Goal: Task Accomplishment & Management: Manage account settings

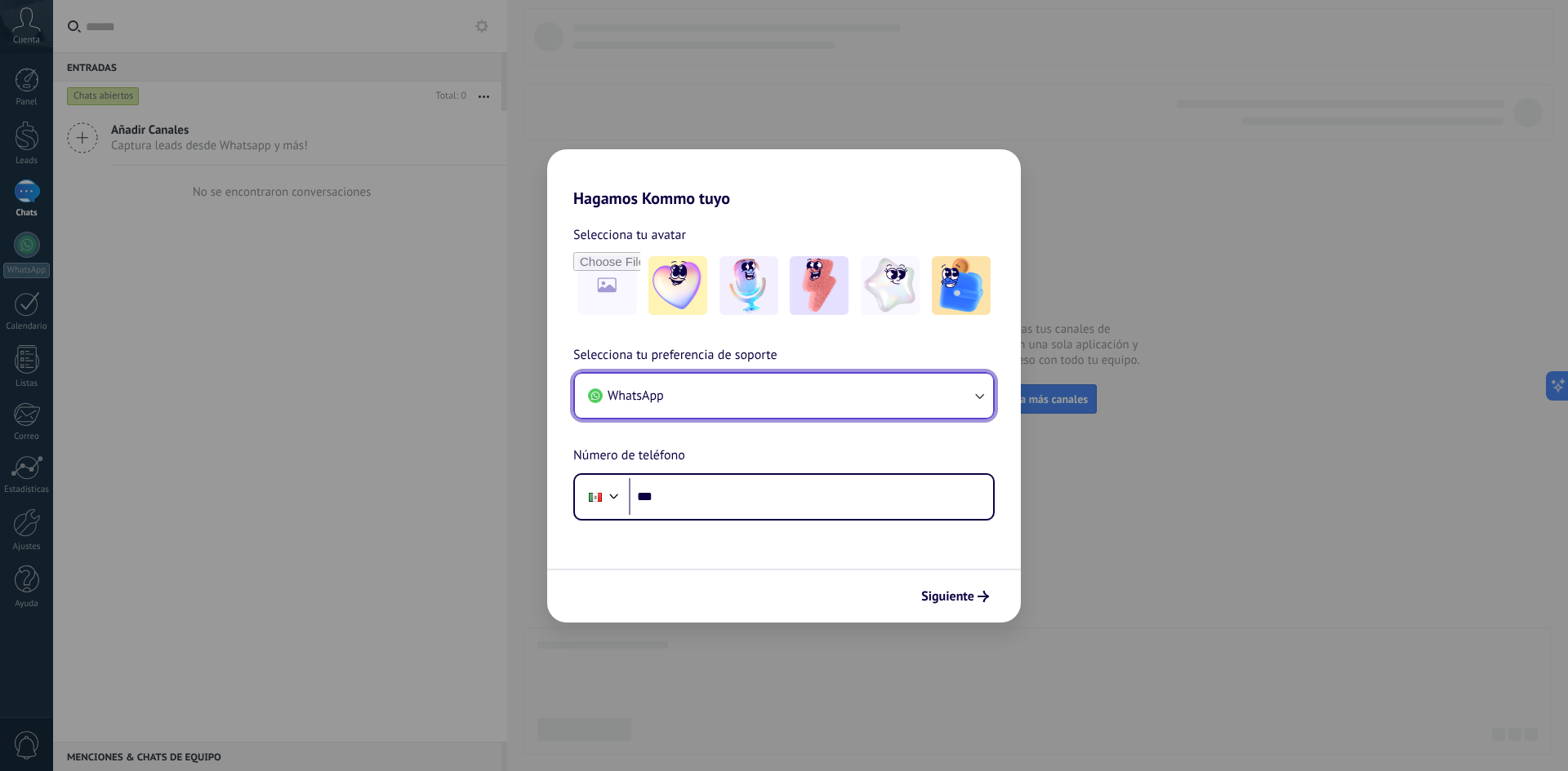
click at [661, 402] on span "WhatsApp" at bounding box center [636, 395] width 56 height 16
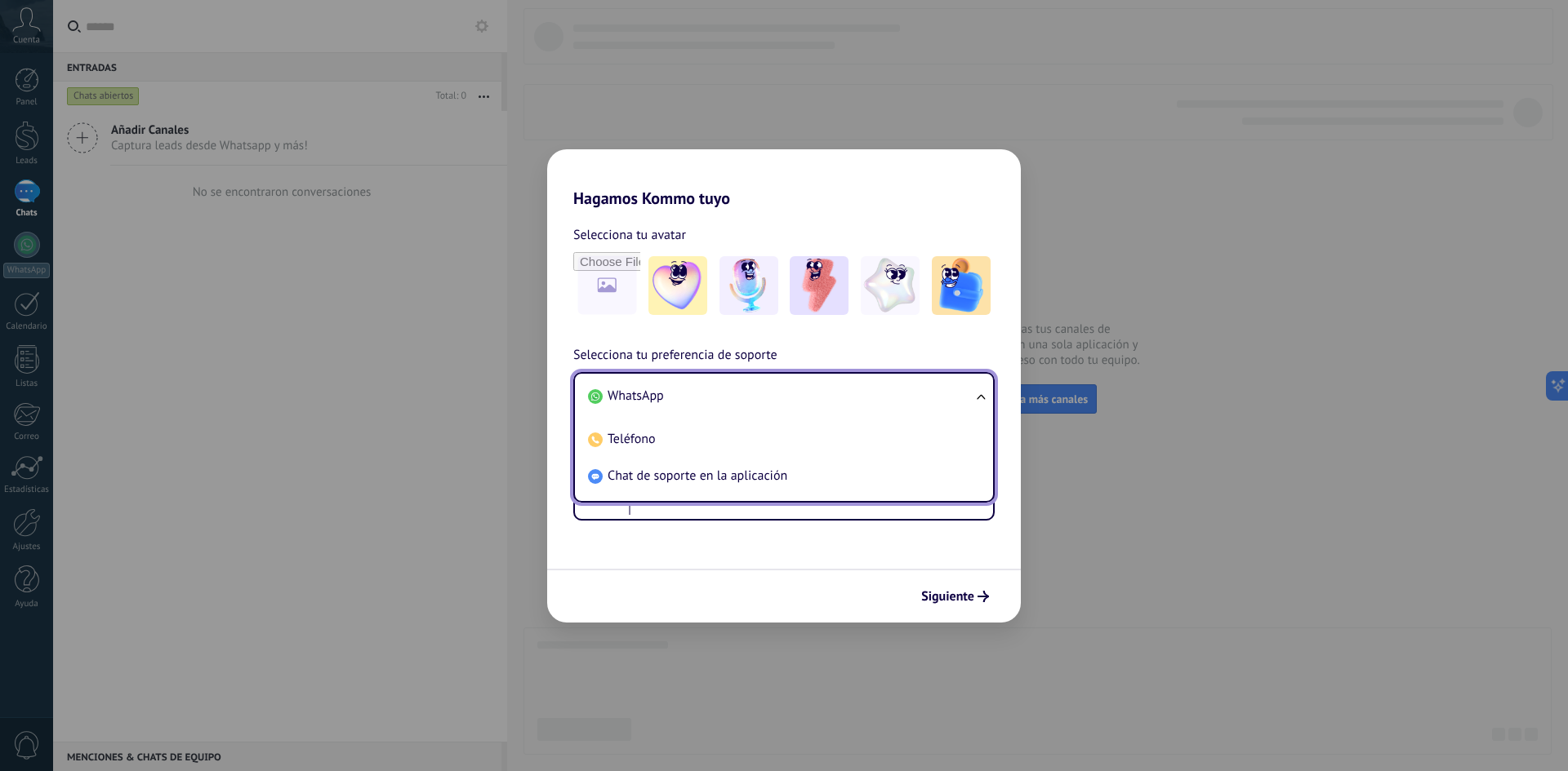
click at [645, 396] on span "WhatsApp" at bounding box center [636, 395] width 56 height 16
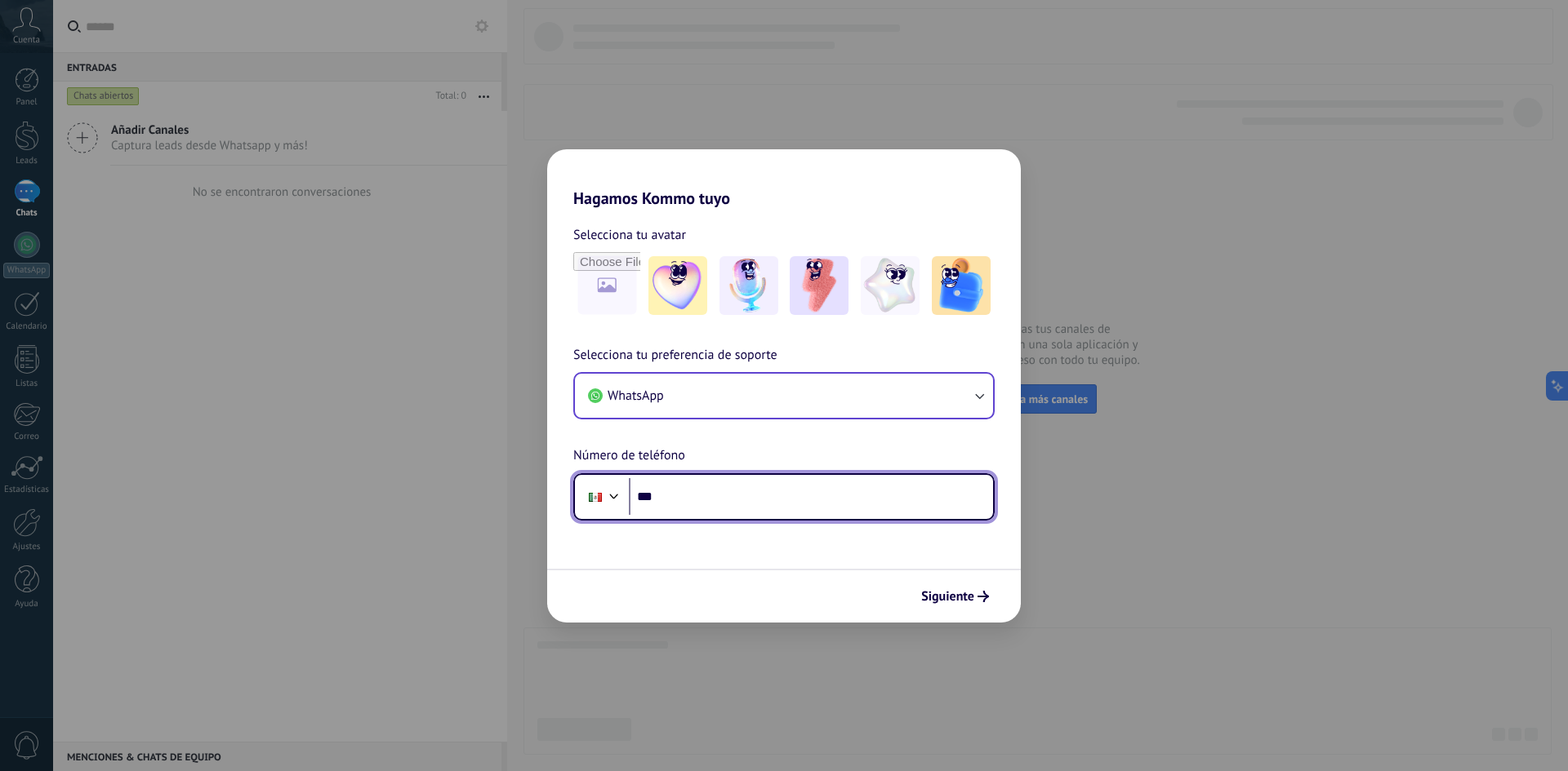
click at [652, 497] on input "***" at bounding box center [810, 497] width 365 height 37
click at [687, 497] on input "***" at bounding box center [810, 497] width 365 height 37
type input "**********"
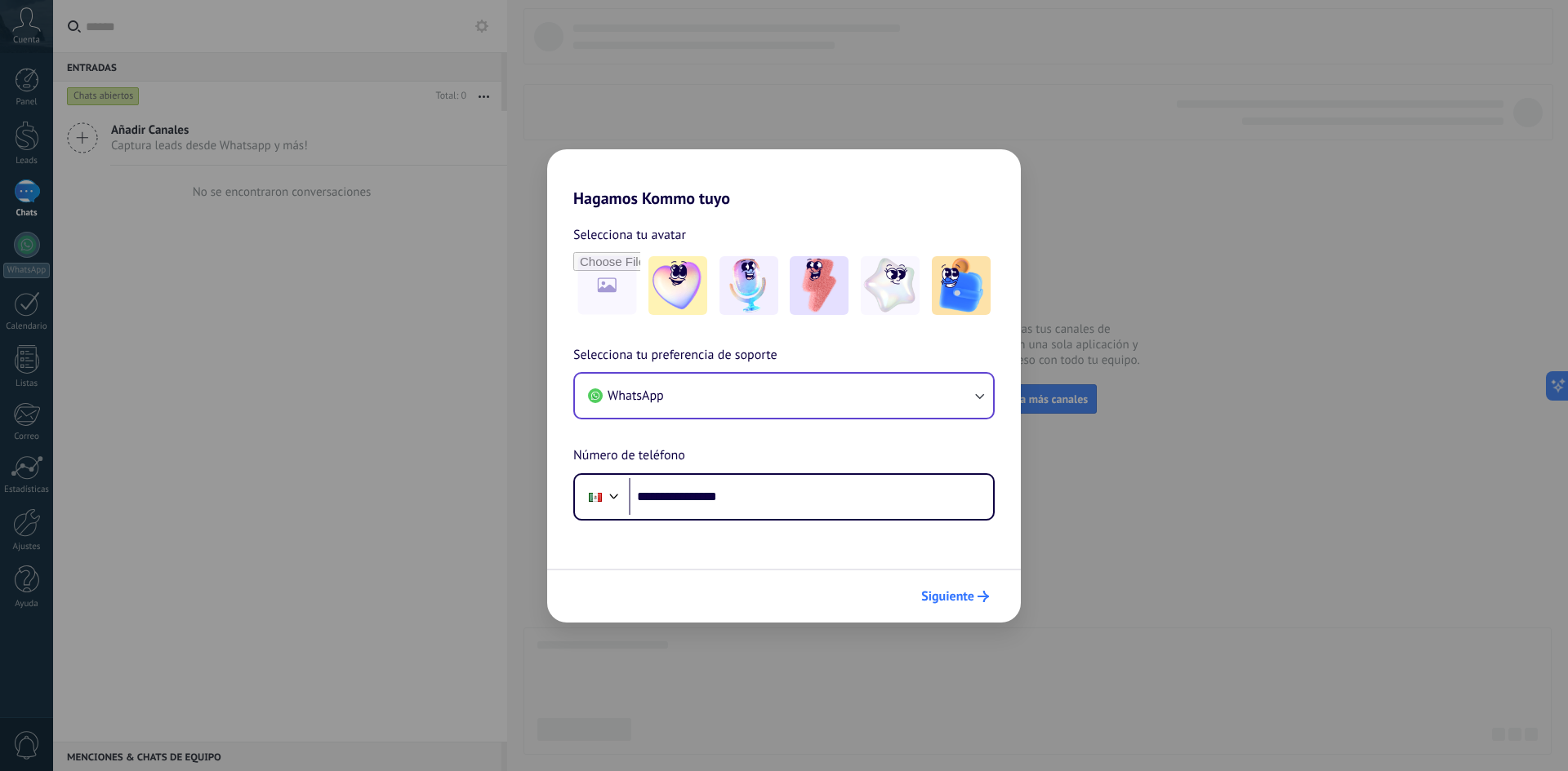
click at [958, 594] on span "Siguiente" at bounding box center [947, 596] width 53 height 11
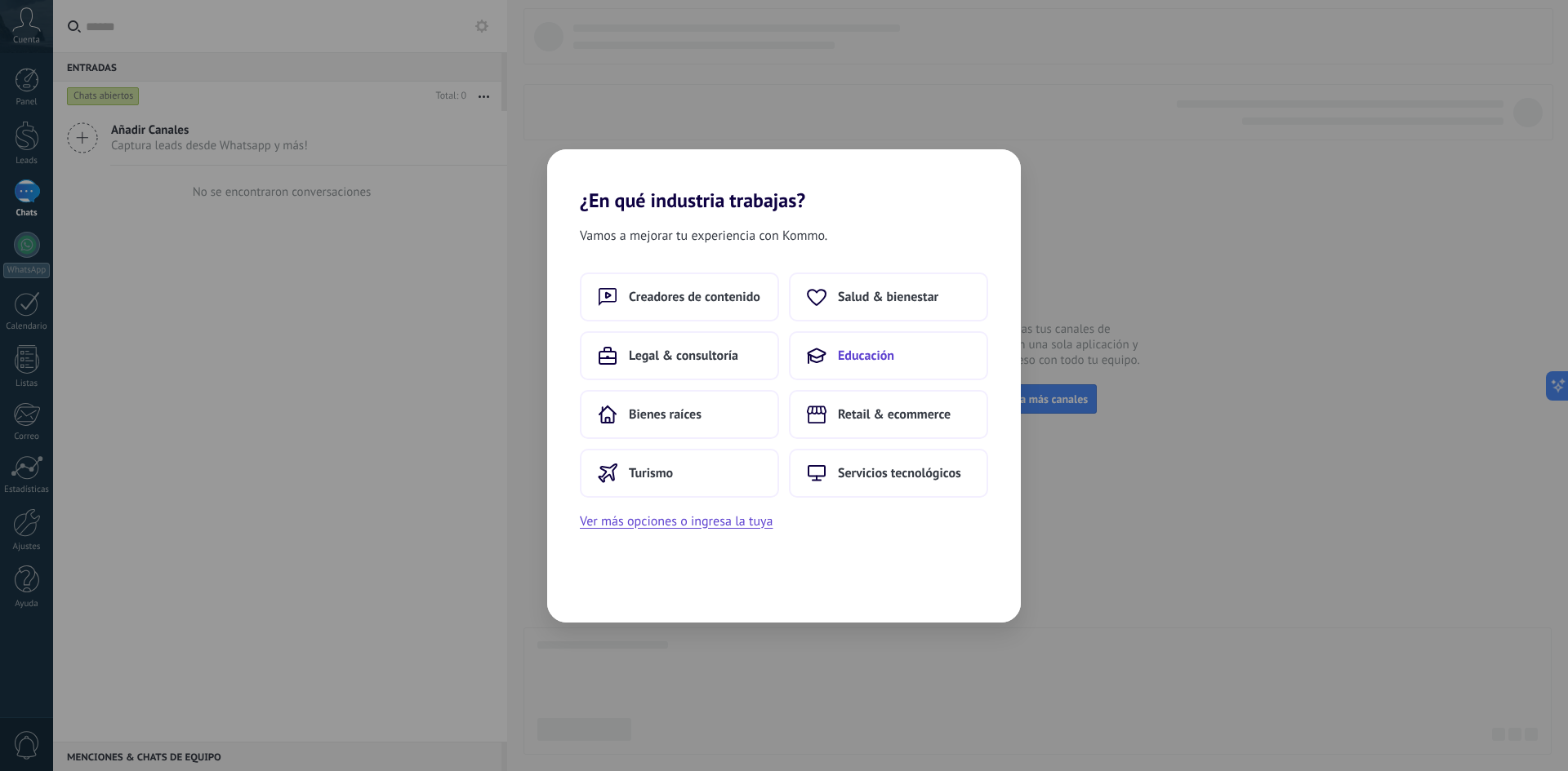
click at [871, 354] on span "Educación" at bounding box center [866, 356] width 56 height 16
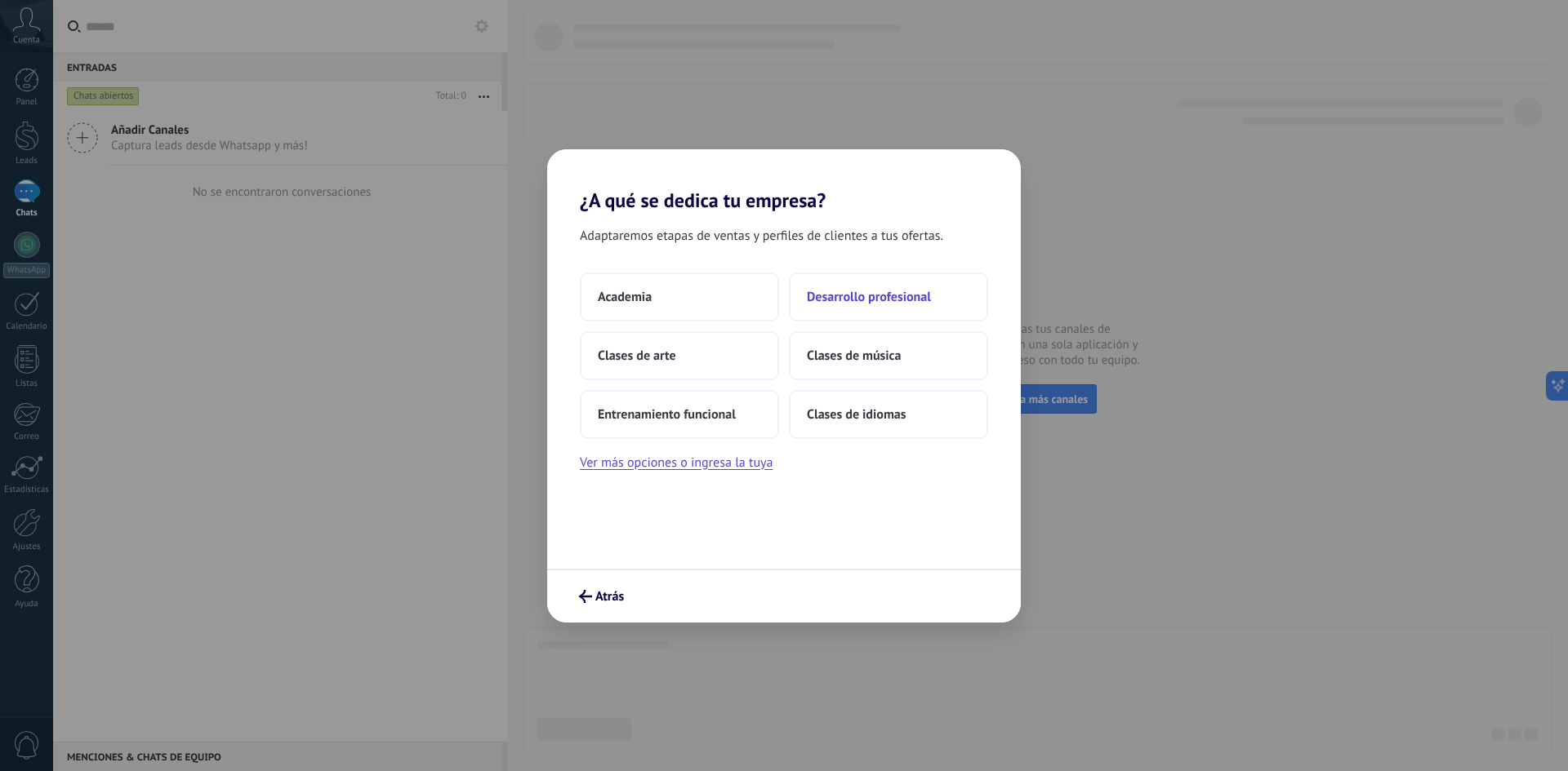
click at [849, 295] on span "Desarrollo profesional" at bounding box center [868, 297] width 124 height 16
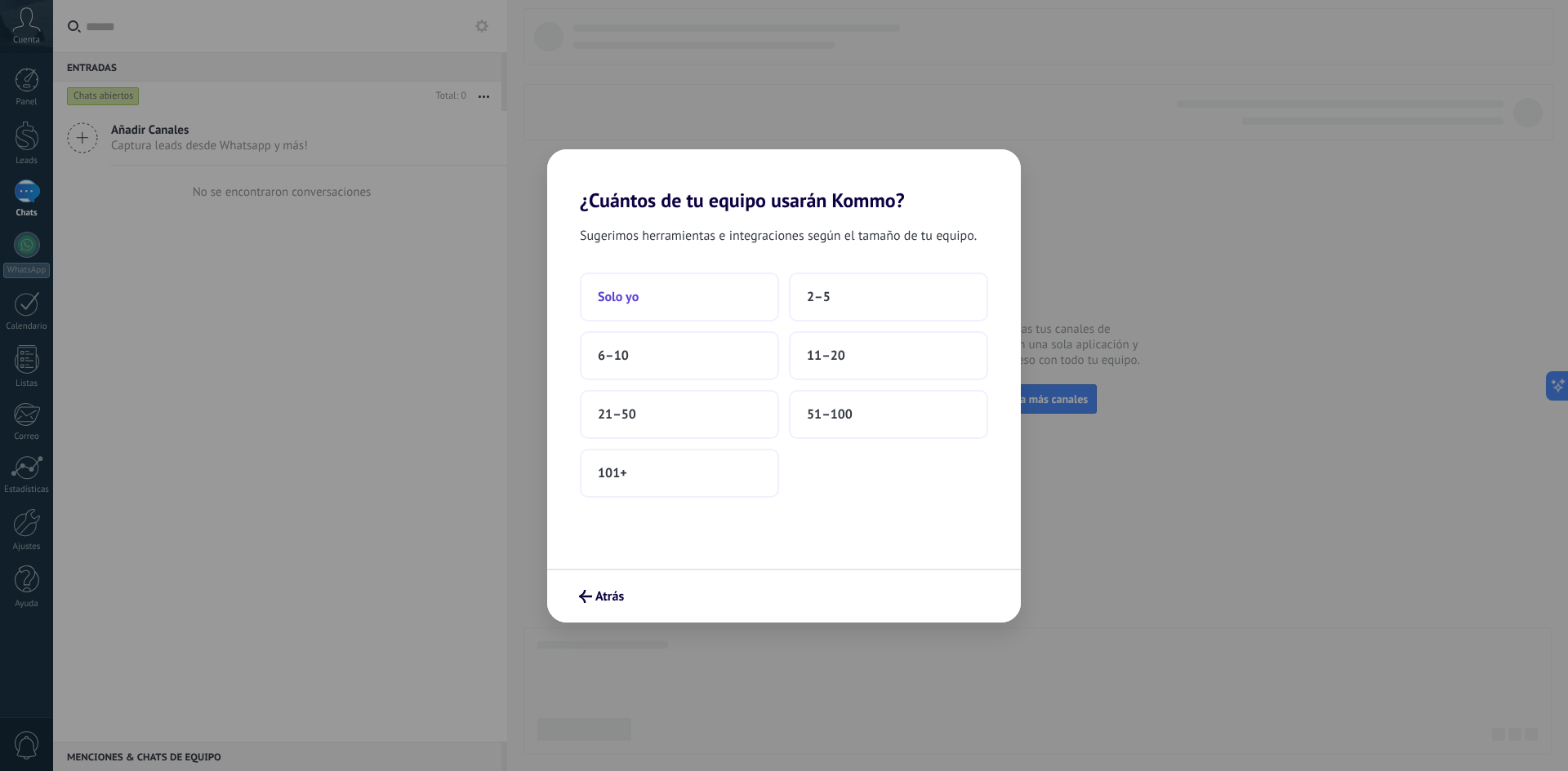
click at [607, 297] on span "Solo yo" at bounding box center [618, 297] width 41 height 16
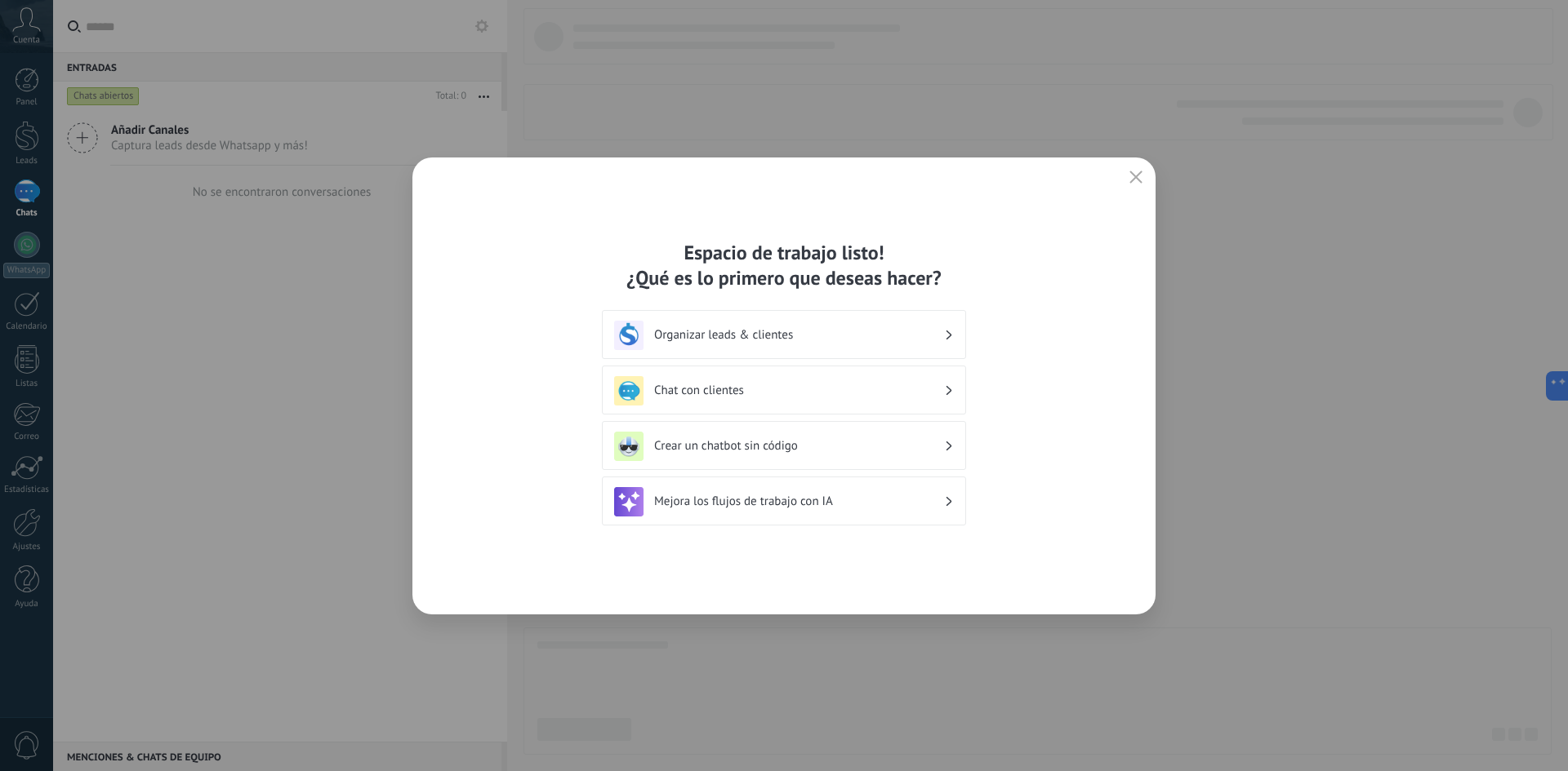
click at [732, 336] on h3 "Organizar leads & clientes" at bounding box center [799, 335] width 290 height 16
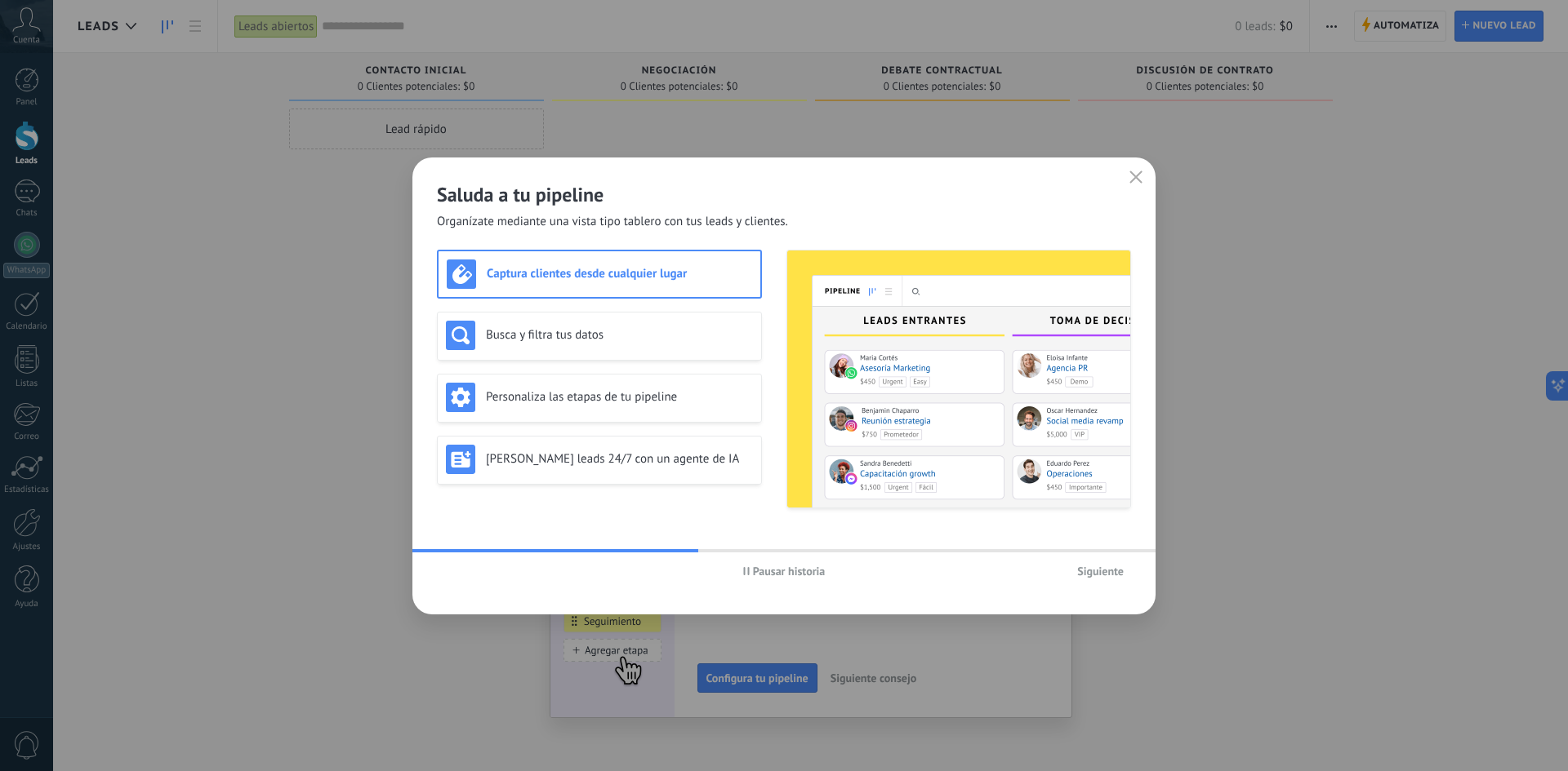
click at [759, 569] on span "Pausar historia" at bounding box center [790, 571] width 73 height 11
click at [558, 334] on h3 "Busca y filtra tus datos" at bounding box center [619, 335] width 267 height 16
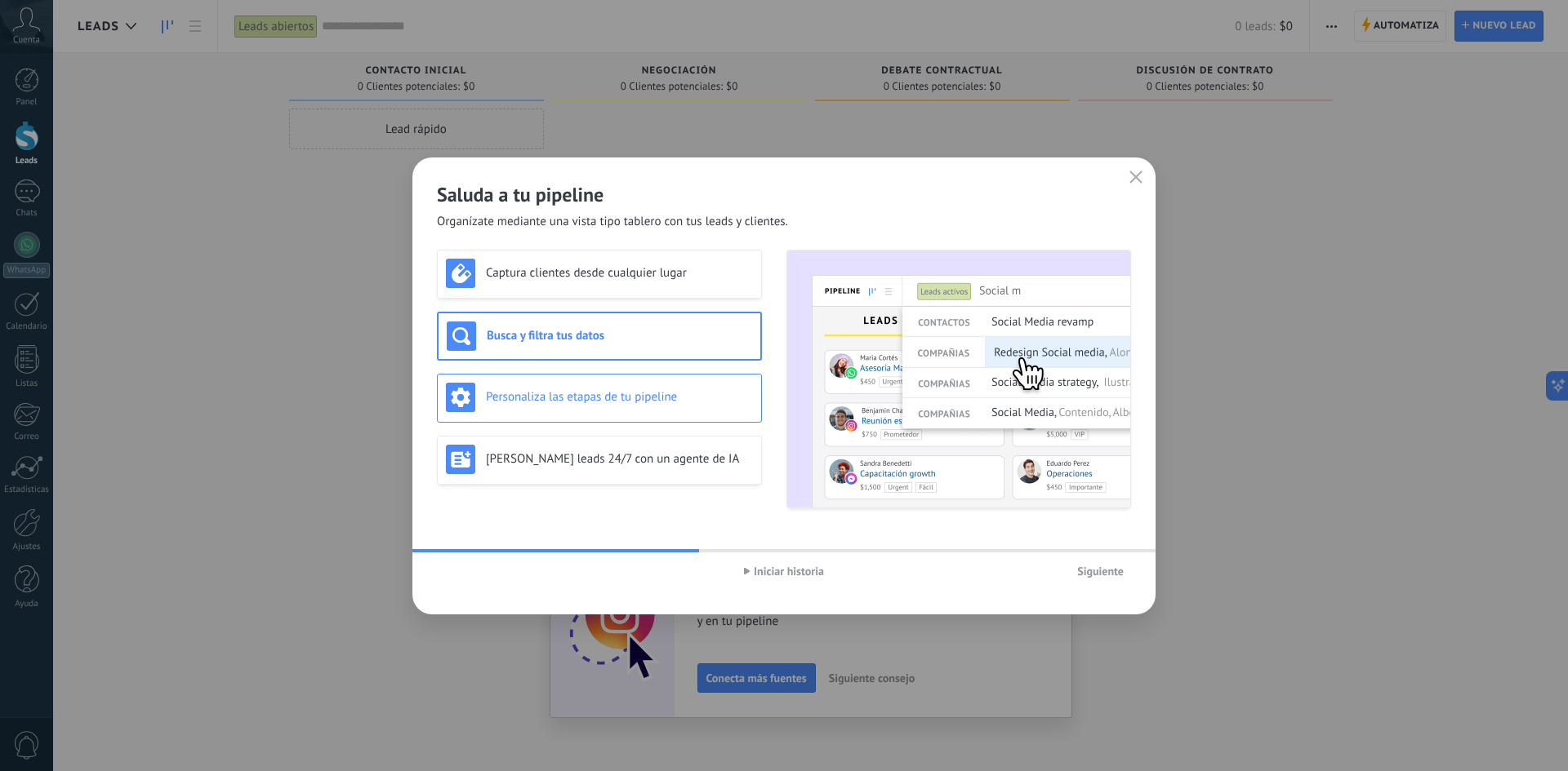
click at [548, 401] on h3 "Personaliza las etapas de tu pipeline" at bounding box center [619, 397] width 267 height 16
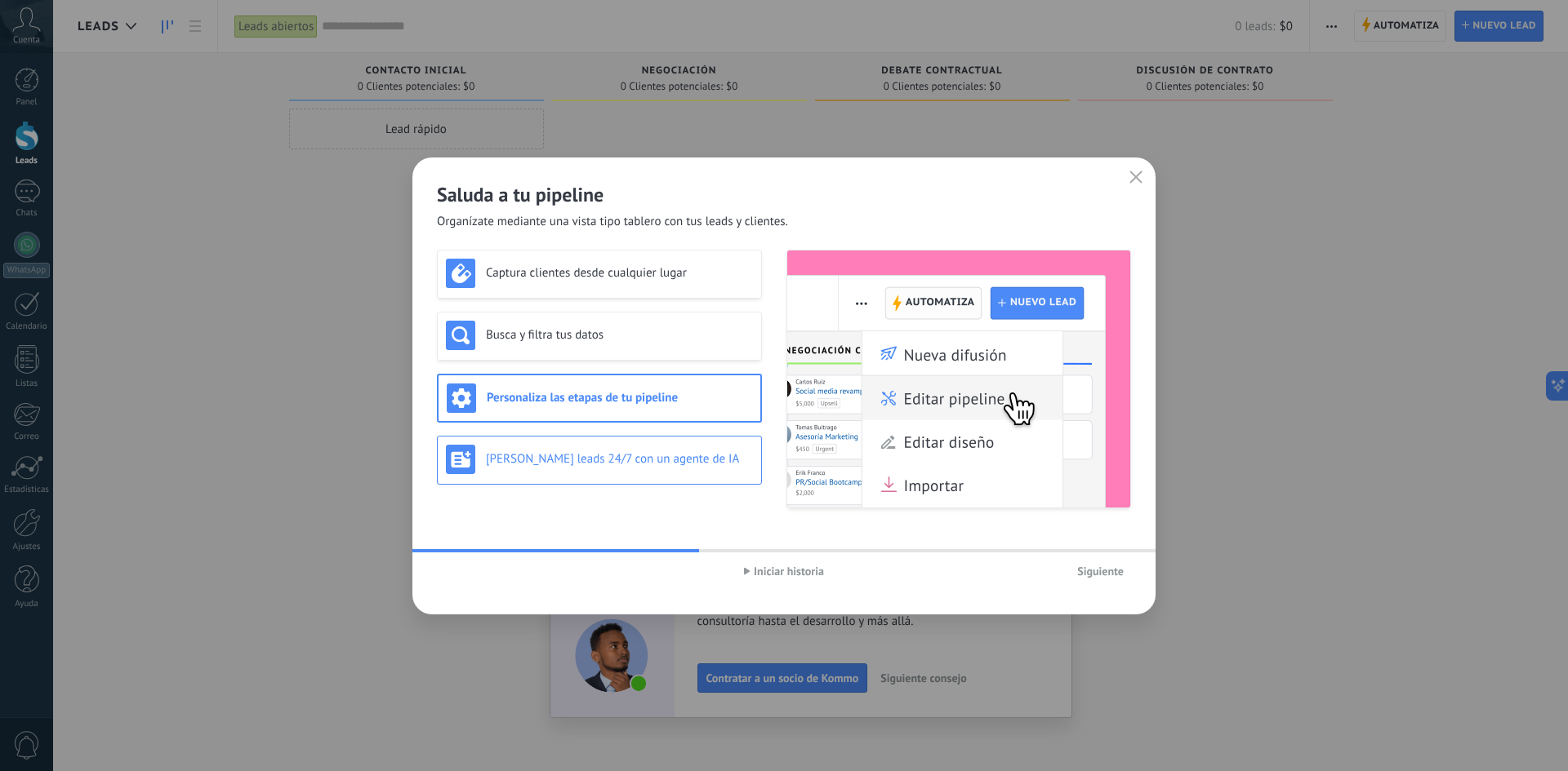
click at [526, 458] on h3 "Genera leads 24/7 con un agente de IA" at bounding box center [619, 459] width 267 height 16
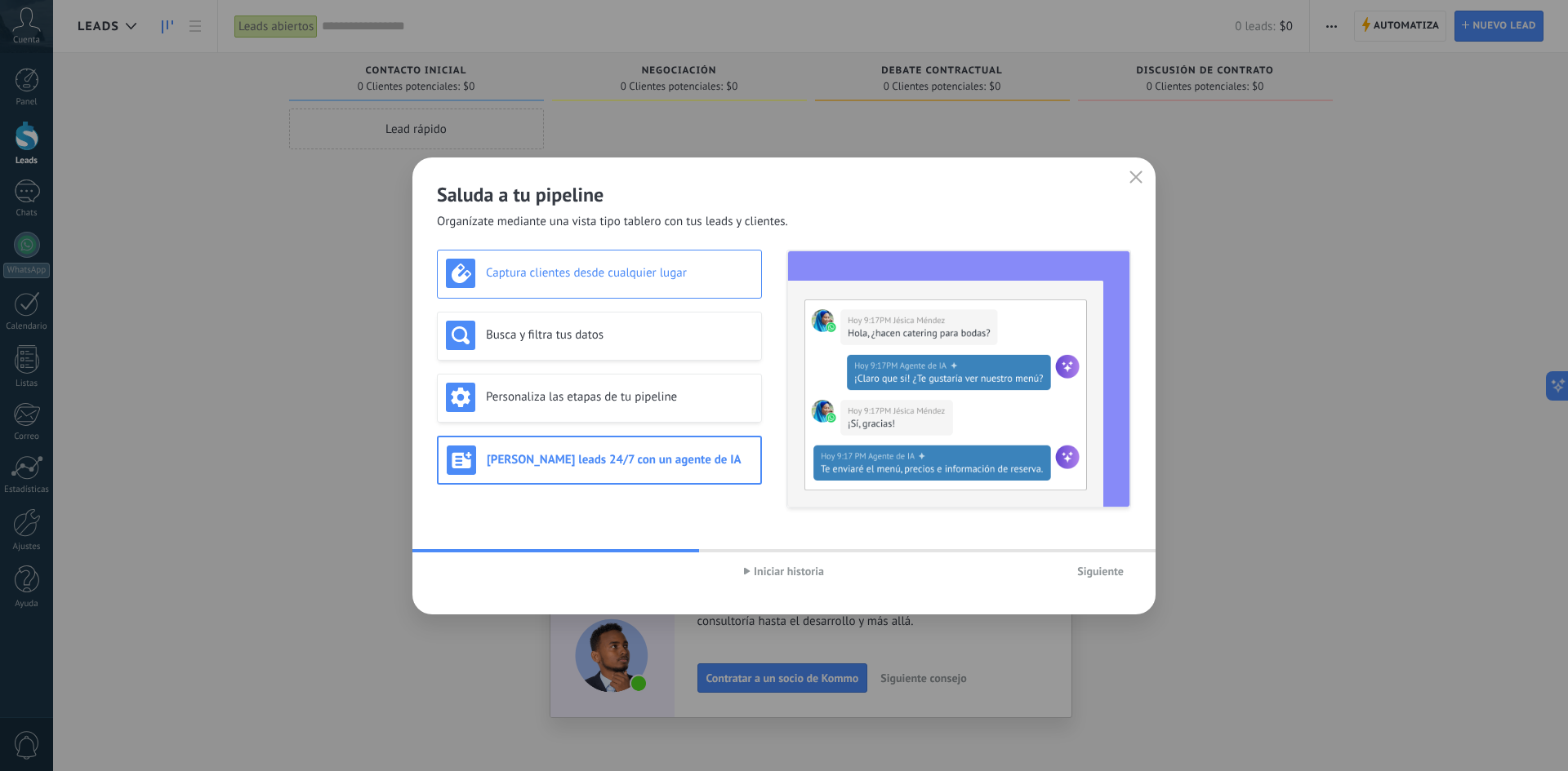
click at [533, 275] on h3 "Captura clientes desde cualquier lugar" at bounding box center [619, 273] width 267 height 16
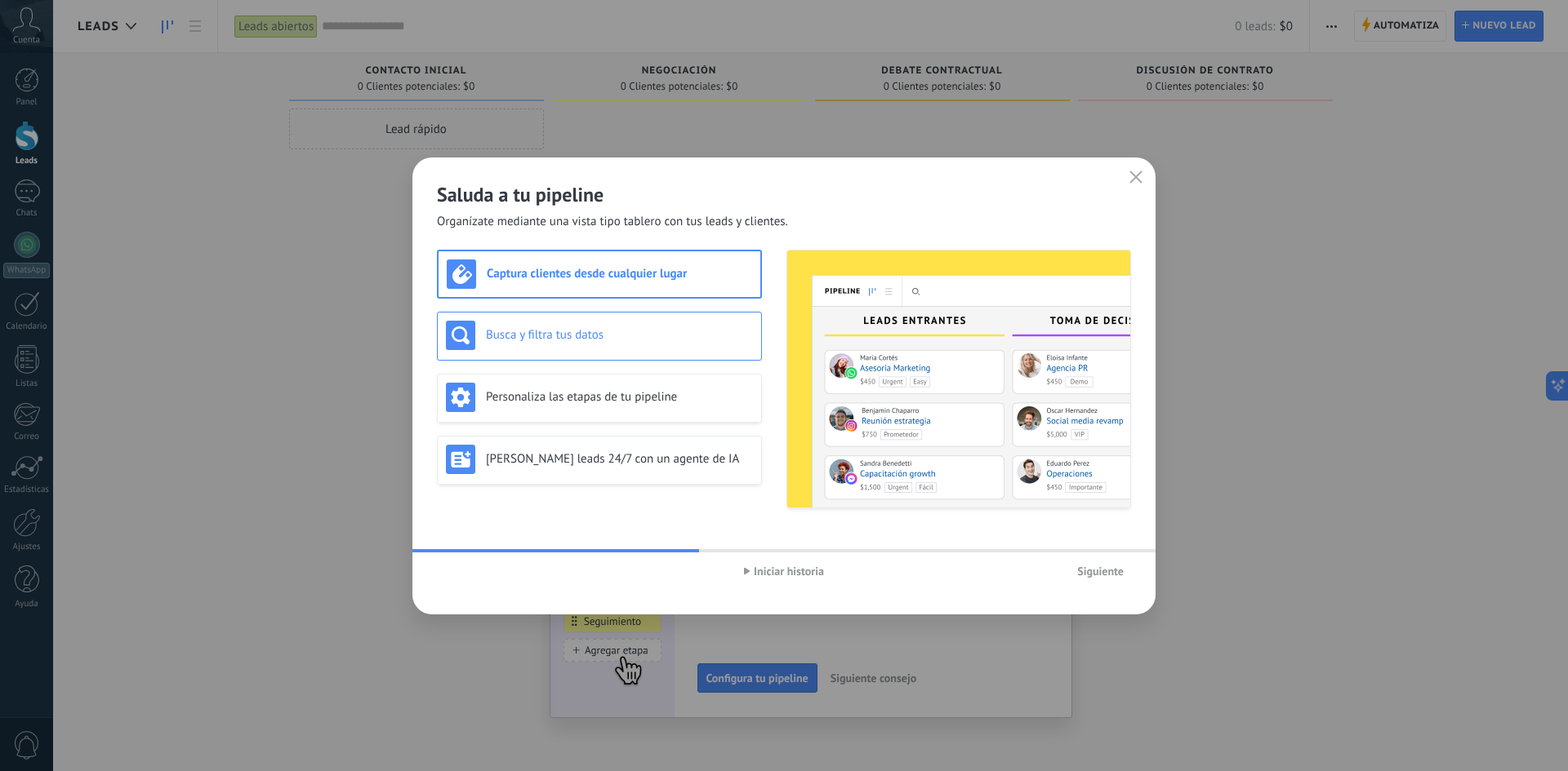
click at [518, 347] on div "Busca y filtra tus datos" at bounding box center [599, 336] width 307 height 29
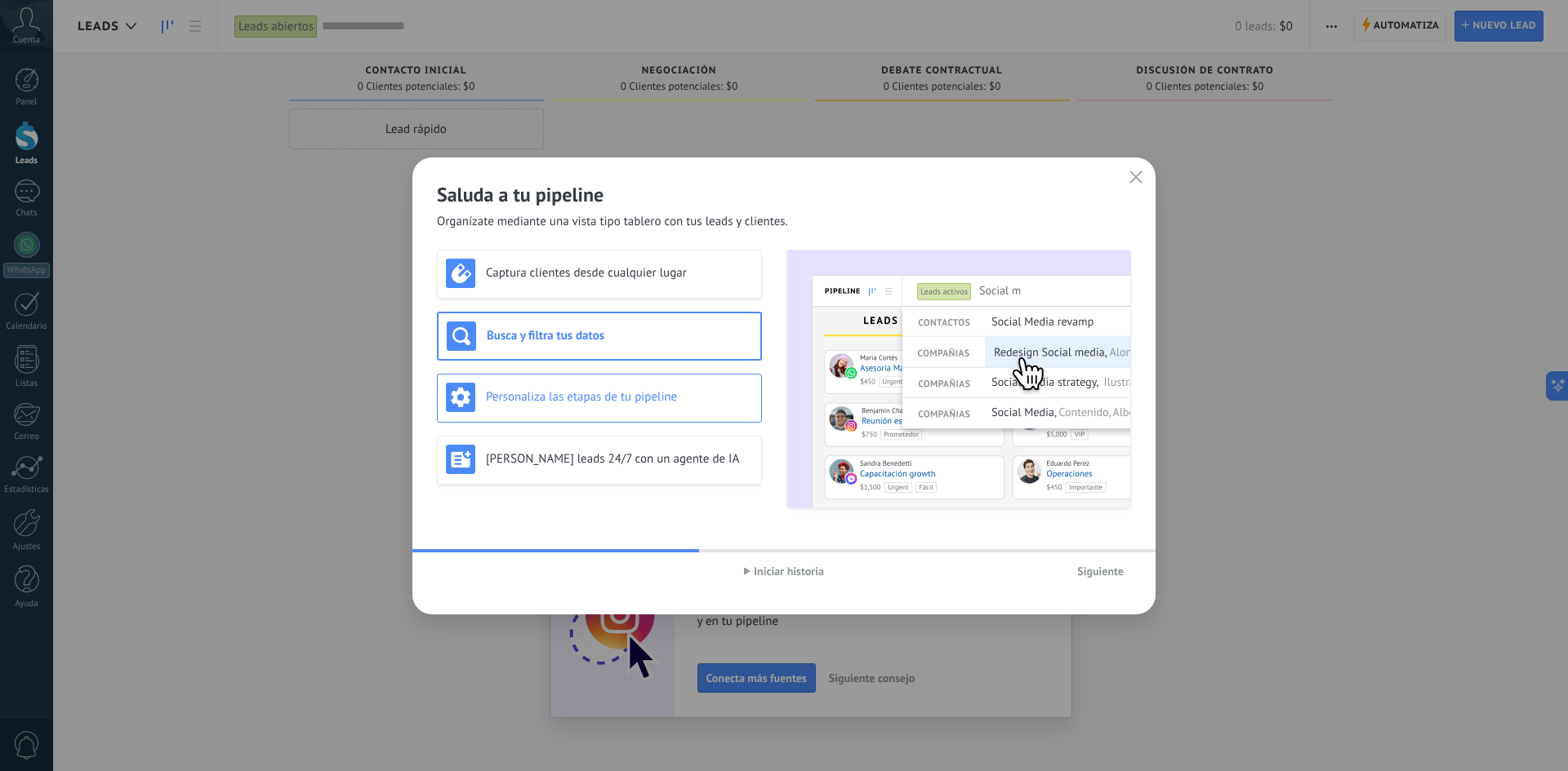
click at [544, 394] on h3 "Personaliza las etapas de tu pipeline" at bounding box center [619, 397] width 267 height 16
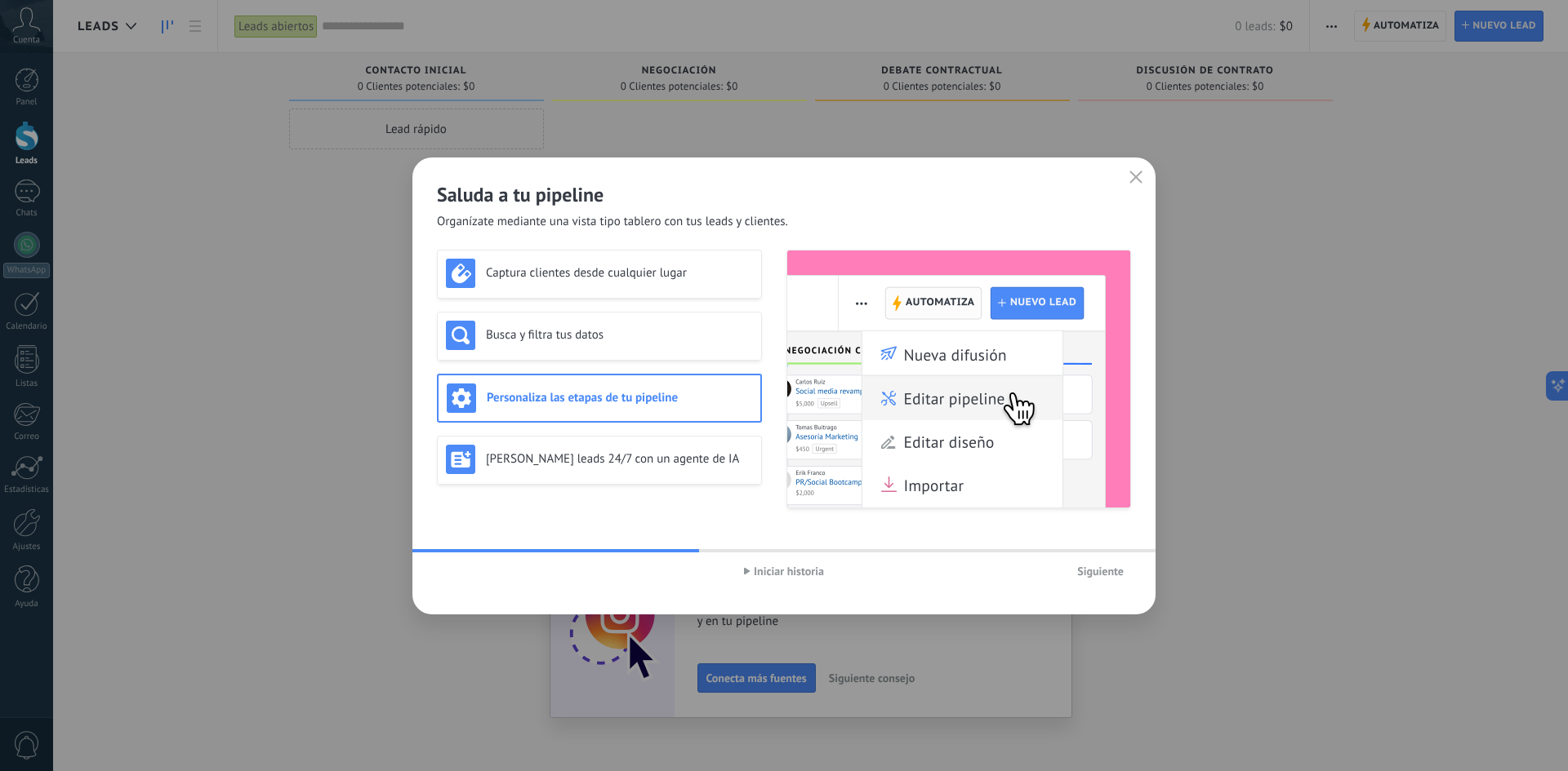
click at [1094, 568] on span "Siguiente" at bounding box center [1100, 571] width 47 height 11
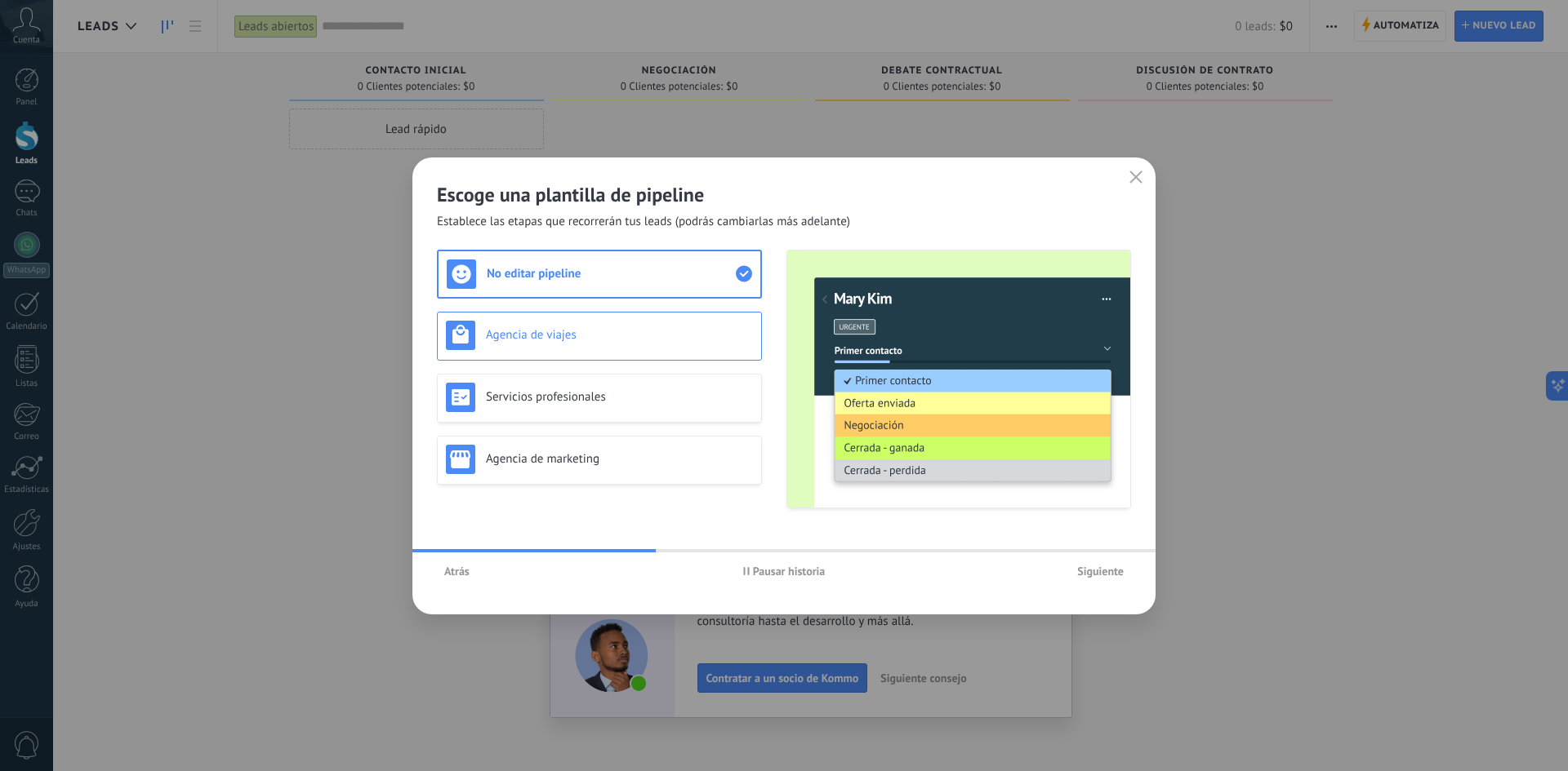
click at [611, 345] on div "Agencia de viajes" at bounding box center [599, 336] width 307 height 29
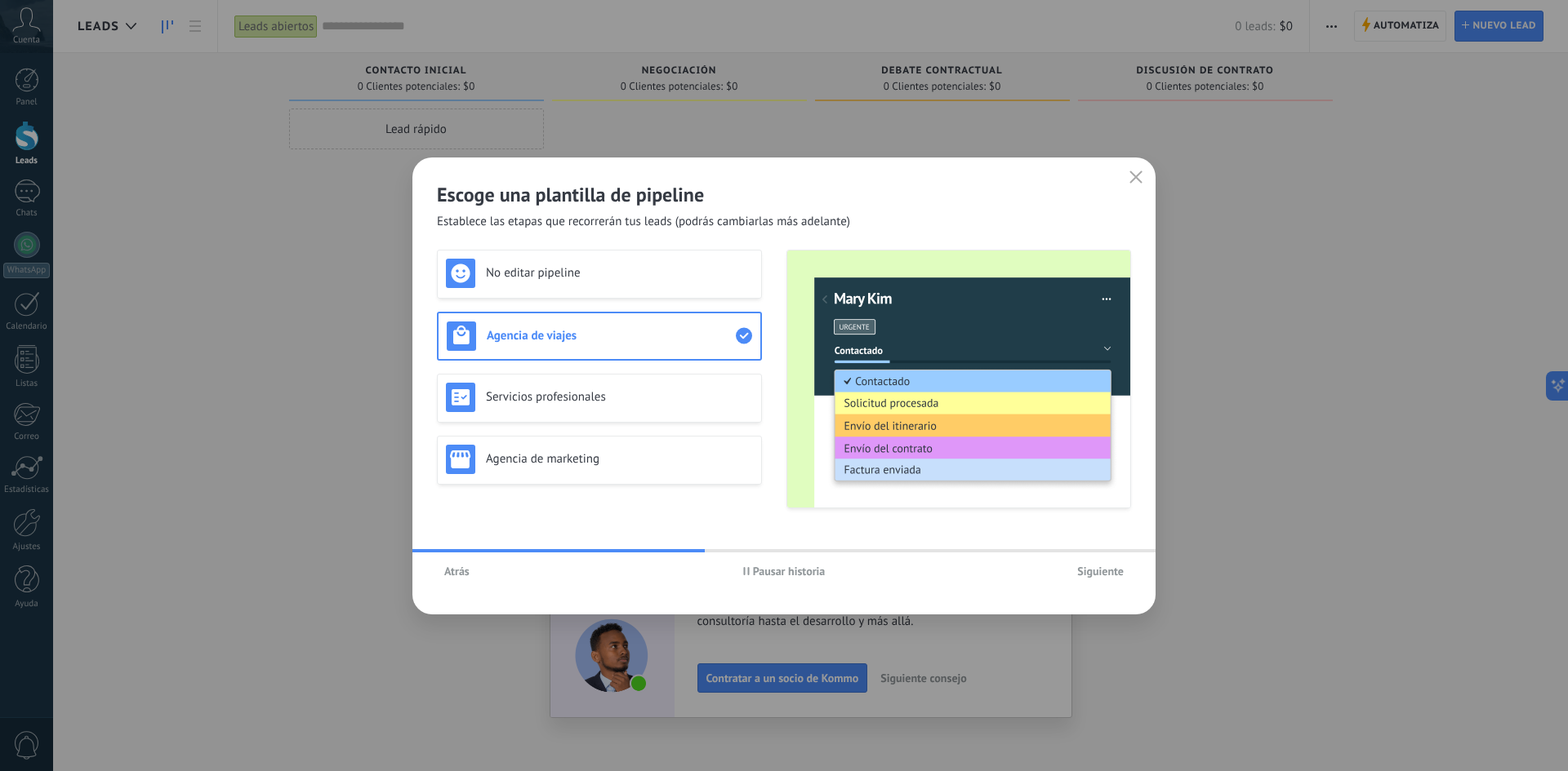
click at [759, 570] on span "Pausar historia" at bounding box center [790, 571] width 73 height 11
click at [558, 269] on h3 "No editar pipeline" at bounding box center [619, 273] width 267 height 16
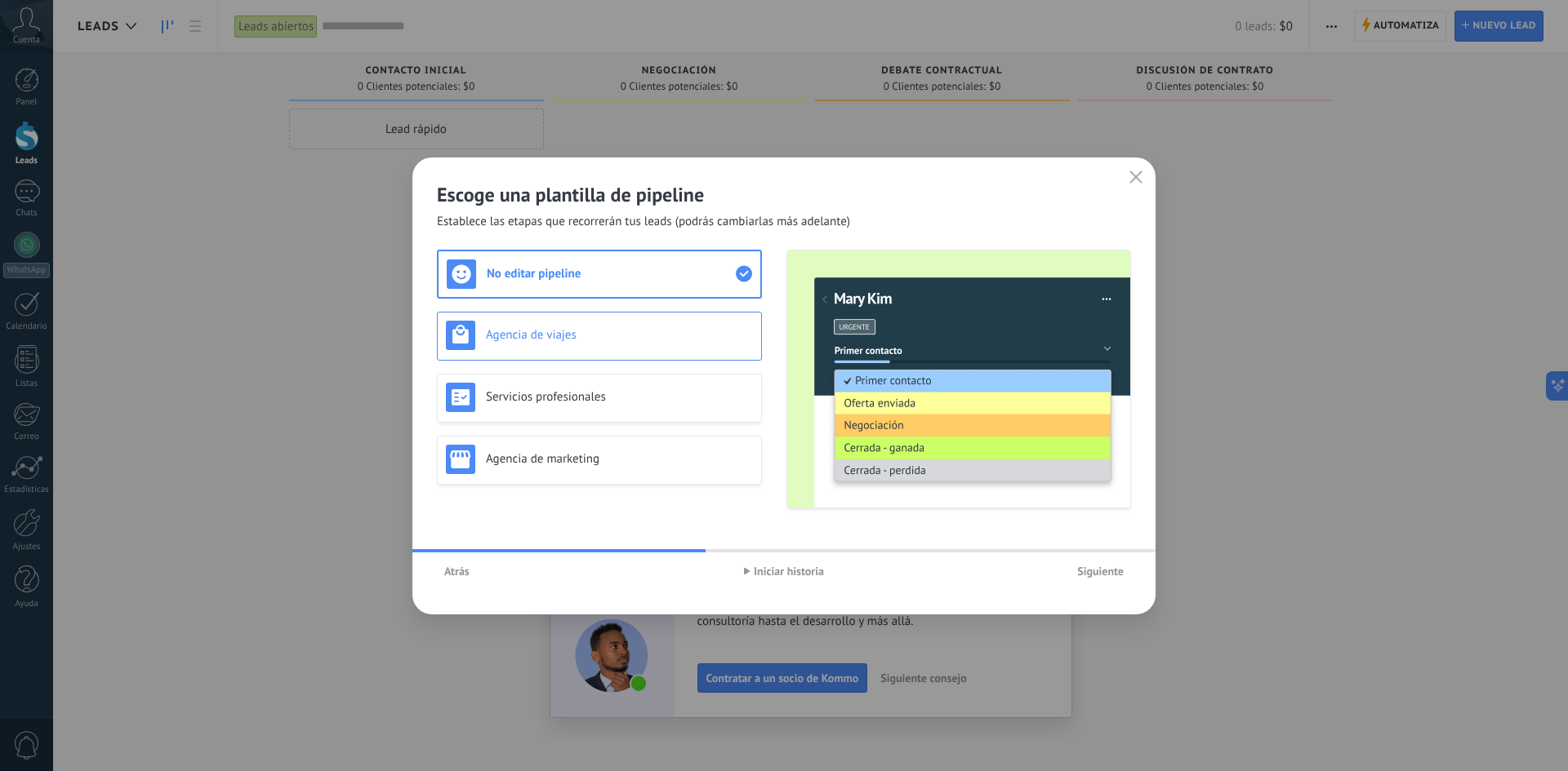
click at [526, 331] on h3 "Agencia de viajes" at bounding box center [619, 335] width 267 height 16
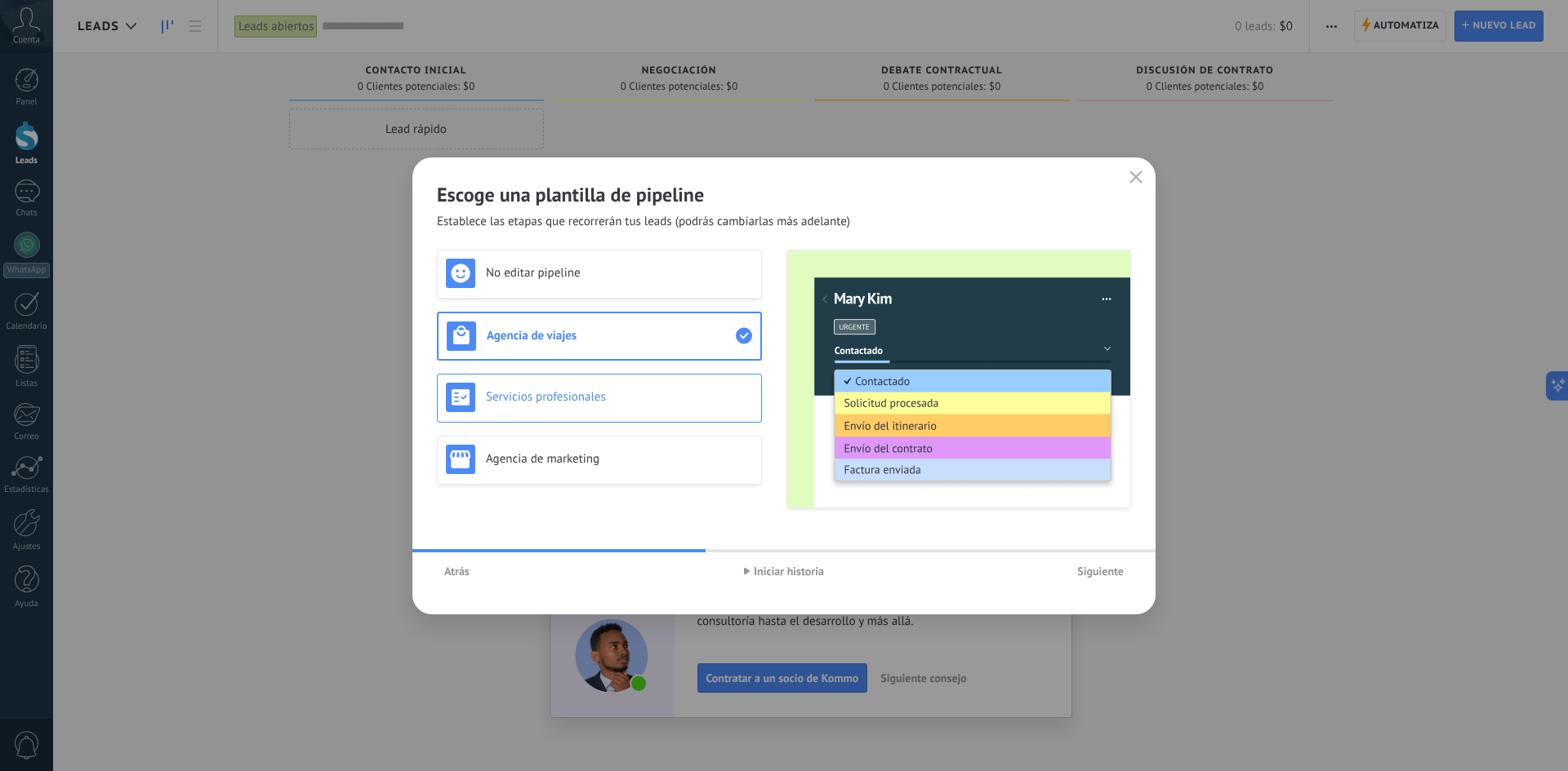
click at [535, 402] on h3 "Servicios profesionales" at bounding box center [619, 397] width 267 height 16
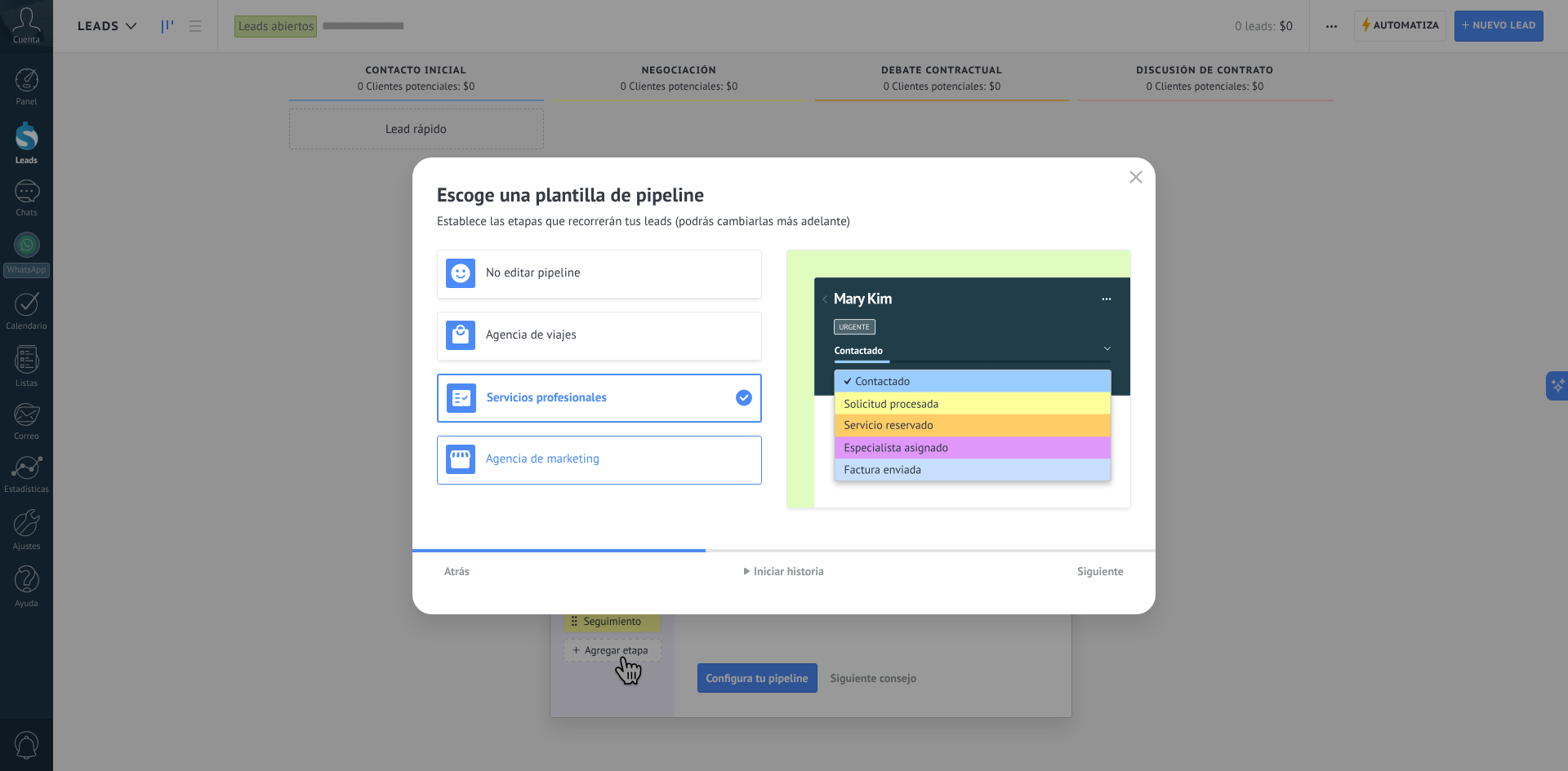
click at [519, 450] on div "Agencia de marketing" at bounding box center [599, 459] width 307 height 29
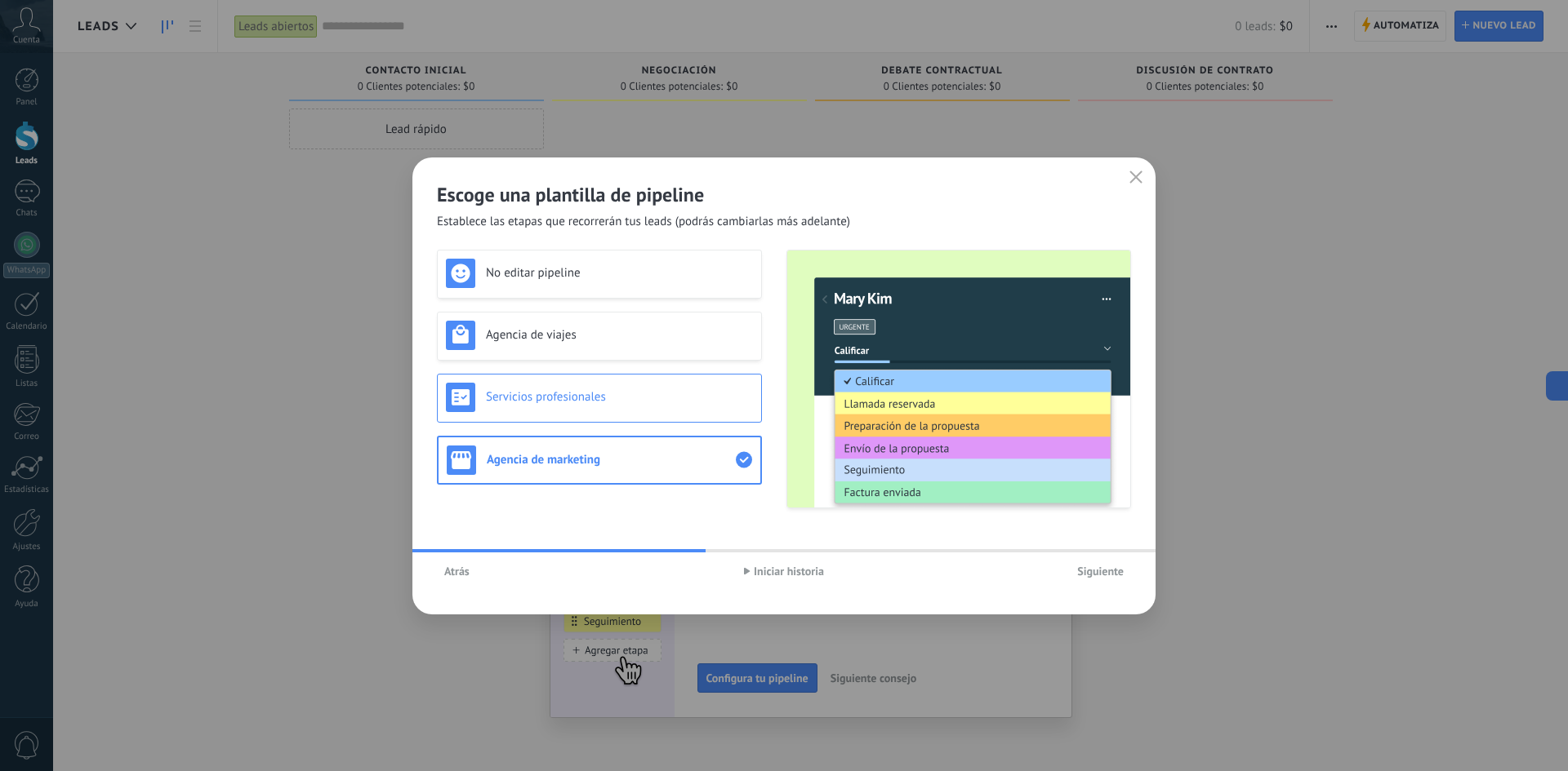
click at [533, 396] on h3 "Servicios profesionales" at bounding box center [619, 397] width 267 height 16
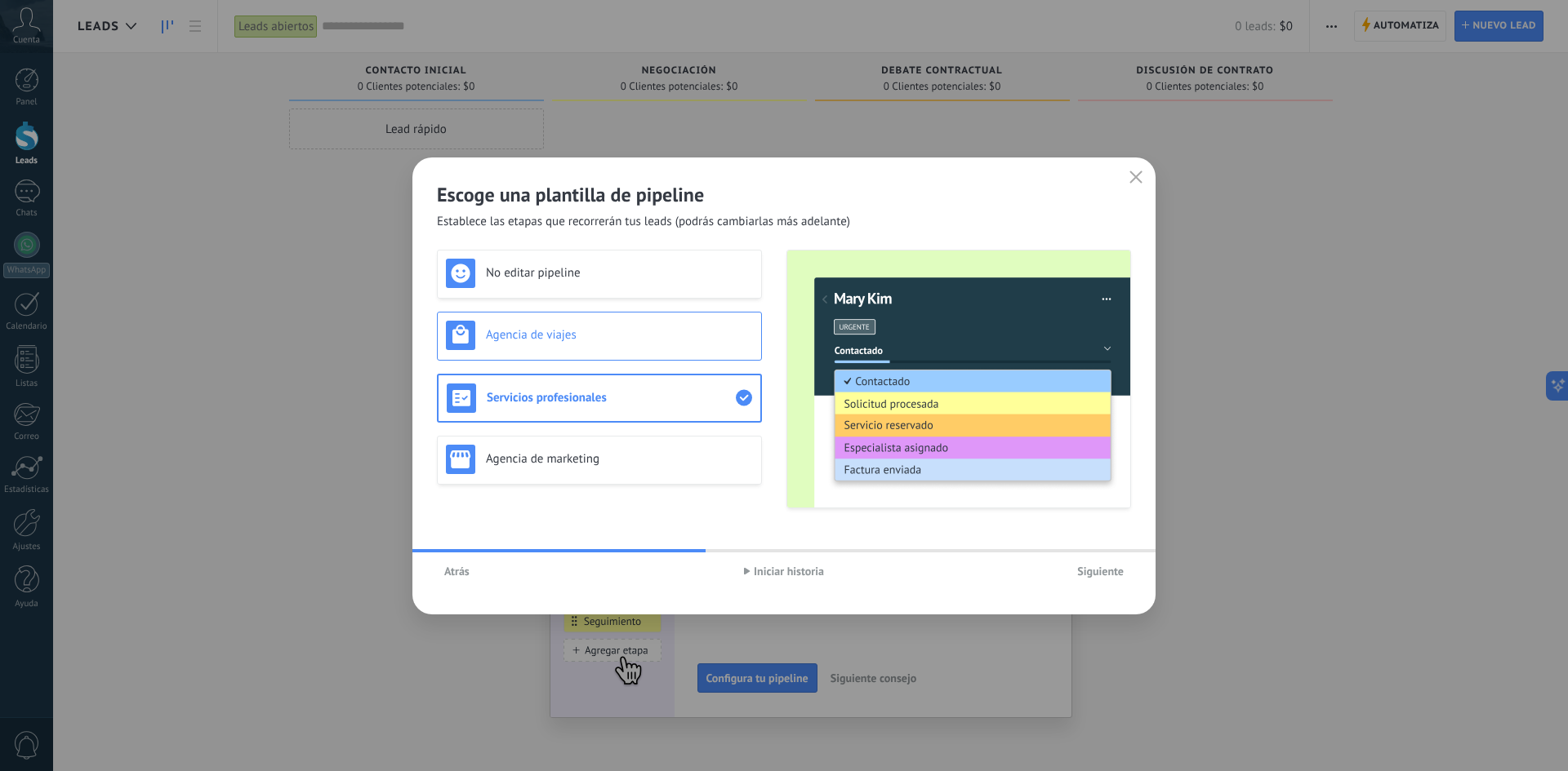
click at [527, 343] on div "Agencia de viajes" at bounding box center [599, 336] width 307 height 29
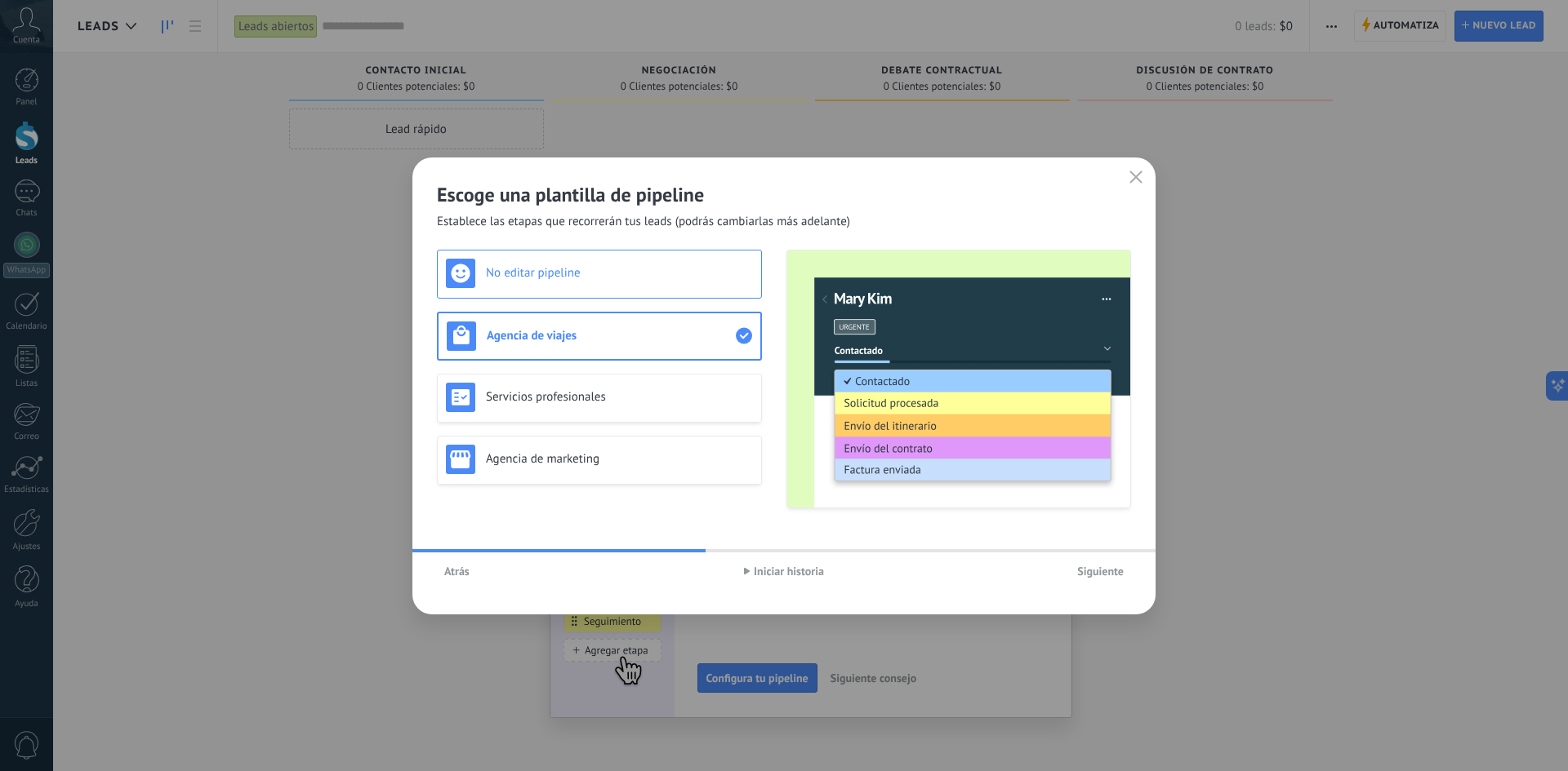
click at [517, 267] on h3 "No editar pipeline" at bounding box center [619, 273] width 267 height 16
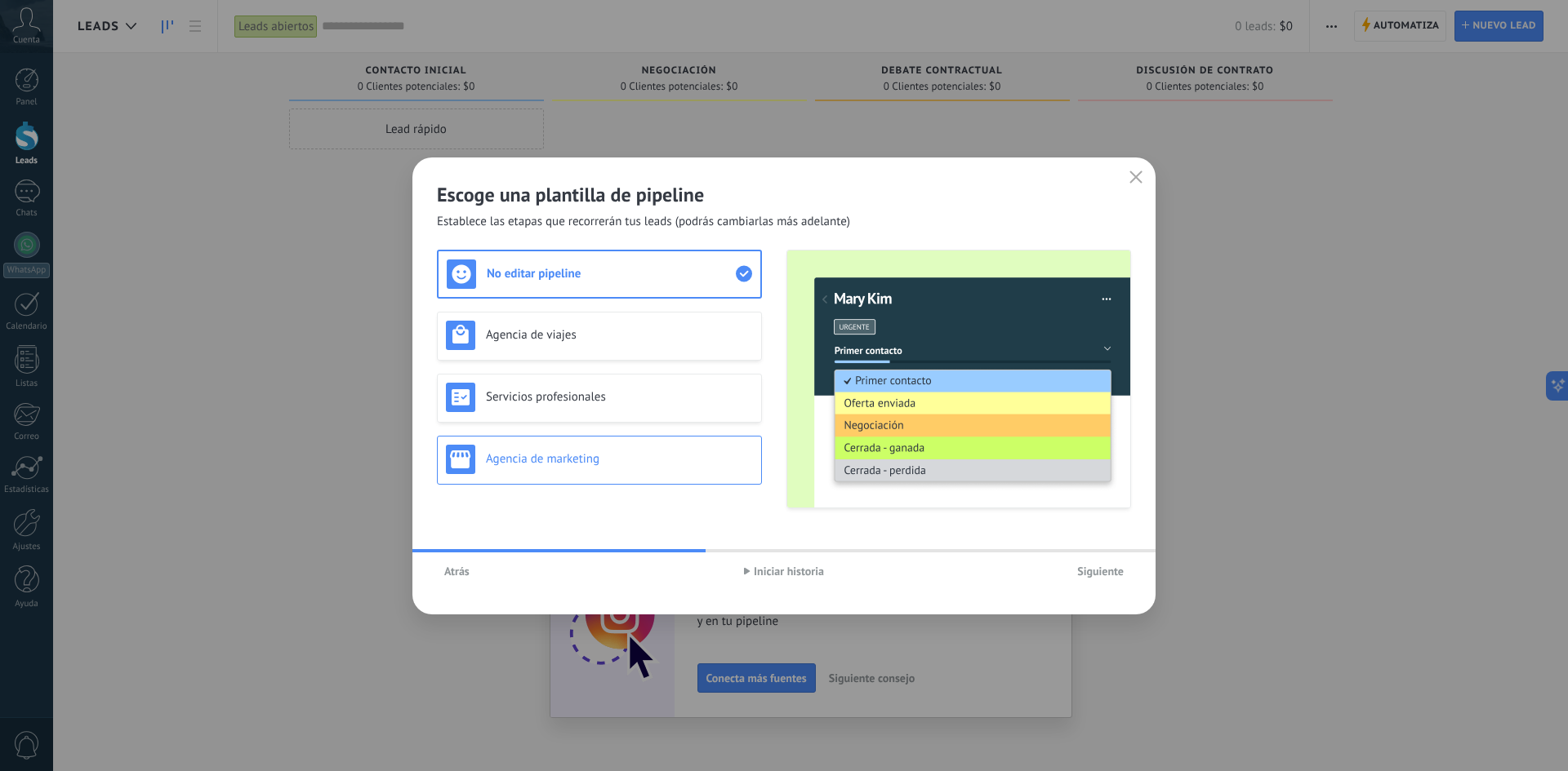
click at [518, 470] on div "Agencia de marketing" at bounding box center [599, 459] width 307 height 29
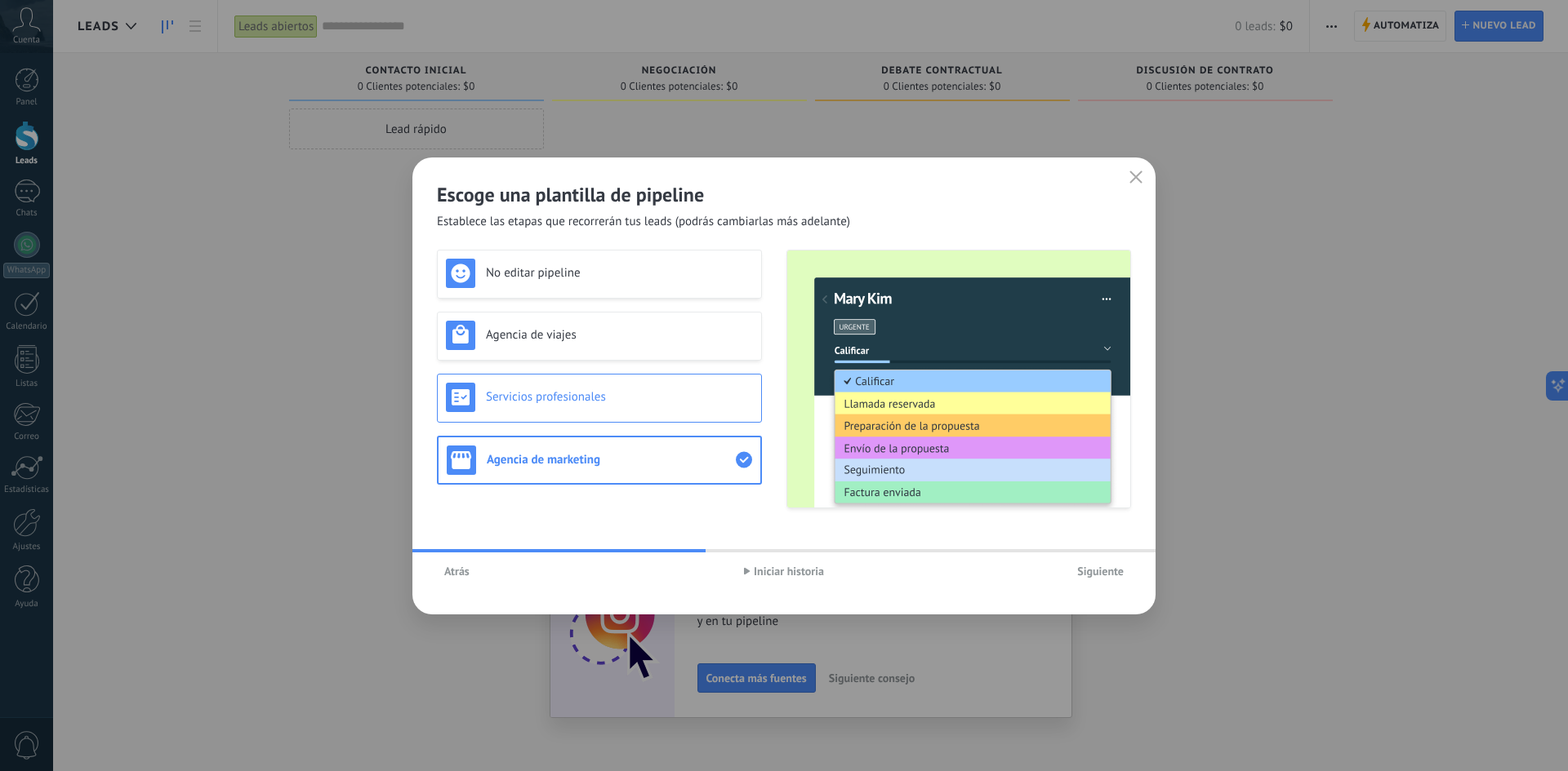
click at [494, 396] on h3 "Servicios profesionales" at bounding box center [619, 397] width 267 height 16
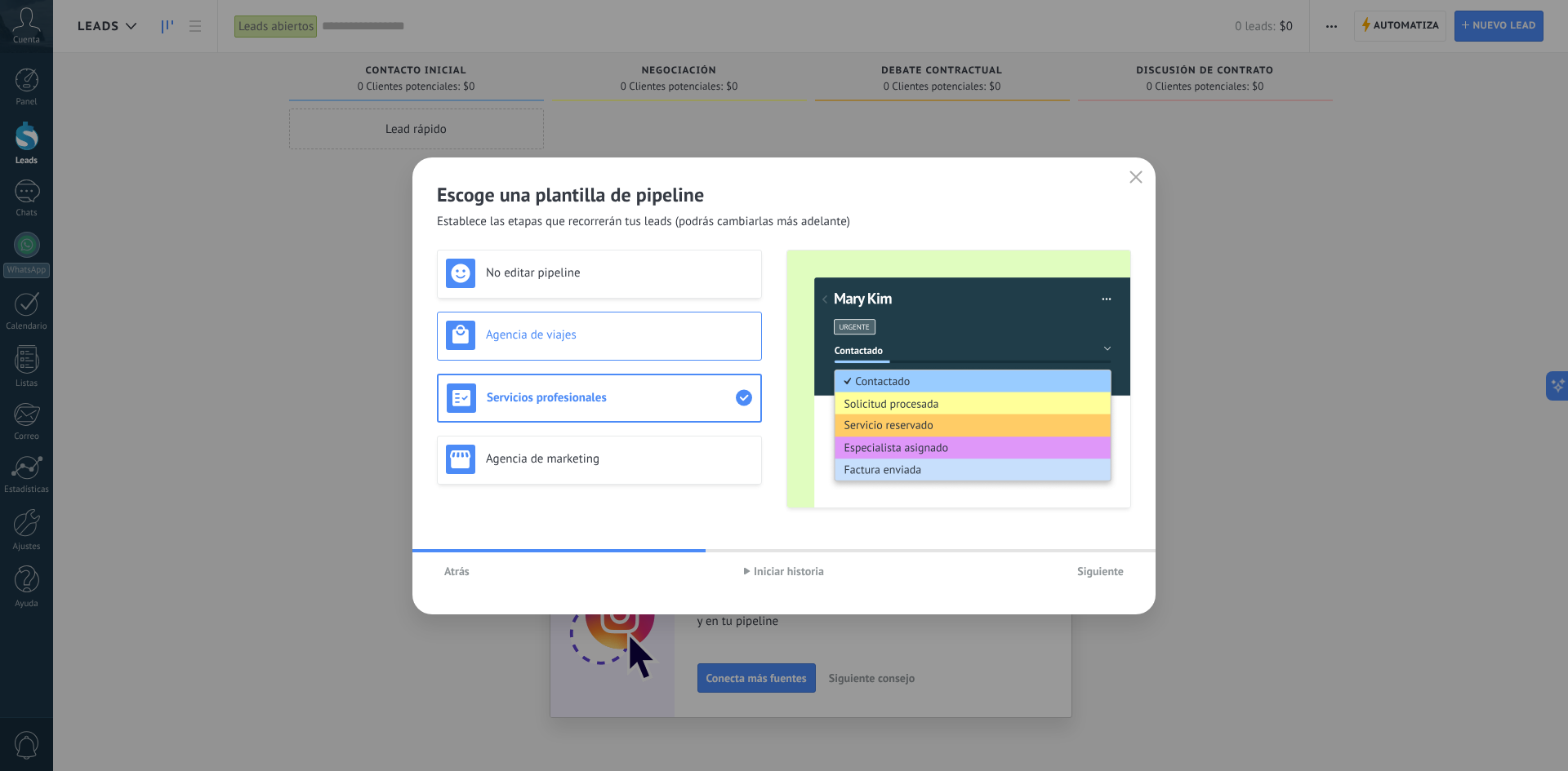
click at [490, 334] on h3 "Agencia de viajes" at bounding box center [619, 335] width 267 height 16
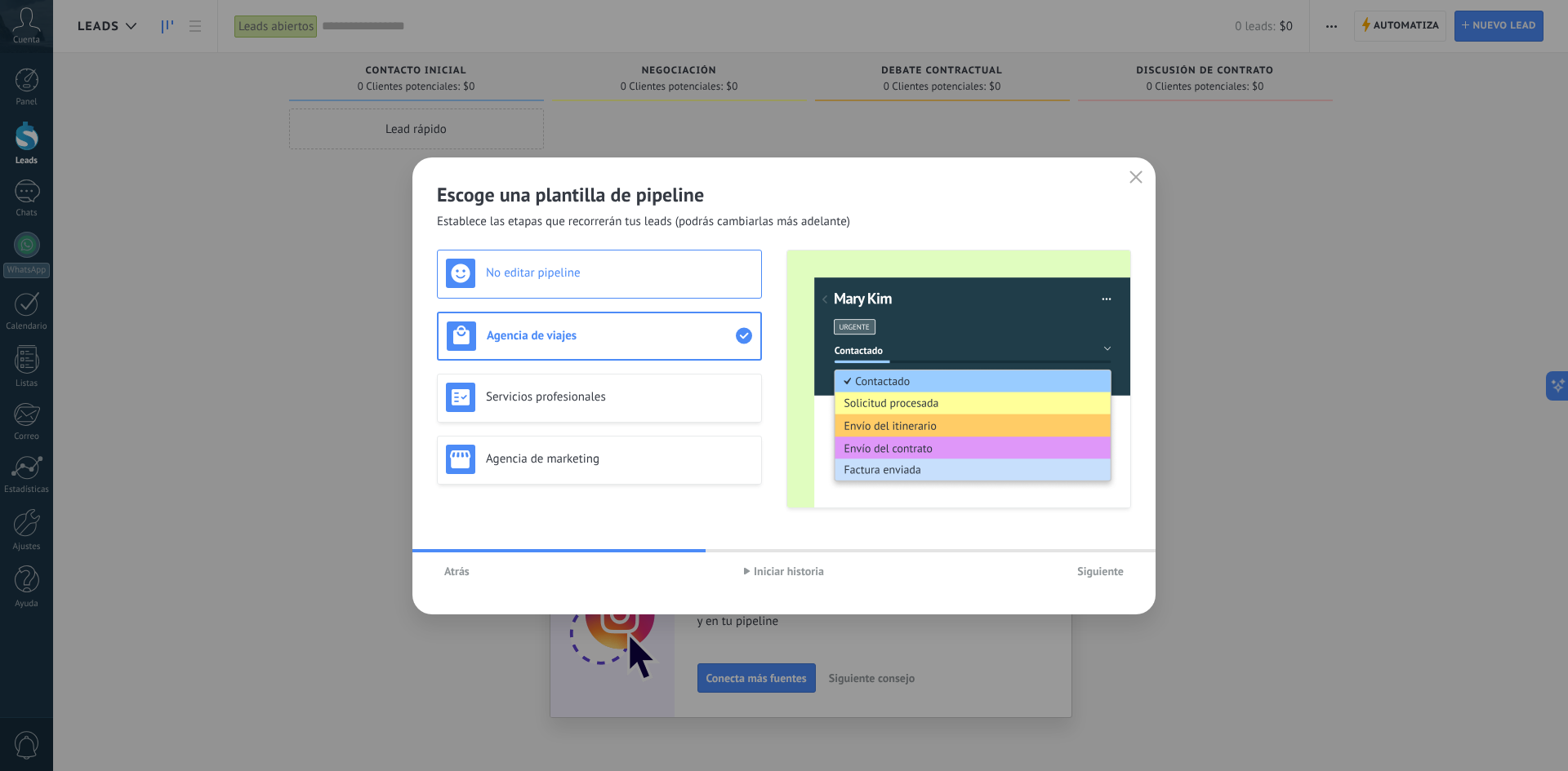
click at [486, 255] on div "No editar pipeline" at bounding box center [599, 274] width 325 height 49
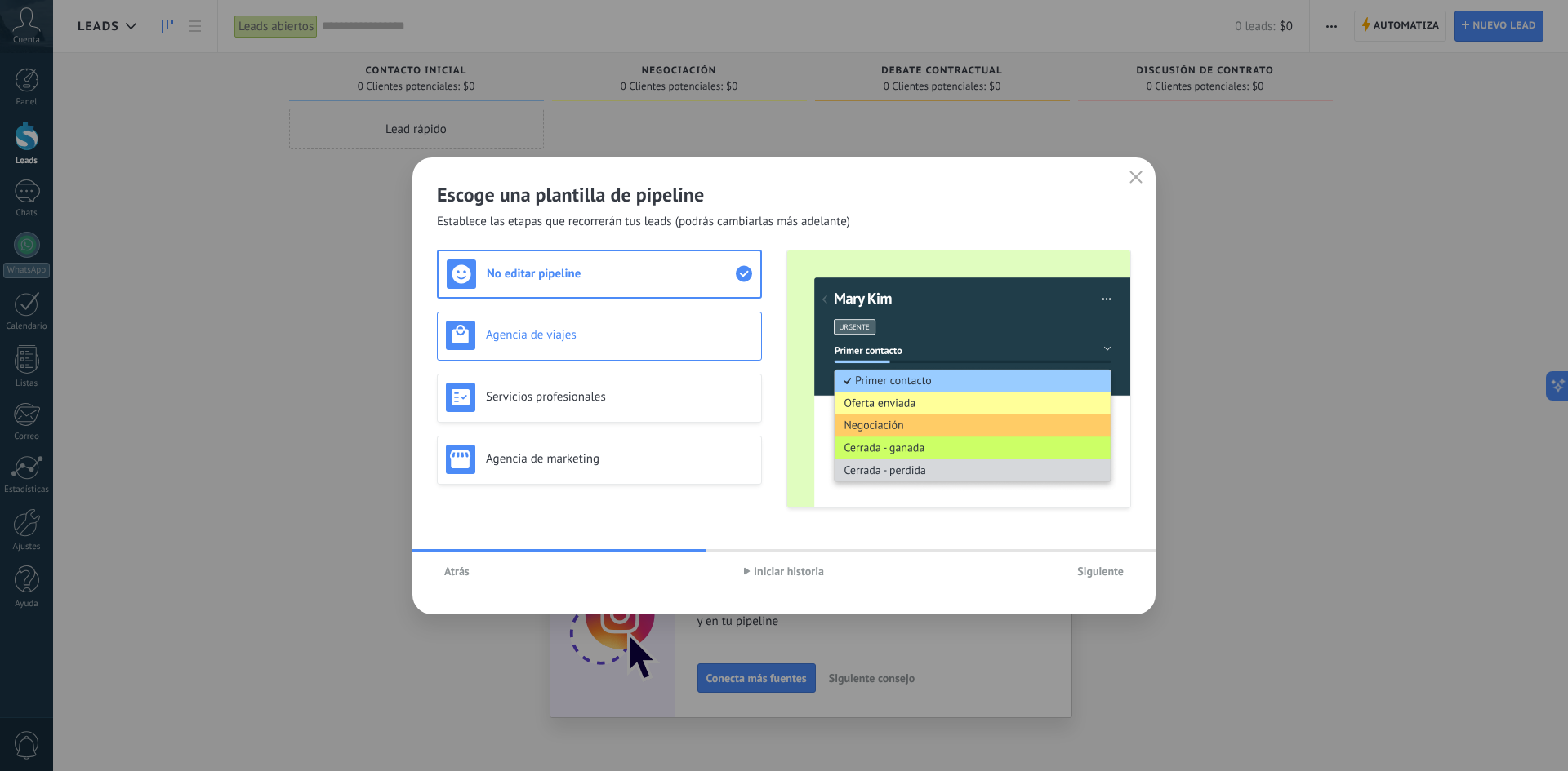
click at [484, 319] on div "Agencia de viajes" at bounding box center [599, 336] width 325 height 49
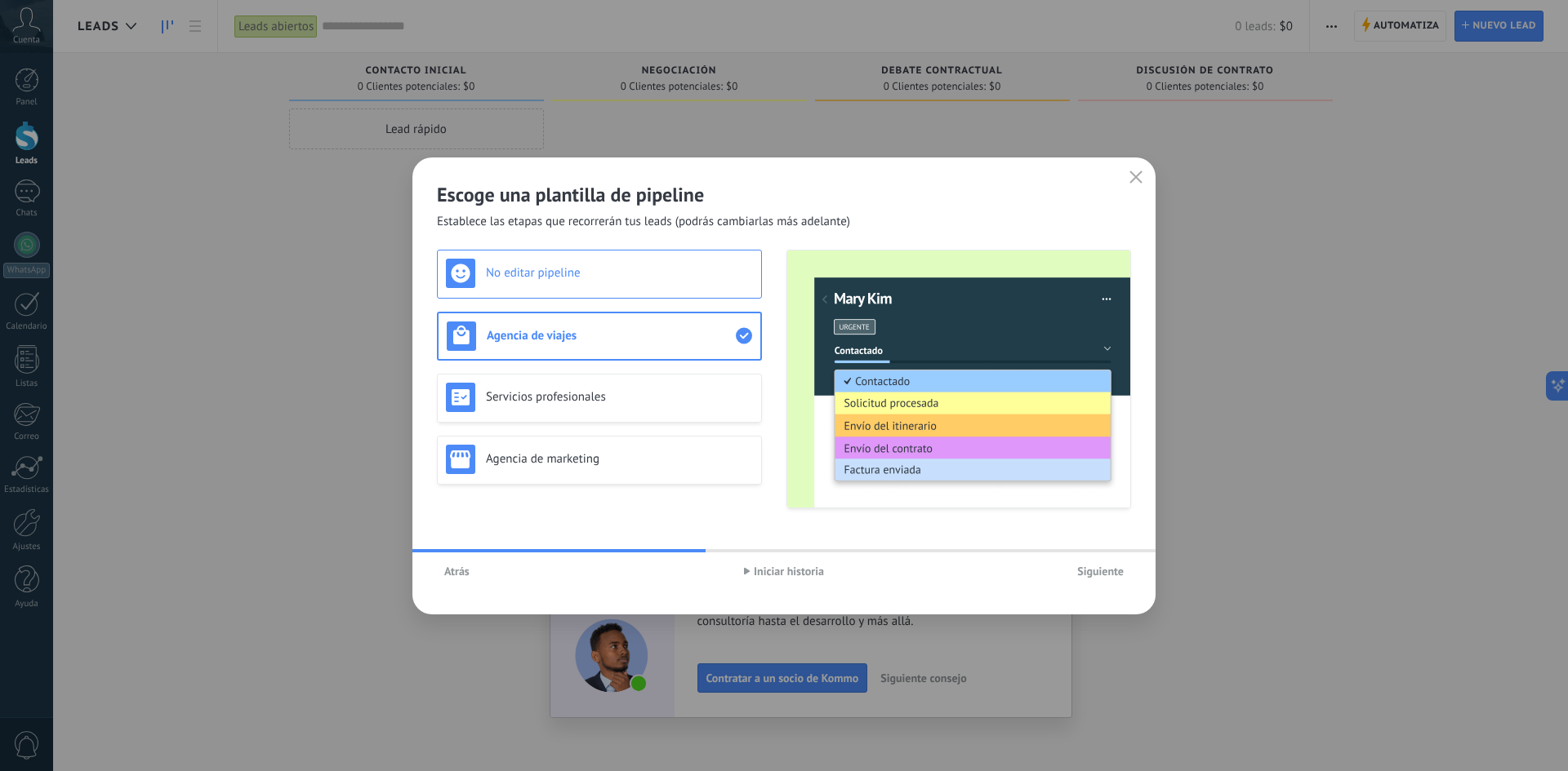
click at [501, 273] on h3 "No editar pipeline" at bounding box center [619, 273] width 267 height 16
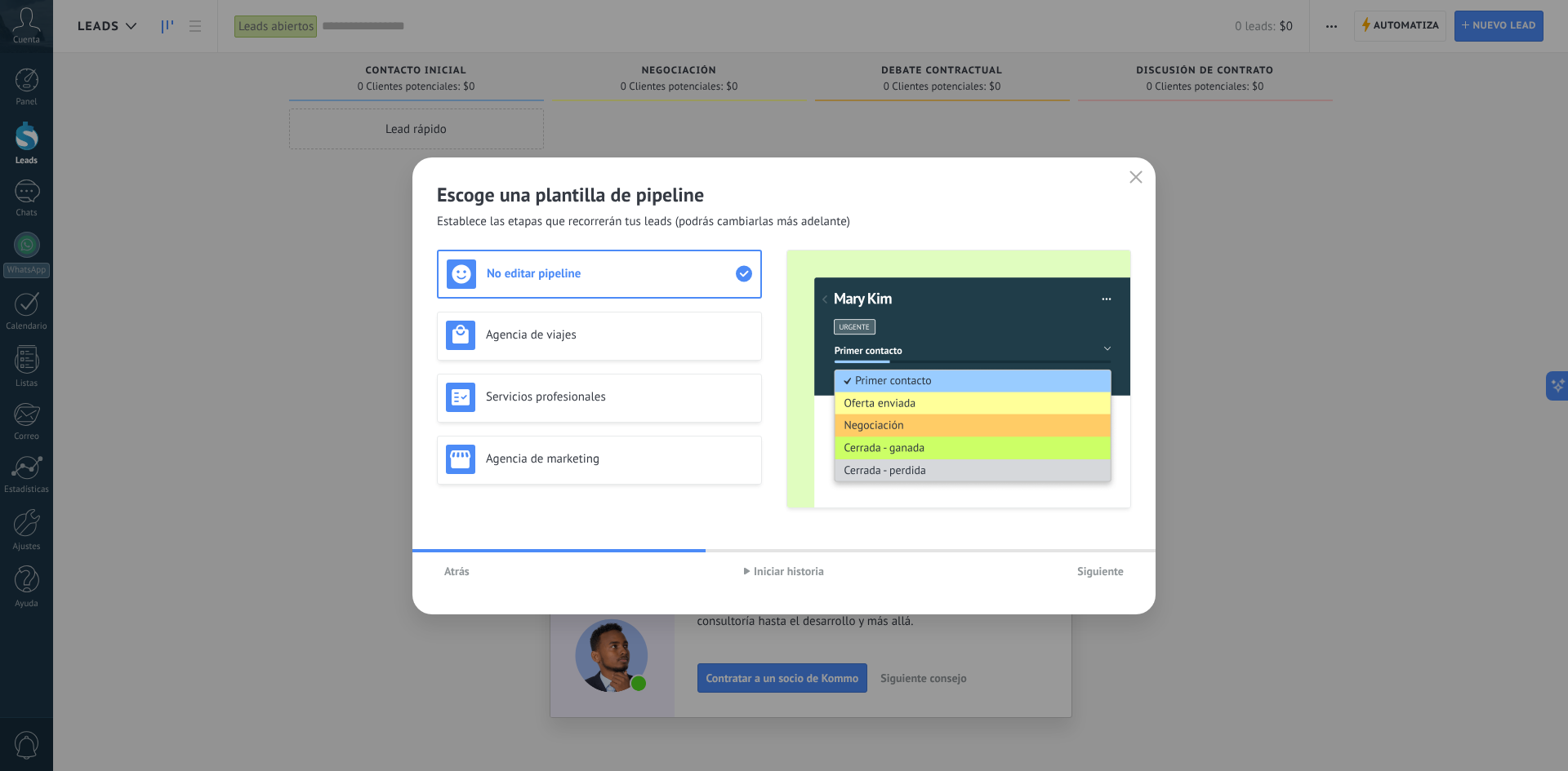
click at [1113, 574] on span "Siguiente" at bounding box center [1100, 571] width 47 height 11
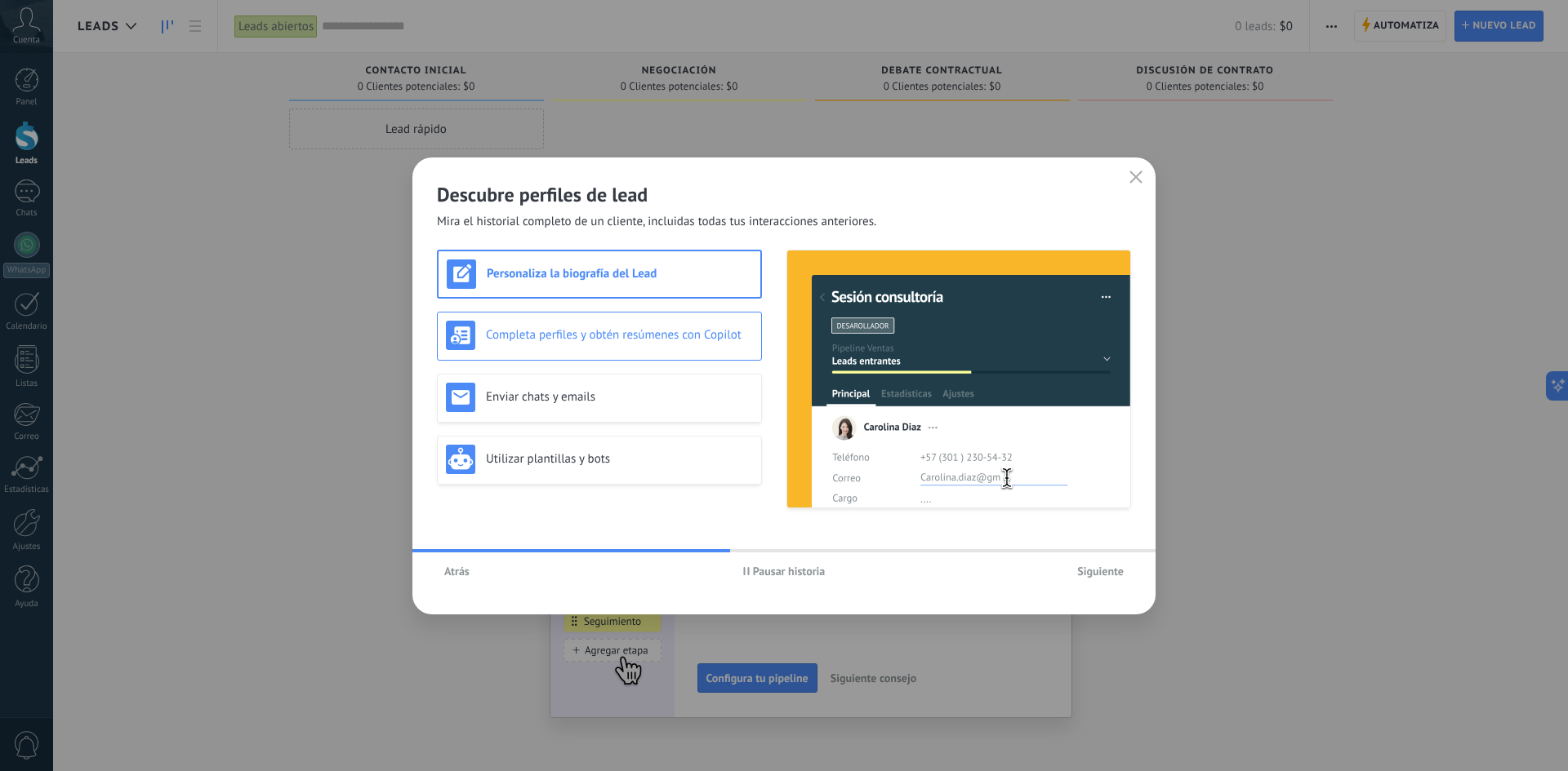
click at [539, 323] on div "Completa perfiles y obtén resúmenes con Copilot" at bounding box center [599, 336] width 307 height 29
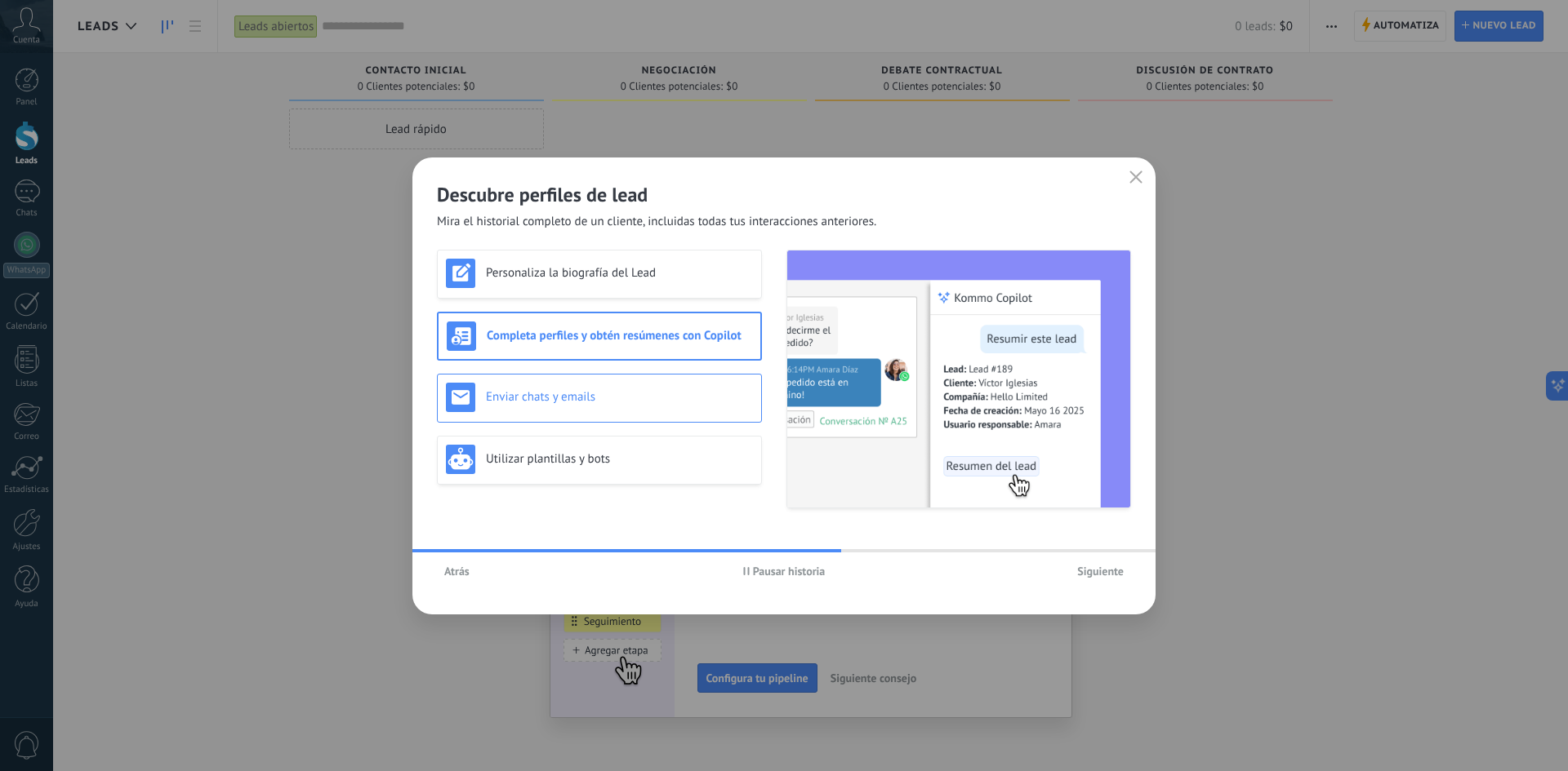
click at [565, 400] on h3 "Enviar chats y emails" at bounding box center [619, 397] width 267 height 16
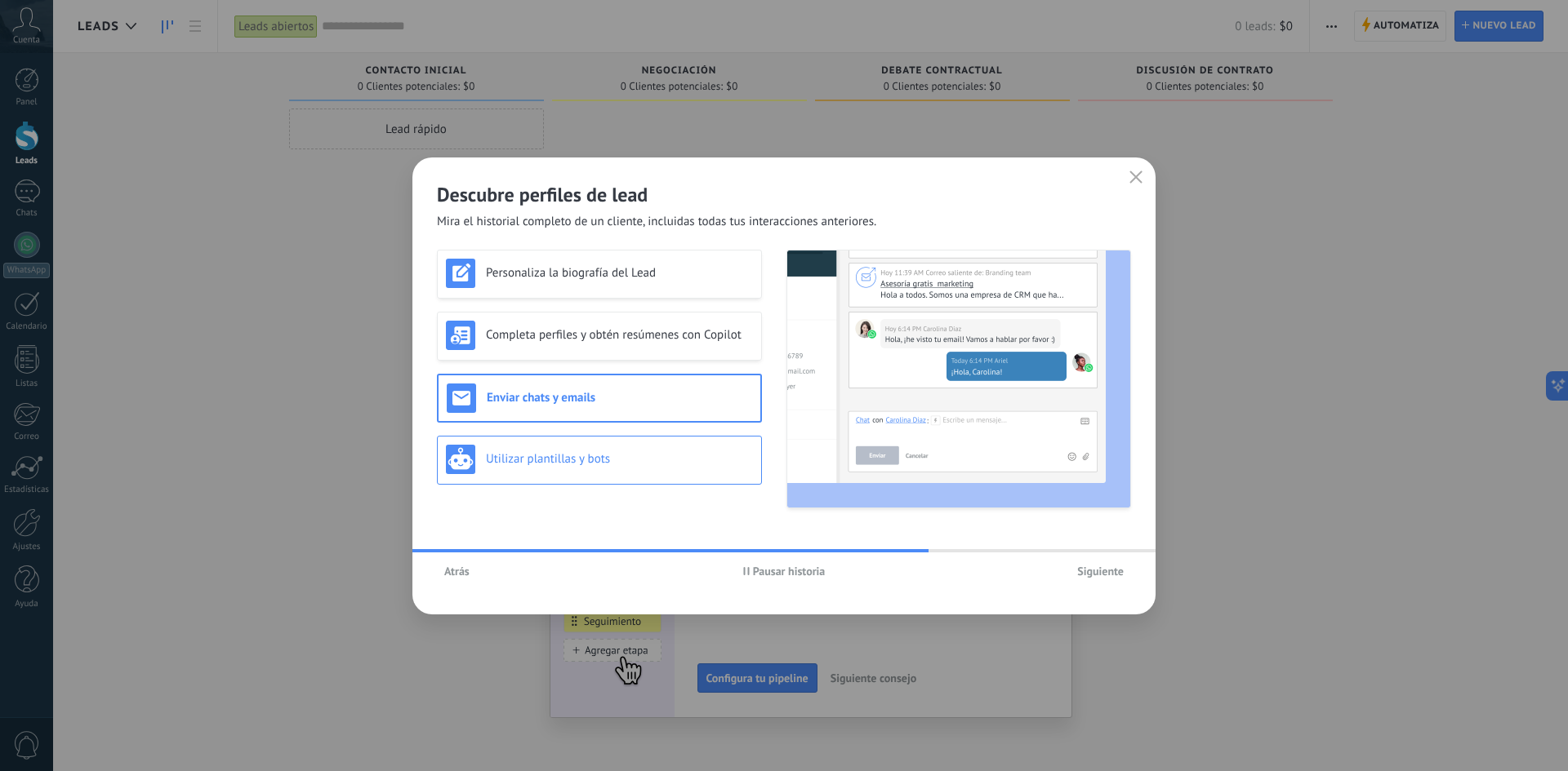
click at [519, 459] on h3 "Utilizar plantillas y bots" at bounding box center [619, 459] width 267 height 16
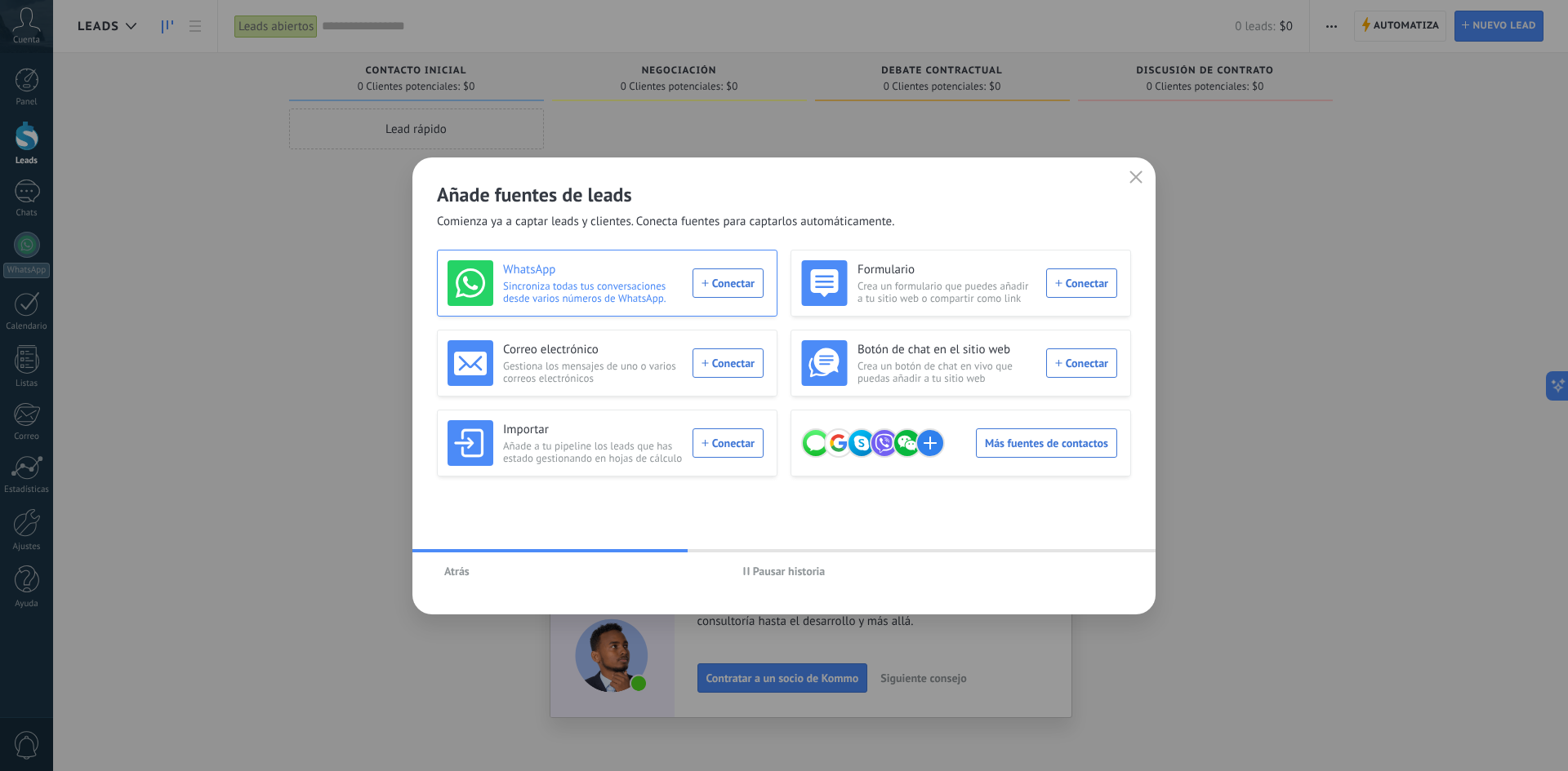
click at [699, 292] on div "WhatsApp Sincroniza todas tus conversaciones desde varios números de WhatsApp. …" at bounding box center [605, 283] width 316 height 46
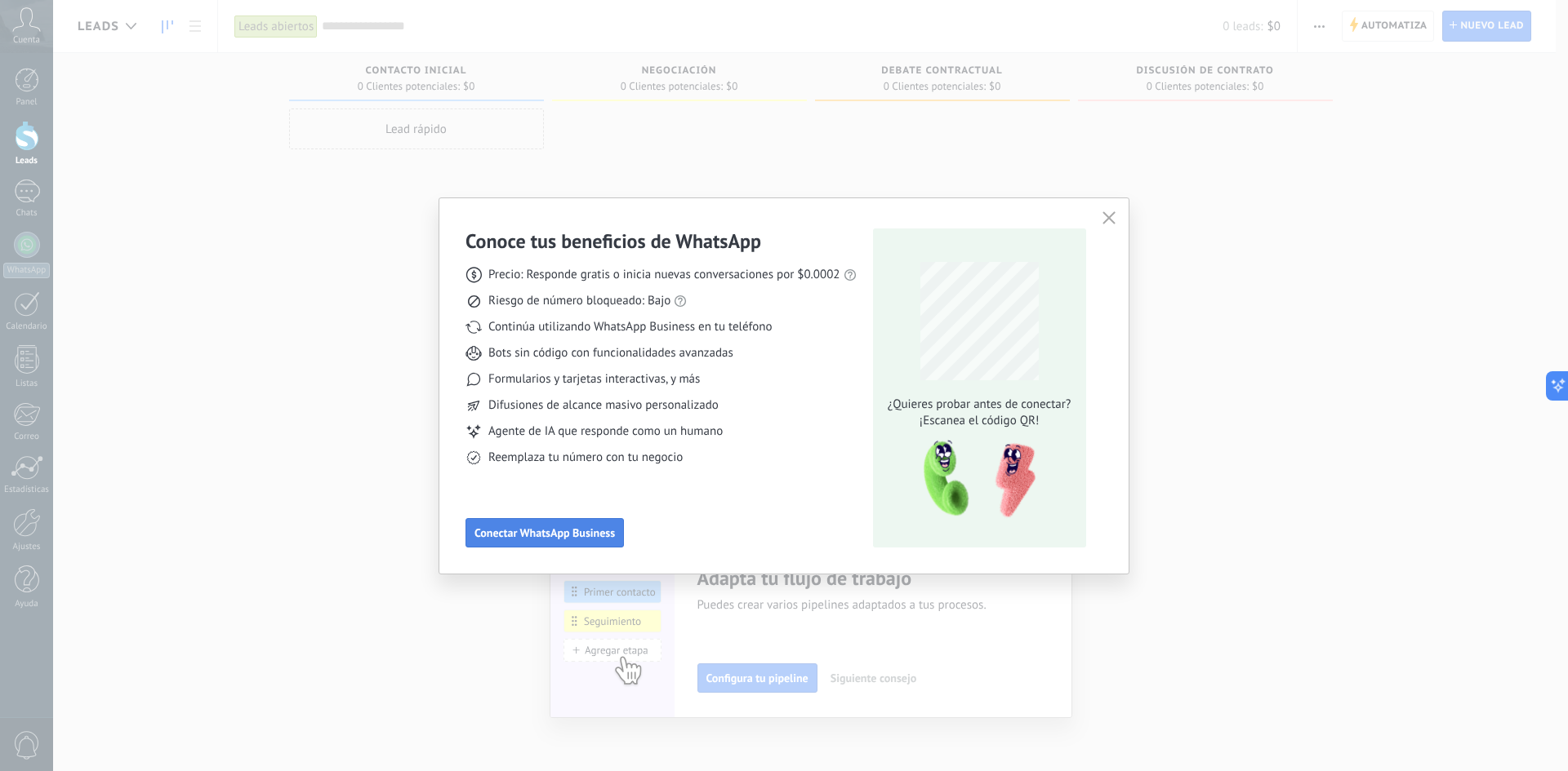
click at [548, 535] on span "Conectar WhatsApp Business" at bounding box center [545, 532] width 140 height 11
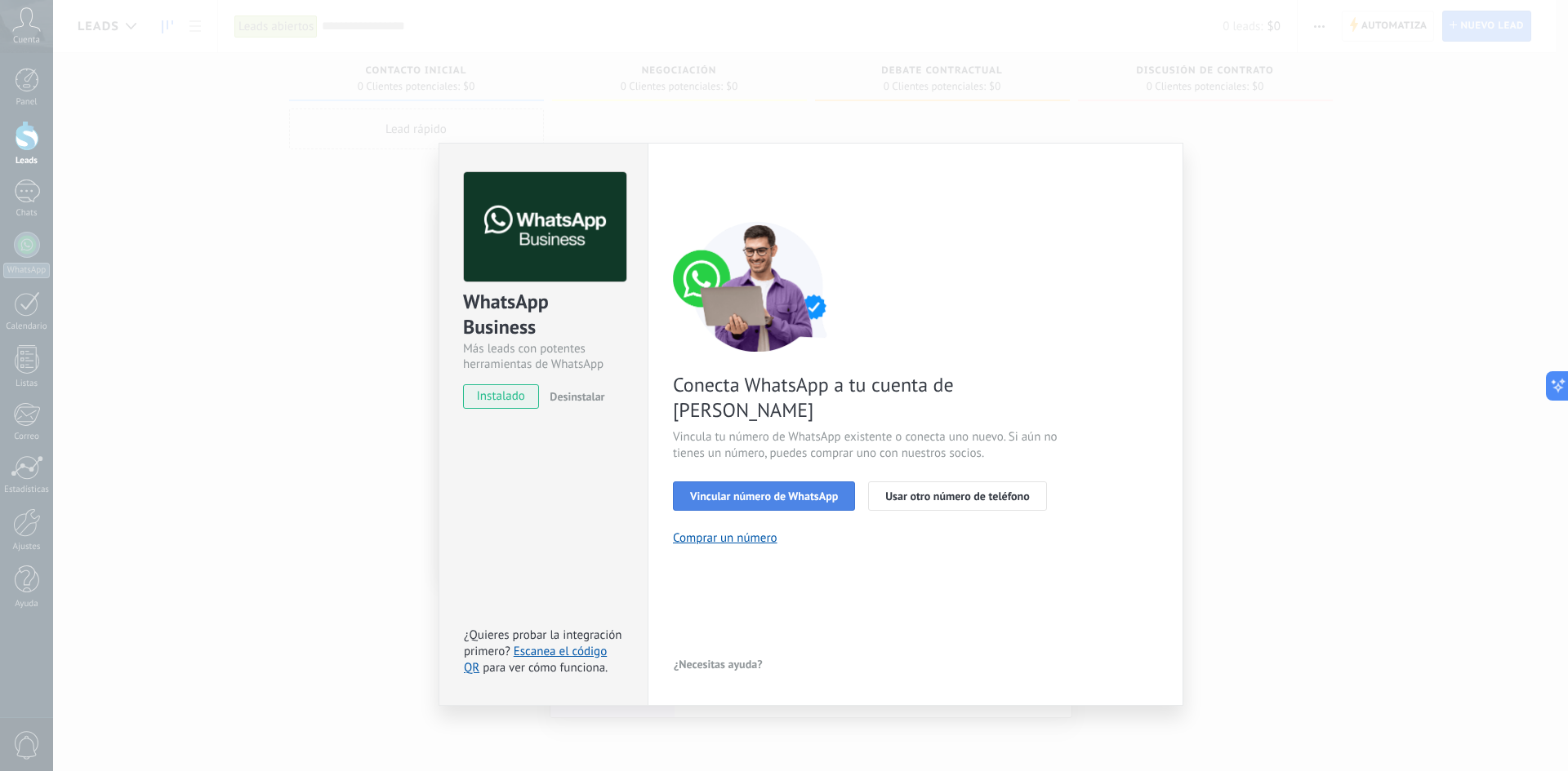
click at [758, 482] on button "Vincular número de WhatsApp" at bounding box center [764, 497] width 182 height 29
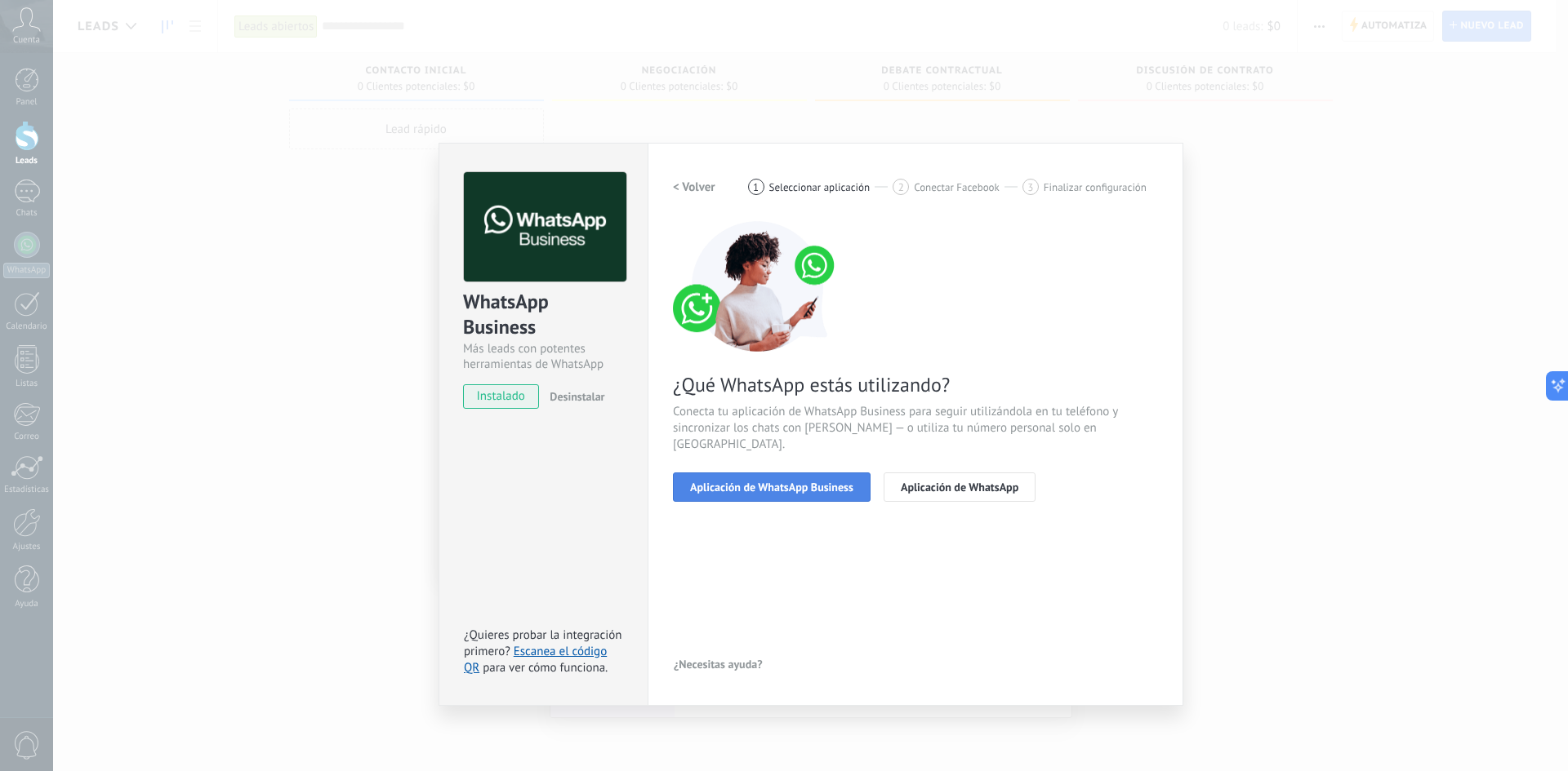
click at [757, 482] on span "Aplicación de WhatsApp Business" at bounding box center [771, 487] width 164 height 11
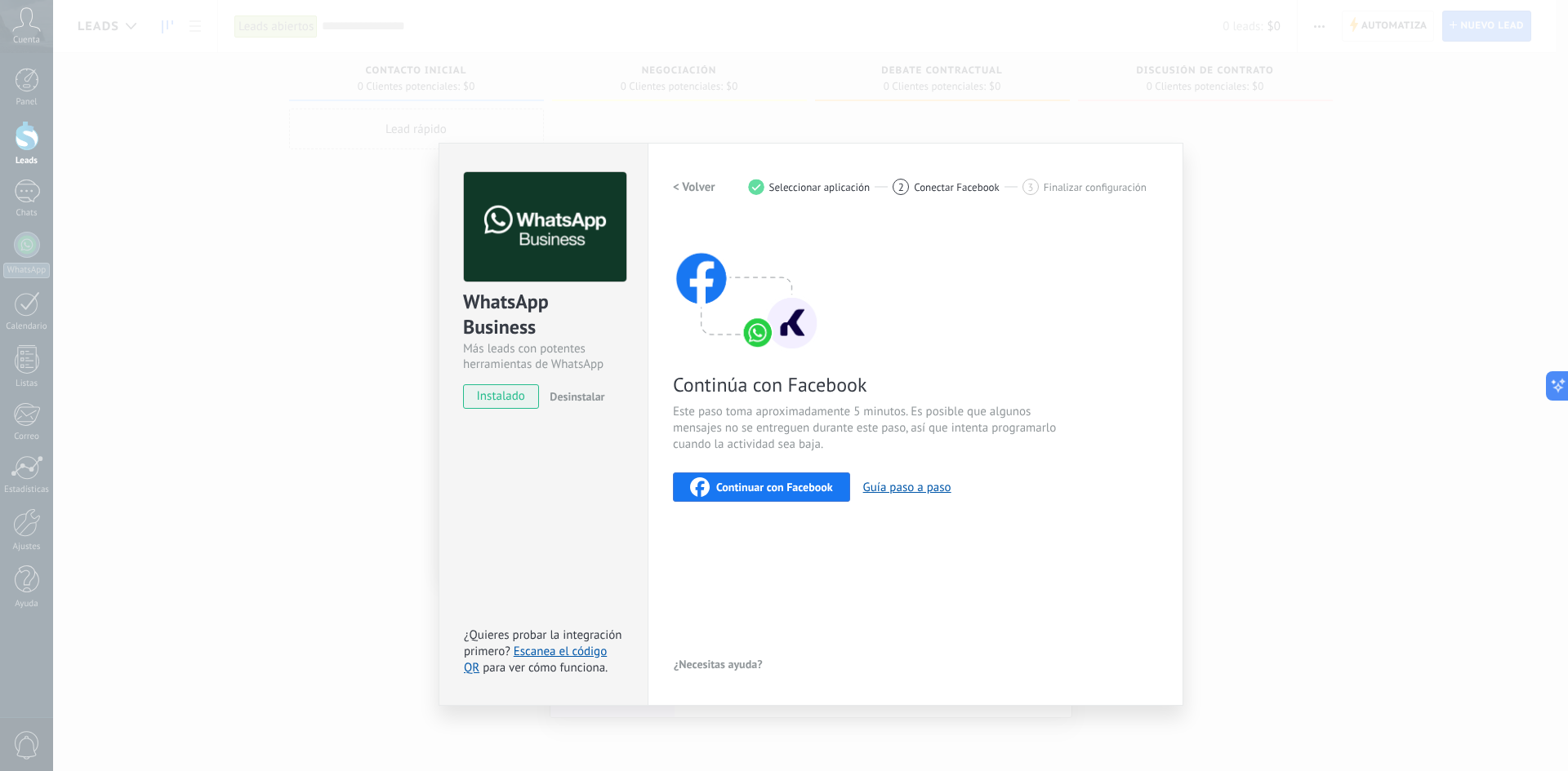
click at [752, 487] on span "Continuar con Facebook" at bounding box center [774, 487] width 117 height 11
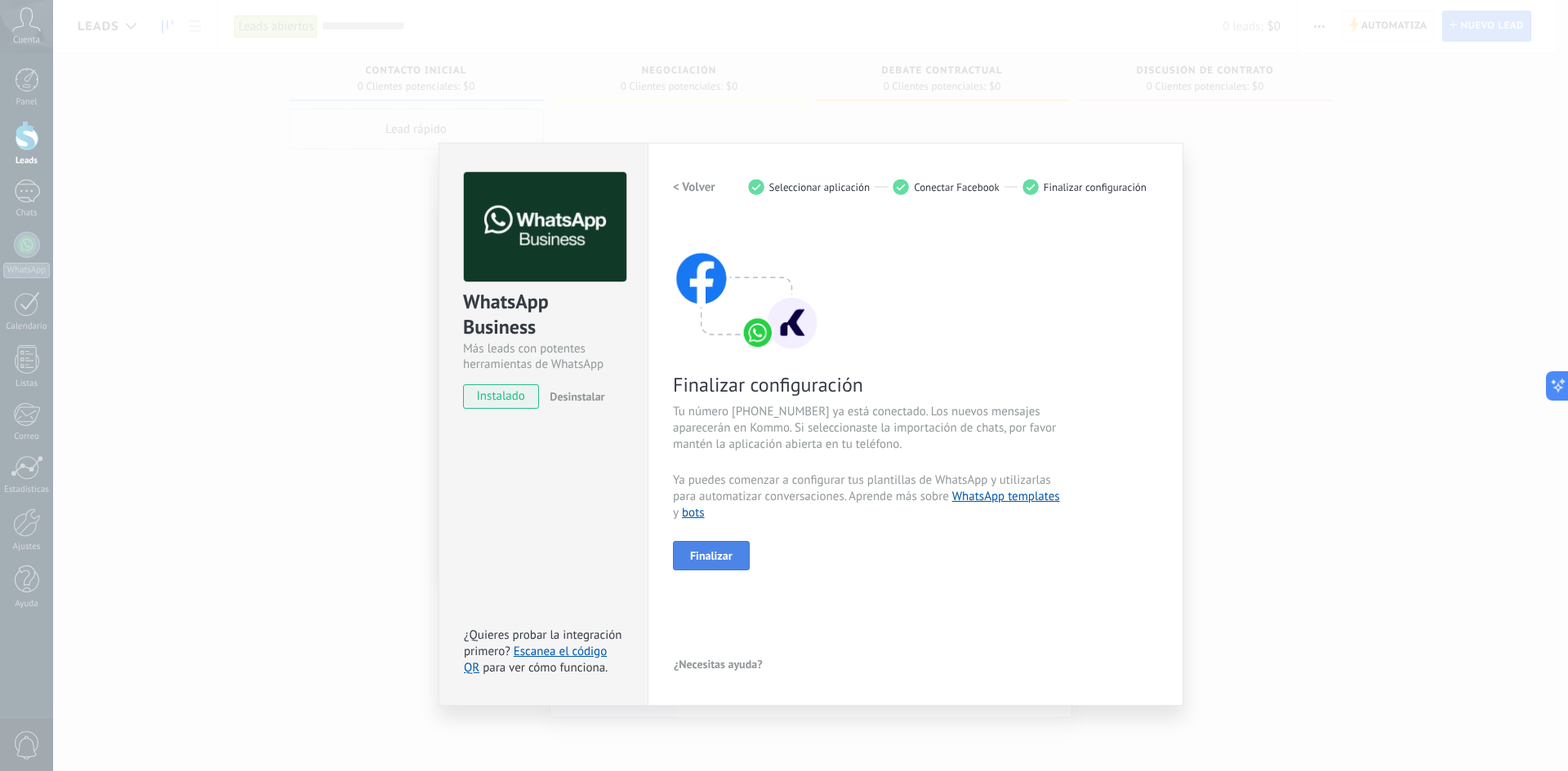
click at [714, 556] on span "Finalizar" at bounding box center [711, 556] width 42 height 11
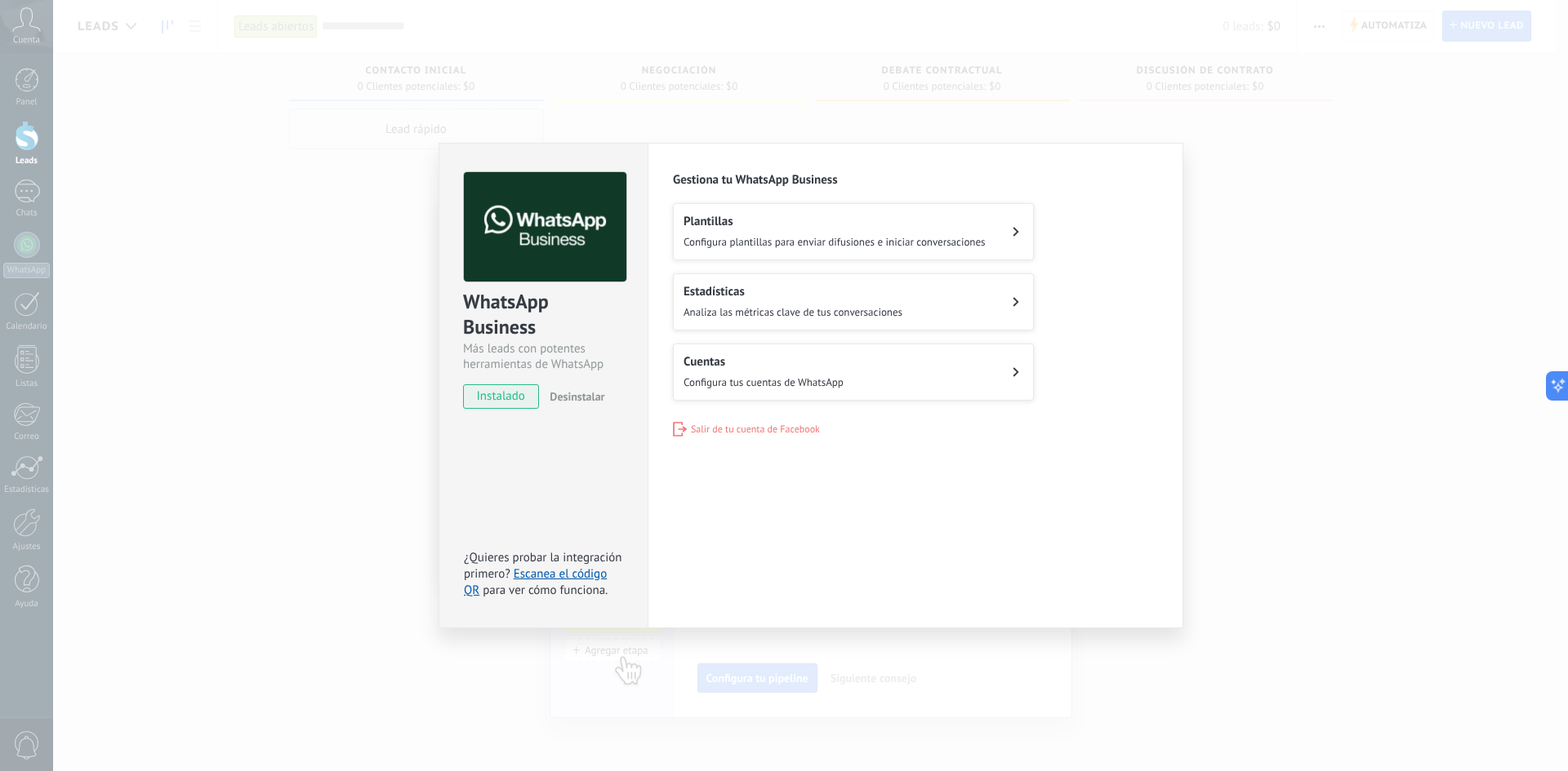
click at [1002, 235] on button "Plantillas Configura plantillas para enviar difusiones e iniciar conversaciones" at bounding box center [853, 232] width 361 height 57
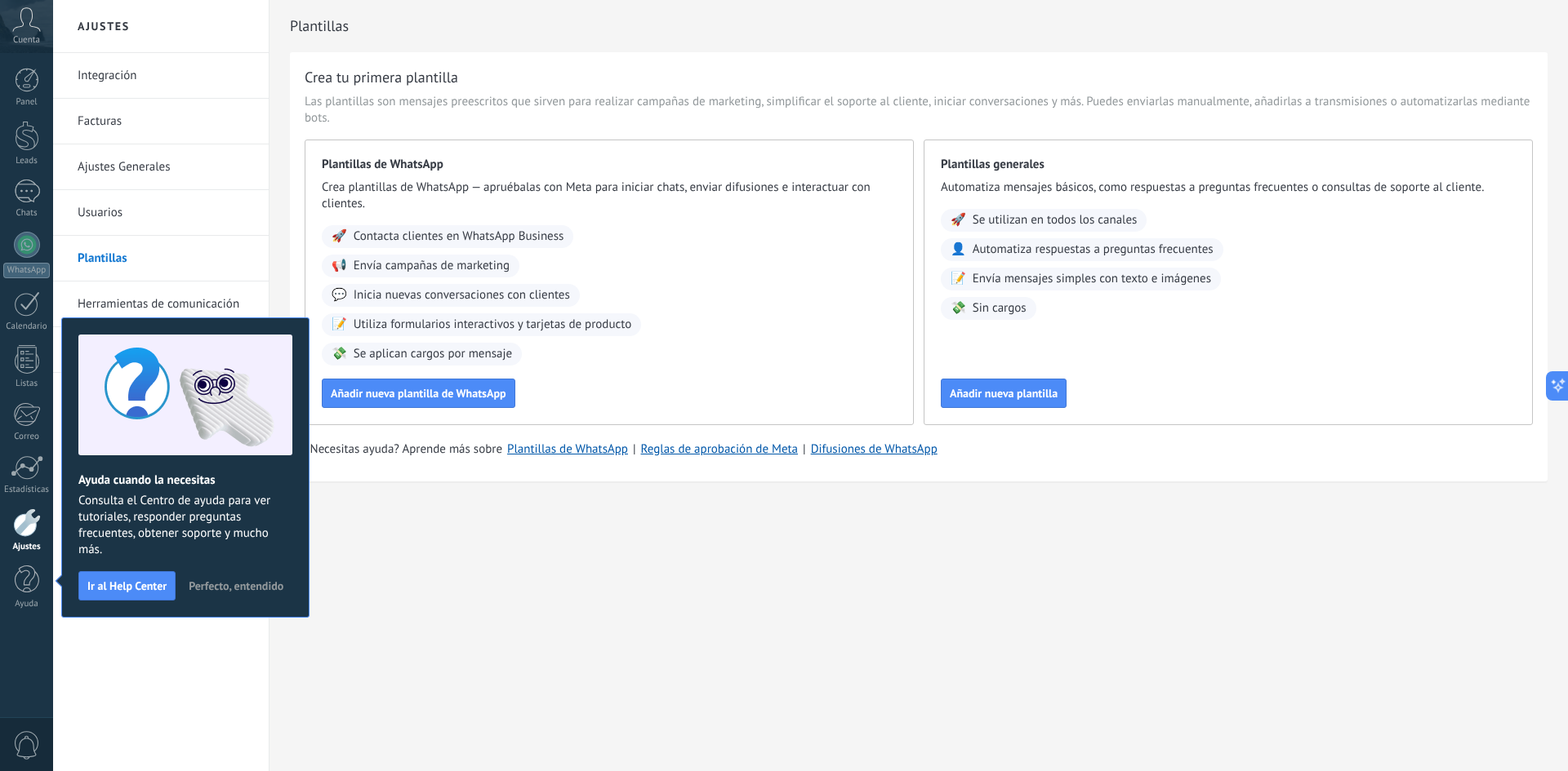
click at [242, 581] on span "Perfecto, entendido" at bounding box center [236, 586] width 94 height 11
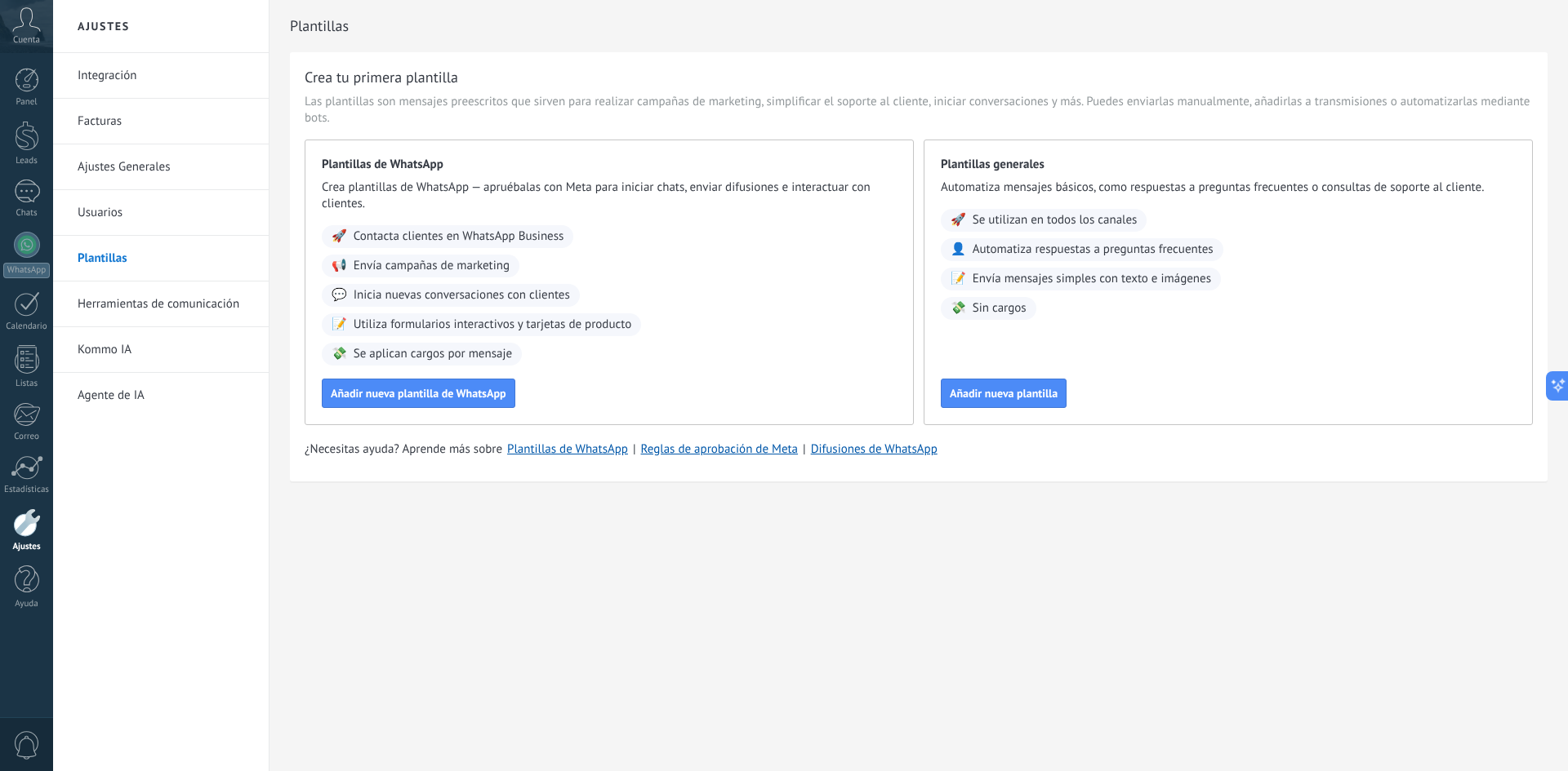
click at [23, 28] on icon at bounding box center [26, 19] width 29 height 24
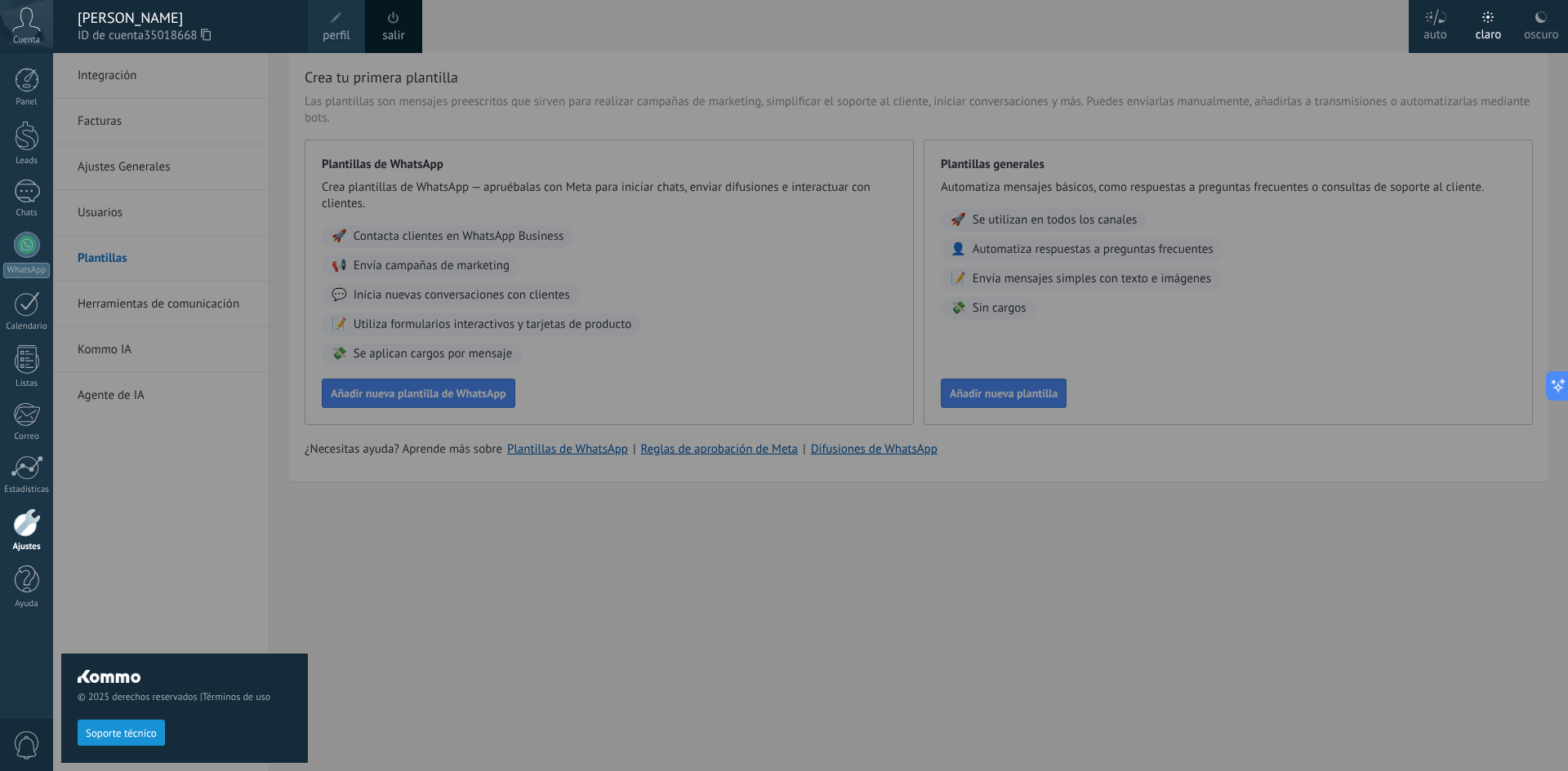
click at [371, 560] on div at bounding box center [836, 385] width 1568 height 771
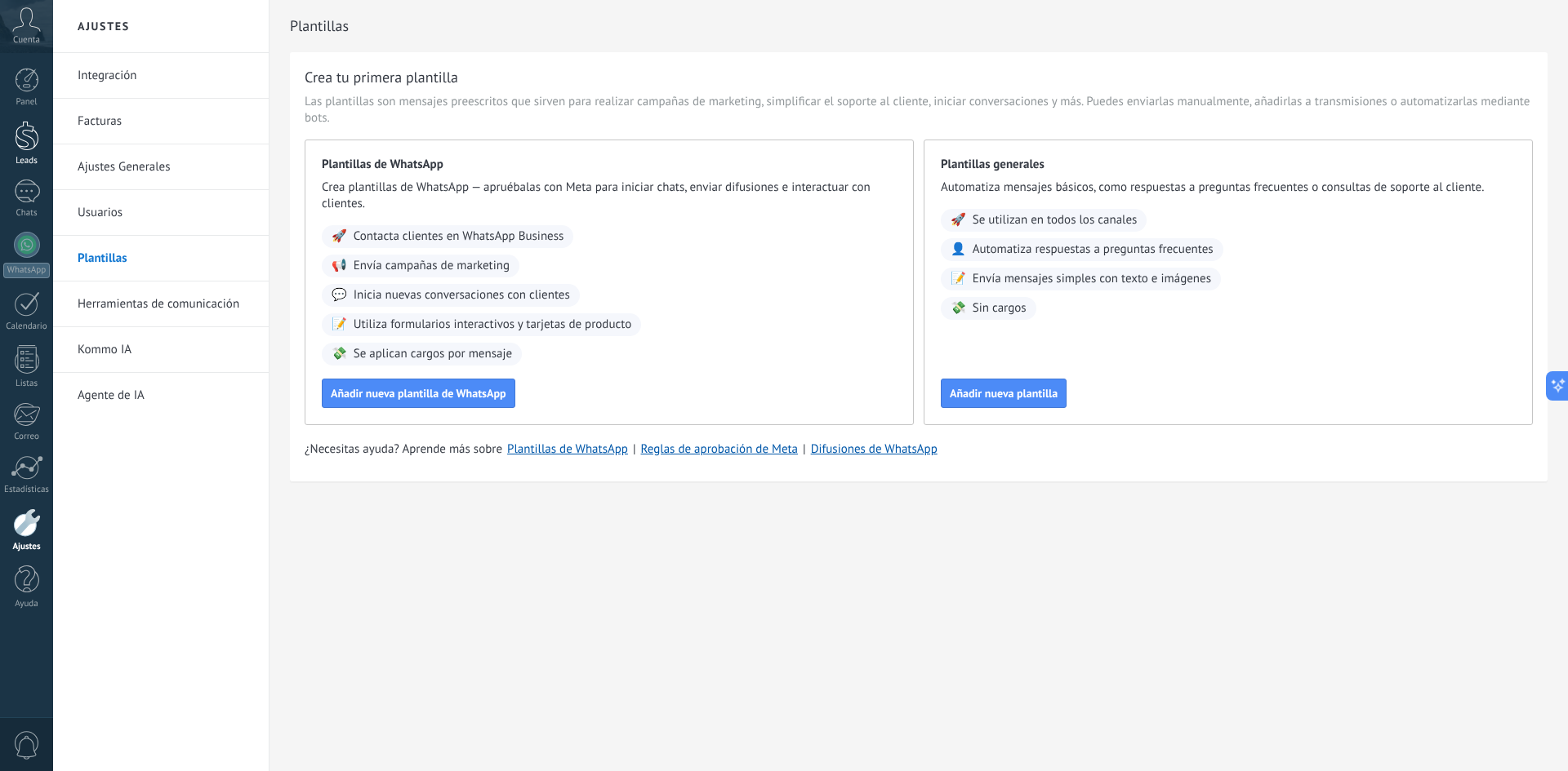
click at [30, 134] on div at bounding box center [27, 136] width 24 height 30
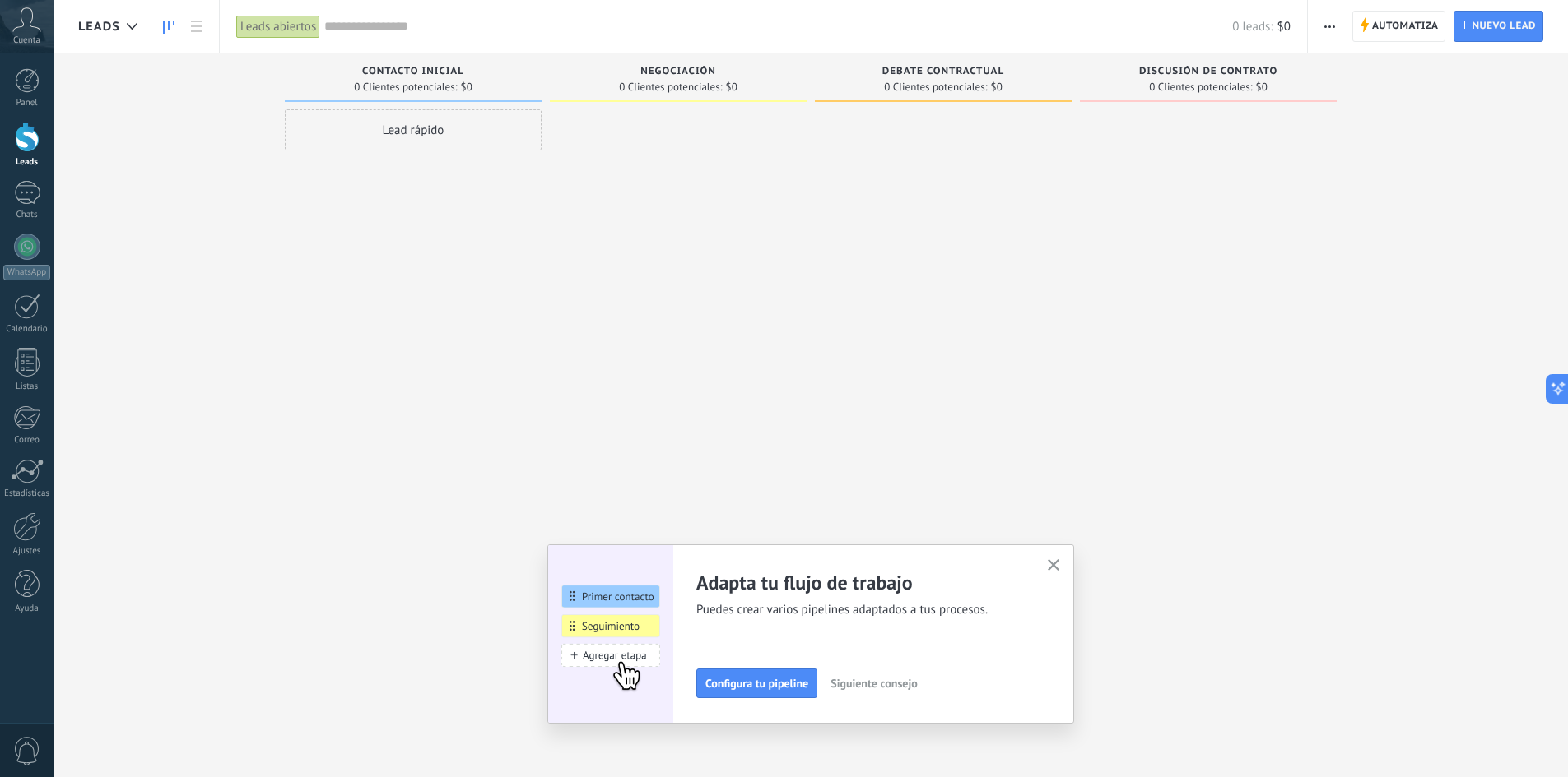
click at [1057, 563] on use "button" at bounding box center [1054, 565] width 12 height 12
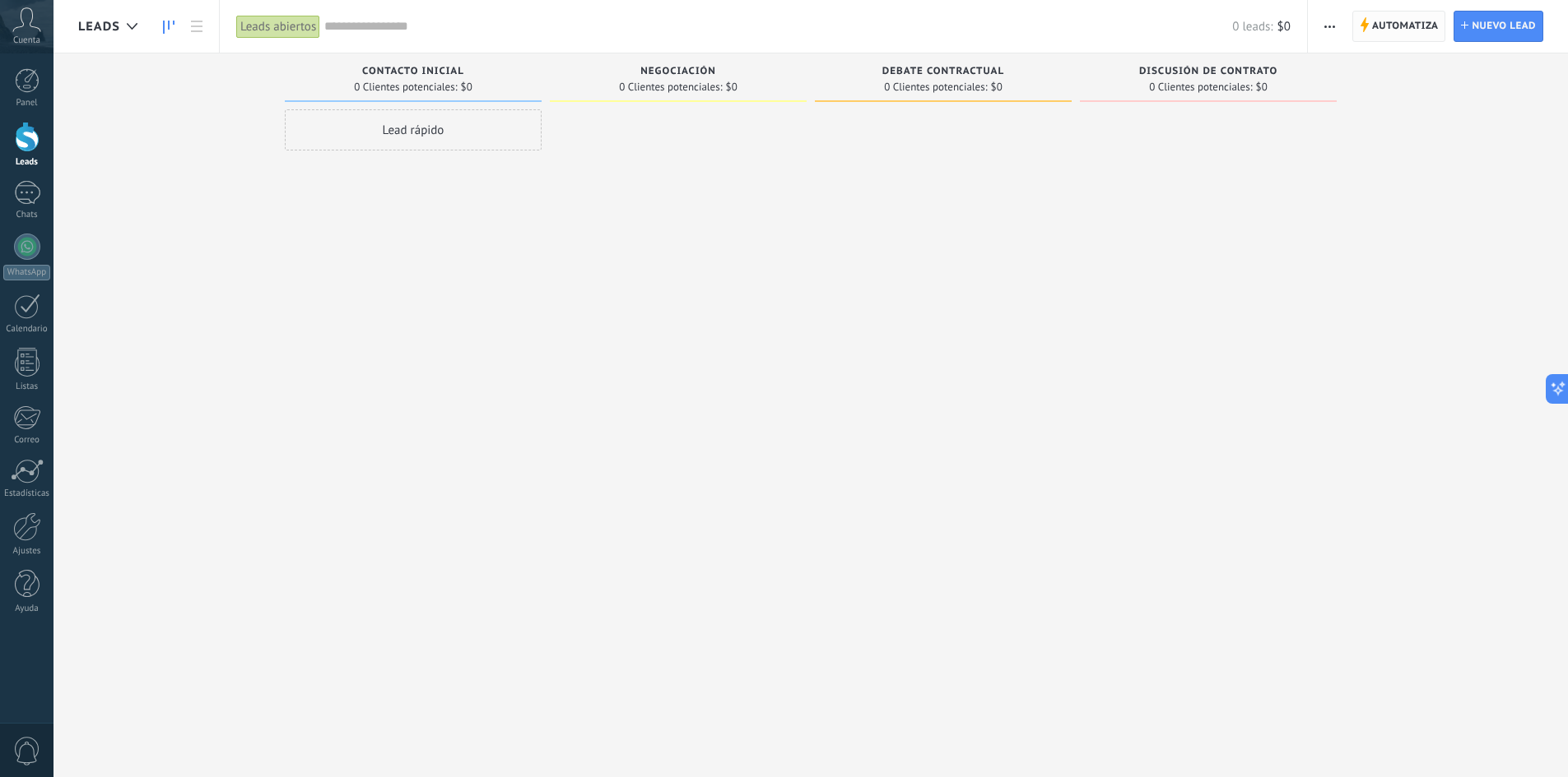
click at [1388, 30] on span "Automatiza" at bounding box center [1406, 26] width 66 height 30
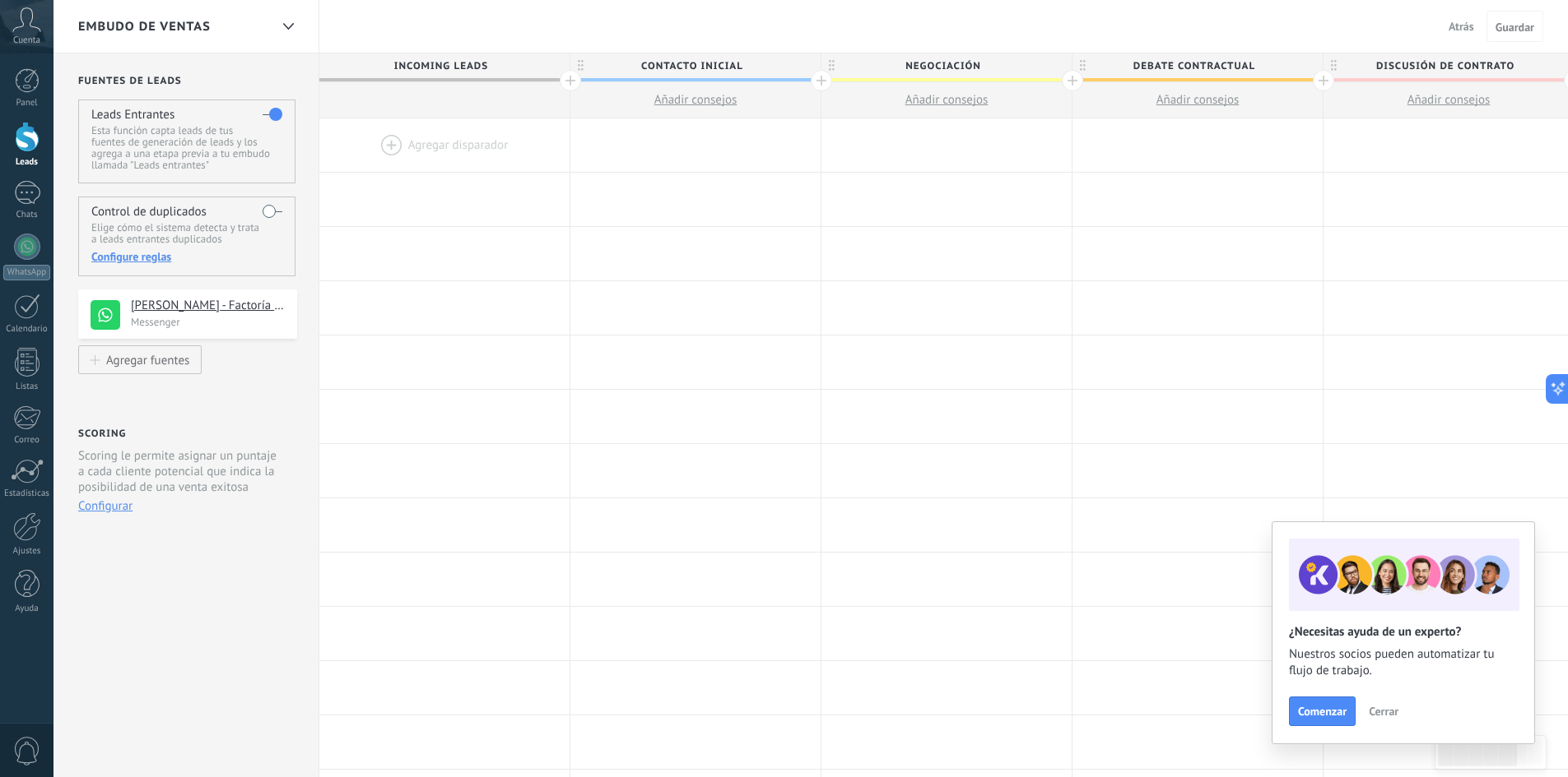
click at [1381, 708] on span "Cerrar" at bounding box center [1384, 711] width 30 height 11
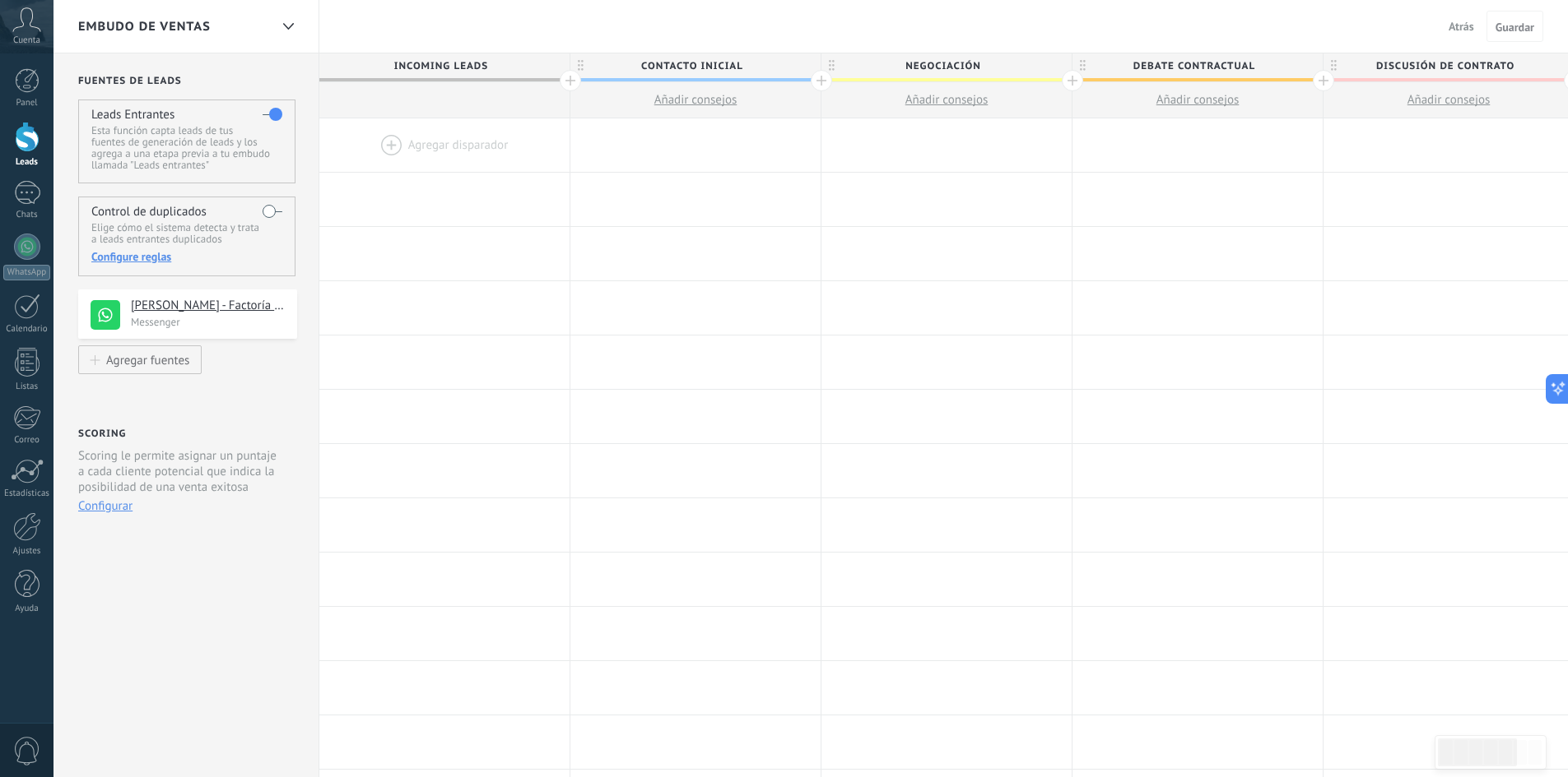
click at [23, 139] on div at bounding box center [27, 137] width 24 height 31
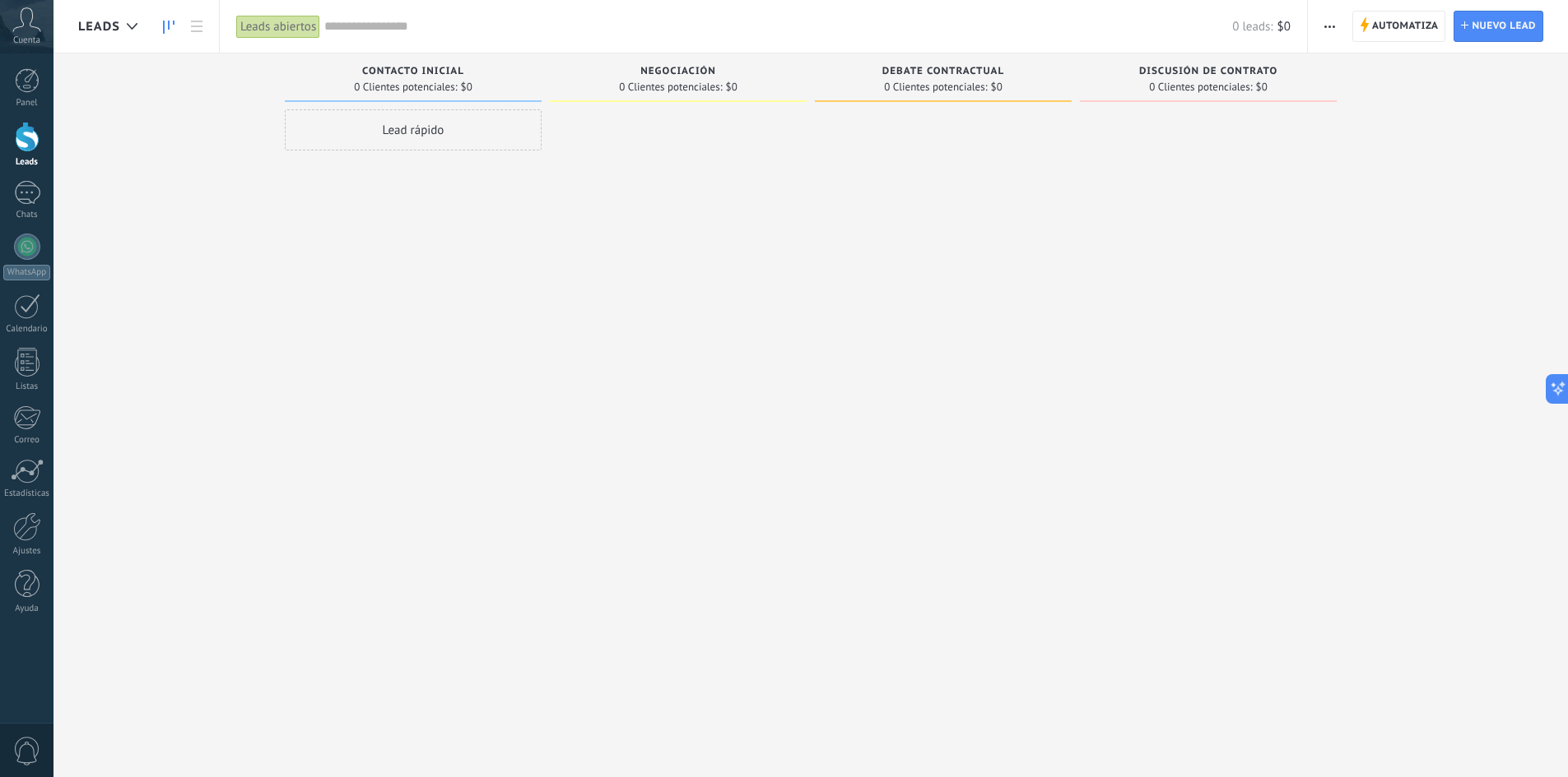
click at [543, 97] on div "Contacto inicial 0 Clientes potenciales: $0 Lead rápido" at bounding box center [417, 362] width 265 height 618
click at [645, 82] on span "0 Clientes potenciales:" at bounding box center [670, 86] width 103 height 10
click at [750, 74] on div "Negociación" at bounding box center [678, 72] width 240 height 14
click at [1390, 22] on span "Automatiza" at bounding box center [1406, 26] width 66 height 30
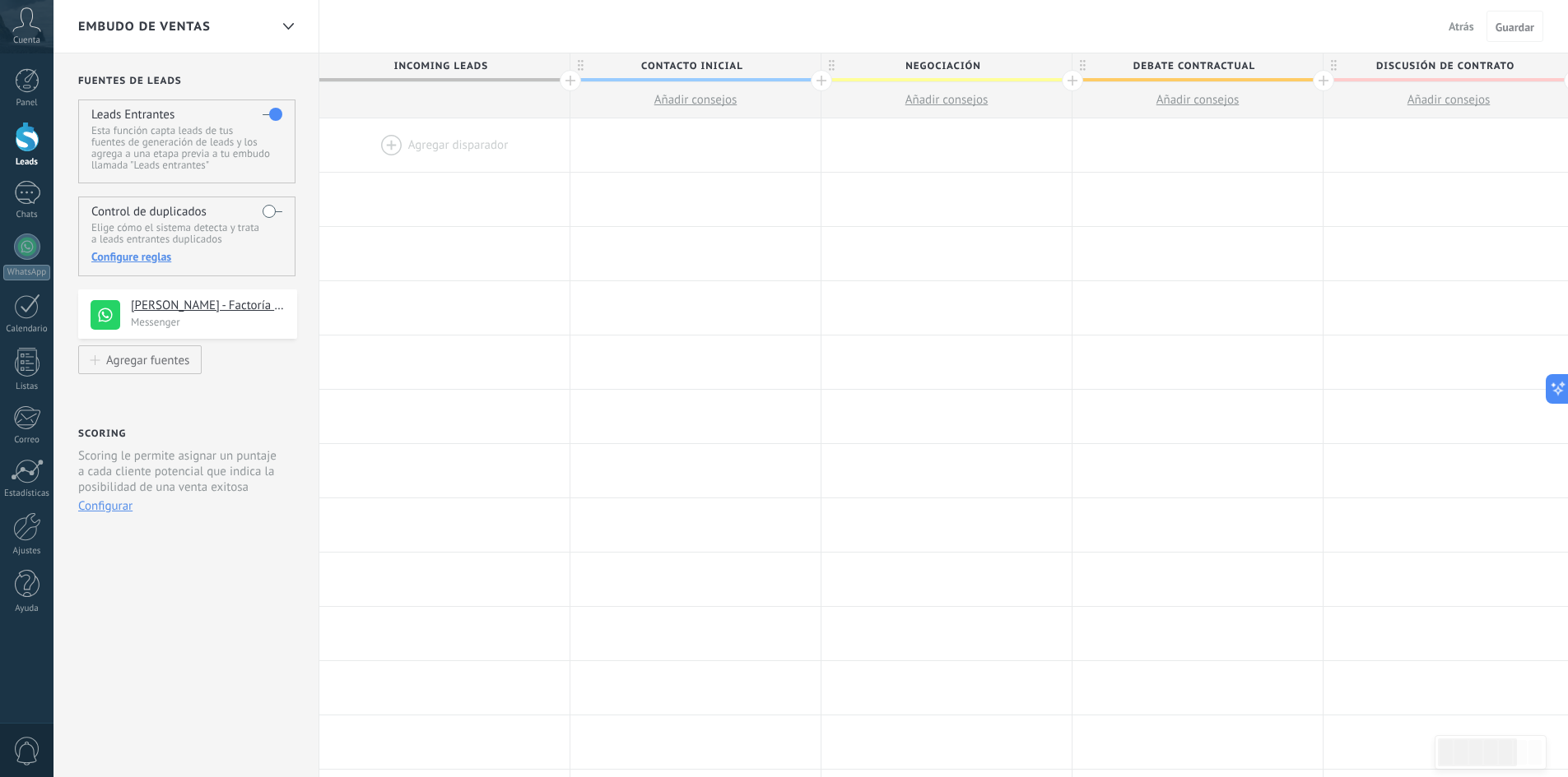
click at [572, 80] on div at bounding box center [570, 80] width 22 height 22
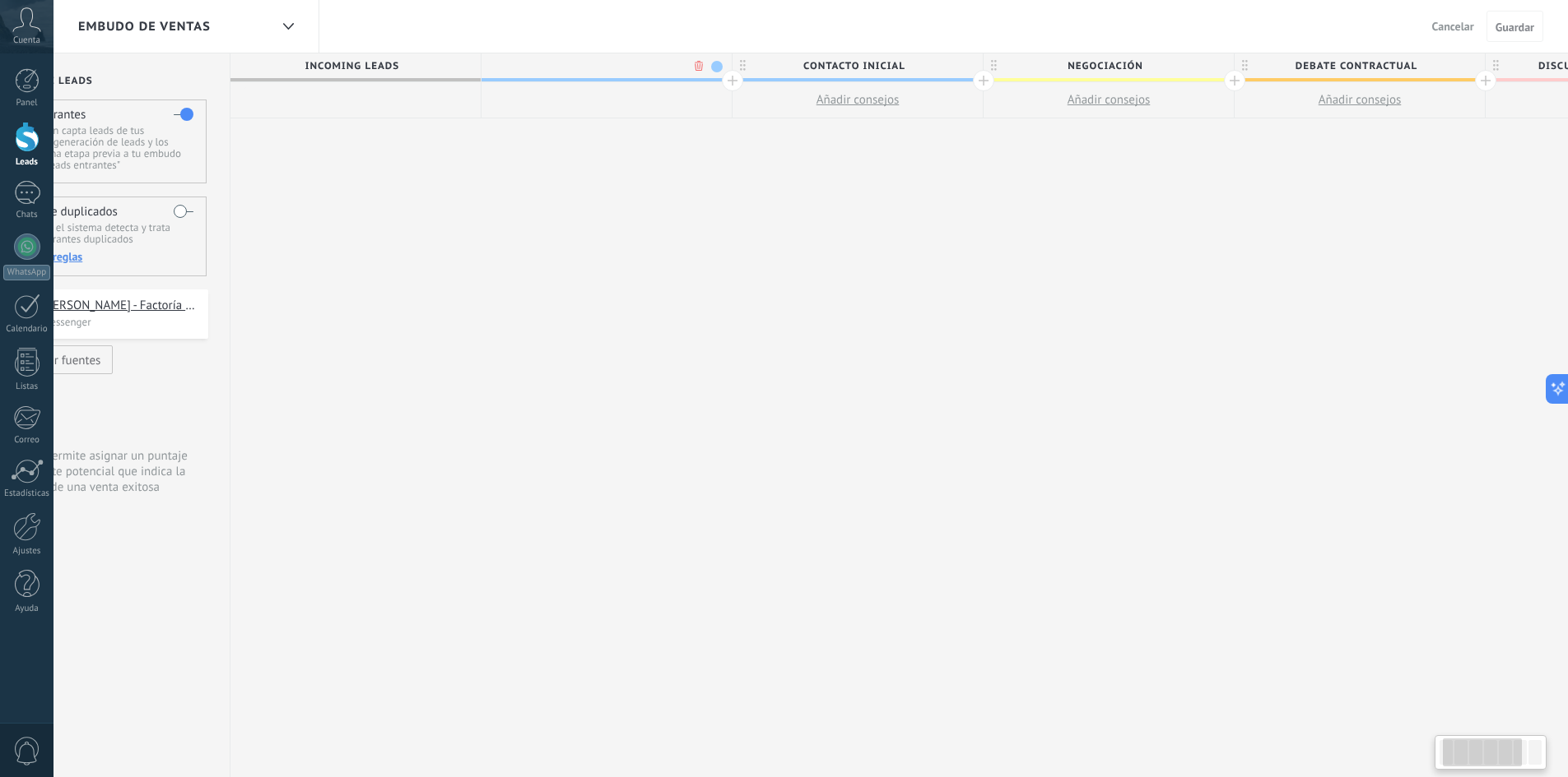
scroll to position [0, 122]
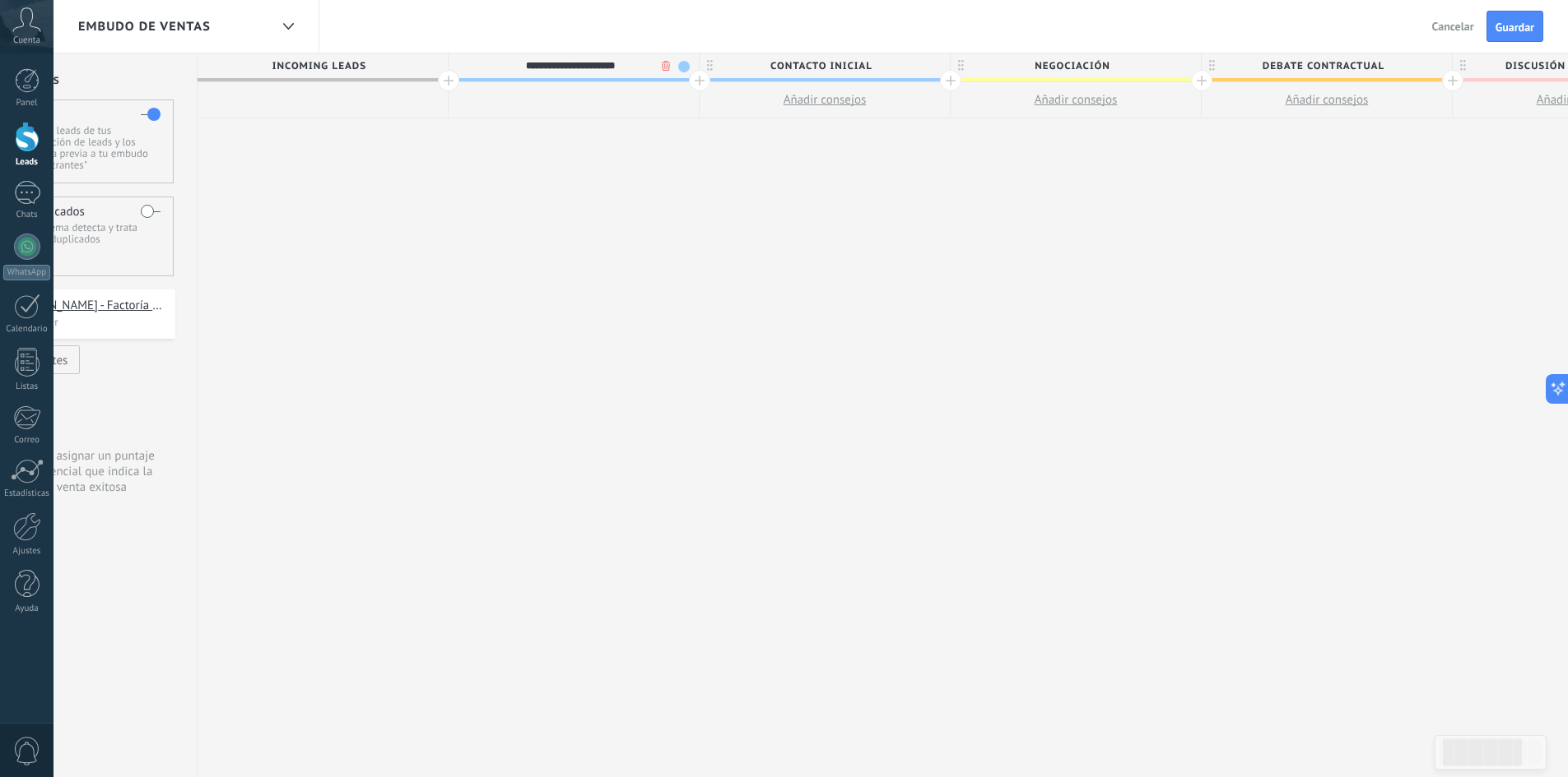
type input "**********"
click at [683, 64] on span at bounding box center [683, 66] width 11 height 11
click at [702, 118] on span at bounding box center [697, 115] width 15 height 16
click at [616, 213] on div "**********" at bounding box center [1202, 415] width 2009 height 725
click at [1524, 27] on span "Guardar" at bounding box center [1515, 27] width 38 height 11
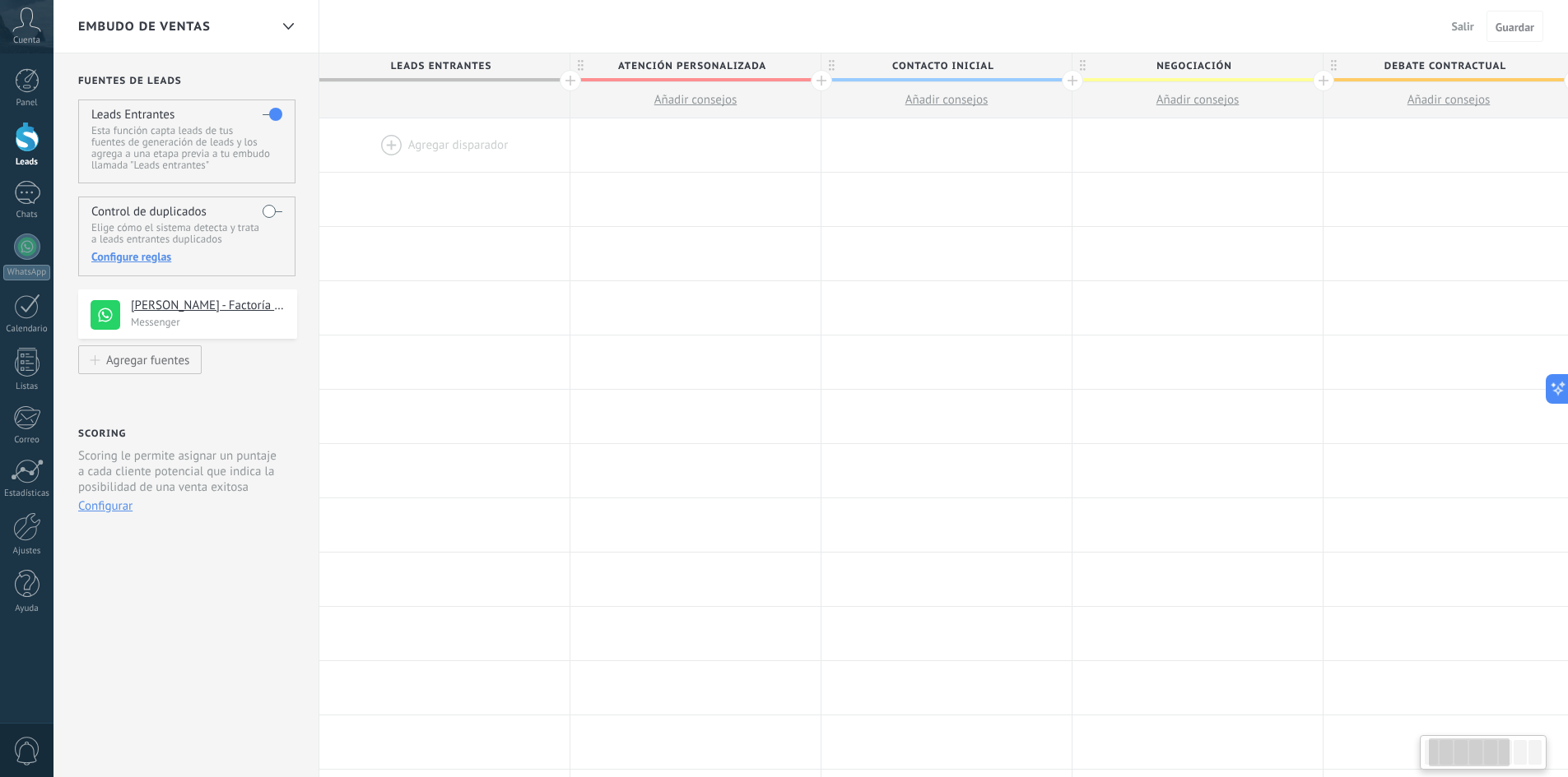
scroll to position [0, 122]
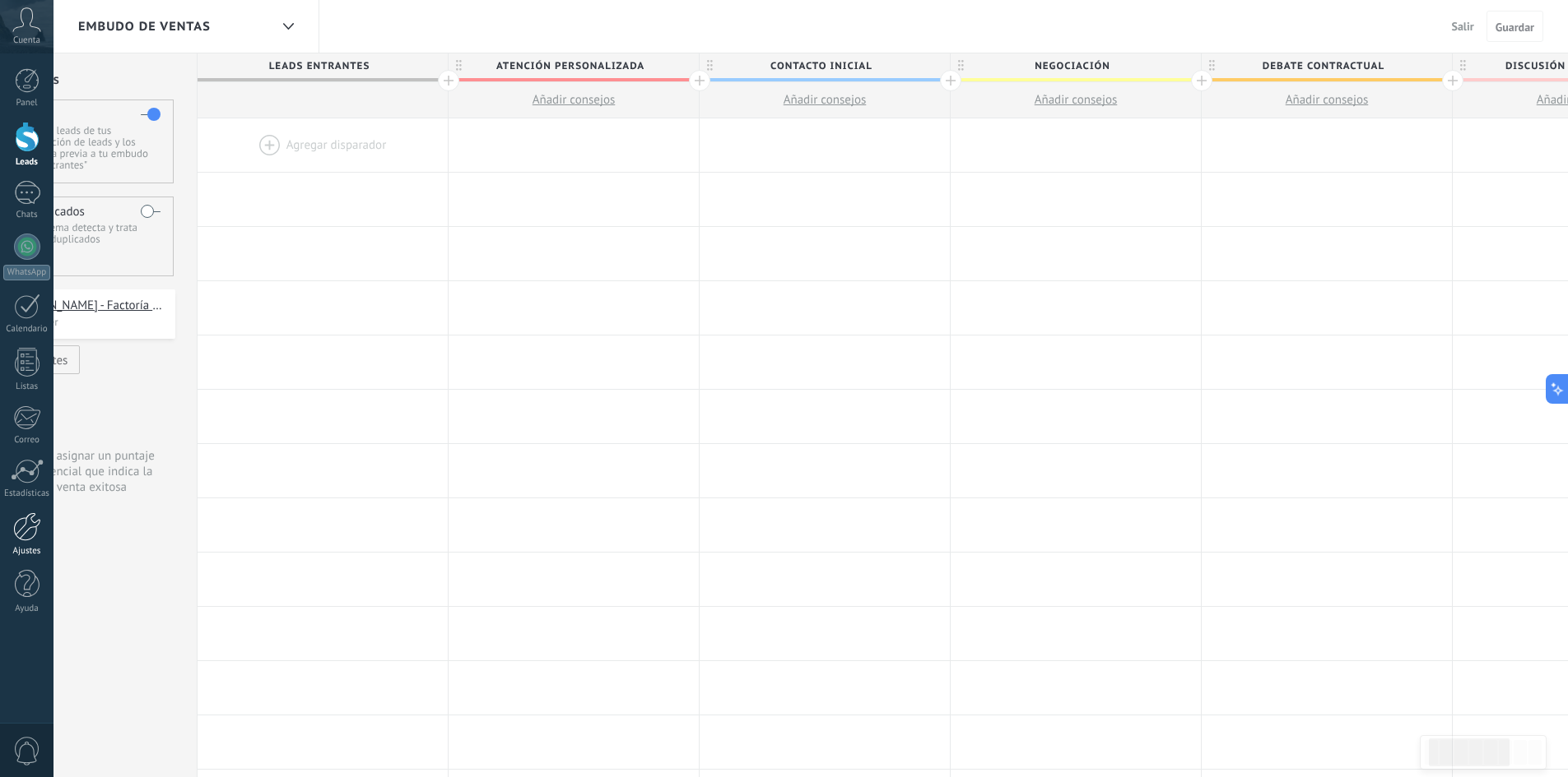
click at [33, 528] on div at bounding box center [27, 527] width 28 height 29
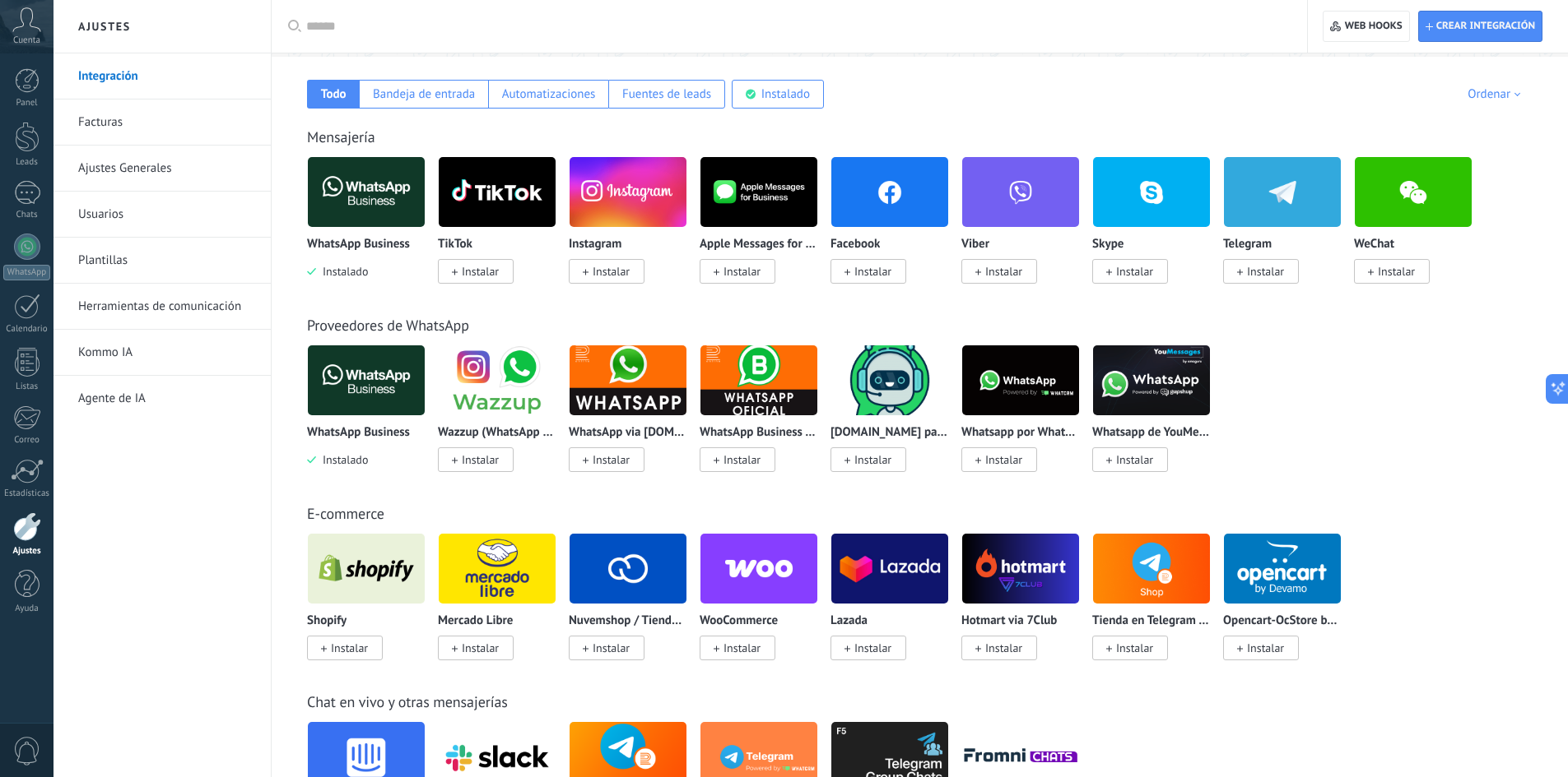
scroll to position [247, 0]
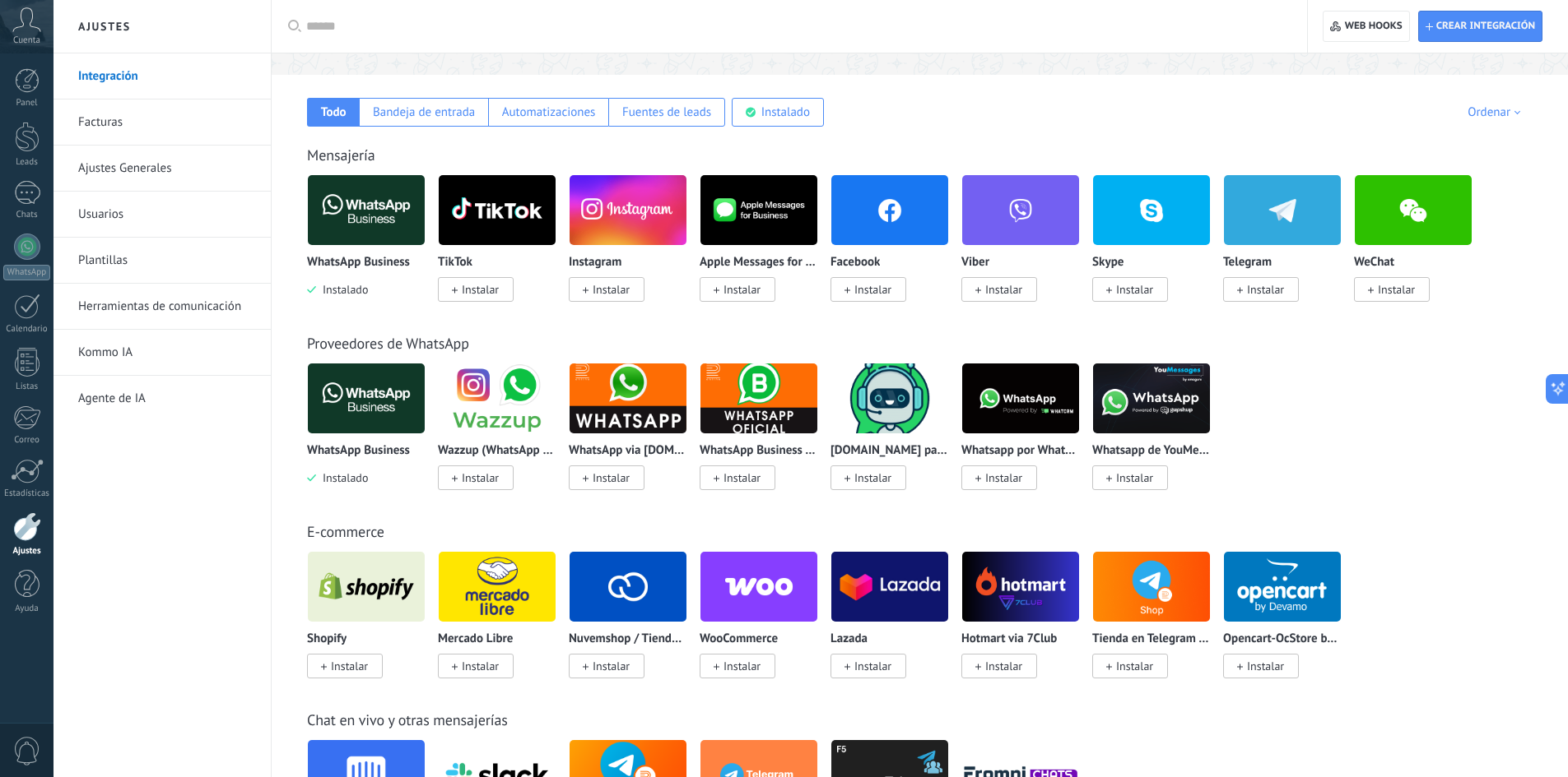
click at [864, 290] on span "Instalar" at bounding box center [873, 290] width 37 height 15
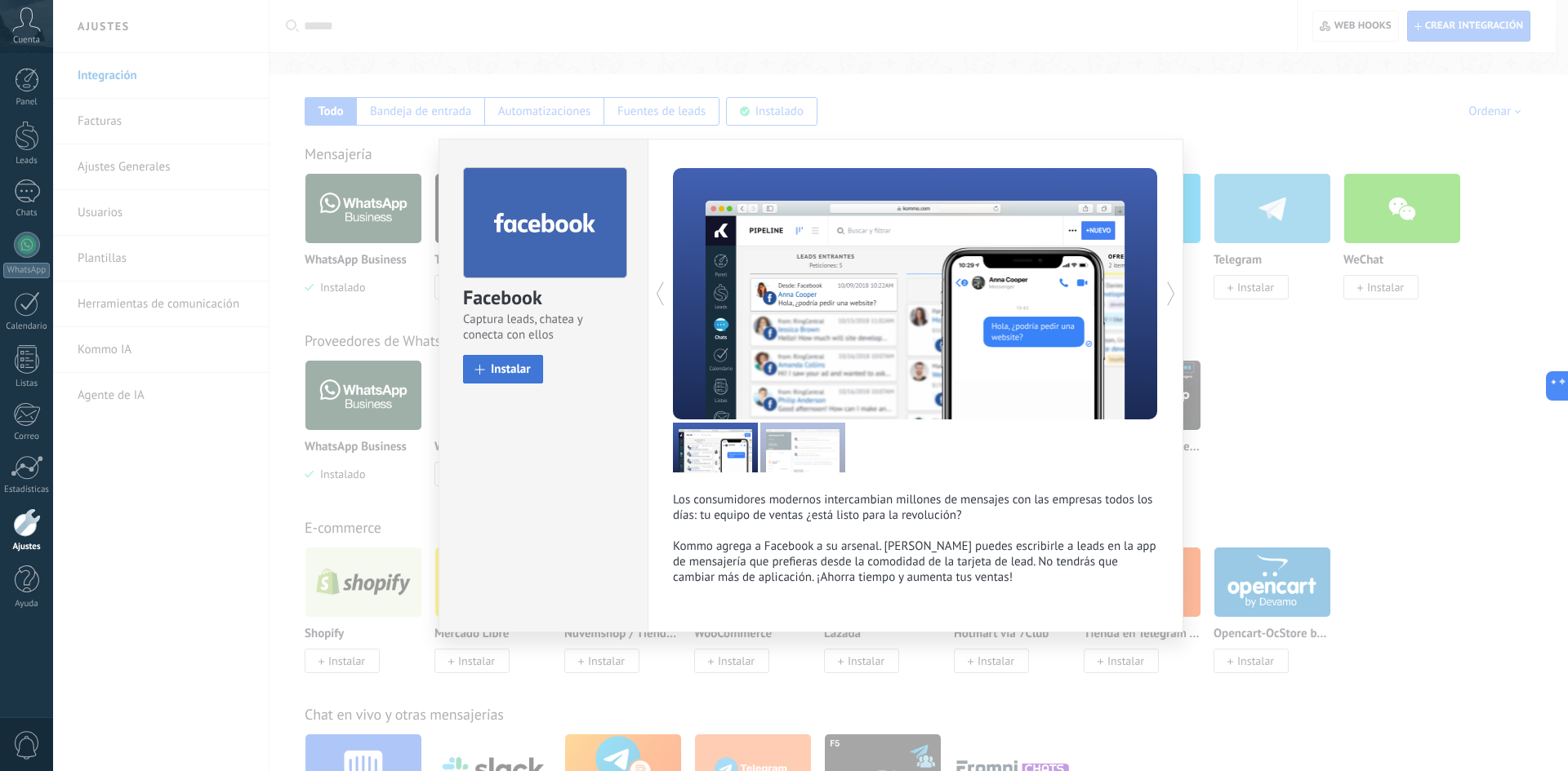
click at [511, 375] on span "Instalar" at bounding box center [511, 369] width 40 height 12
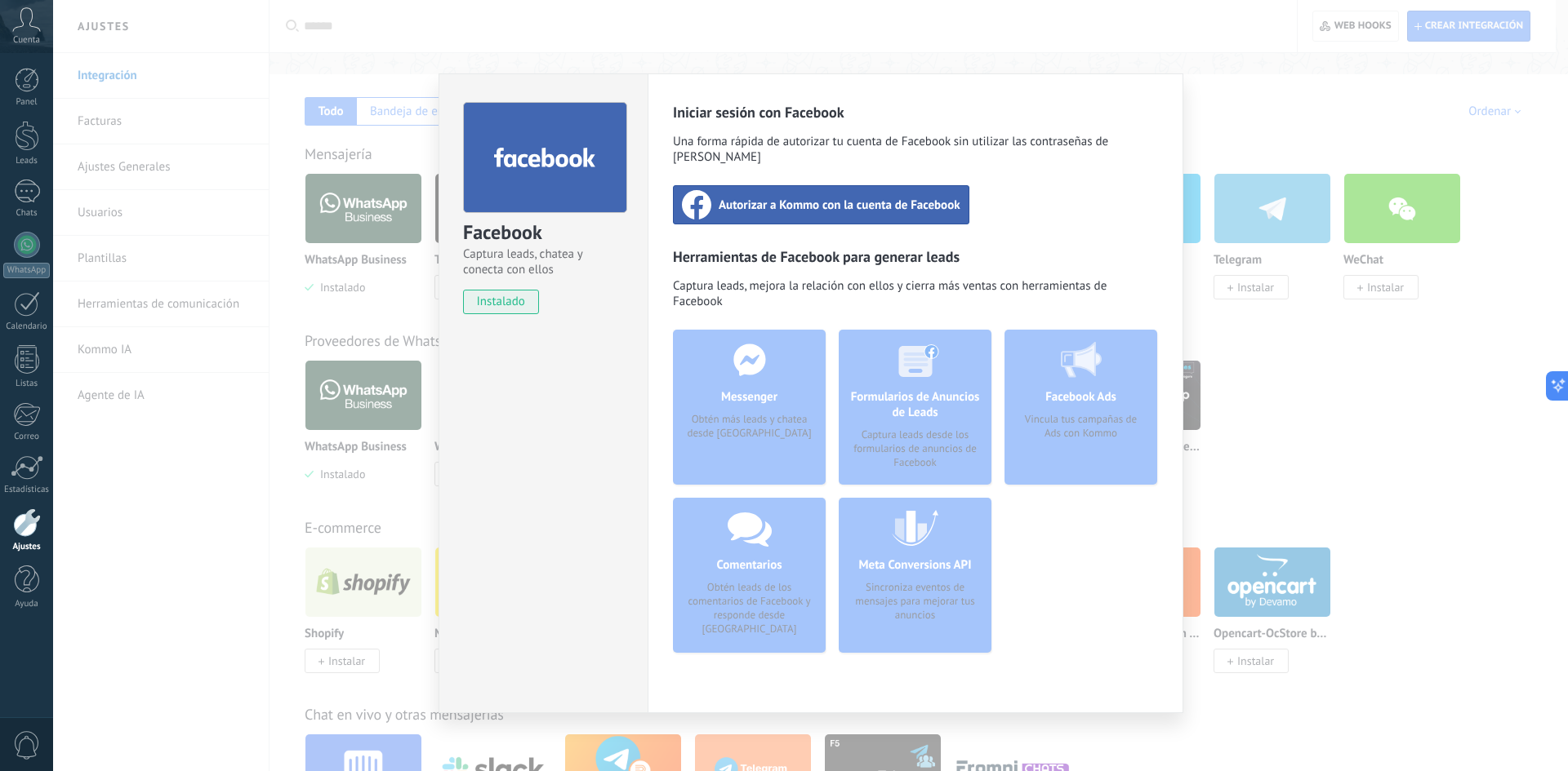
click at [839, 196] on span "Autorizar a Kommo con la cuenta de Facebook" at bounding box center [839, 204] width 242 height 16
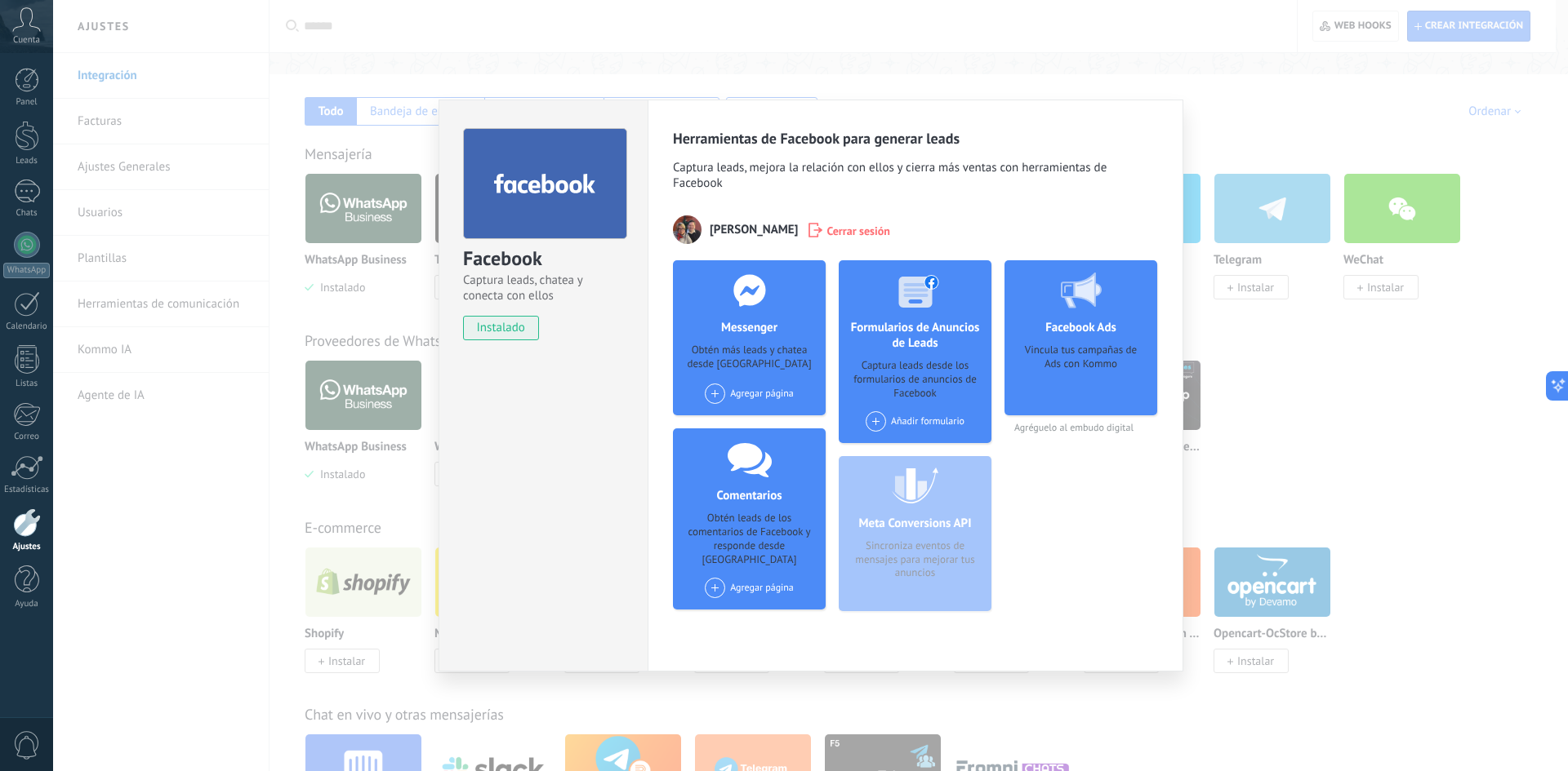
click at [743, 395] on div "Agregar página" at bounding box center [749, 394] width 89 height 21
click at [751, 421] on div "Factoria Creativa Agencia de Publicidad" at bounding box center [803, 425] width 201 height 36
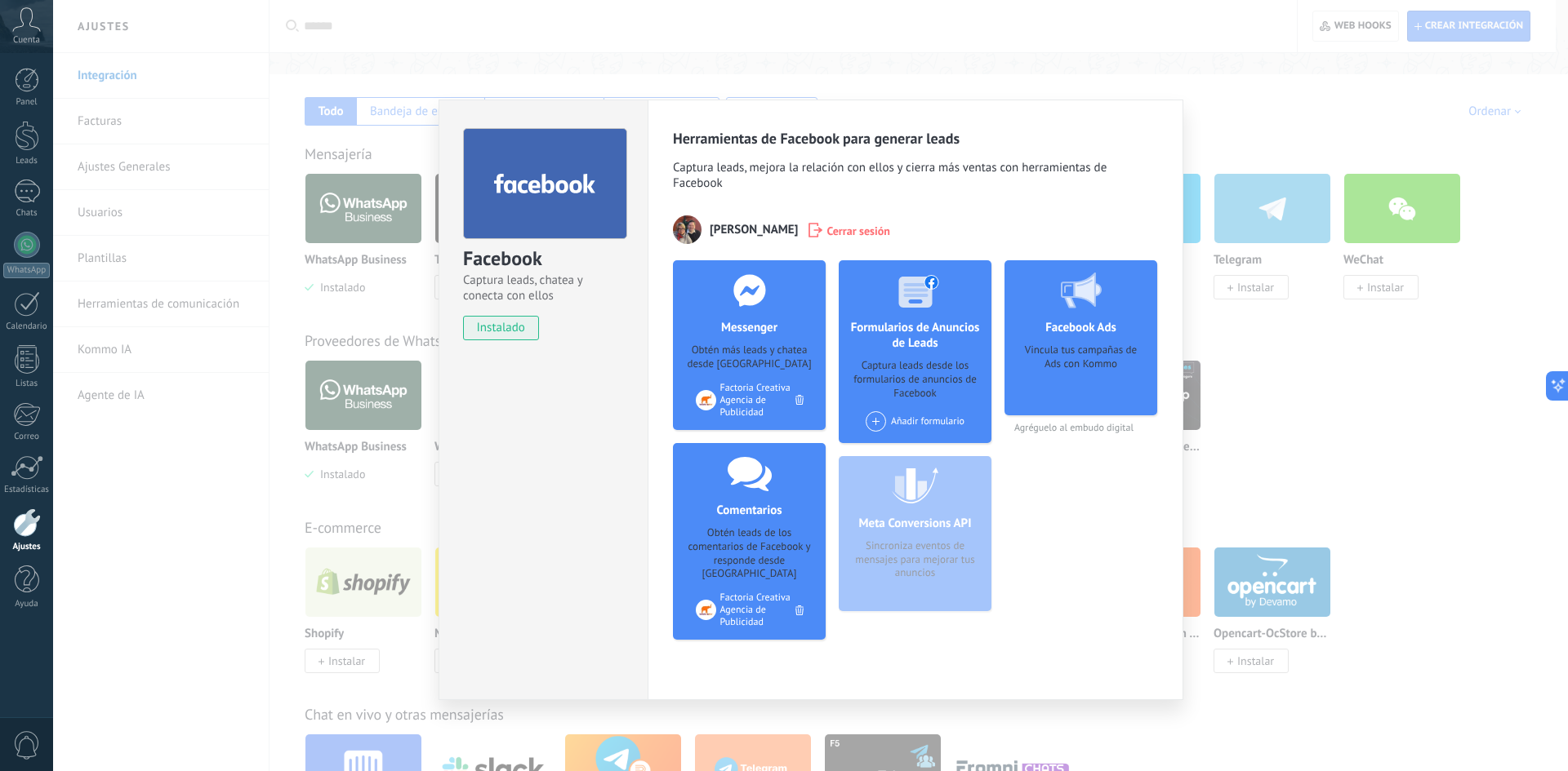
click at [874, 417] on span at bounding box center [876, 421] width 21 height 21
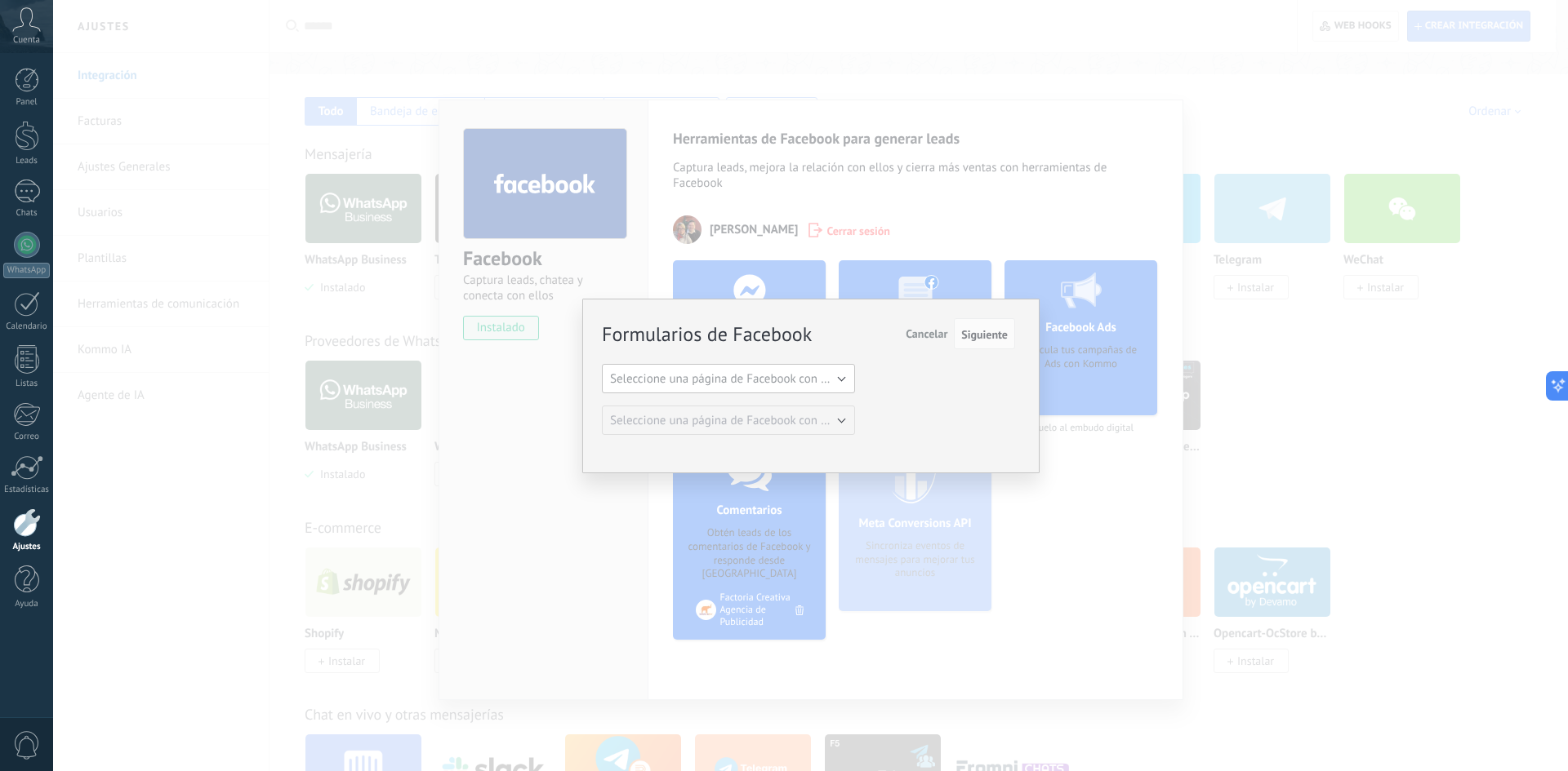
click at [718, 380] on span "Seleccione una página de Facebook con formas" at bounding box center [733, 379] width 247 height 16
click at [691, 404] on span "Factoria Creativa Agencia de Publicidad" at bounding box center [720, 407] width 257 height 16
click at [980, 333] on span "Siguiente" at bounding box center [984, 334] width 47 height 11
click at [978, 333] on span "Siguiente" at bounding box center [984, 334] width 47 height 11
drag, startPoint x: 988, startPoint y: 338, endPoint x: 939, endPoint y: 344, distance: 49.4
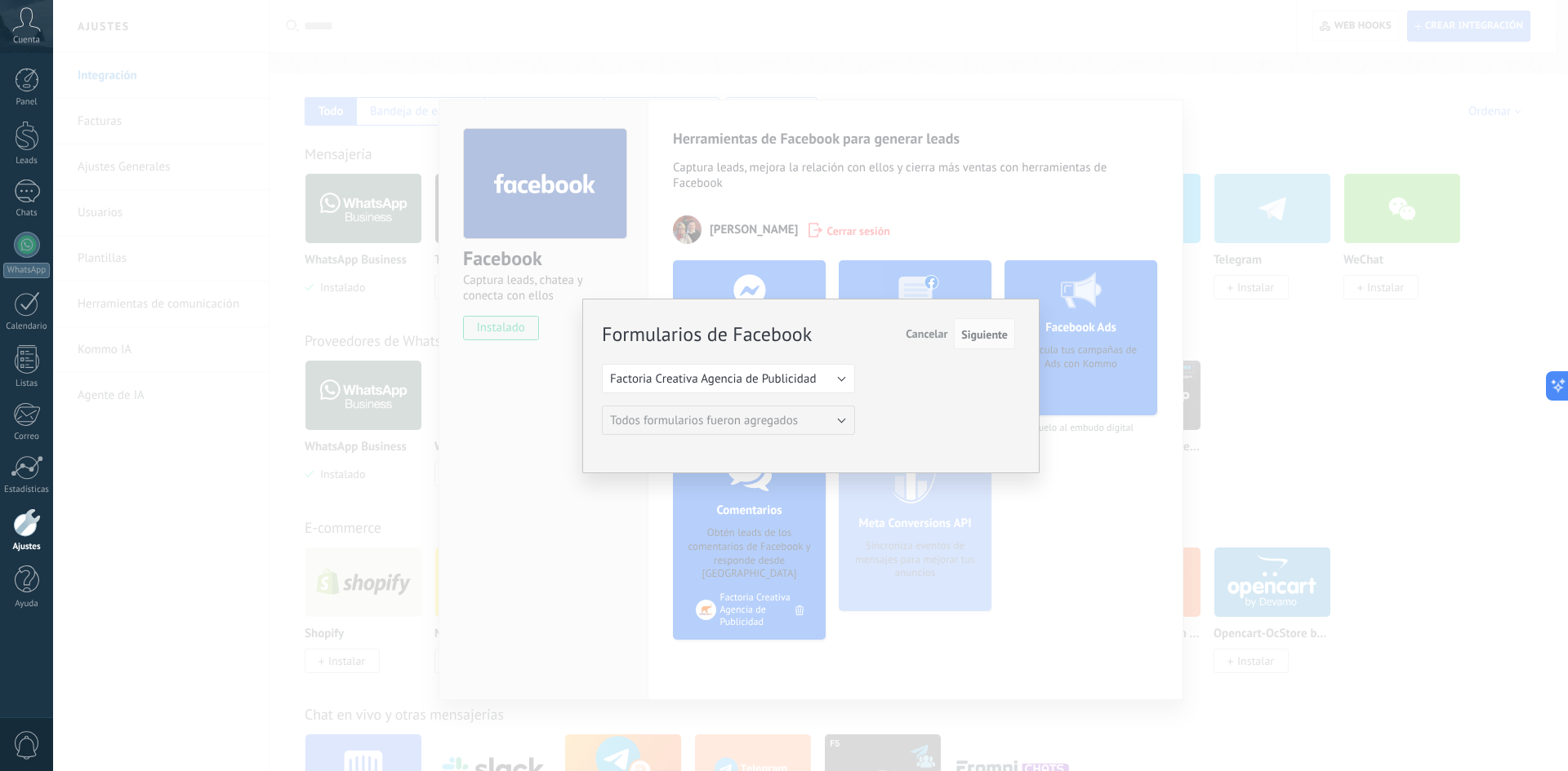
click at [983, 338] on span "Siguiente" at bounding box center [984, 334] width 47 height 11
drag, startPoint x: 732, startPoint y: 352, endPoint x: 746, endPoint y: 344, distance: 16.1
click at [732, 352] on div "Formularios de Facebook Siguiente Cancelar Seleccione una página de Facebook co…" at bounding box center [808, 377] width 413 height 115
click at [980, 238] on div "Formularios de Facebook Siguiente Cancelar Seleccione una página de Facebook co…" at bounding box center [810, 385] width 1515 height 771
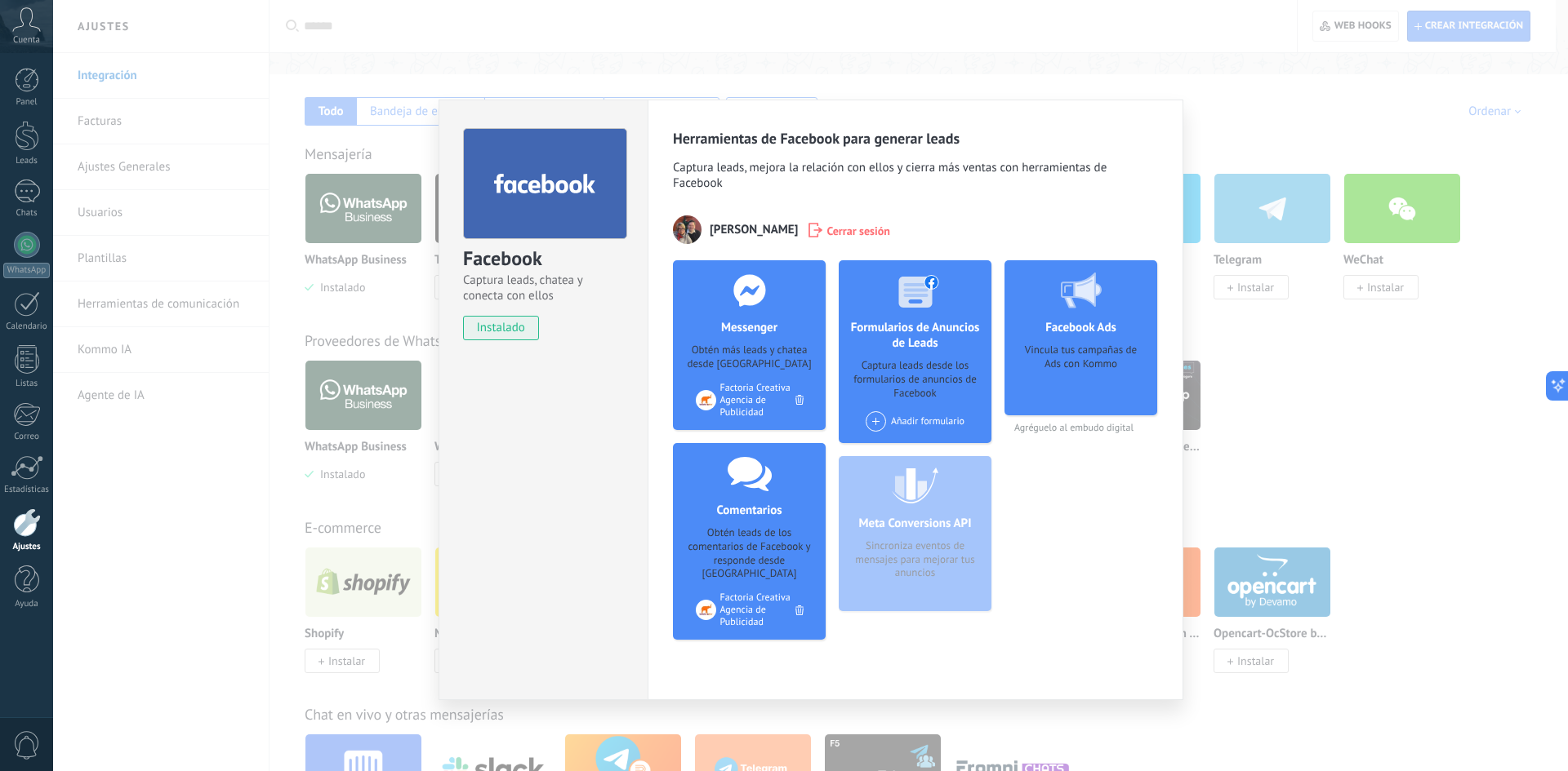
click at [1103, 385] on div "Vincula tus campañas de Ads con Kommo" at bounding box center [1081, 374] width 126 height 61
drag, startPoint x: 1047, startPoint y: 344, endPoint x: 1094, endPoint y: 369, distance: 53.2
click at [1094, 369] on div "Vincula tus campañas de Ads con Kommo" at bounding box center [1081, 374] width 126 height 61
click at [1078, 366] on div "Vincula tus campañas de Ads con Kommo" at bounding box center [1081, 374] width 126 height 61
click at [872, 423] on span at bounding box center [876, 421] width 21 height 21
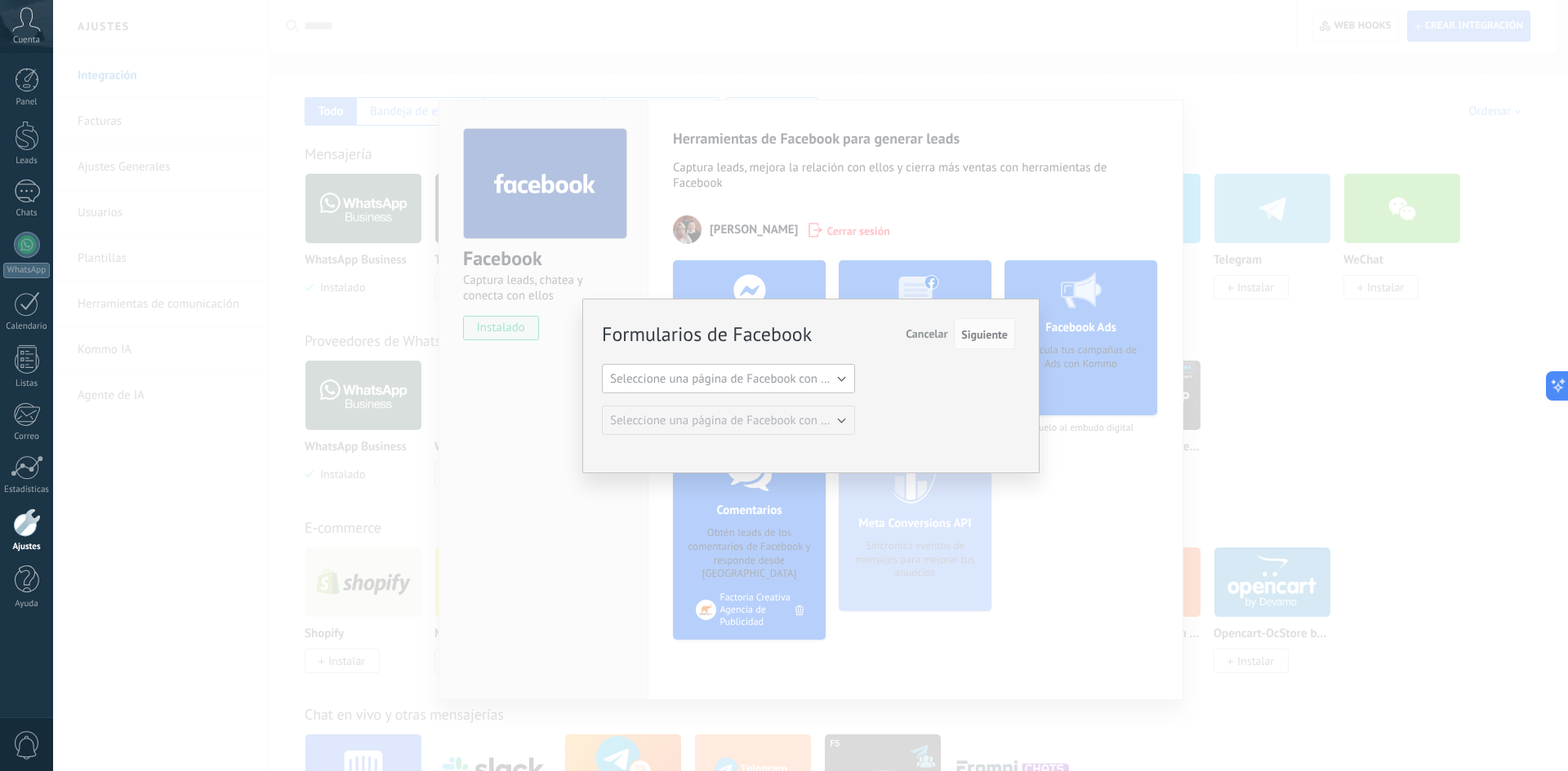
click at [785, 374] on span "Seleccione una página de Facebook con formas" at bounding box center [733, 379] width 247 height 16
click at [706, 410] on span "Factoria Creativa Agencia de Publicidad" at bounding box center [720, 407] width 257 height 16
click at [985, 344] on button "Siguiente" at bounding box center [984, 334] width 61 height 31
click at [921, 331] on span "Cancelar" at bounding box center [926, 333] width 42 height 15
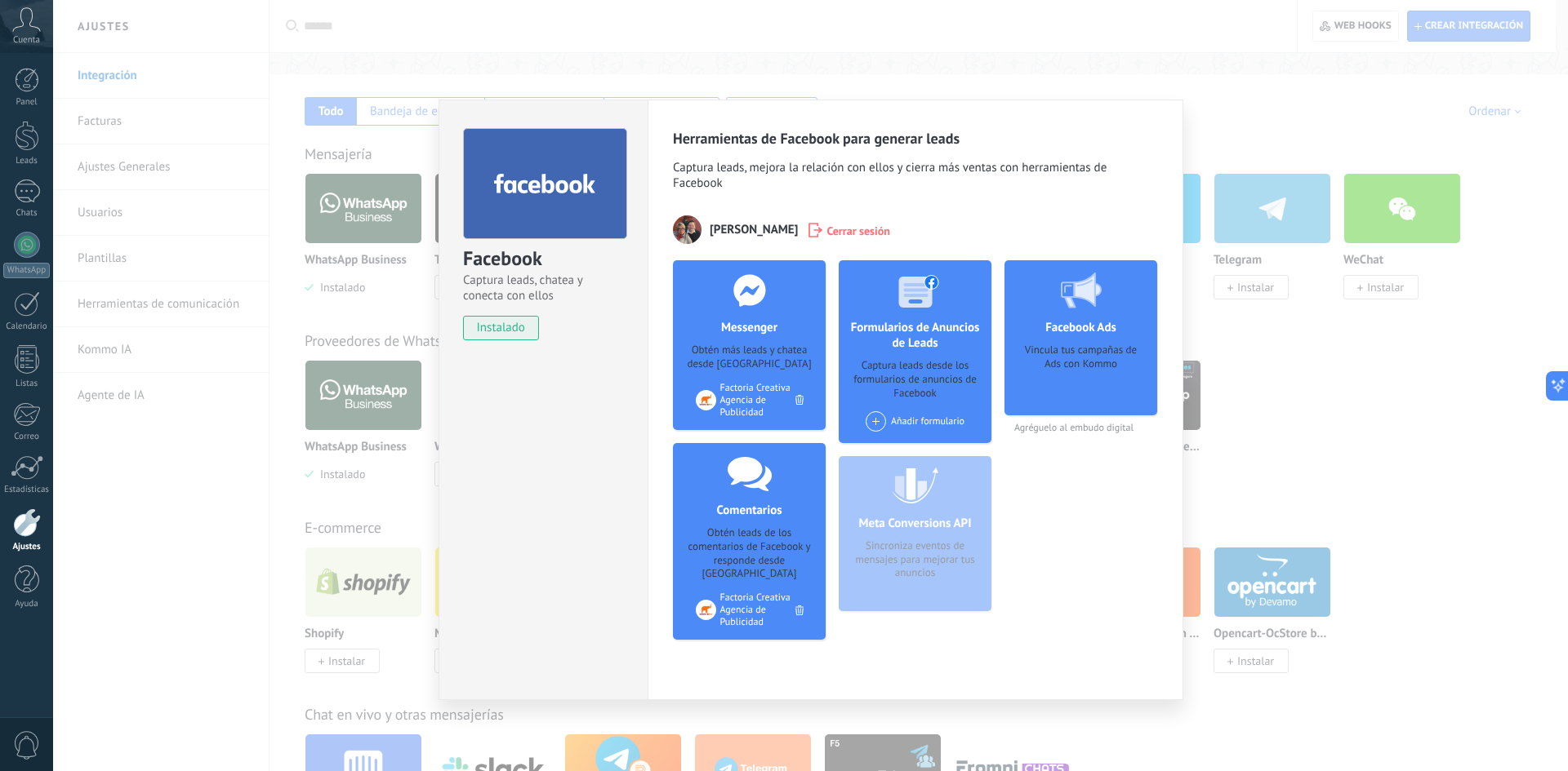
click at [495, 327] on span "instalado" at bounding box center [501, 328] width 74 height 24
click at [1221, 74] on div "Facebook Captura leads, chatea y conecta con ellos instalado Desinstalar Herram…" at bounding box center [810, 385] width 1515 height 771
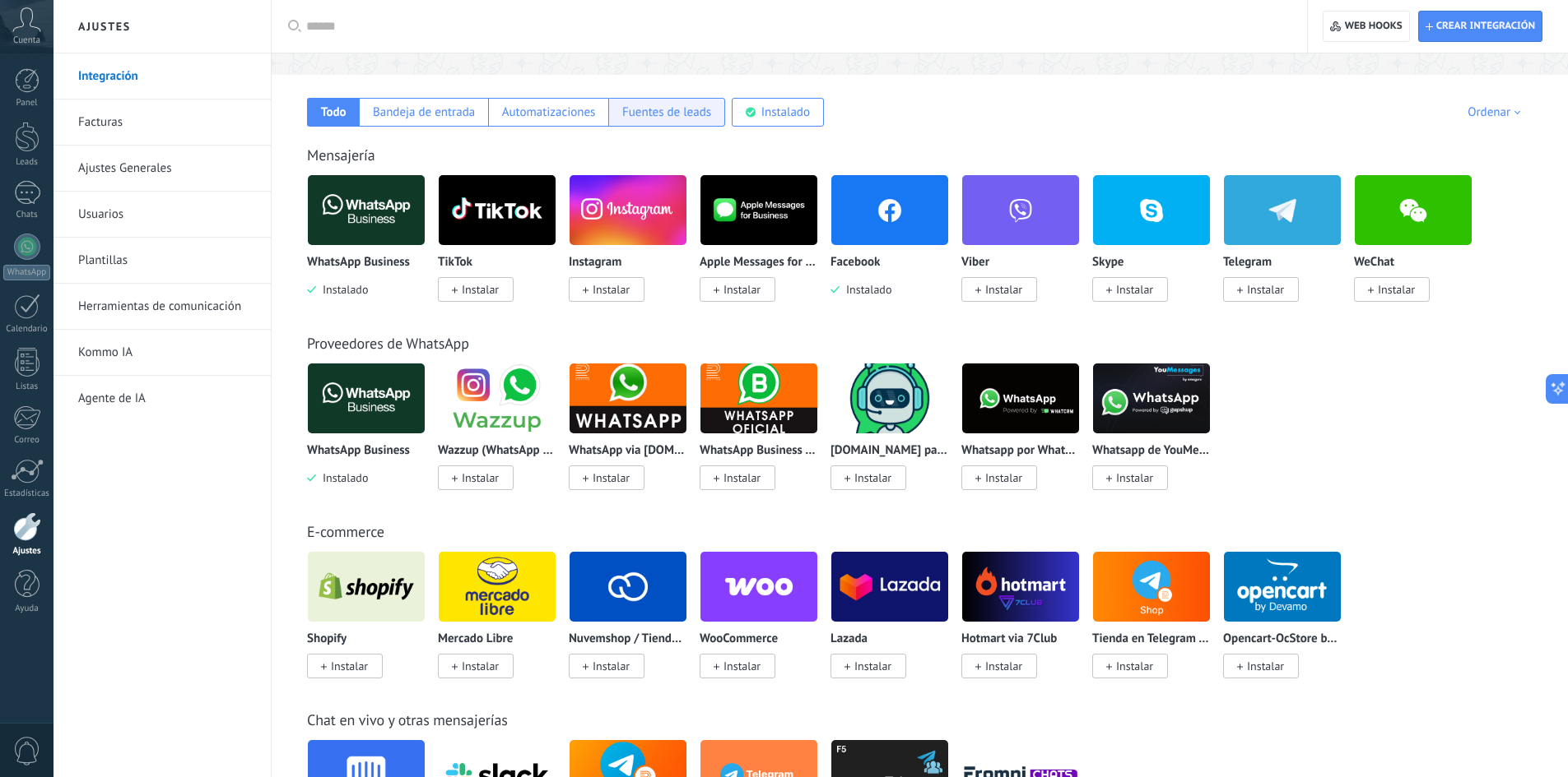
click at [659, 114] on div "Fuentes de leads" at bounding box center [667, 112] width 89 height 16
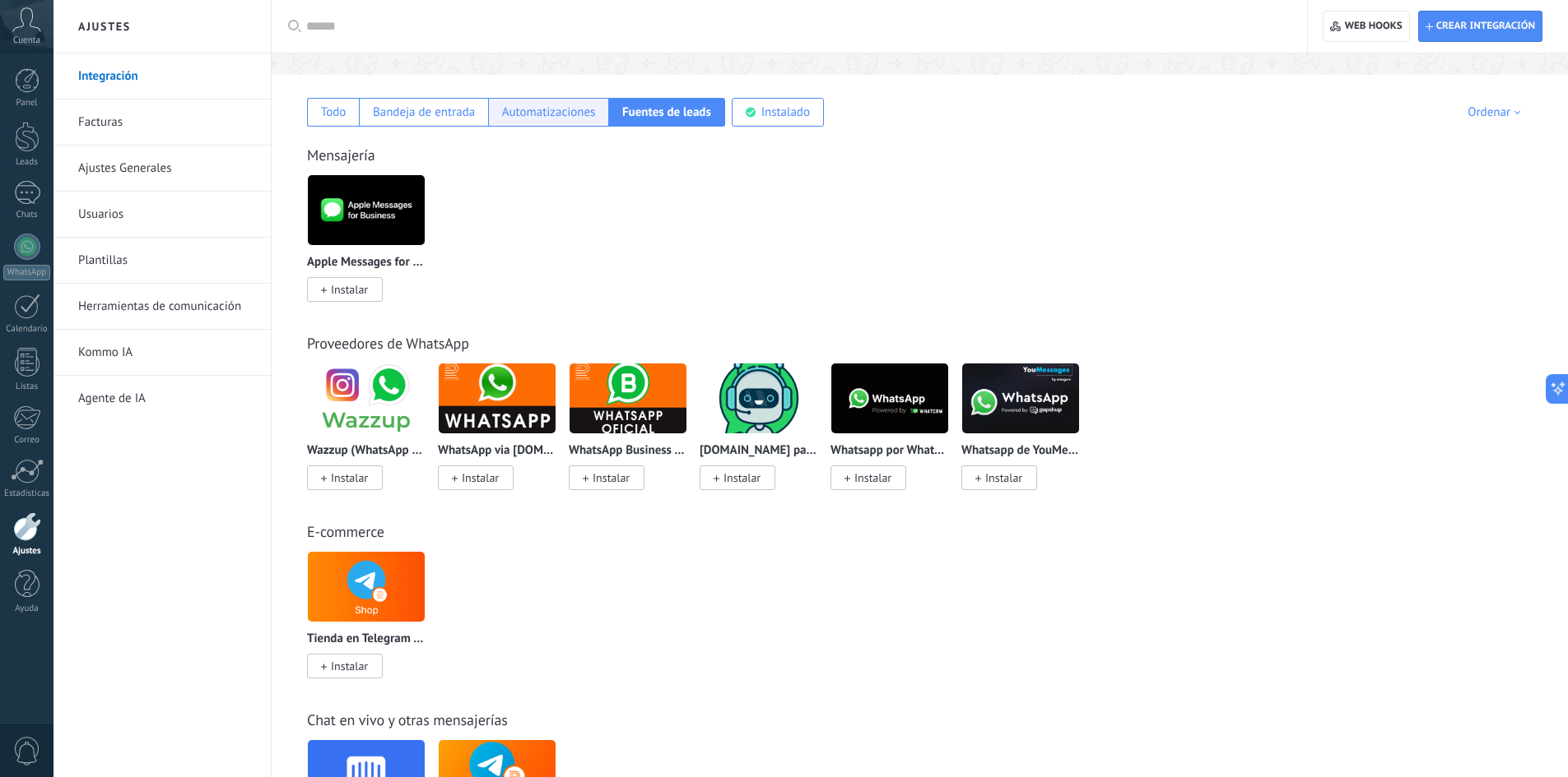
click at [524, 112] on div "Automatizaciones" at bounding box center [549, 112] width 94 height 16
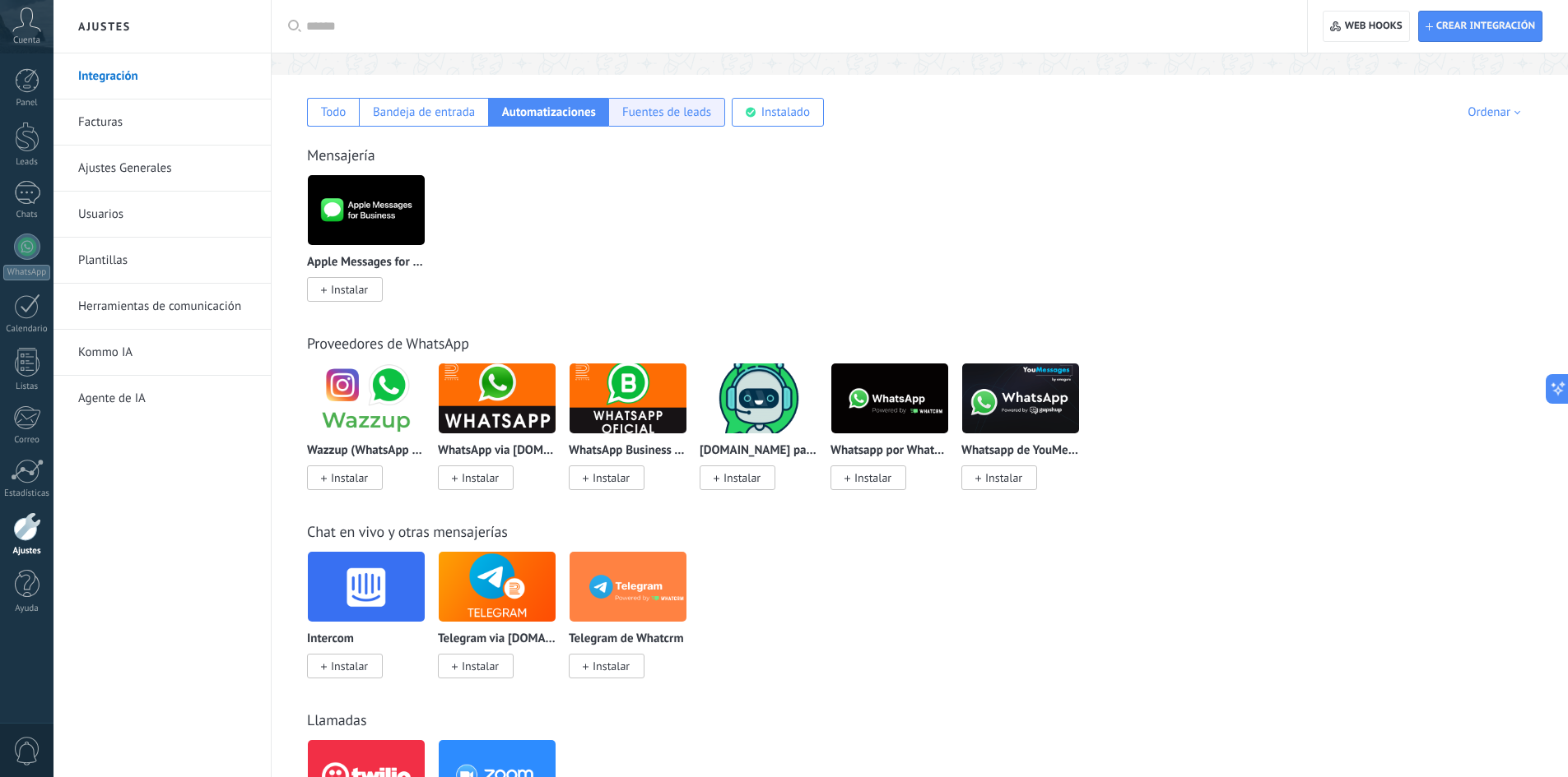
click at [669, 112] on div "Fuentes de leads" at bounding box center [667, 112] width 89 height 16
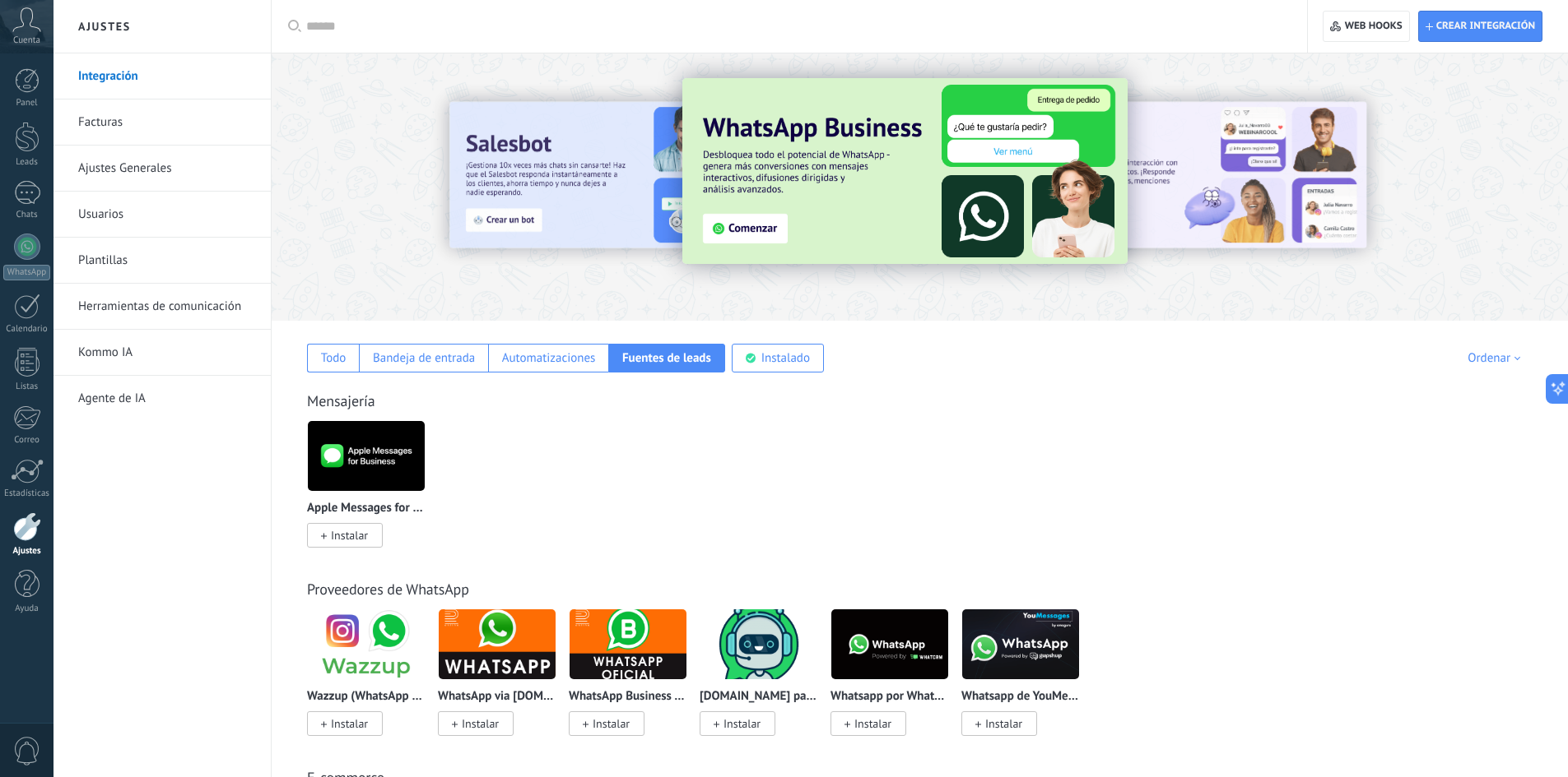
scroll to position [0, 0]
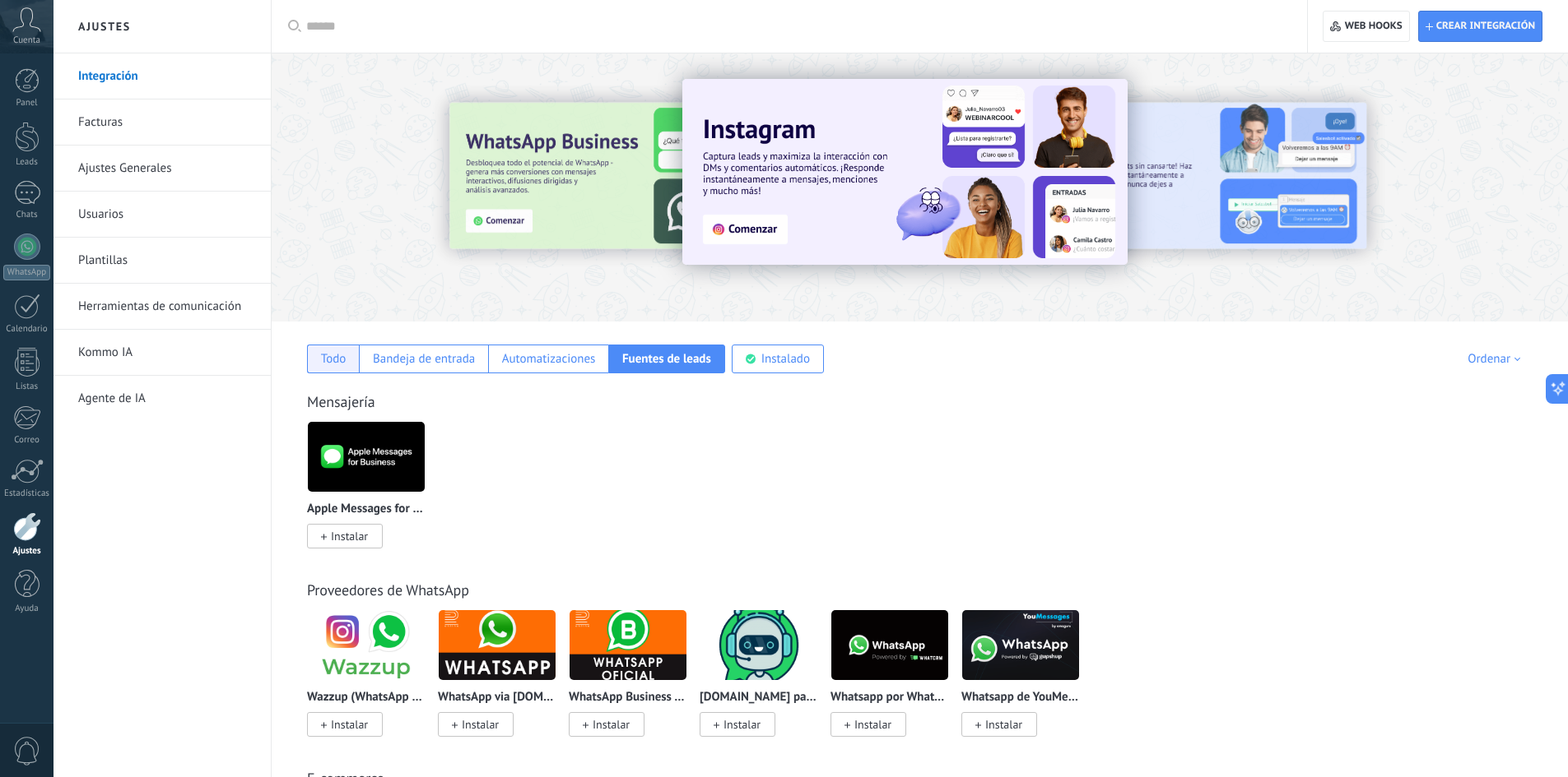
click at [340, 358] on div "Todo" at bounding box center [333, 359] width 25 height 16
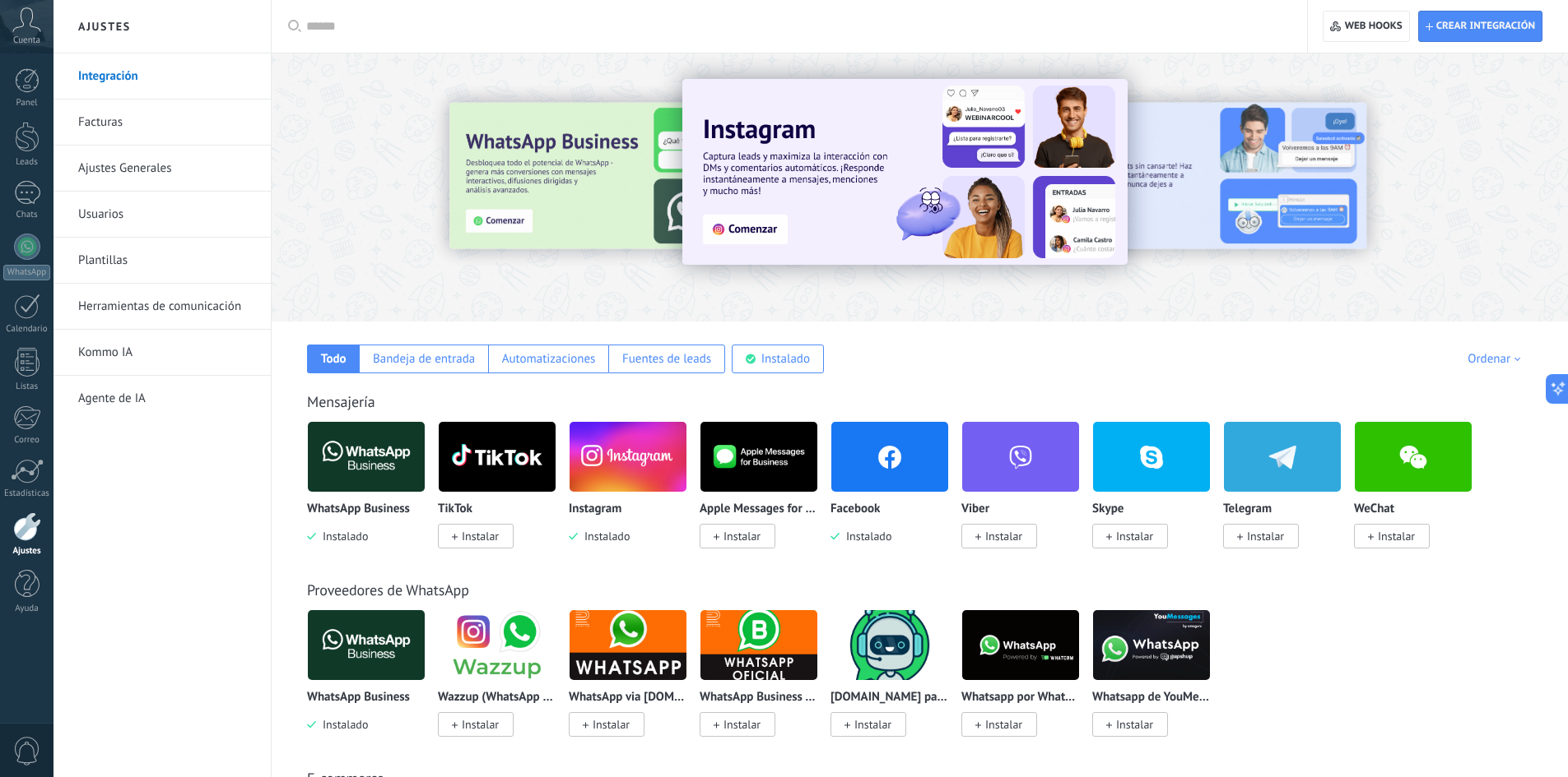
click at [116, 76] on link "Integración" at bounding box center [167, 76] width 176 height 46
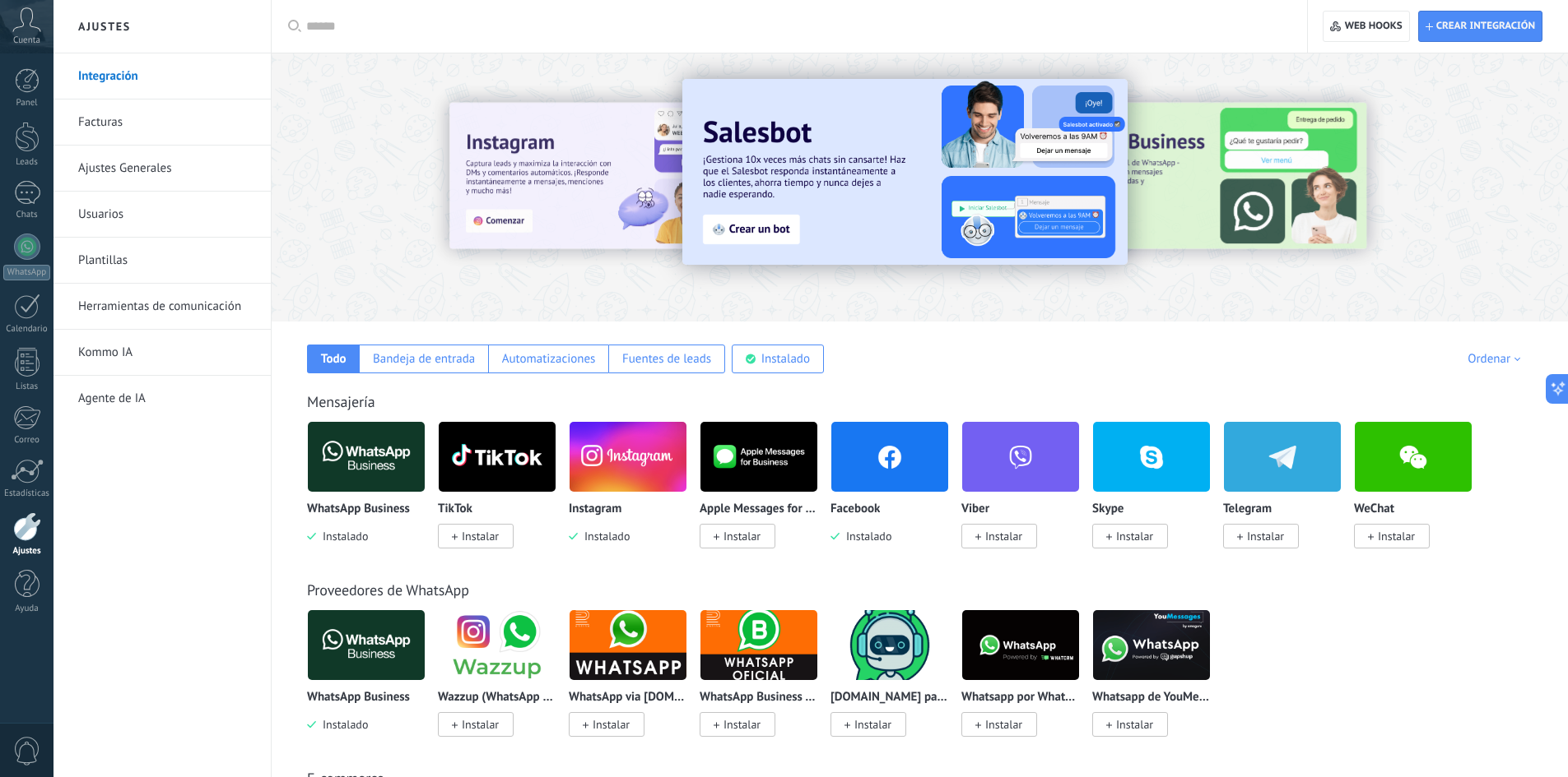
click at [140, 179] on link "Ajustes Generales" at bounding box center [167, 168] width 176 height 46
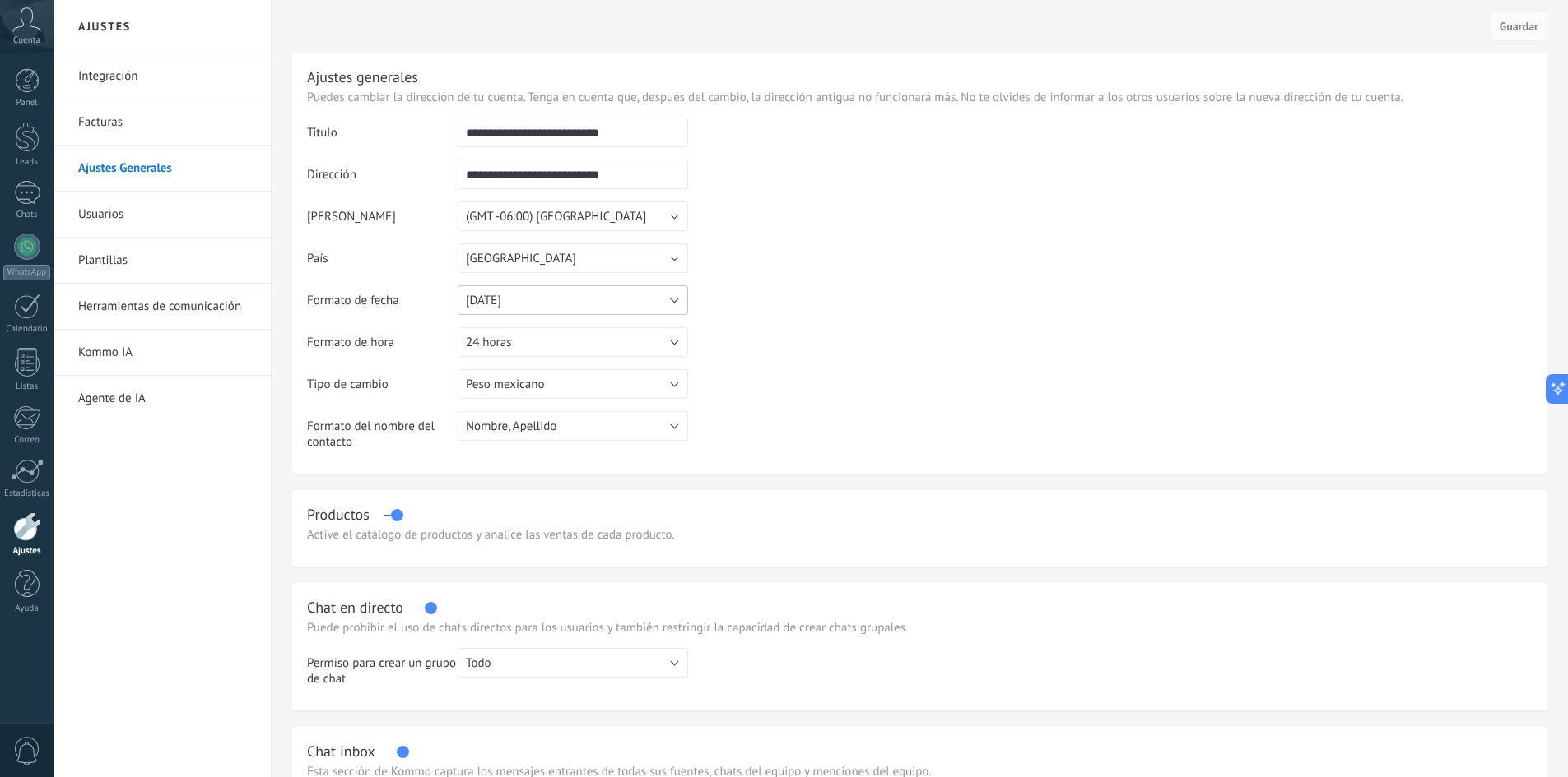
click at [674, 300] on button "[DATE]" at bounding box center [572, 300] width 230 height 30
click at [510, 352] on span "[DATE]" at bounding box center [565, 357] width 235 height 16
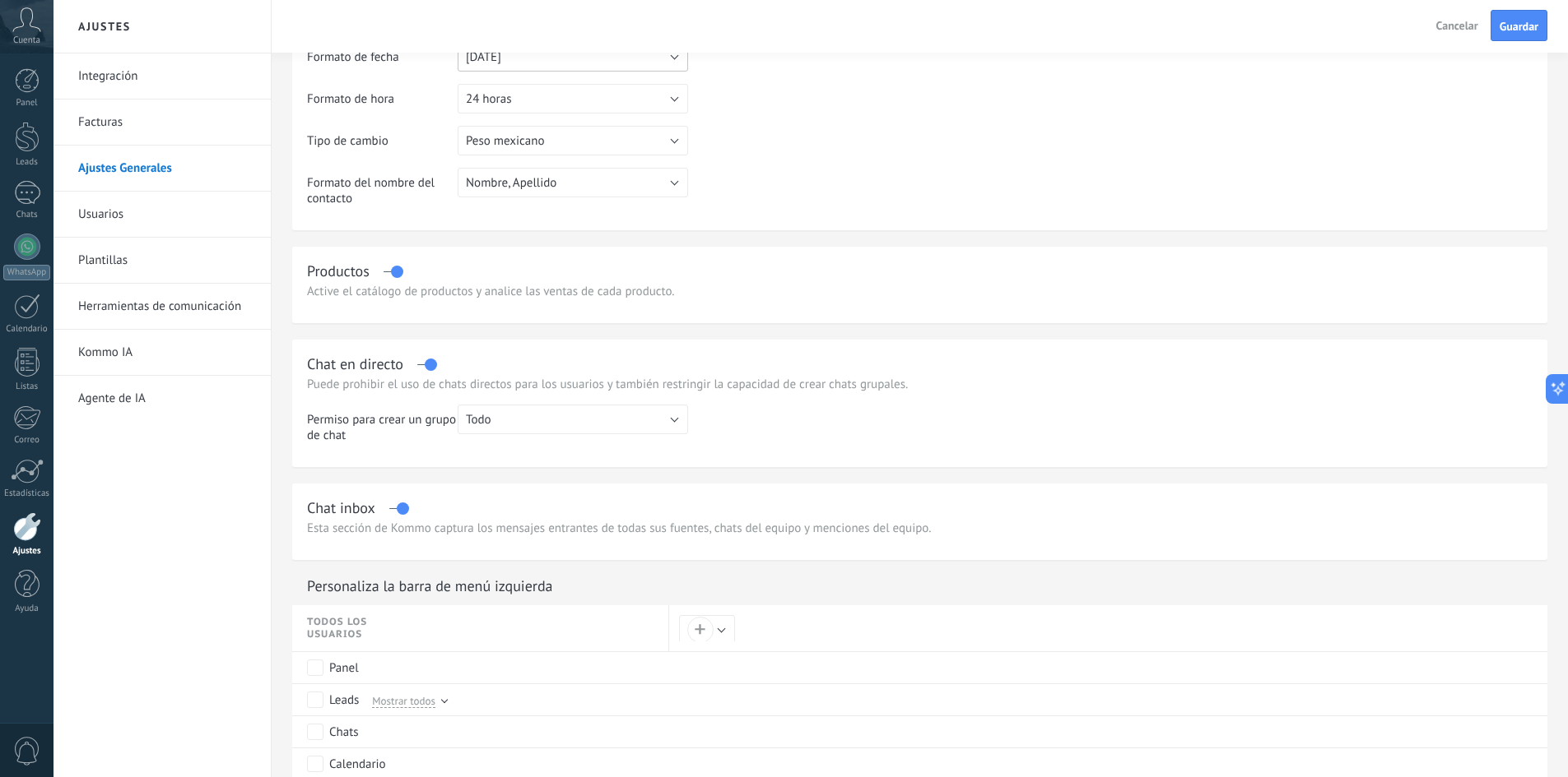
scroll to position [247, 0]
click at [504, 413] on button "Todo" at bounding box center [572, 416] width 230 height 30
click at [504, 413] on span "Todo" at bounding box center [565, 417] width 235 height 16
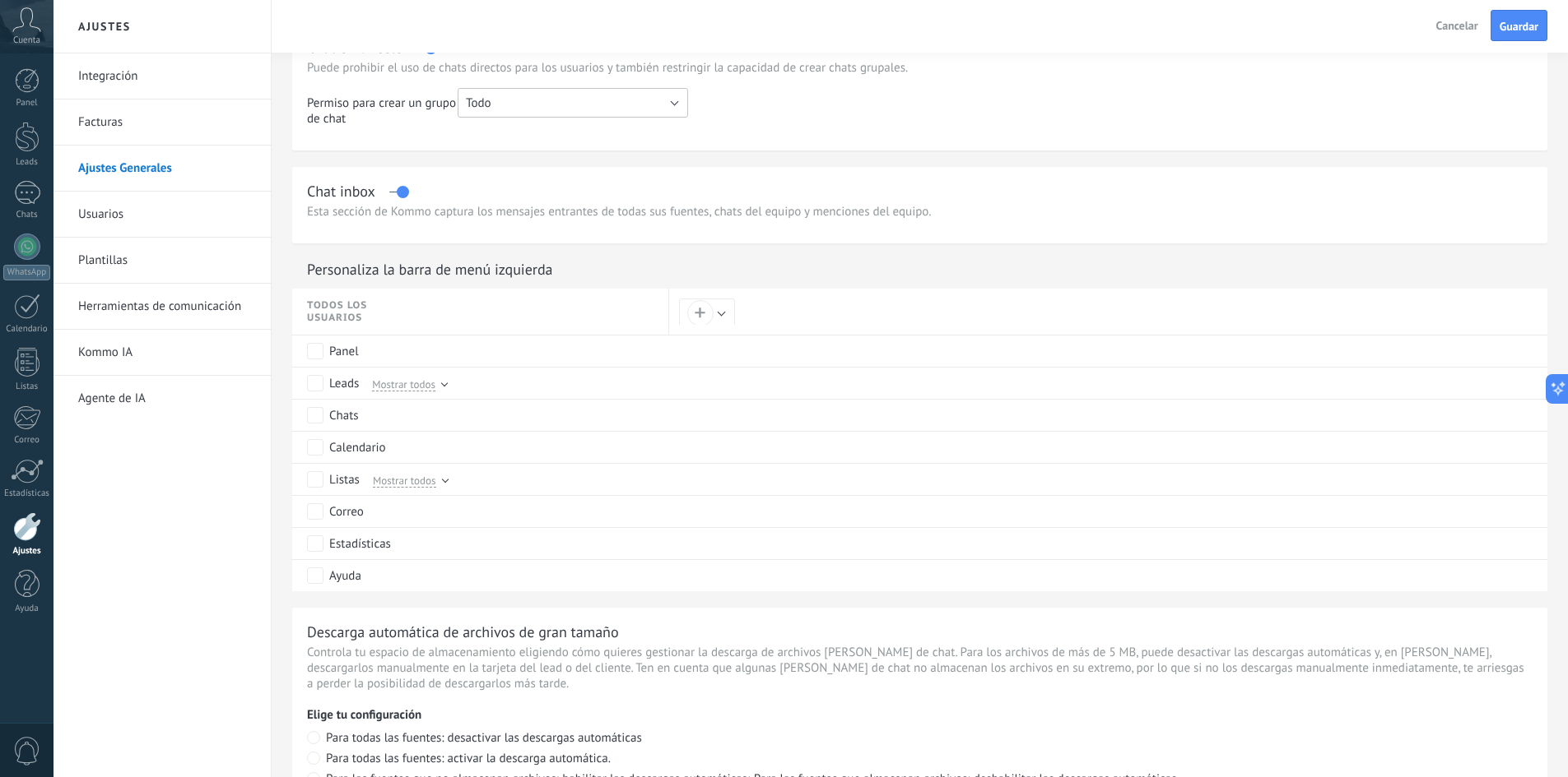
scroll to position [526, 0]
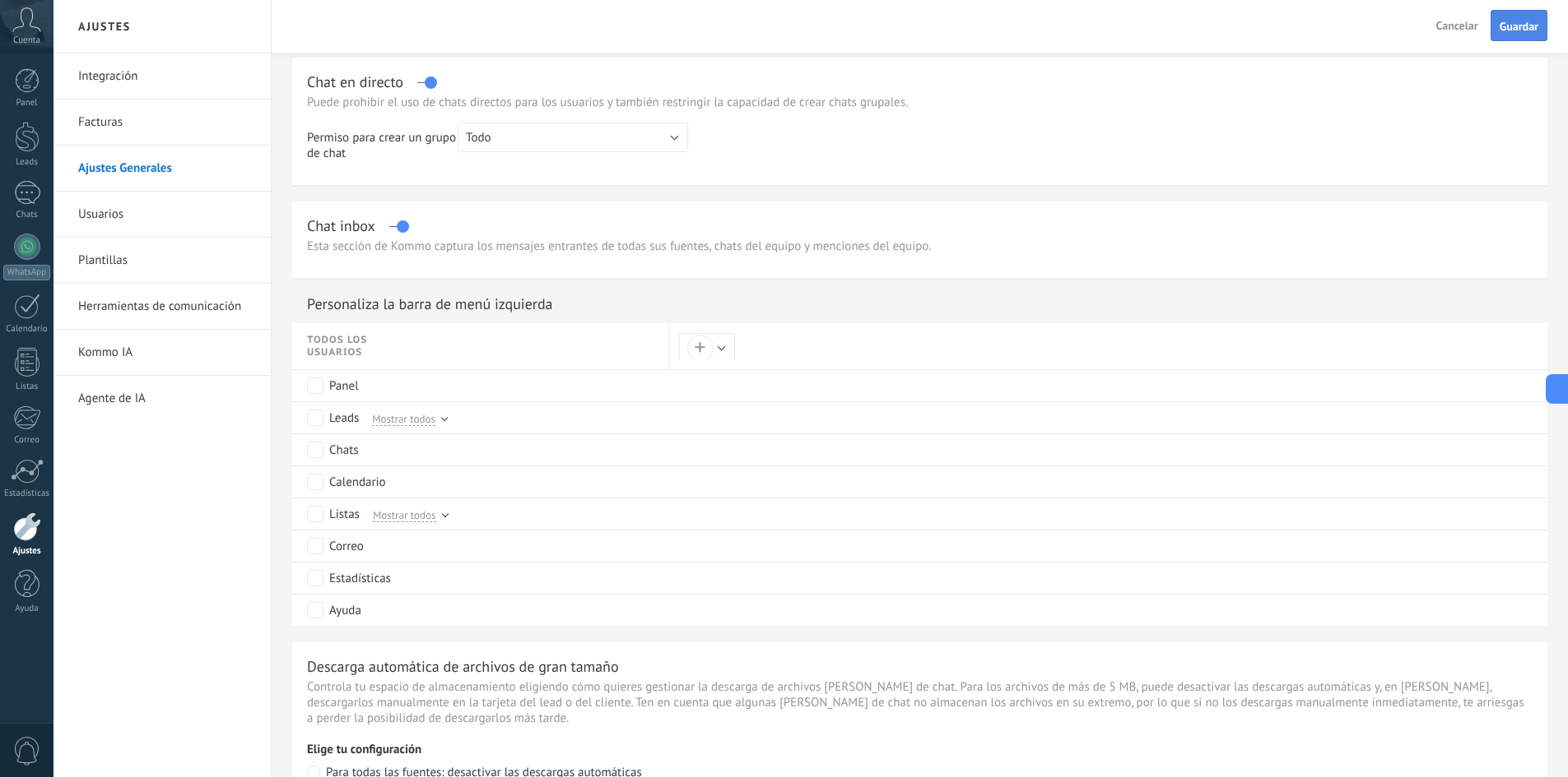
click at [1517, 24] on span "Guardar" at bounding box center [1519, 26] width 38 height 11
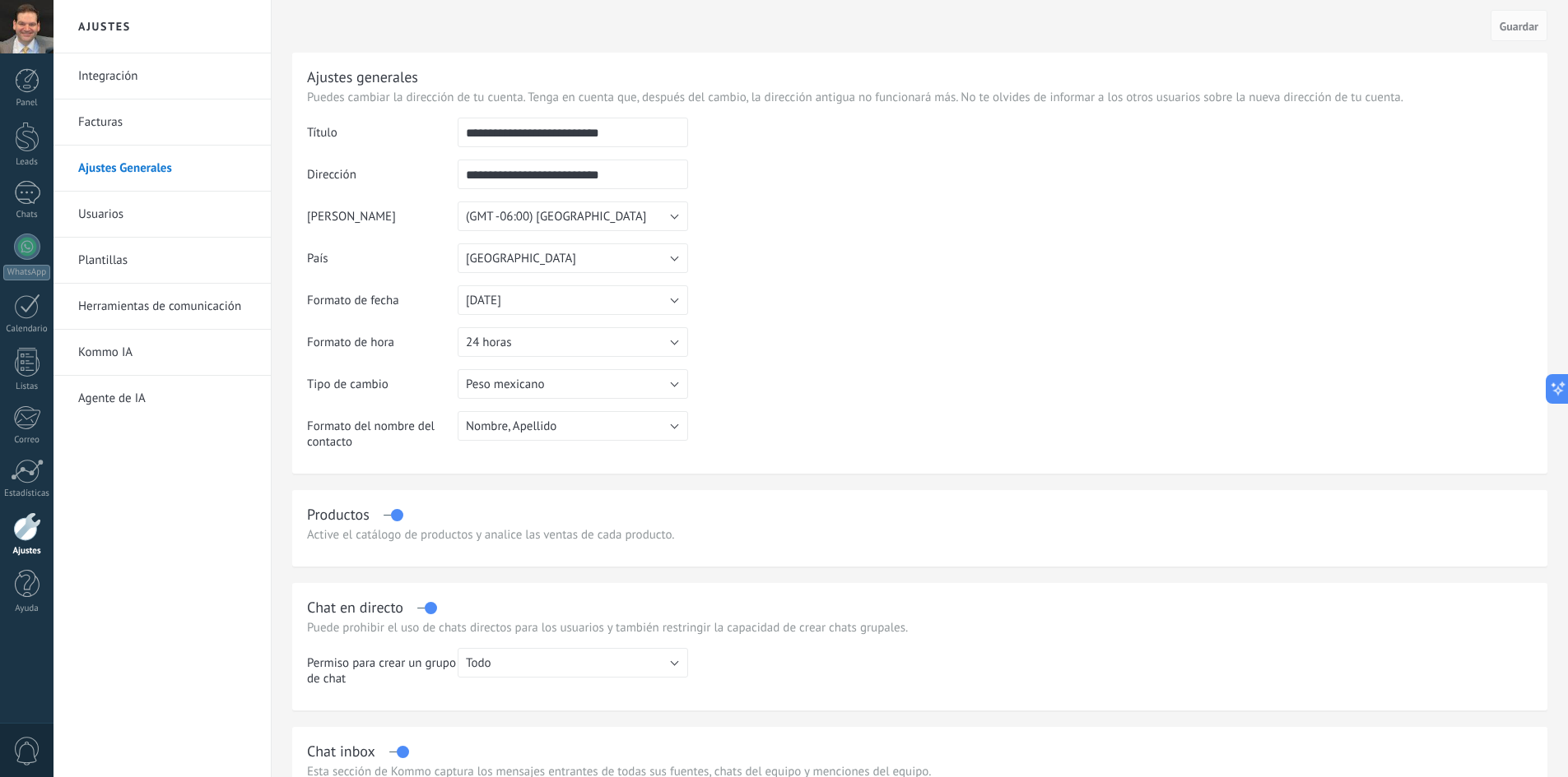
click at [123, 78] on link "Integración" at bounding box center [167, 76] width 176 height 46
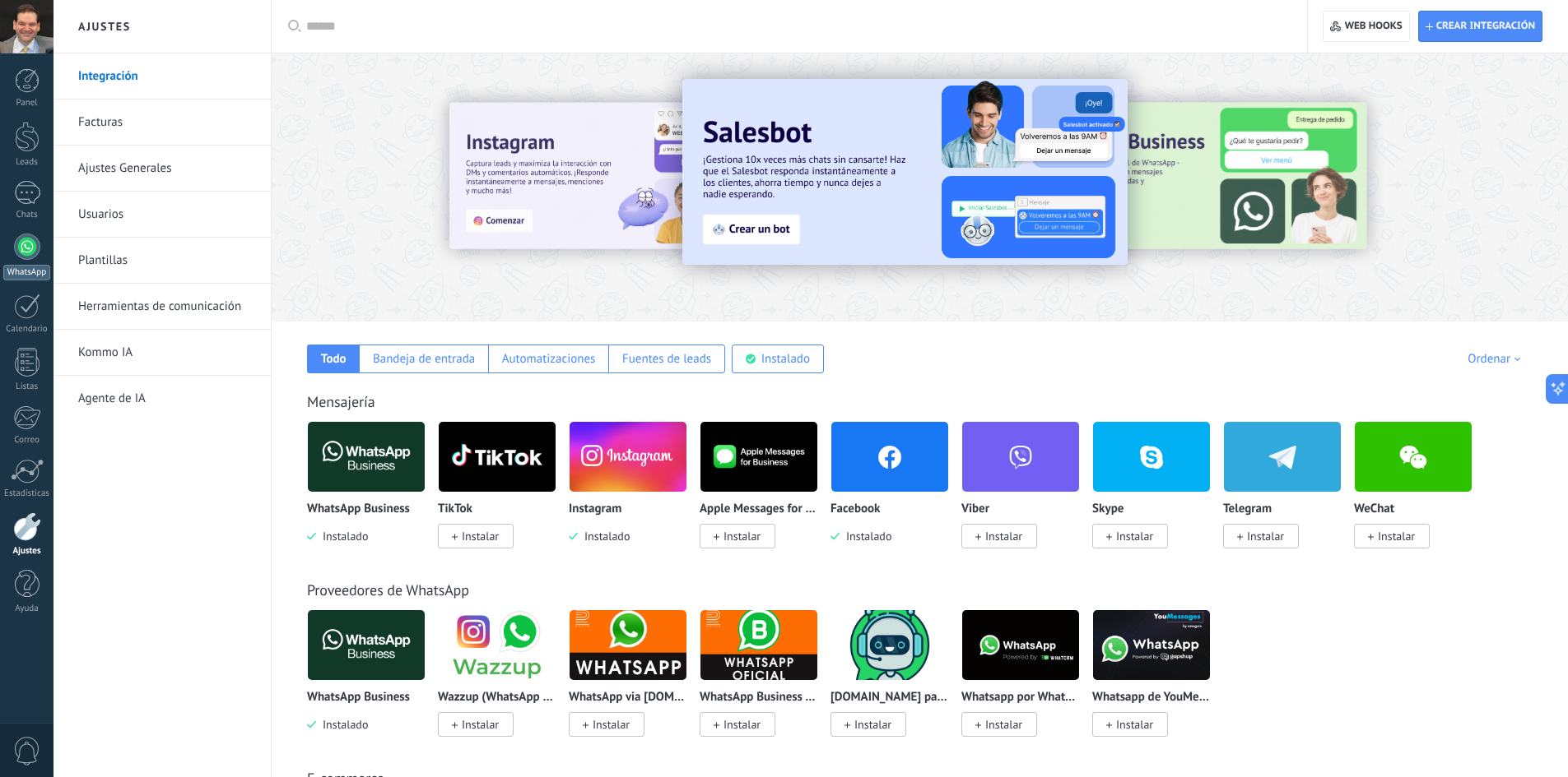
click at [28, 240] on div at bounding box center [27, 247] width 26 height 26
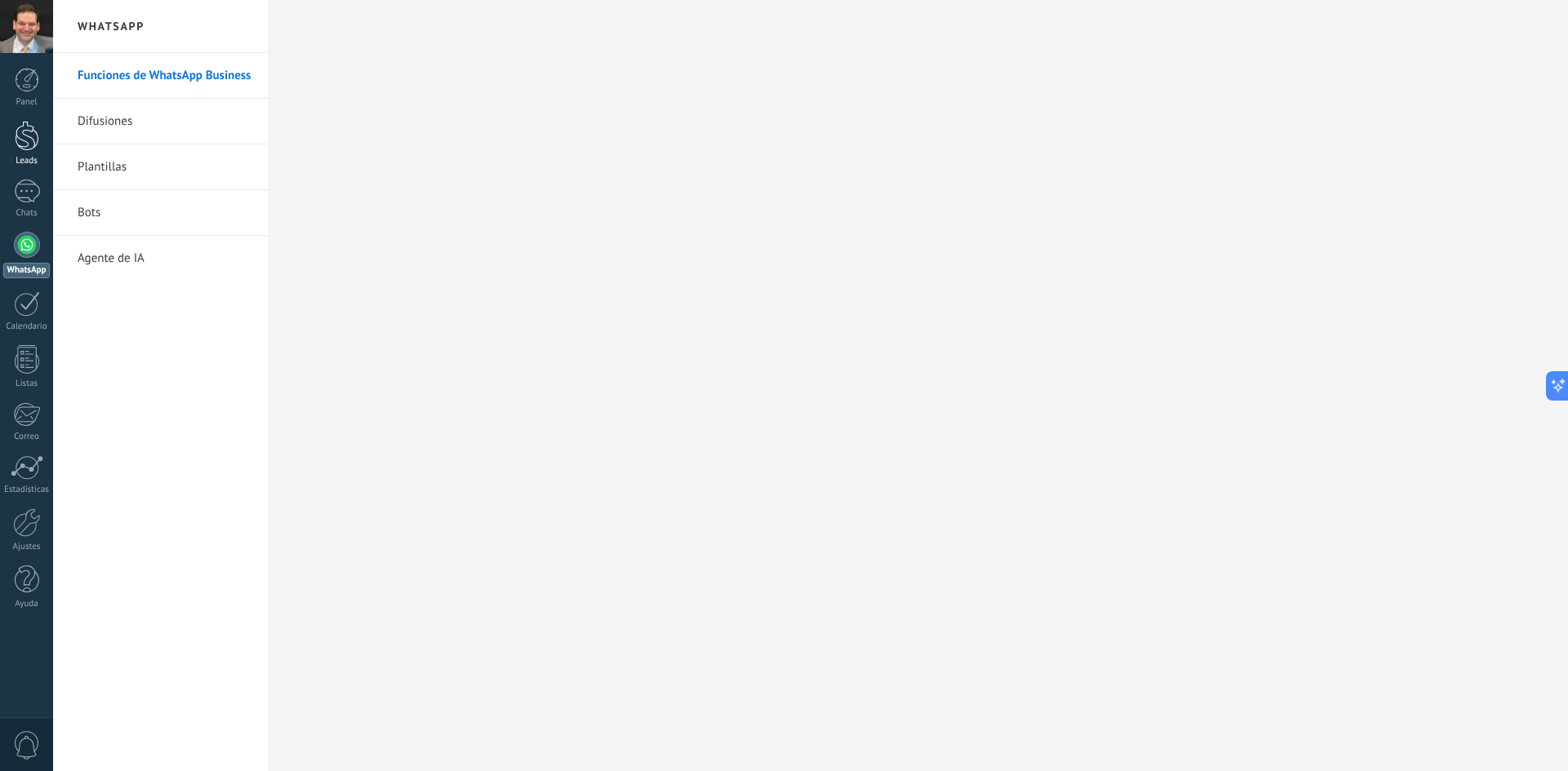
click at [29, 138] on div at bounding box center [27, 136] width 24 height 30
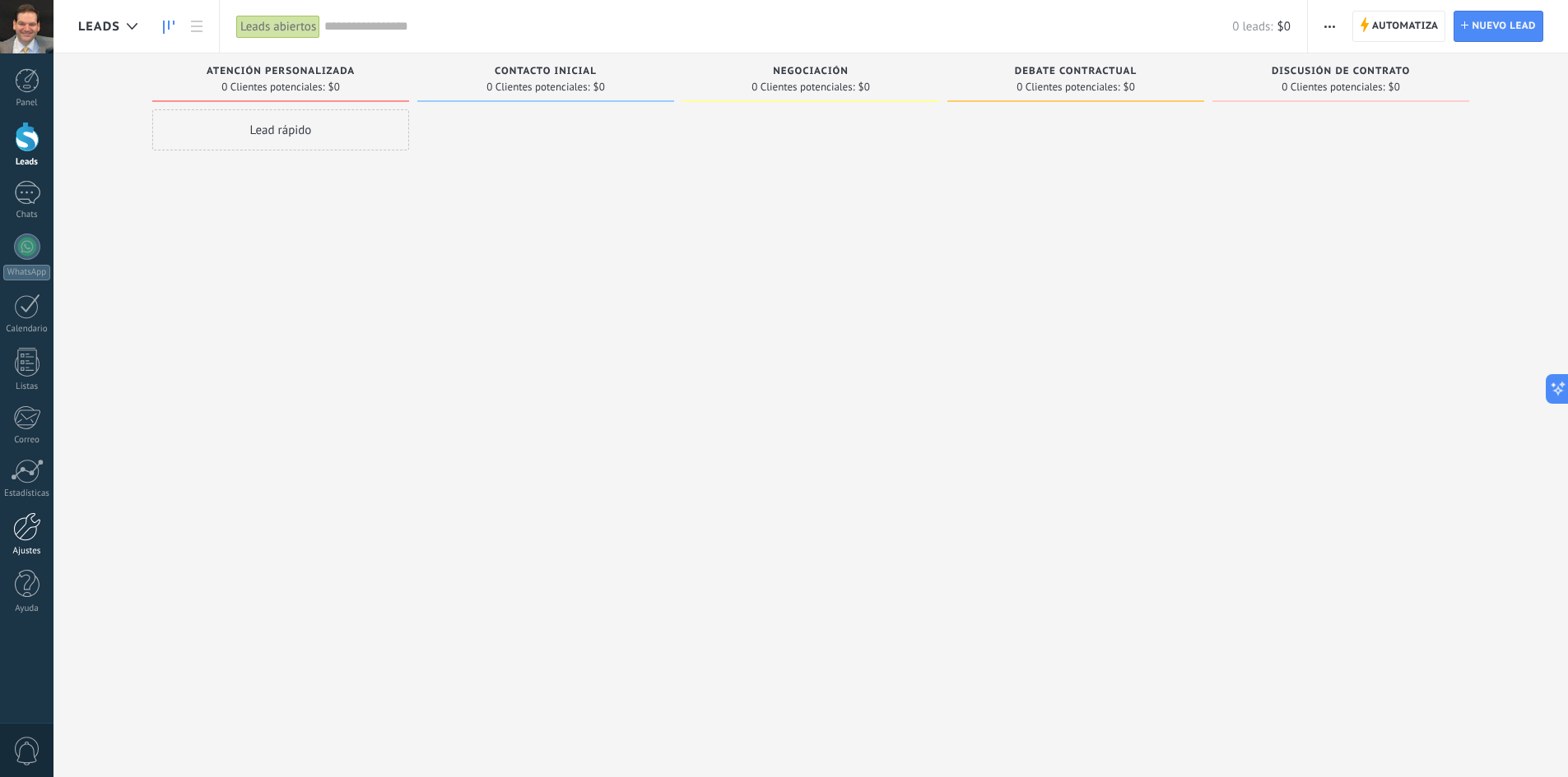
click at [26, 530] on div at bounding box center [27, 527] width 28 height 29
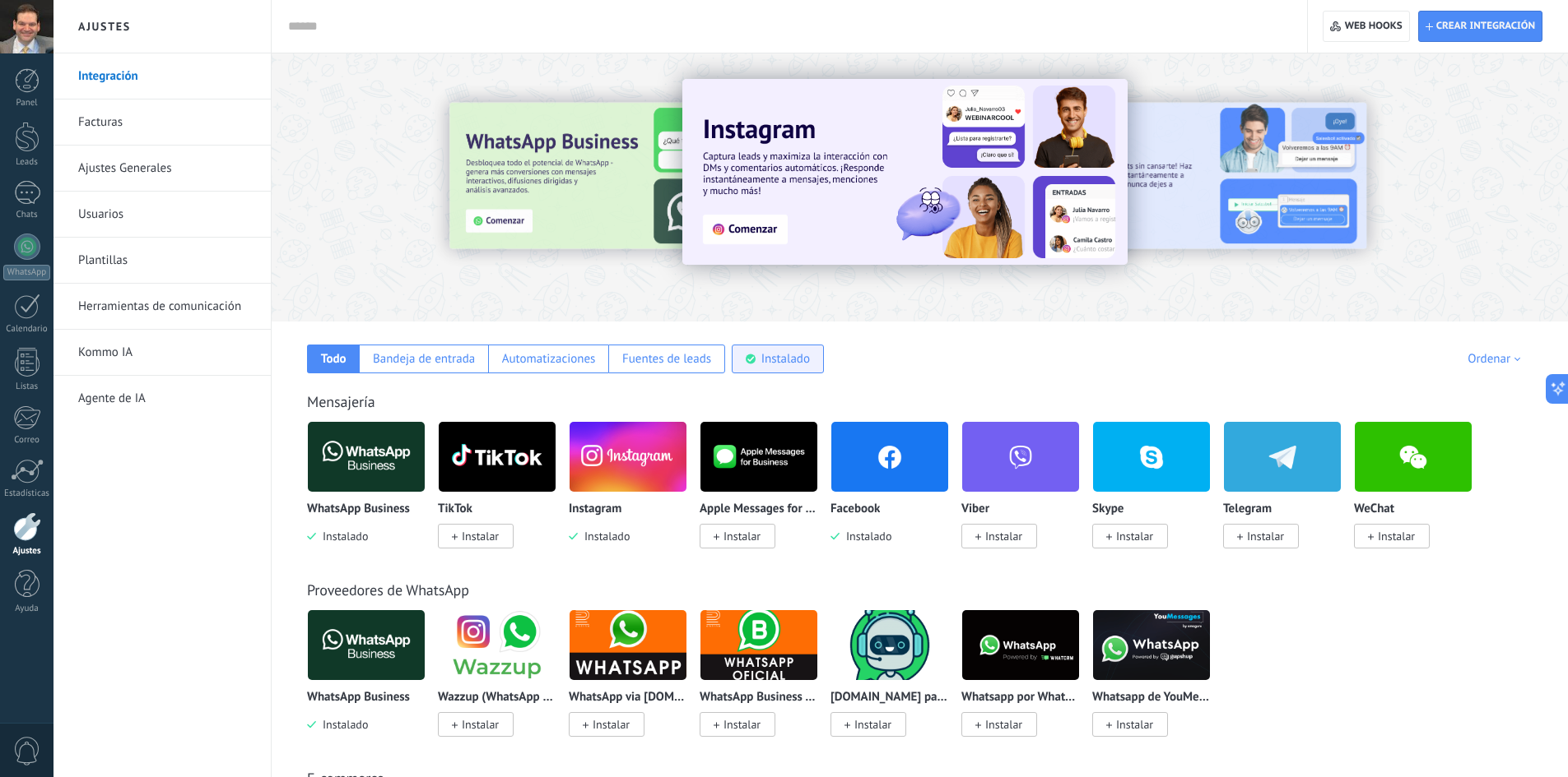
click at [788, 359] on div "Instalado" at bounding box center [786, 359] width 49 height 16
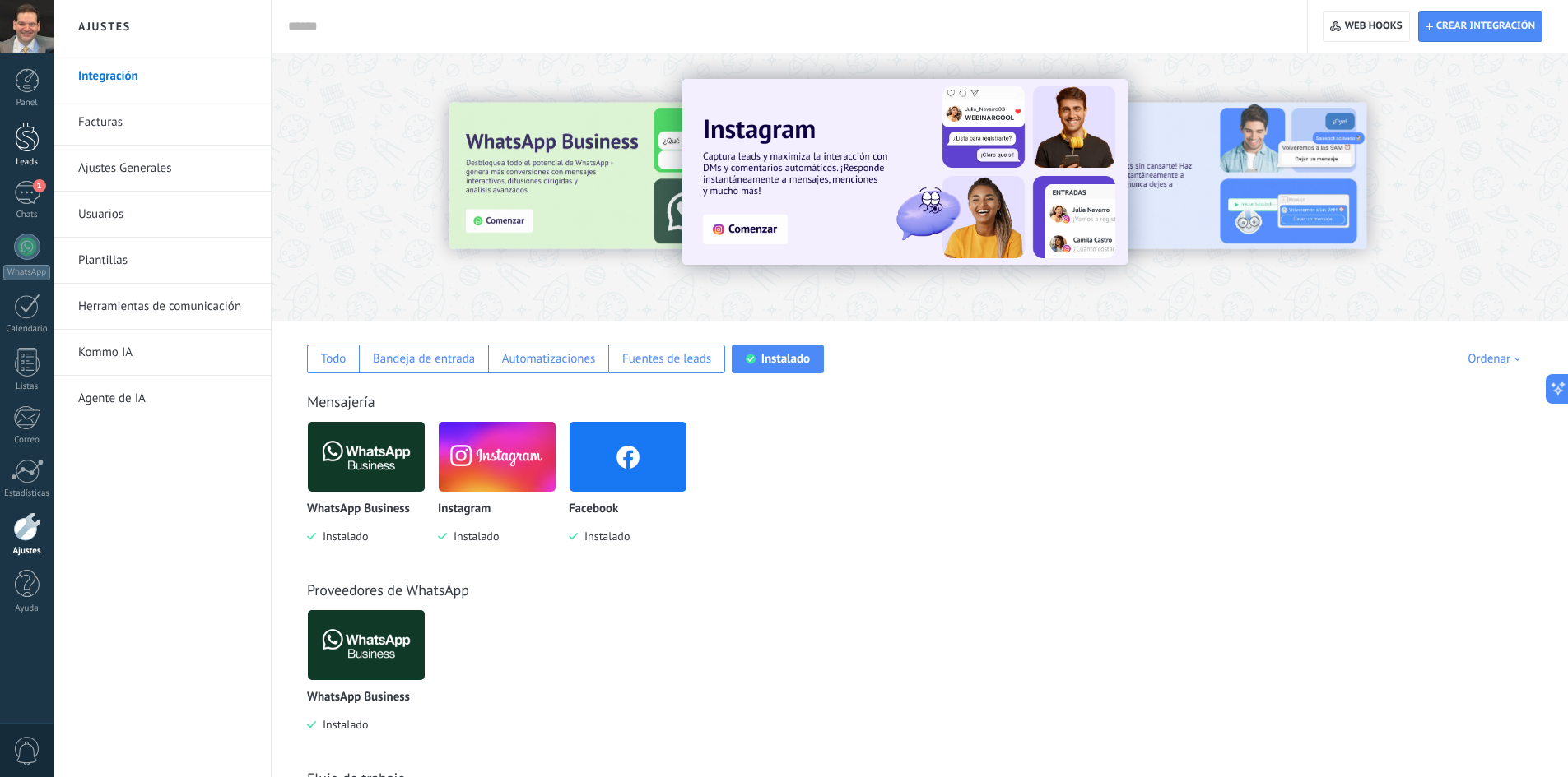
click at [35, 148] on div at bounding box center [27, 137] width 24 height 31
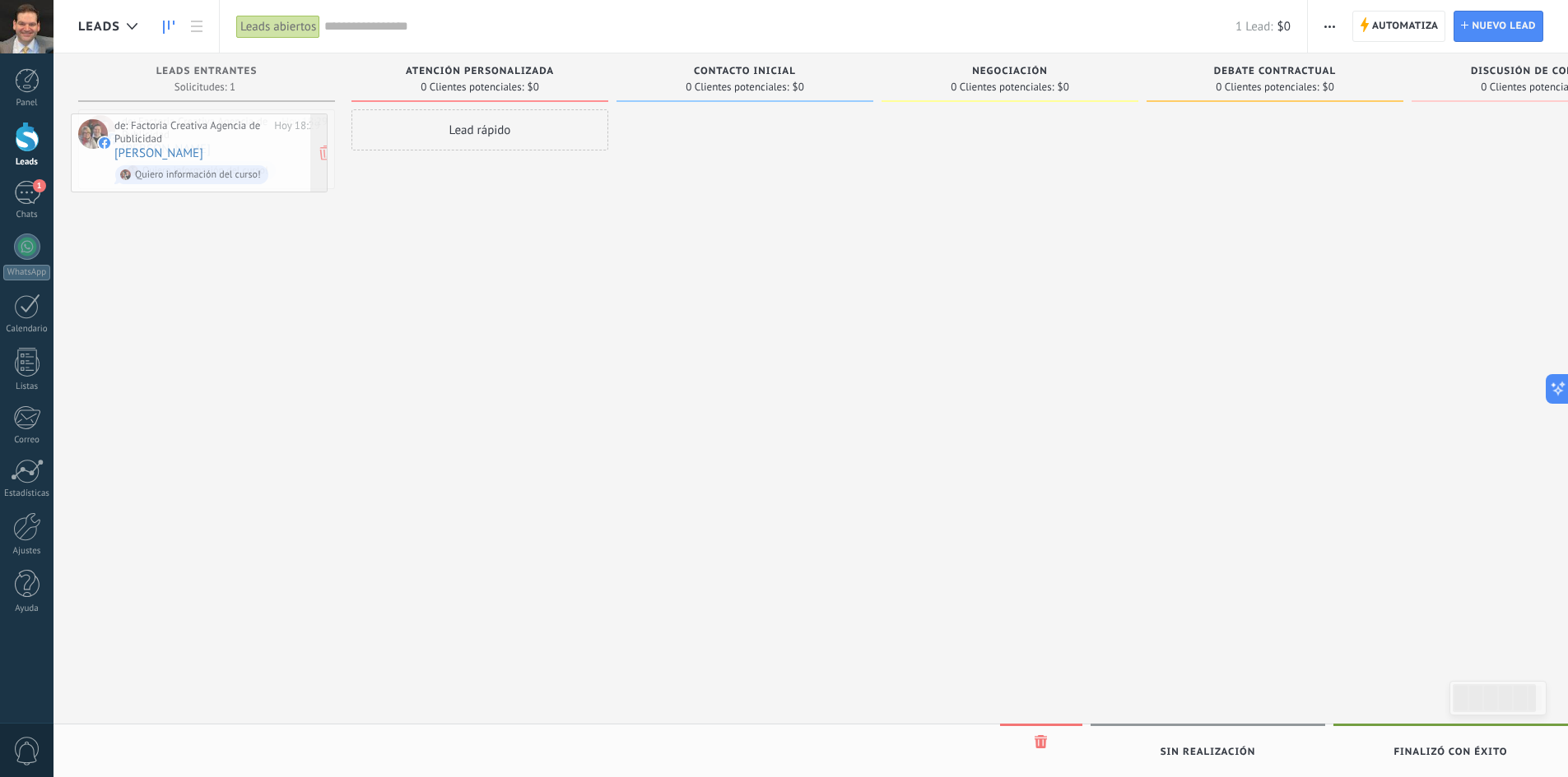
drag, startPoint x: 160, startPoint y: 121, endPoint x: 153, endPoint y: 125, distance: 8.1
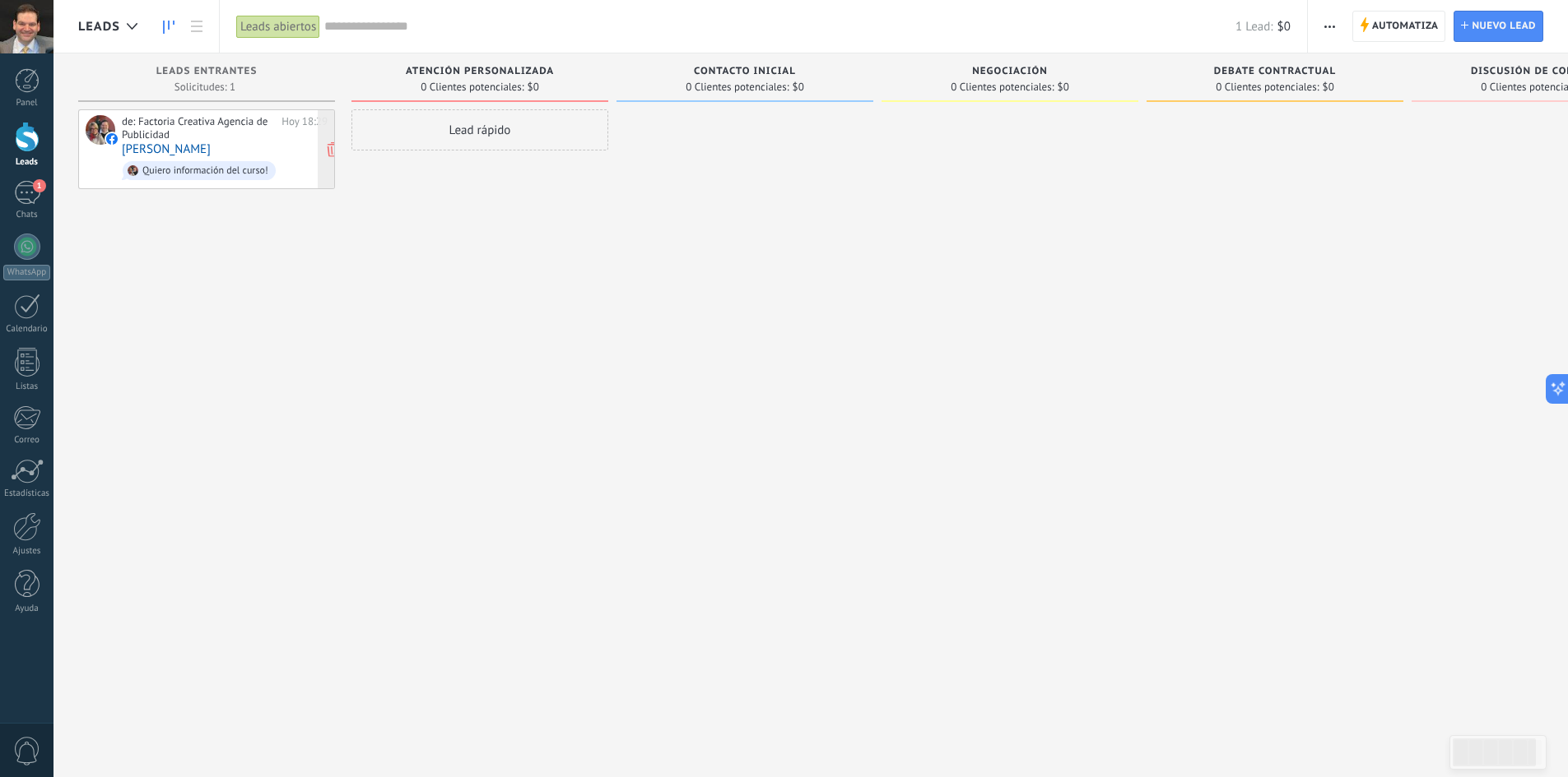
click at [175, 120] on div "de: Factoria Creativa Agencia de Publicidad" at bounding box center [199, 127] width 154 height 25
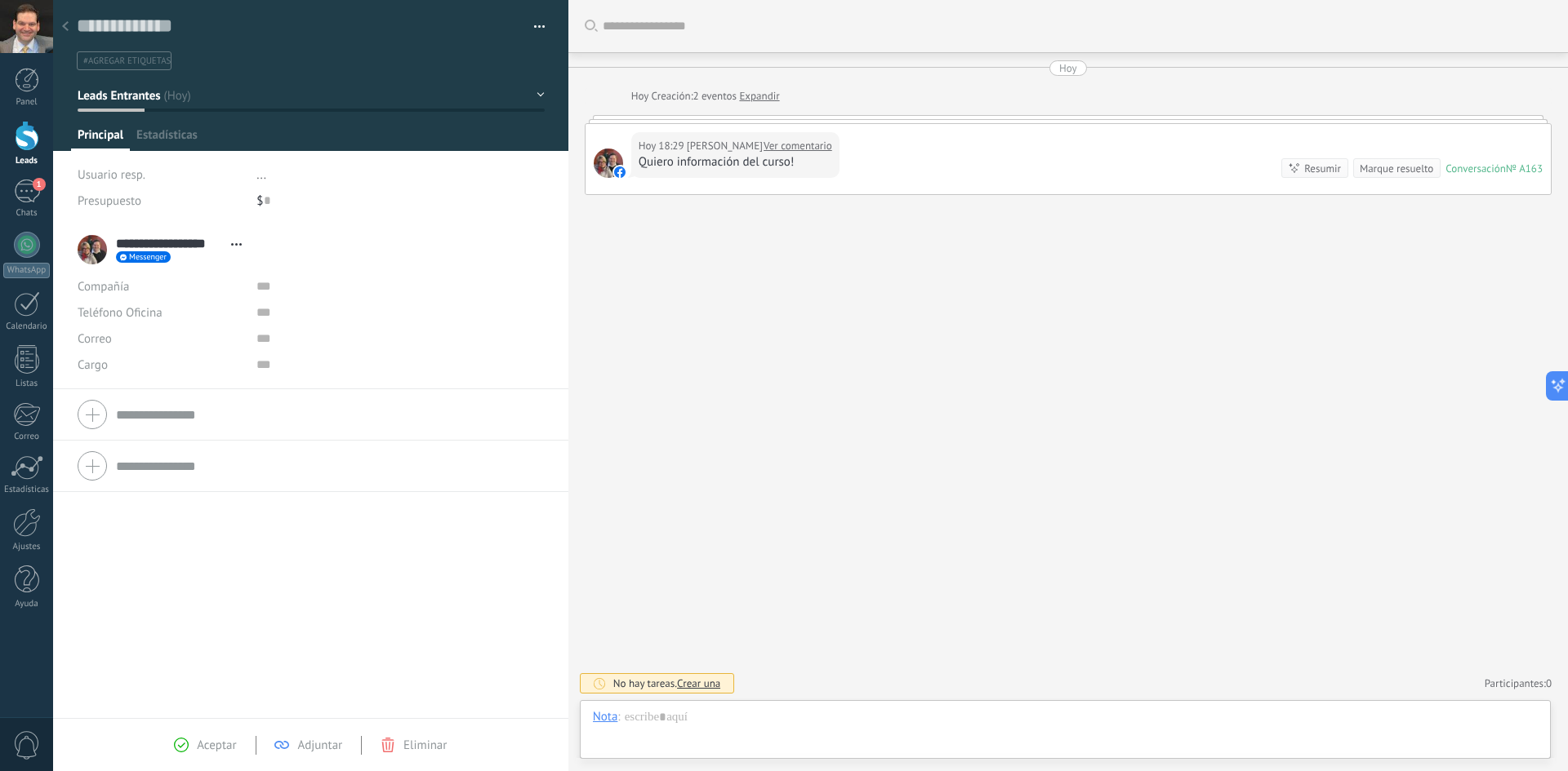
scroll to position [24, 0]
click at [838, 716] on div at bounding box center [1065, 734] width 945 height 49
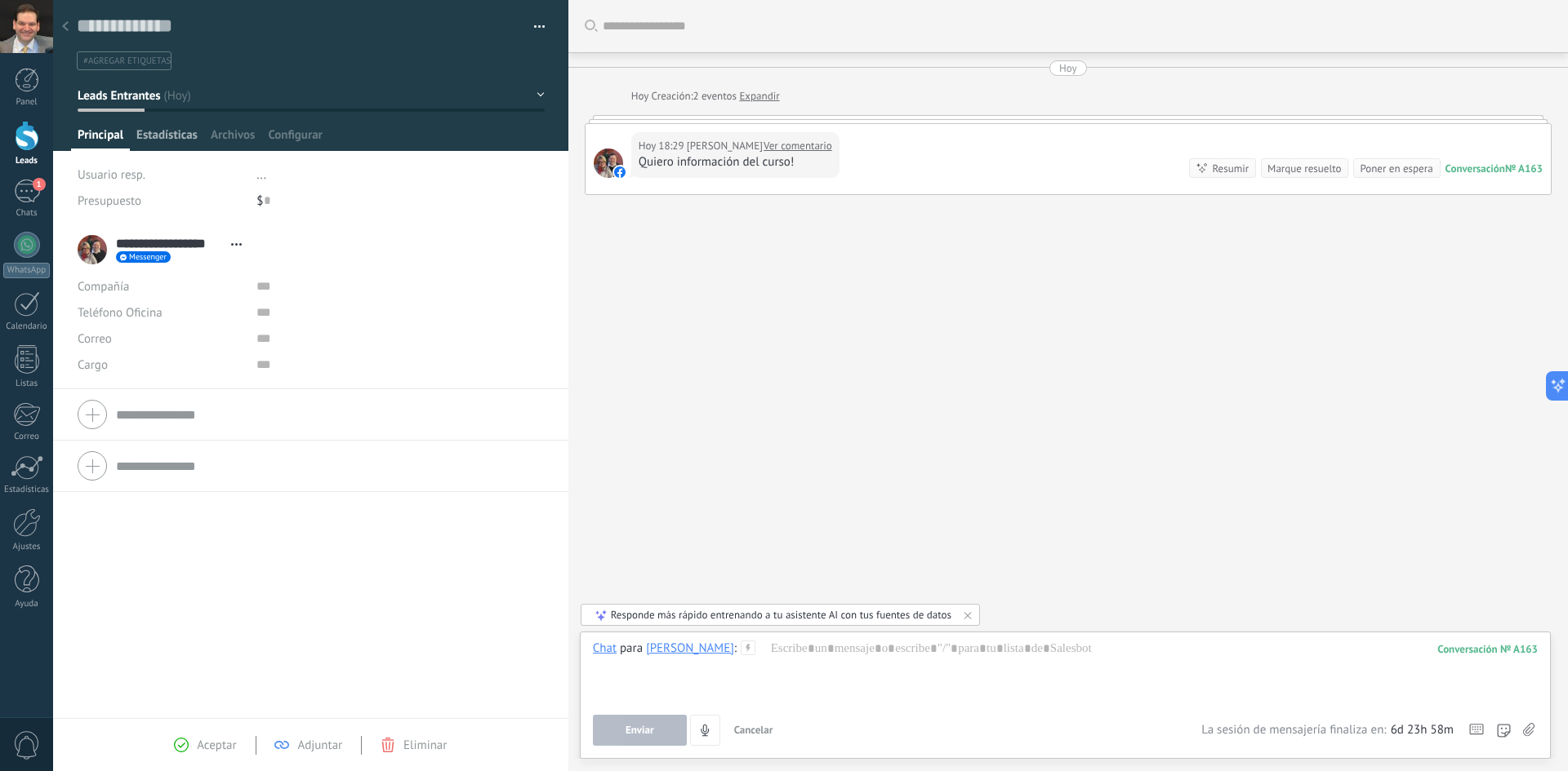
click at [161, 134] on span "Estadísticas" at bounding box center [167, 138] width 61 height 23
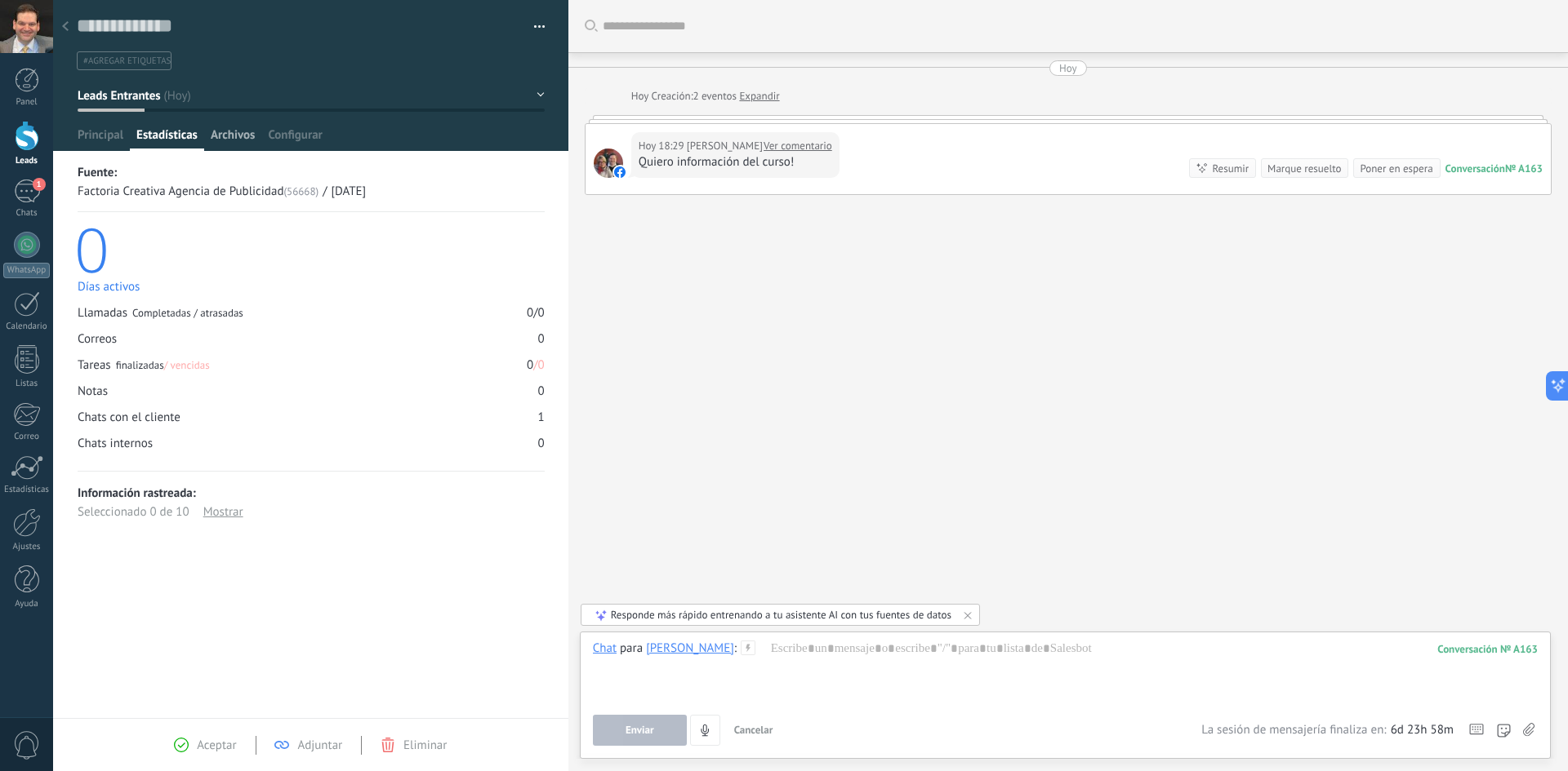
click at [228, 137] on span "Archivos" at bounding box center [232, 138] width 44 height 23
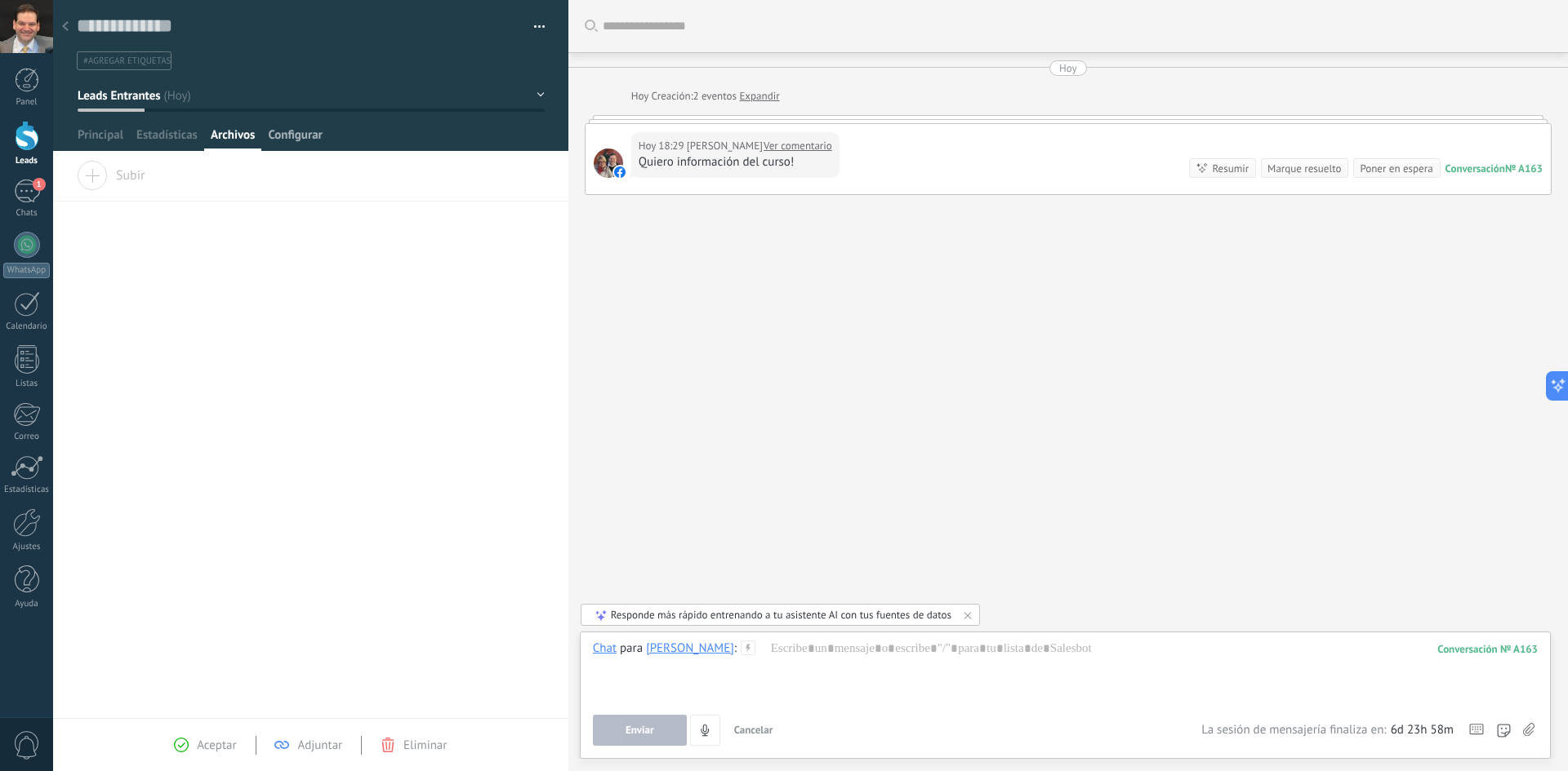
click at [281, 137] on span "Configurar" at bounding box center [294, 138] width 54 height 23
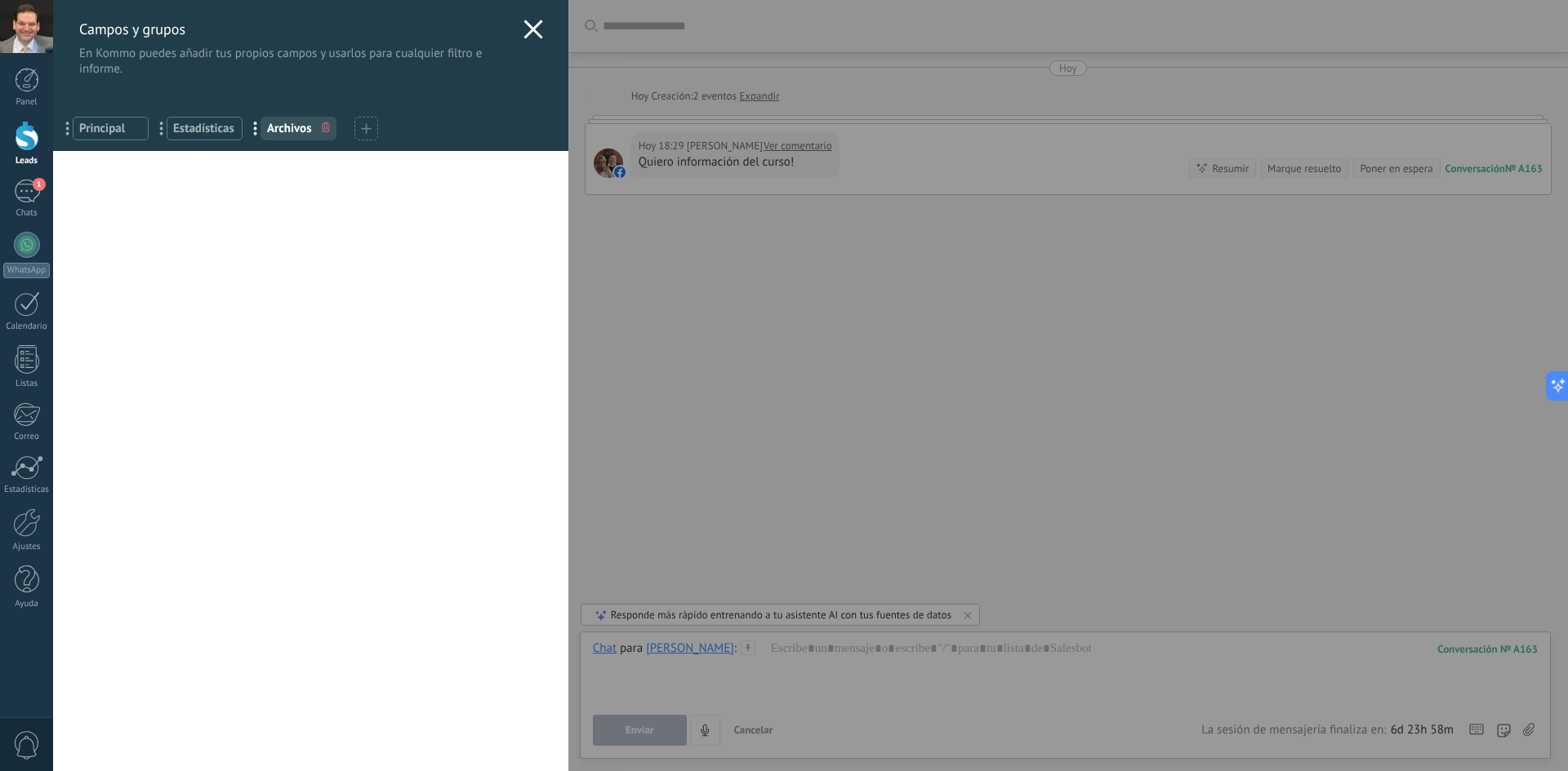
click at [113, 132] on span "Principal" at bounding box center [111, 129] width 63 height 16
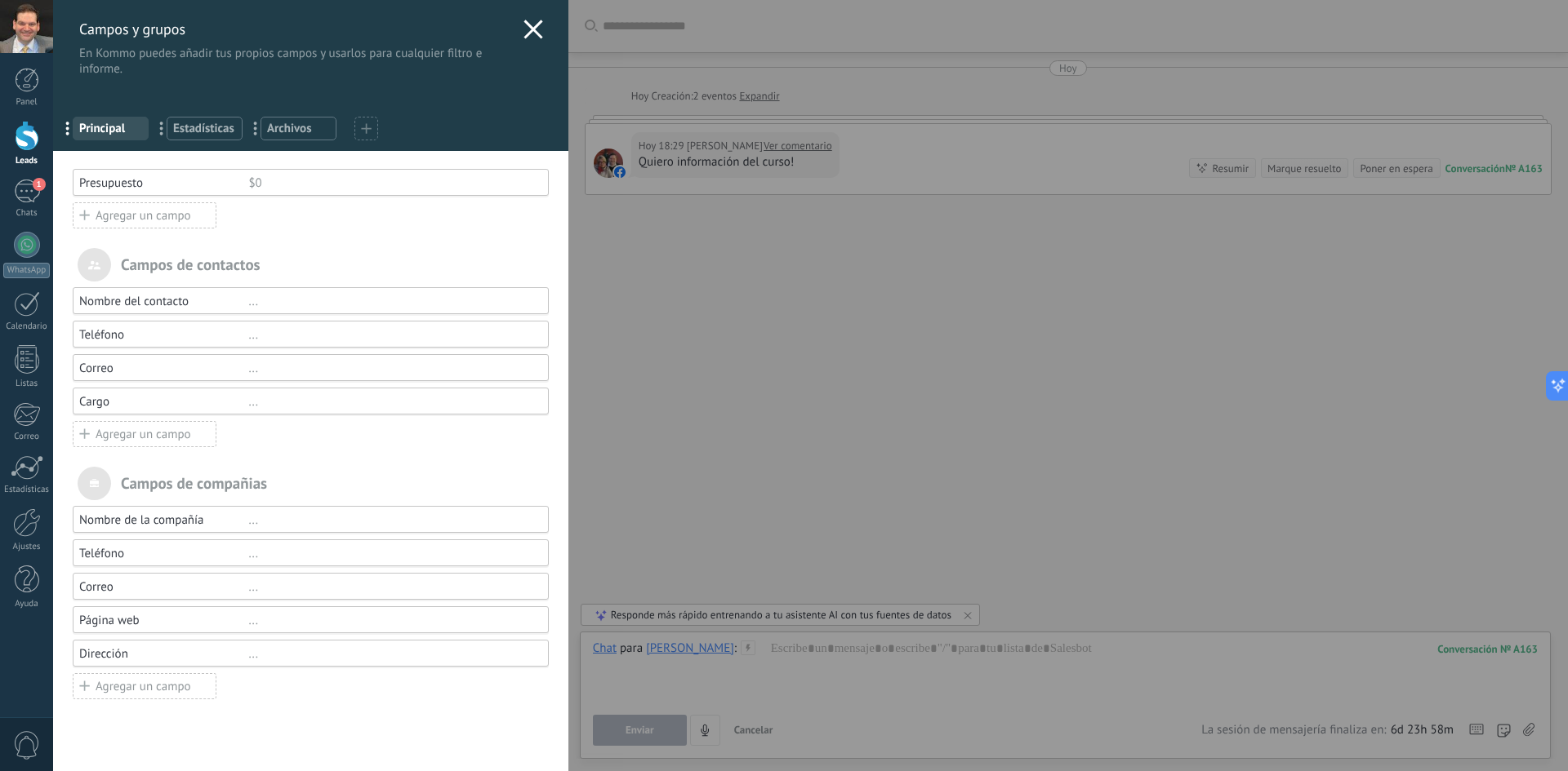
click at [53, 142] on div "[PERSON_NAME] y grupos En Kommo puedes añadir tus propios [PERSON_NAME] y usarl…" at bounding box center [810, 385] width 1515 height 771
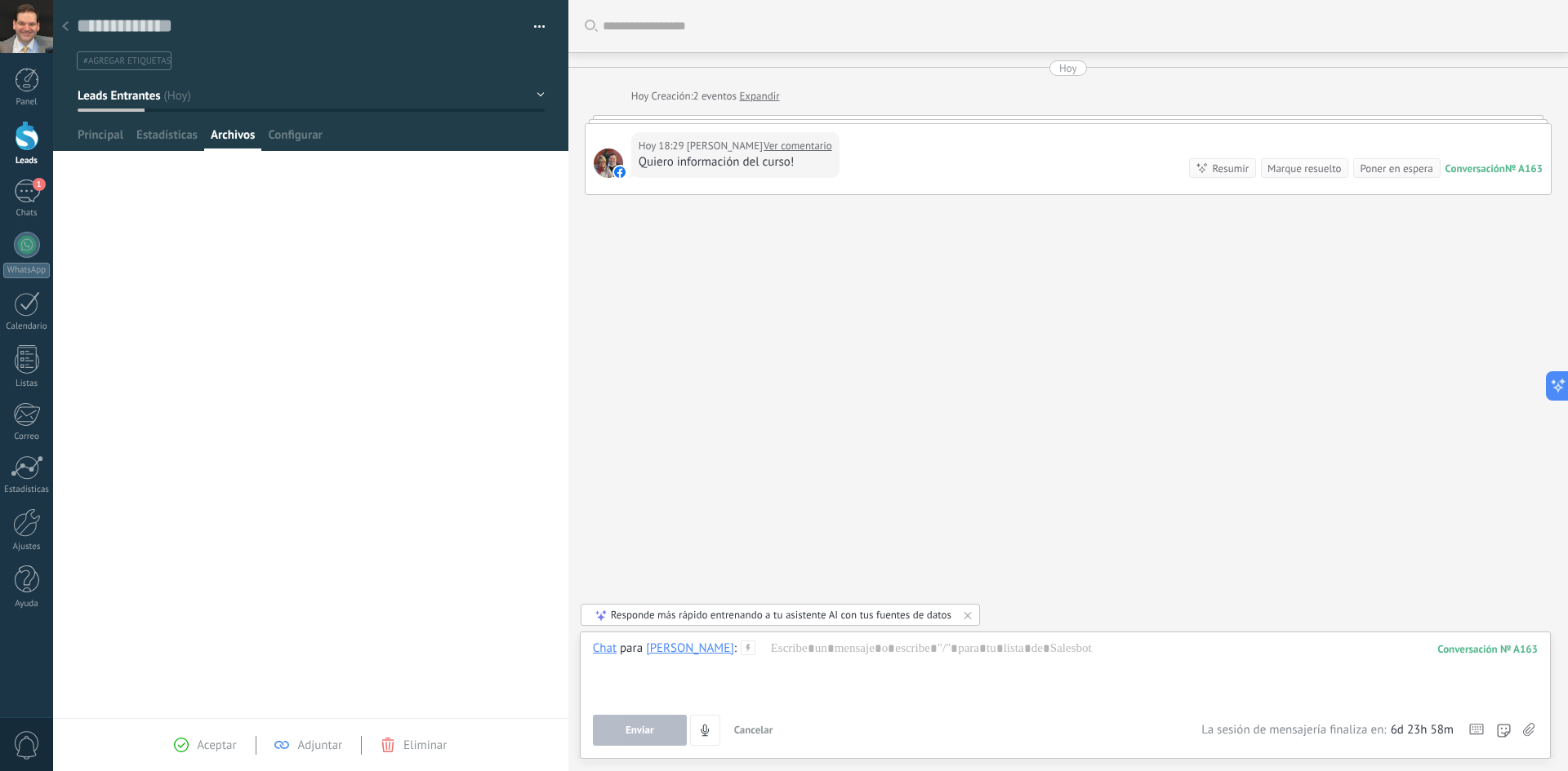
click at [27, 125] on div at bounding box center [27, 136] width 24 height 30
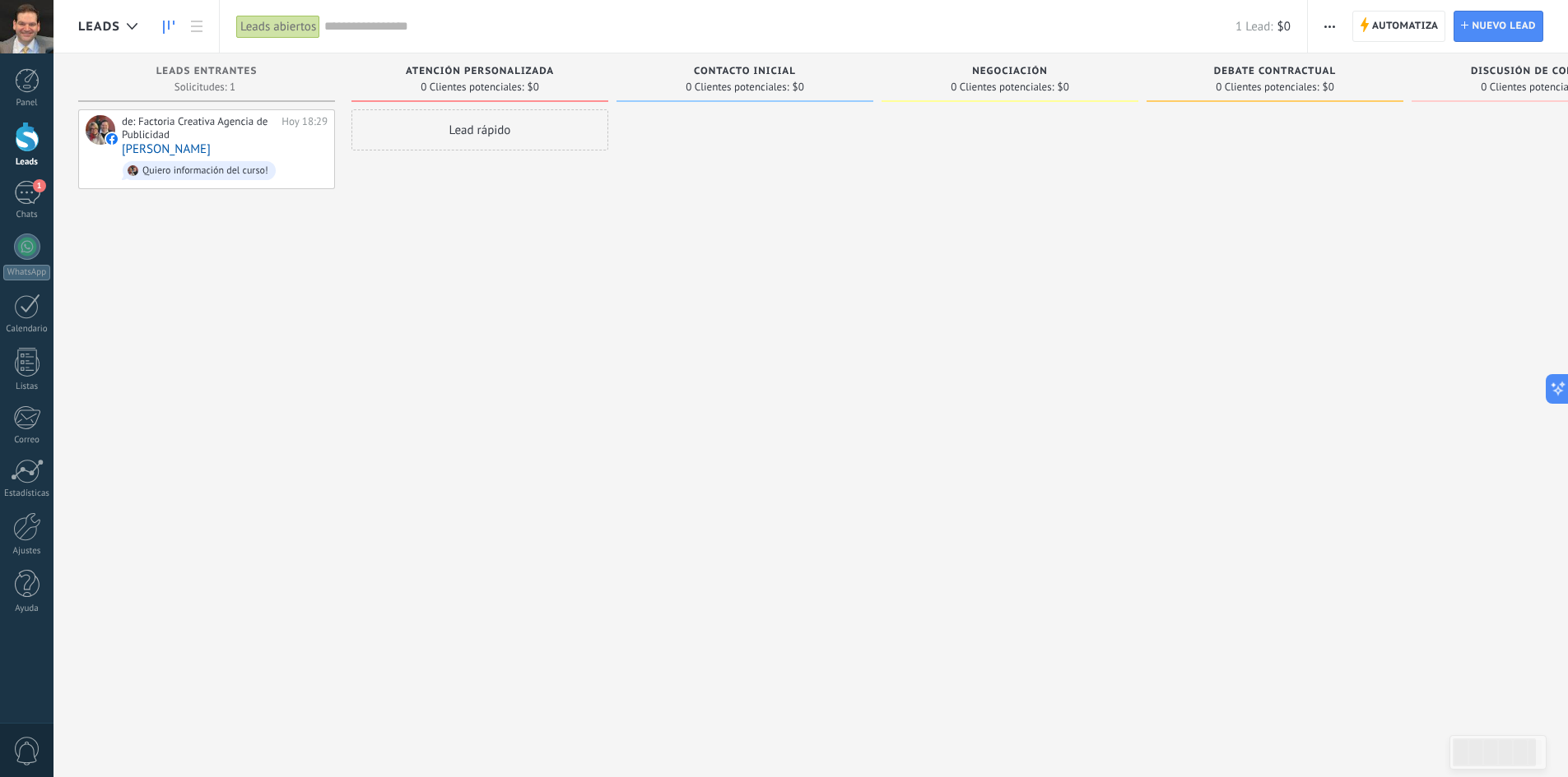
click at [24, 147] on div at bounding box center [27, 137] width 24 height 31
click at [159, 132] on div "de: Factoria Creativa Agencia de Publicidad" at bounding box center [199, 127] width 154 height 25
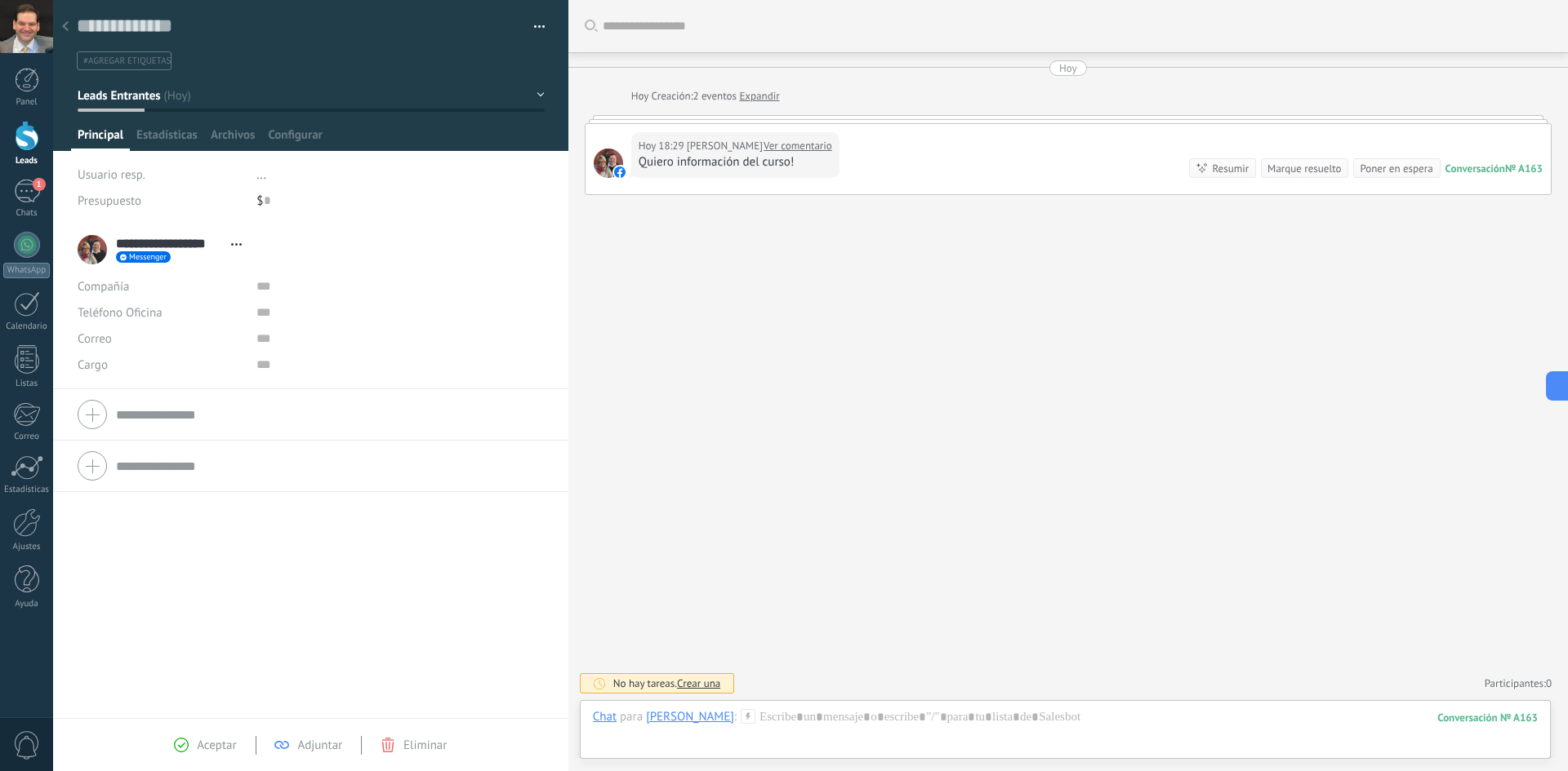
scroll to position [24, 0]
click at [24, 133] on div at bounding box center [27, 136] width 24 height 30
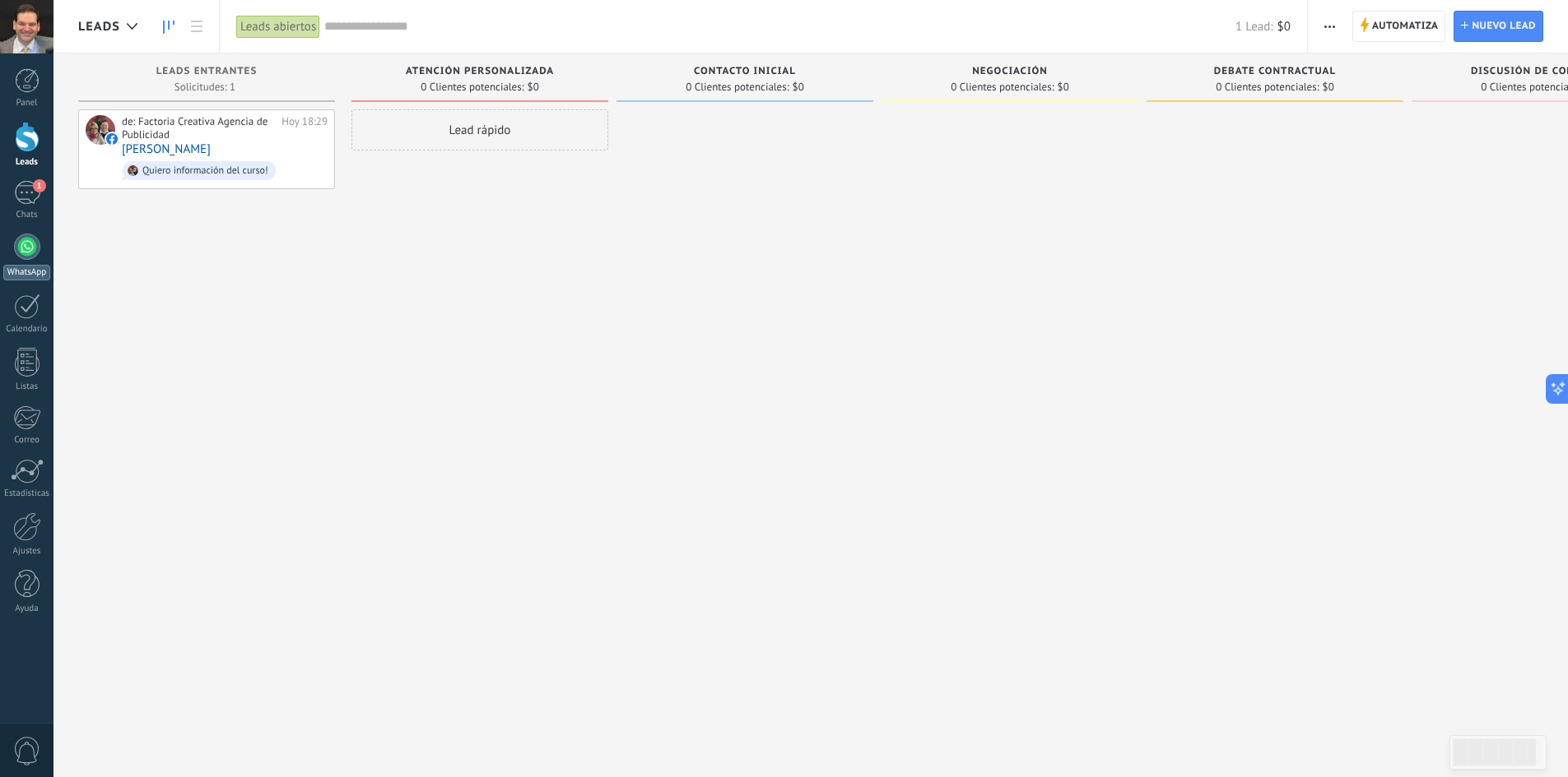
click at [26, 247] on div at bounding box center [27, 247] width 26 height 26
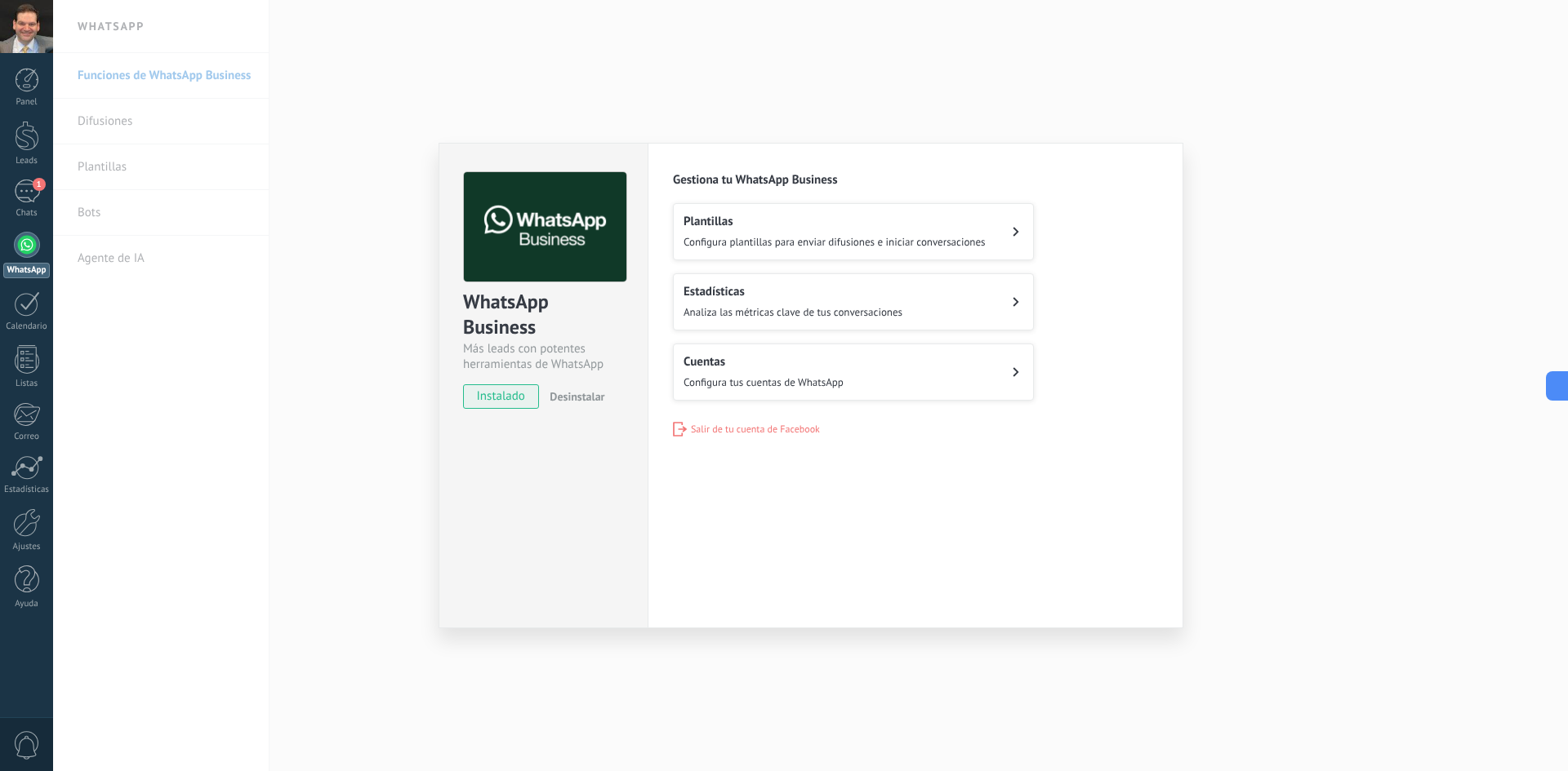
click at [728, 238] on span "Configura plantillas para enviar difusiones e iniciar conversaciones" at bounding box center [835, 242] width 302 height 14
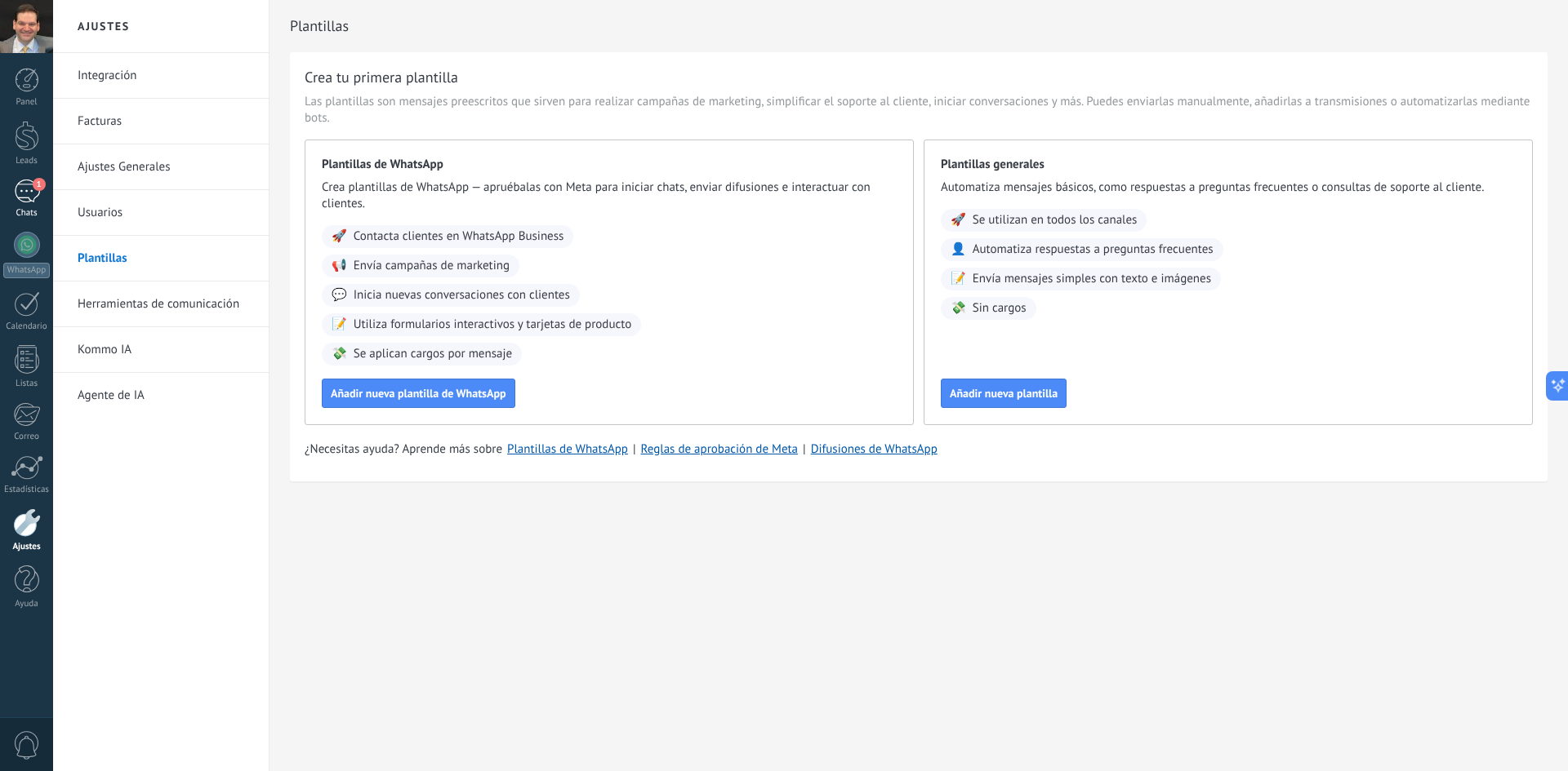
click at [35, 183] on span "1" at bounding box center [39, 184] width 13 height 13
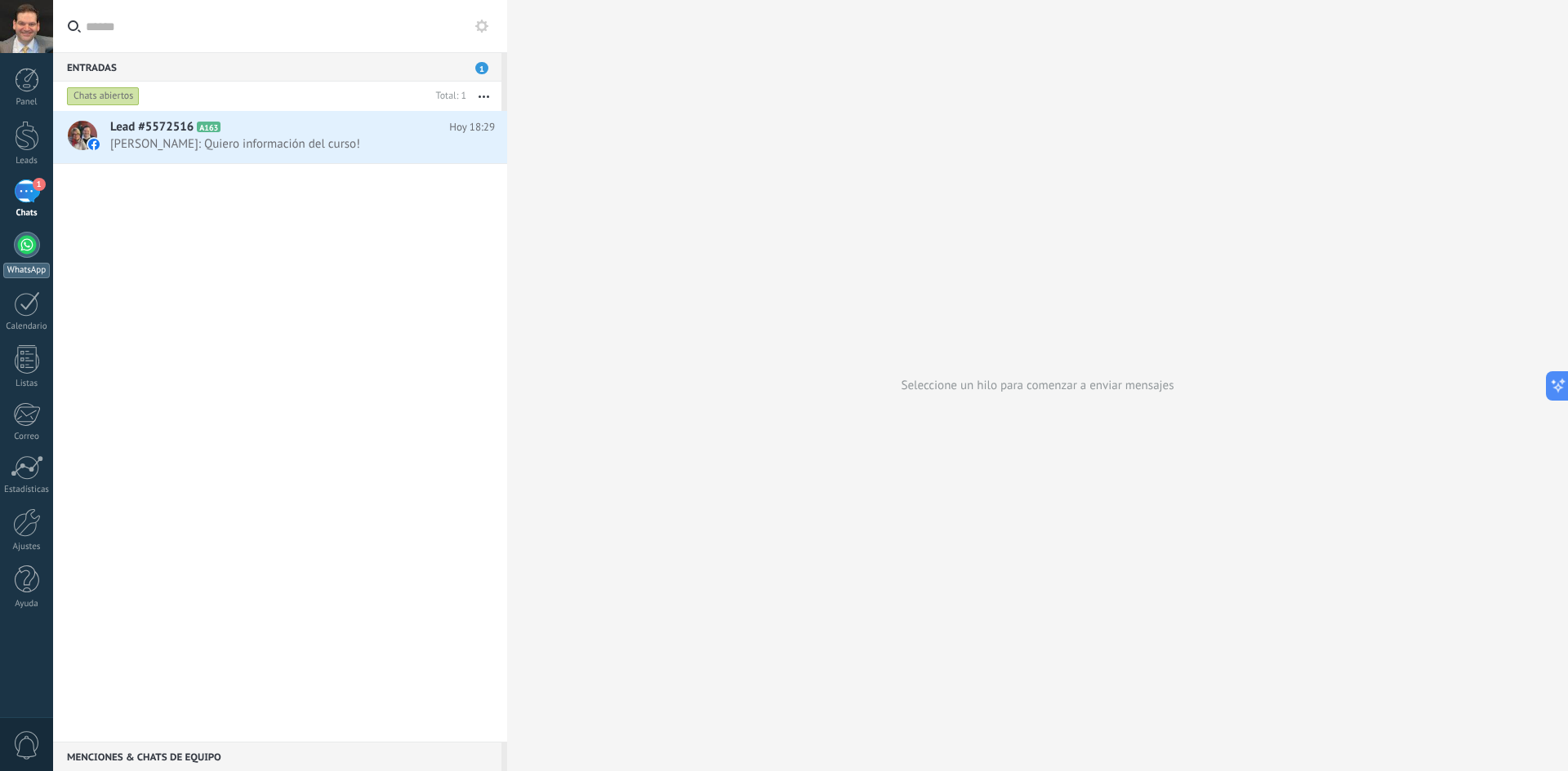
click at [23, 241] on div at bounding box center [27, 245] width 26 height 26
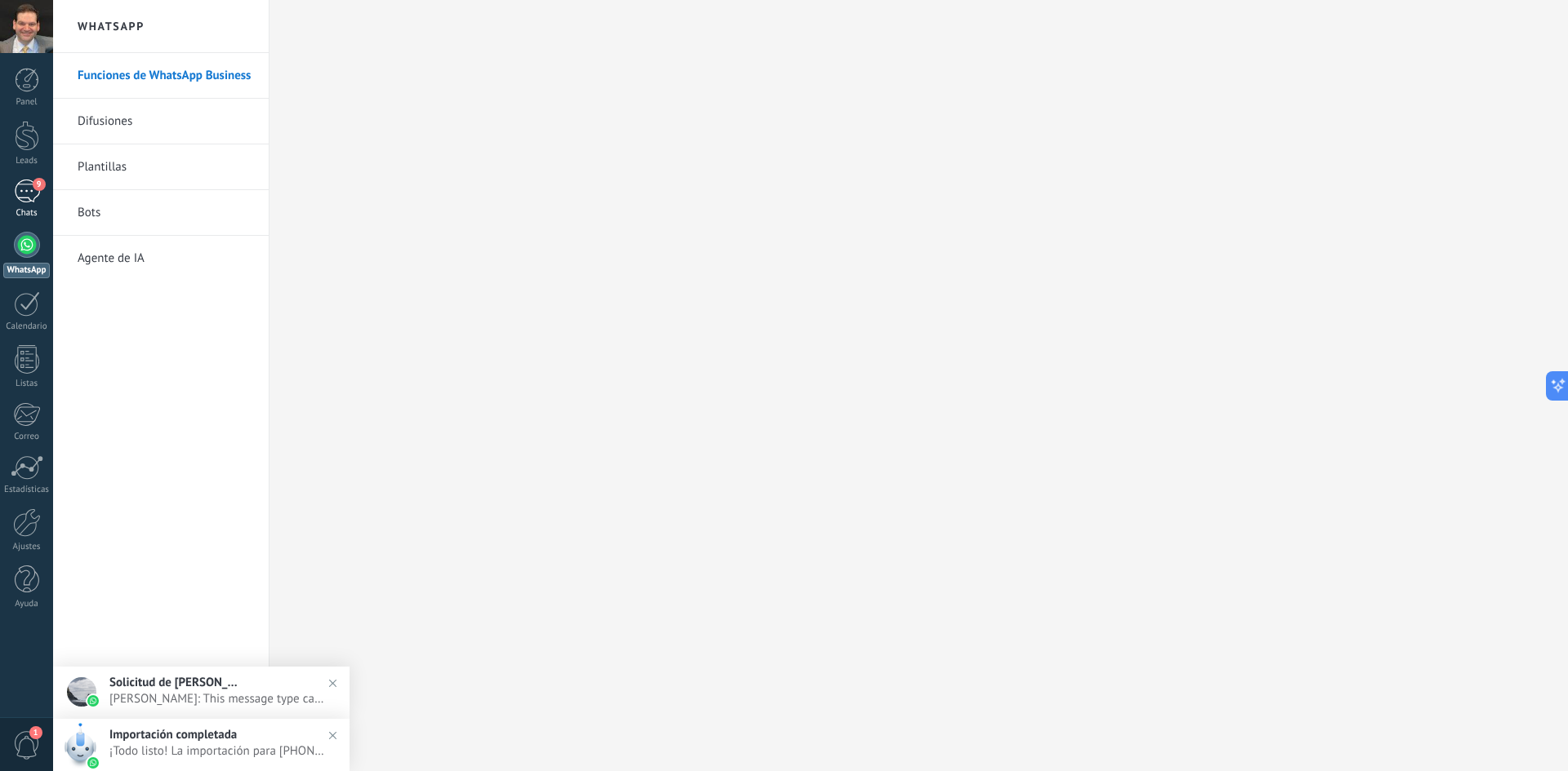
click at [23, 188] on div "9" at bounding box center [27, 191] width 26 height 23
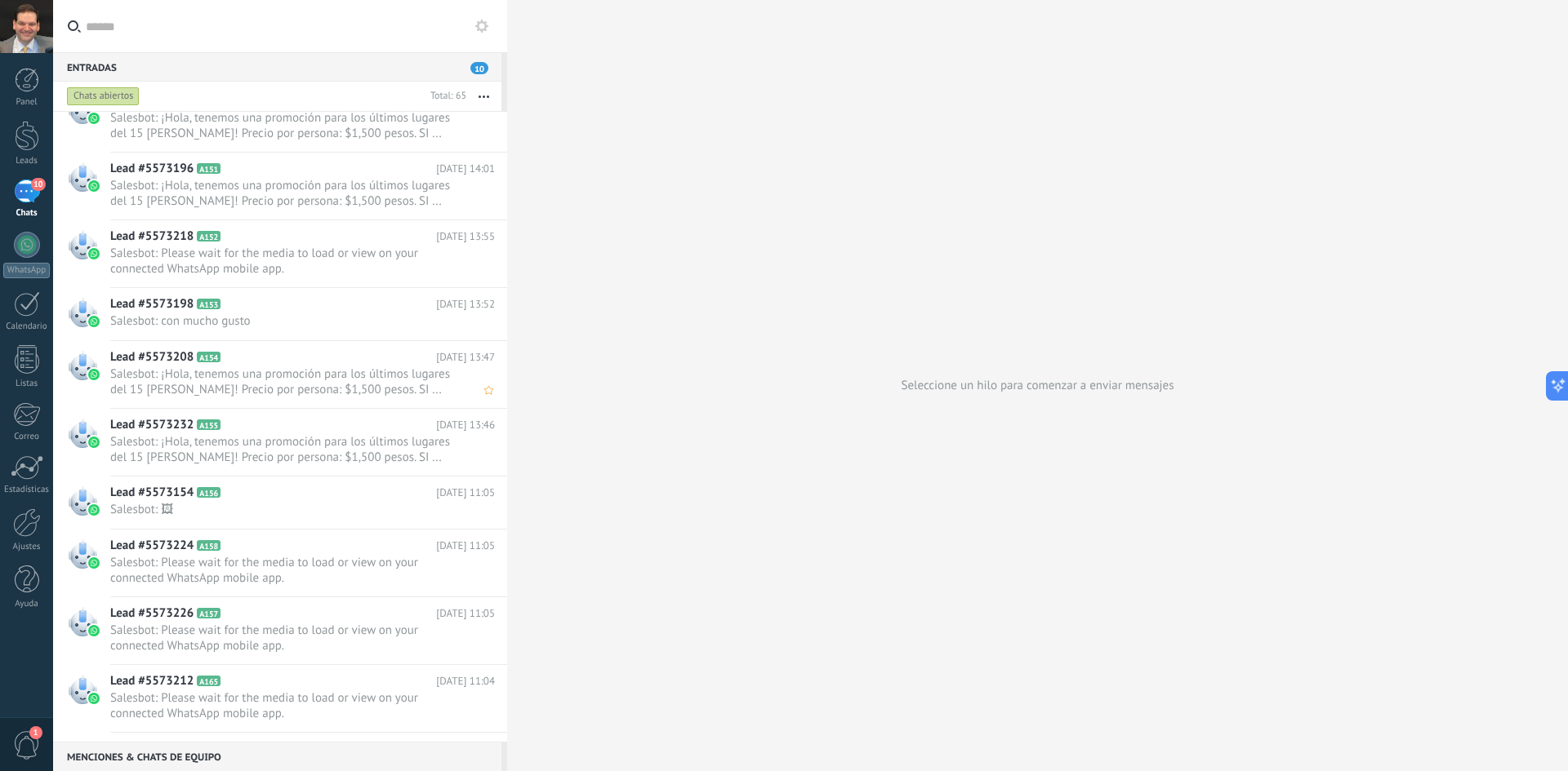
scroll to position [2830, 0]
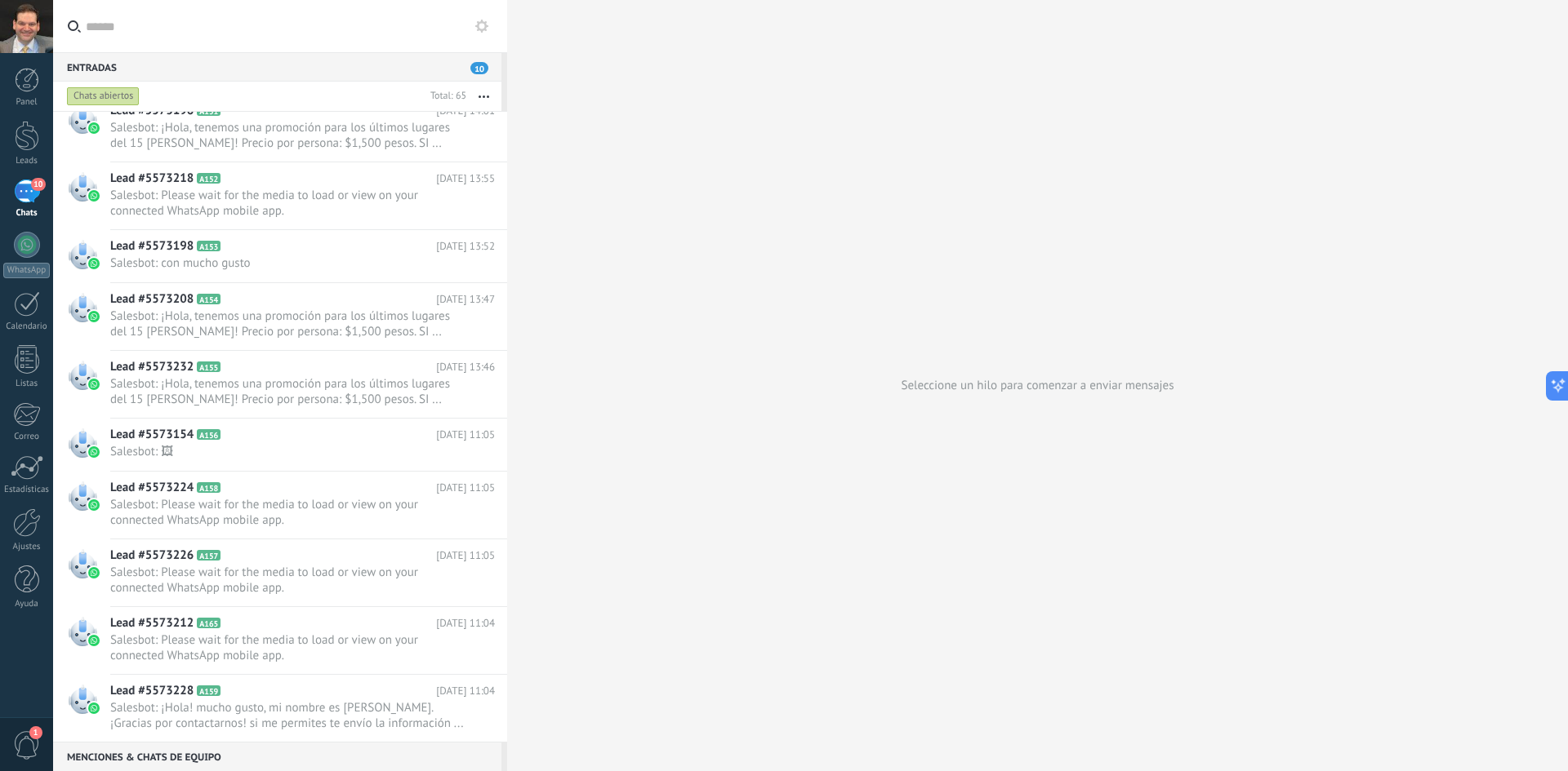
click at [26, 190] on div "10" at bounding box center [27, 191] width 26 height 23
click at [28, 187] on div "10" at bounding box center [27, 191] width 26 height 23
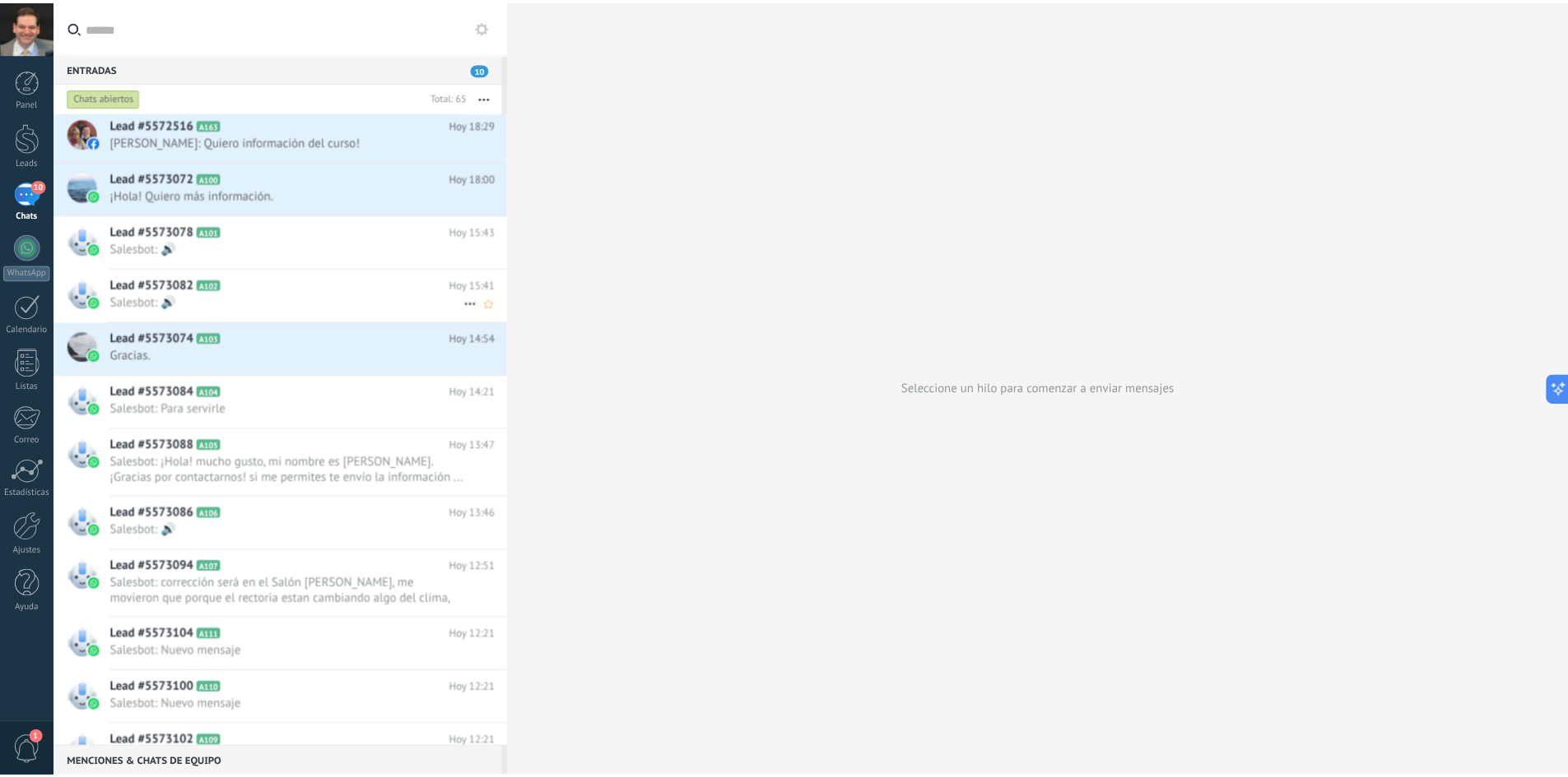
scroll to position [0, 0]
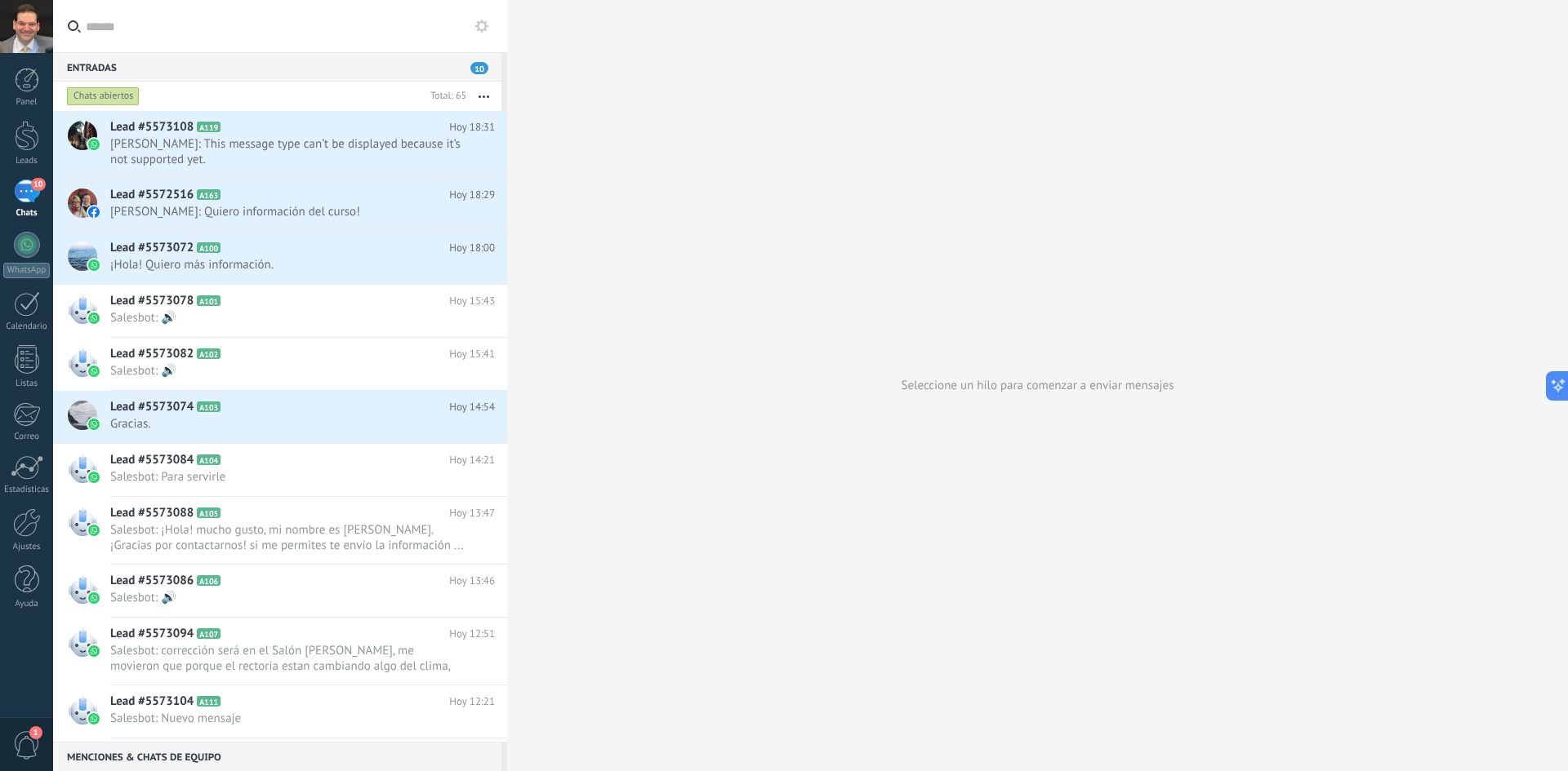
click at [29, 190] on div "10" at bounding box center [27, 191] width 26 height 23
click at [28, 190] on div "10" at bounding box center [27, 191] width 26 height 23
click at [30, 185] on div "10" at bounding box center [27, 191] width 26 height 23
click at [26, 183] on div "10" at bounding box center [27, 191] width 26 height 23
click at [89, 28] on input "text" at bounding box center [290, 26] width 409 height 52
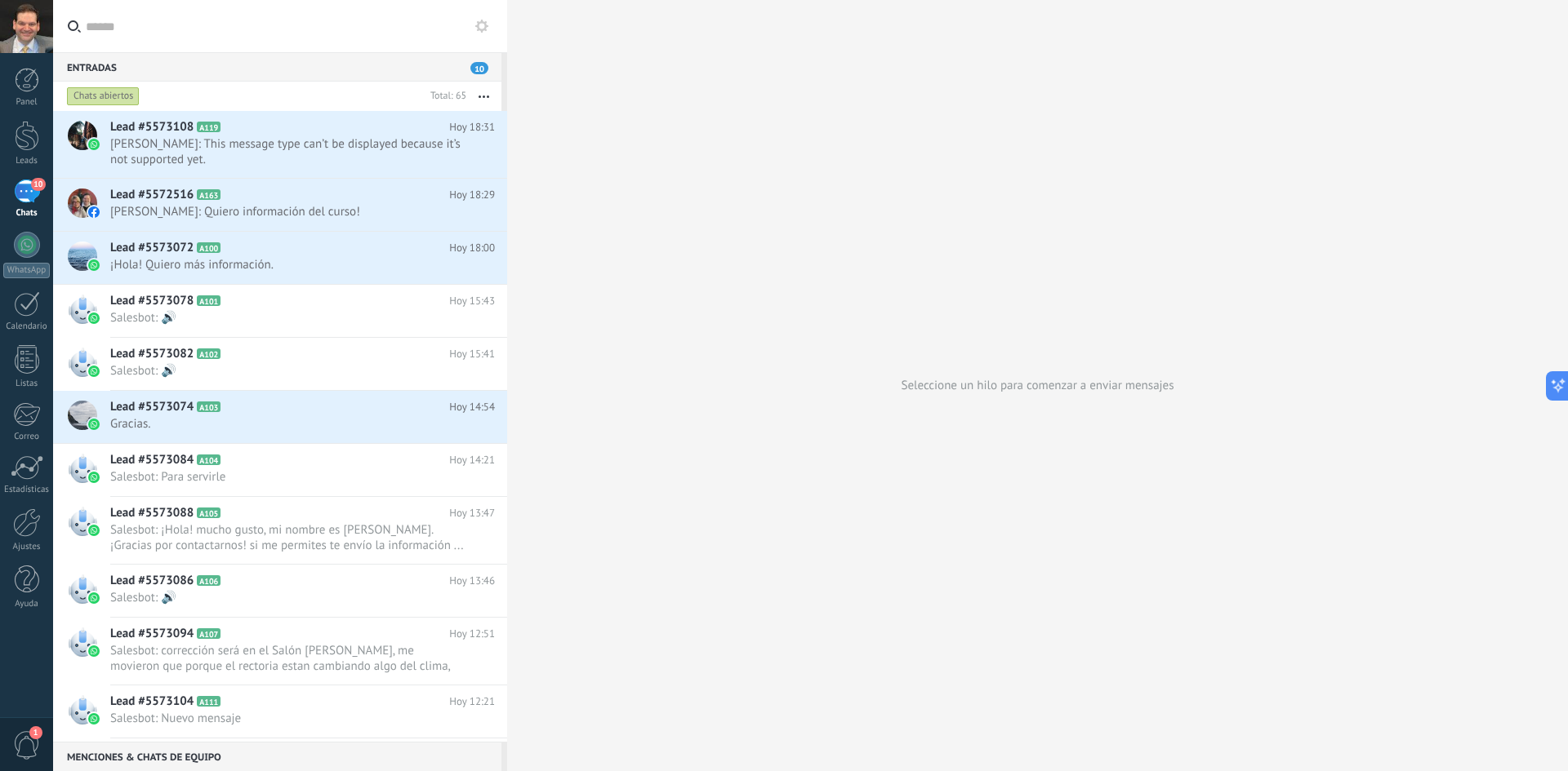
click at [71, 67] on div "Entradas 10" at bounding box center [277, 67] width 448 height 29
click at [27, 144] on div at bounding box center [27, 136] width 24 height 30
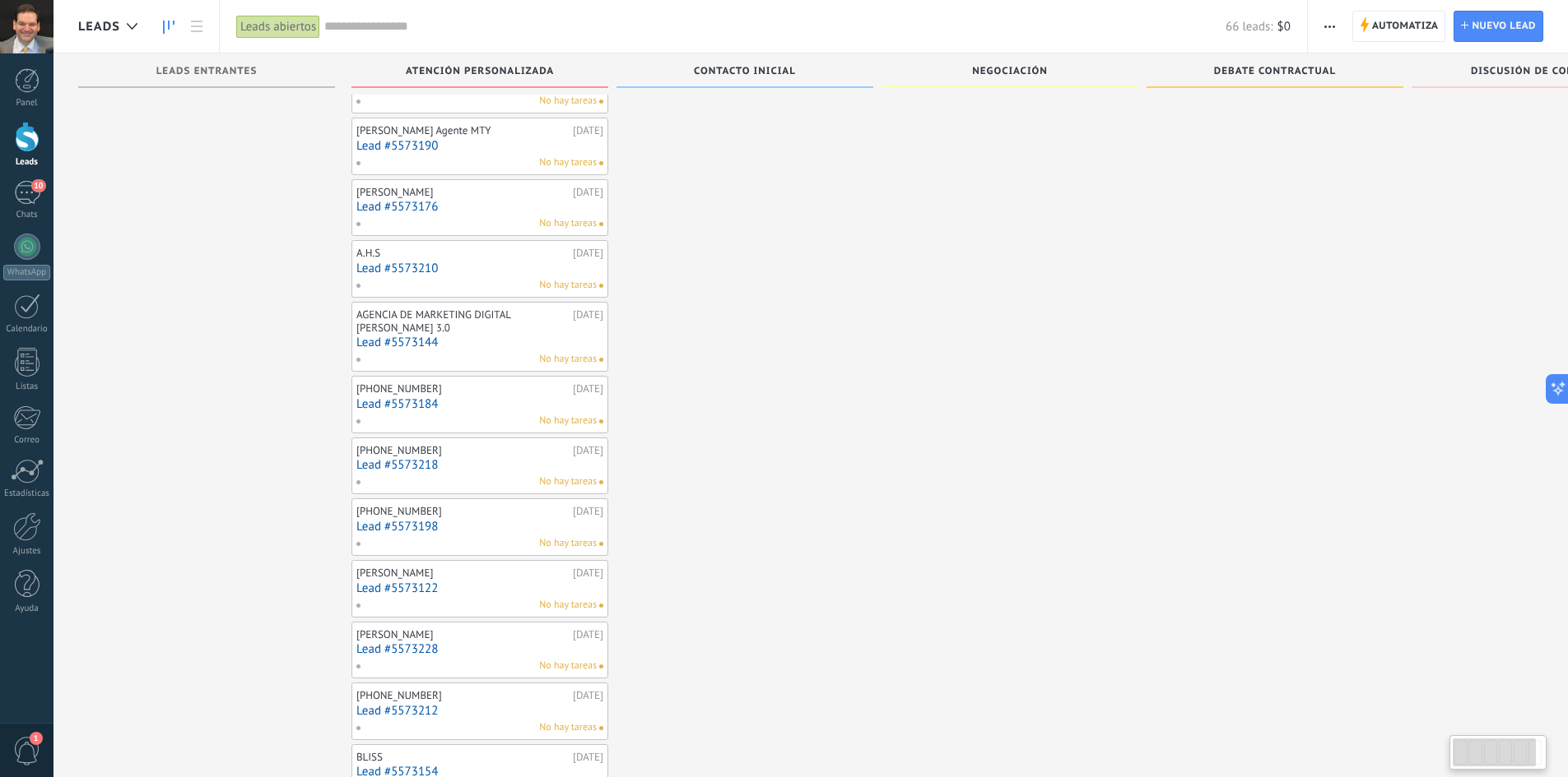
scroll to position [2494, 0]
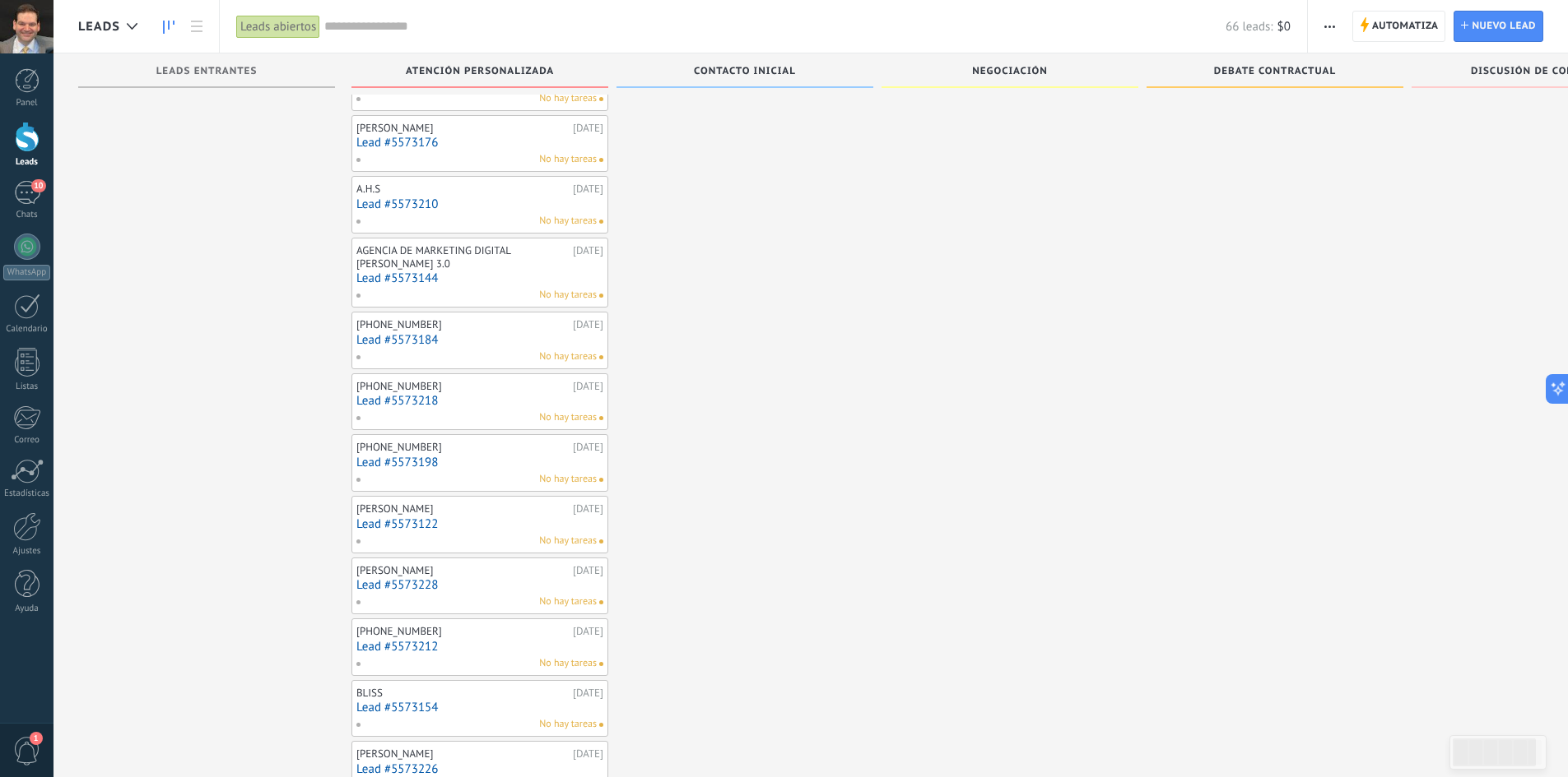
click at [490, 262] on div "AGENCIA DE MARKETING DIGITAL [PERSON_NAME] 3.0" at bounding box center [462, 256] width 212 height 25
click at [407, 276] on link "Lead #5573144" at bounding box center [479, 278] width 247 height 14
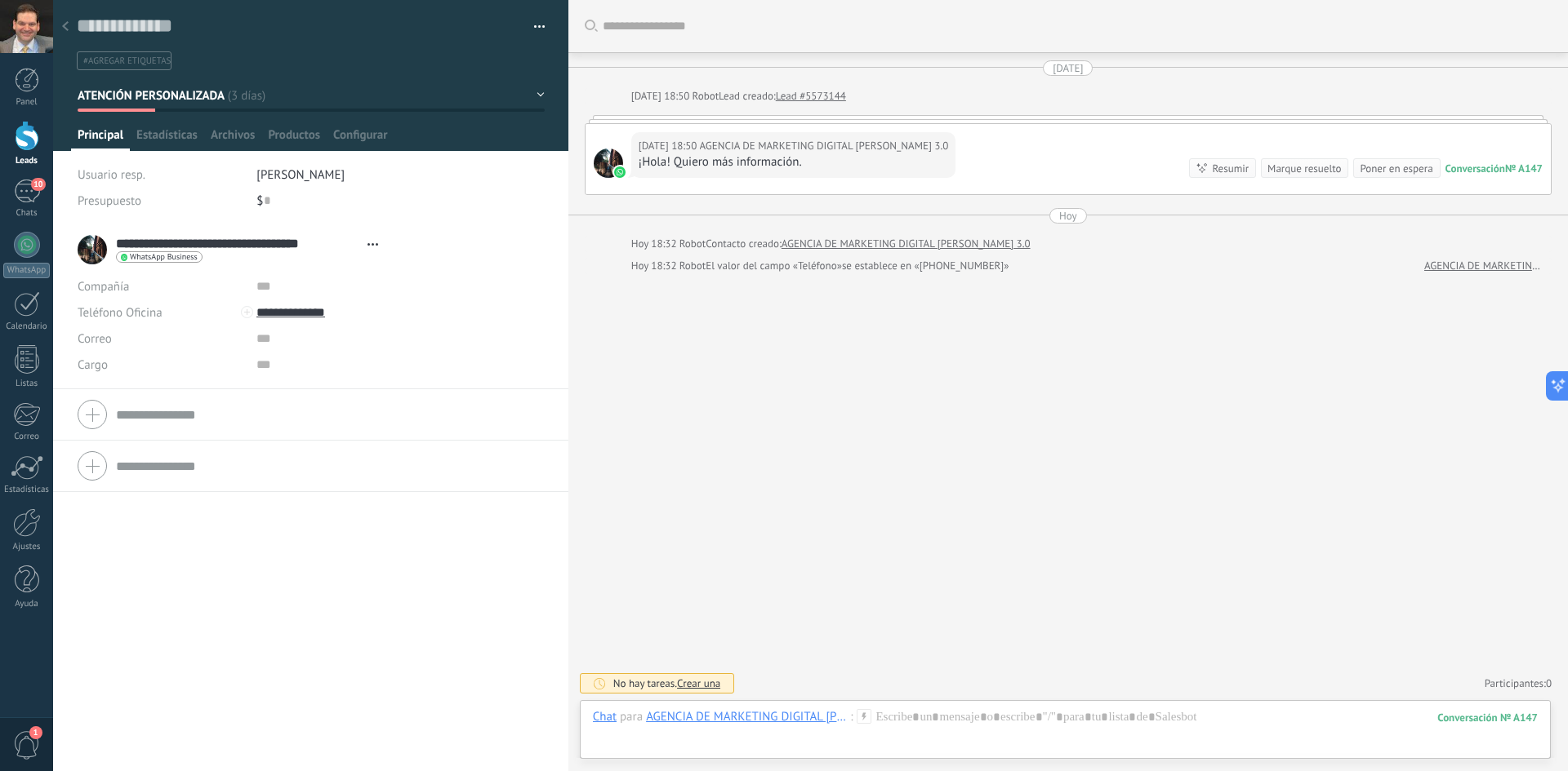
scroll to position [24, 0]
click at [601, 158] on div at bounding box center [609, 164] width 29 height 29
click at [1290, 164] on div "Marque resuelto" at bounding box center [1304, 169] width 74 height 16
click at [28, 196] on div "9" at bounding box center [27, 191] width 26 height 23
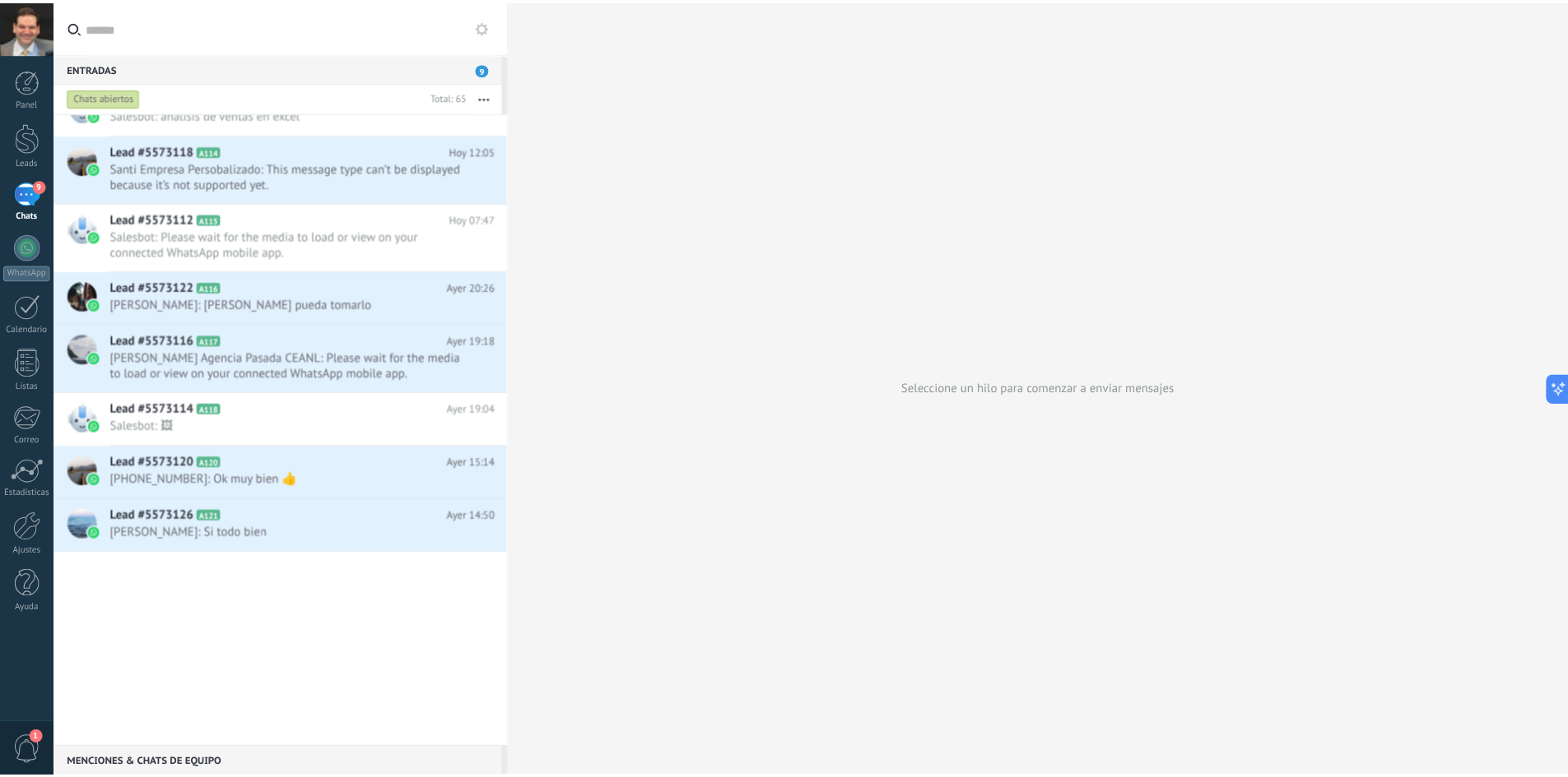
scroll to position [494, 0]
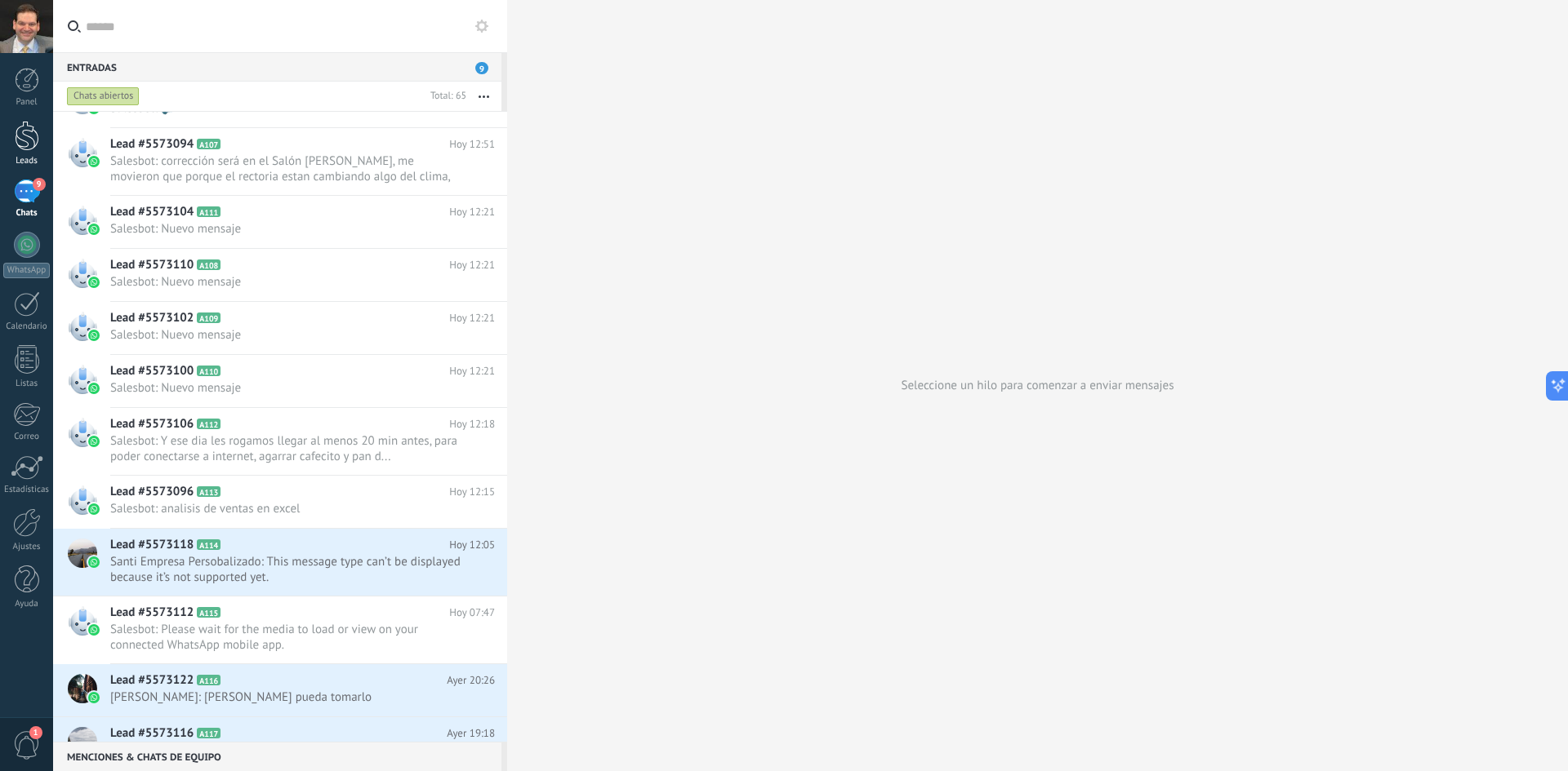
click at [27, 131] on div at bounding box center [27, 136] width 24 height 30
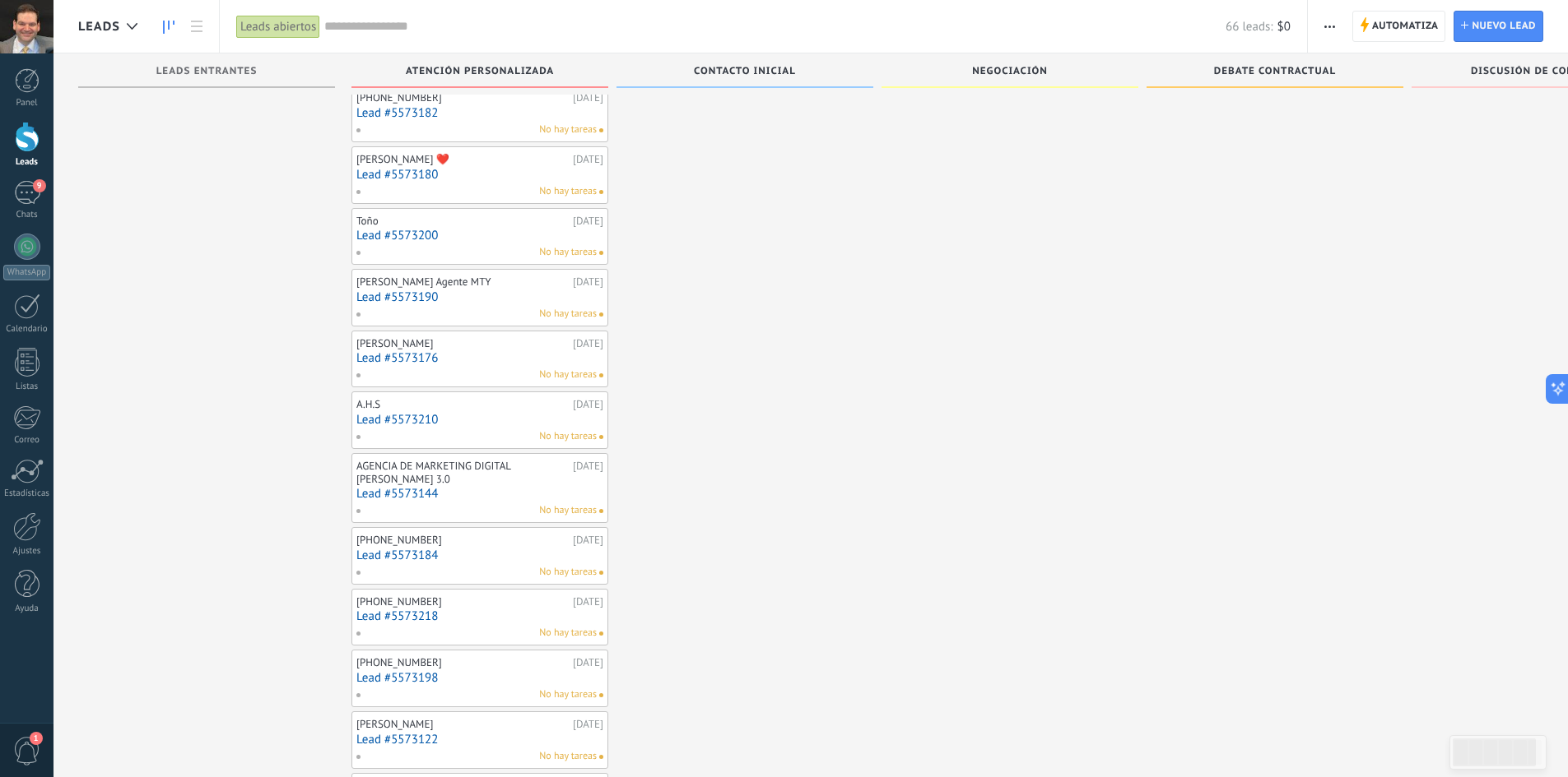
scroll to position [2280, 0]
drag, startPoint x: 1502, startPoint y: 67, endPoint x: 1301, endPoint y: 60, distance: 201.1
click at [1350, 56] on div "Leads Entrantes ATENCIÓN PERSONALIZADA Contacto inicial Negociación Debate cont…" at bounding box center [886, 73] width 1615 height 41
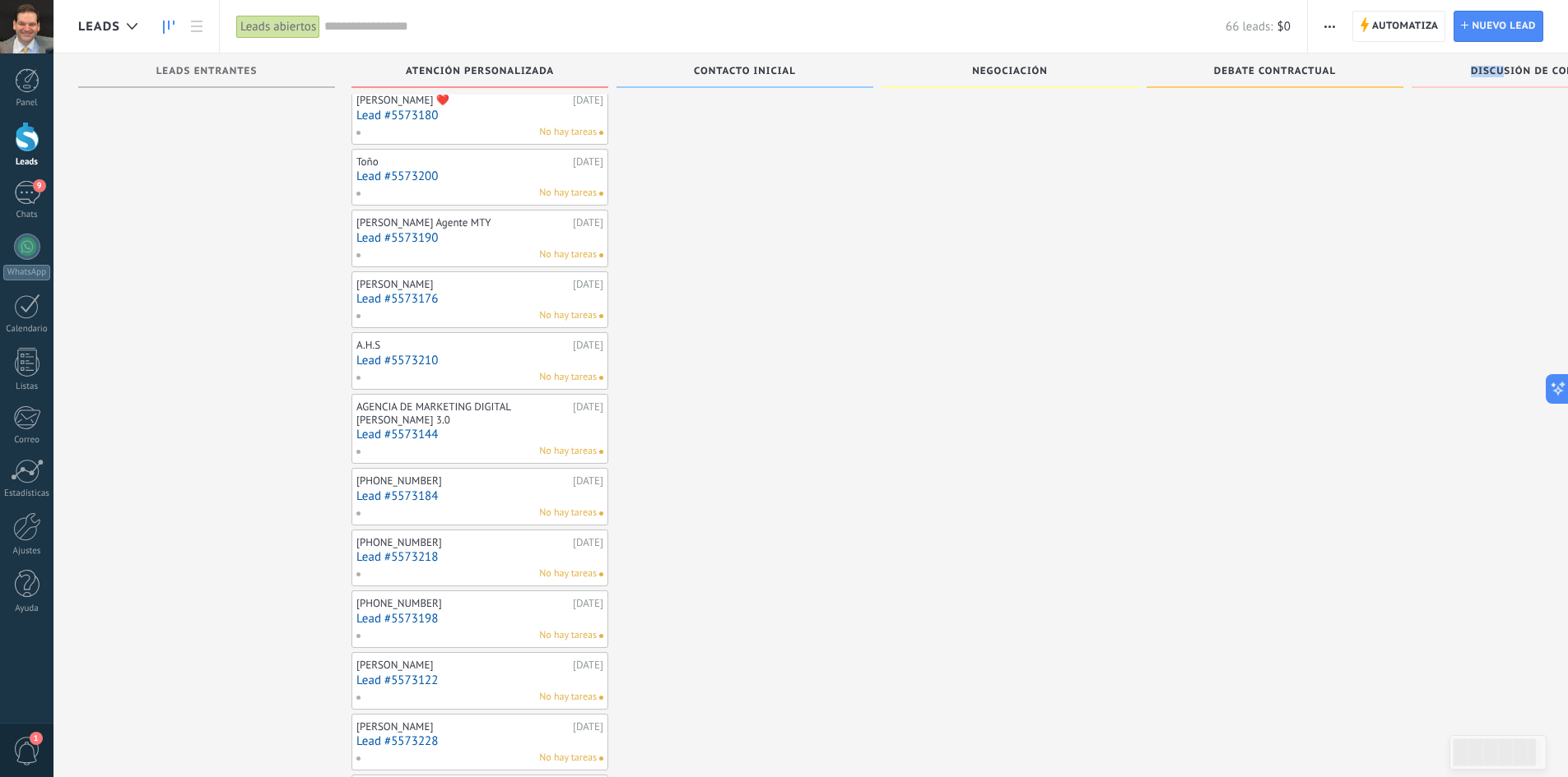
scroll to position [2494, 0]
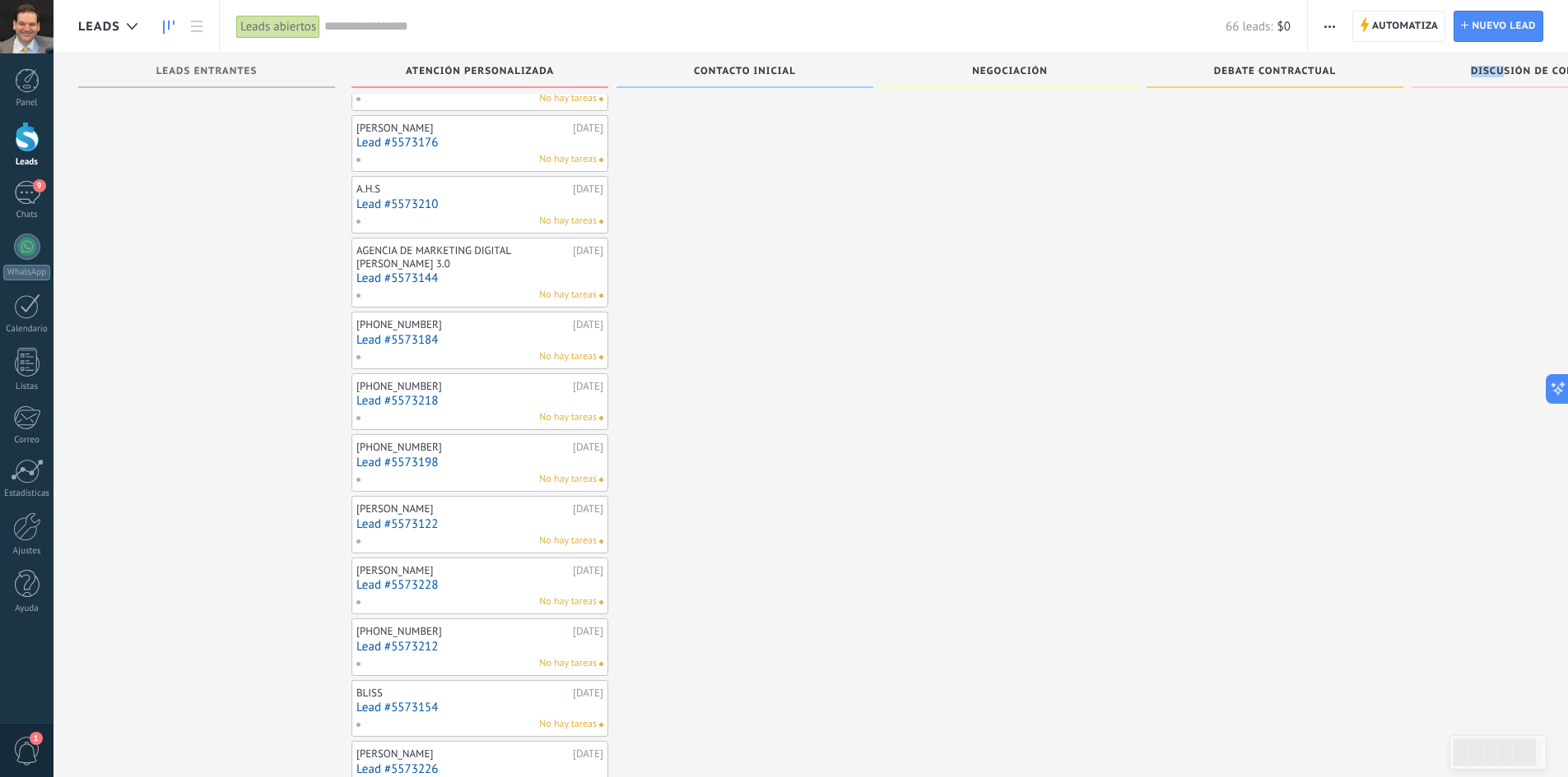
click at [414, 277] on link "Lead #5573144" at bounding box center [479, 278] width 247 height 14
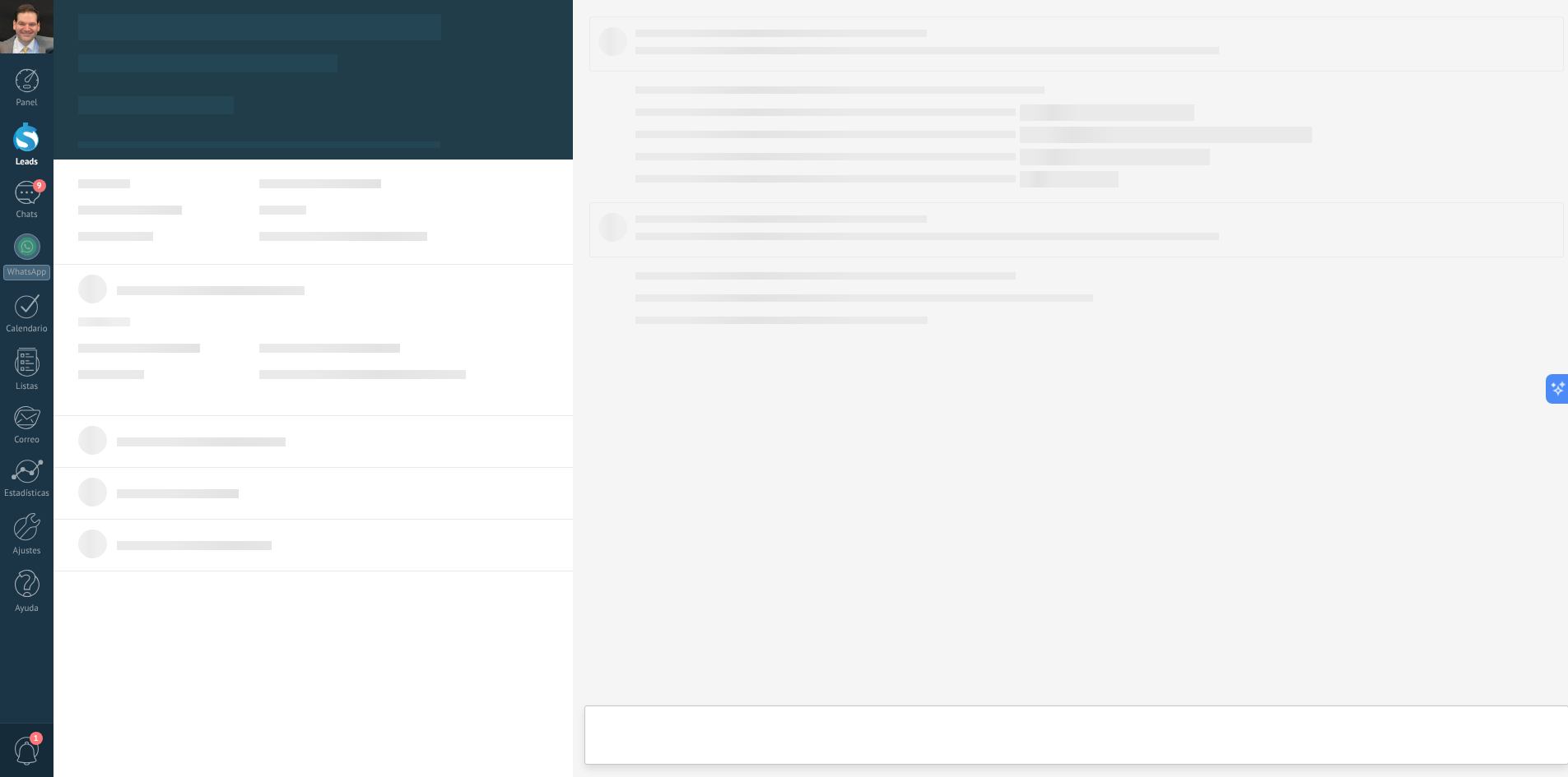
type textarea "**********"
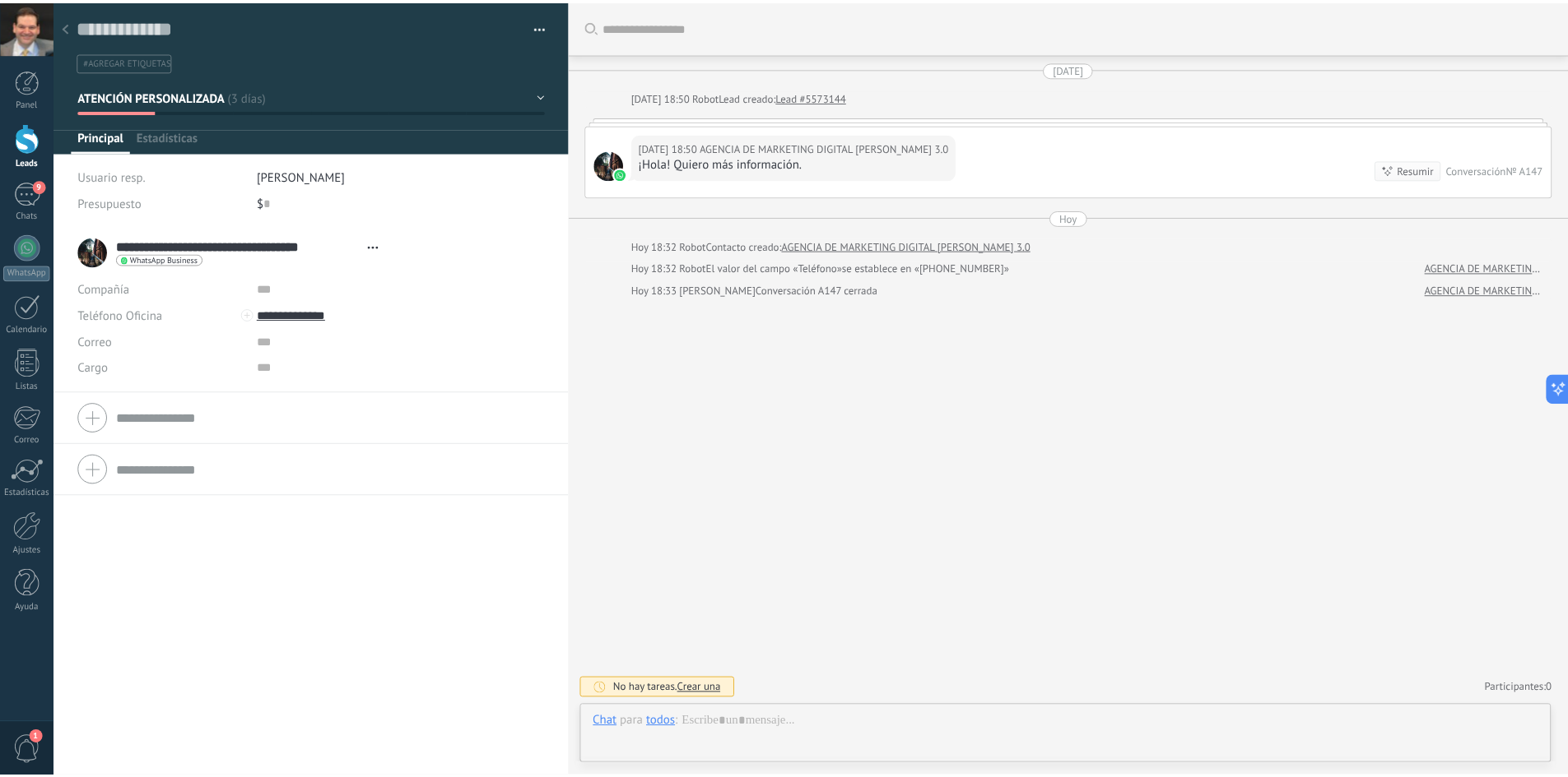
scroll to position [24, 0]
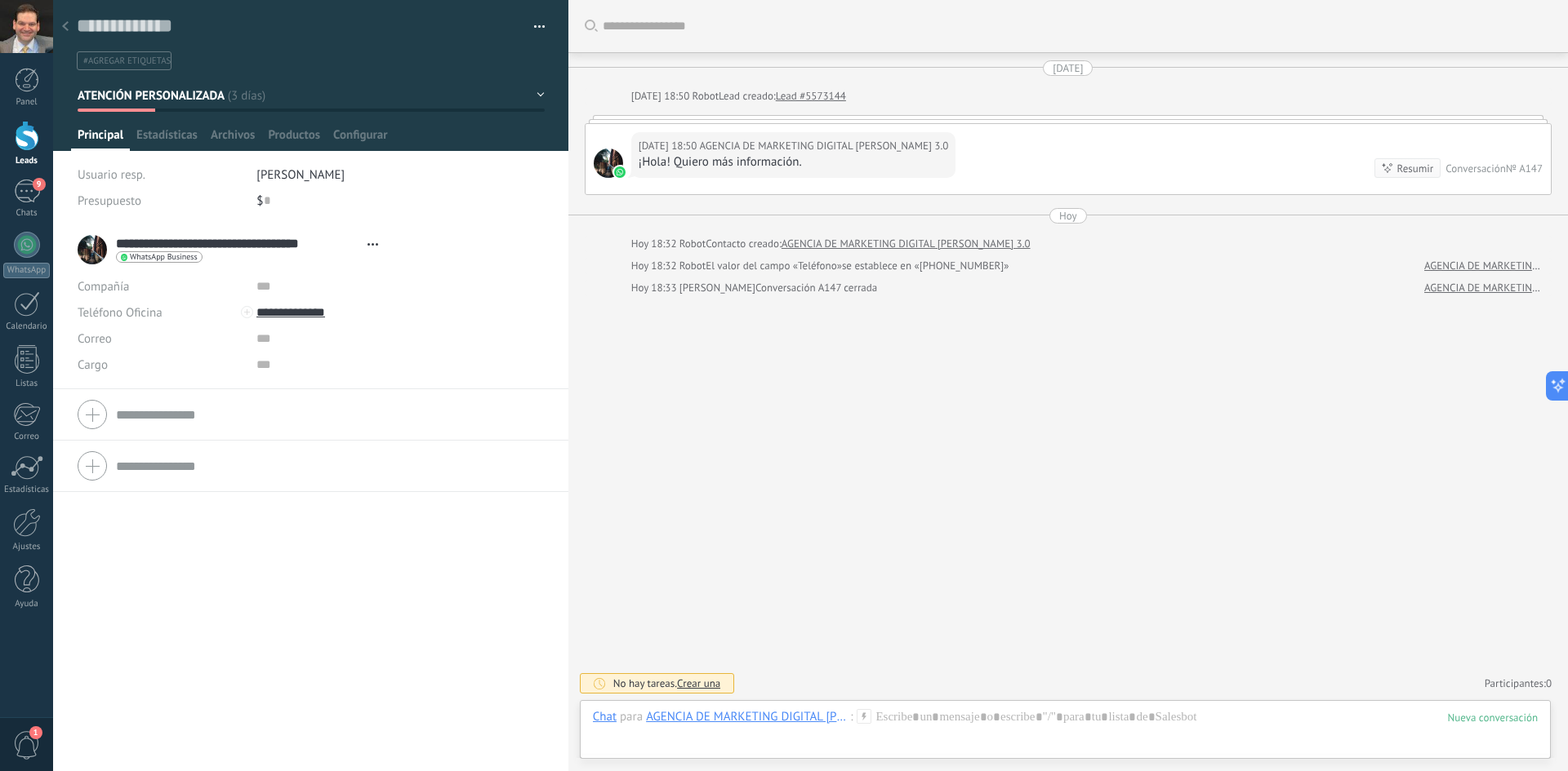
click at [535, 93] on button "ATENCIÓN PERSONALIZADA" at bounding box center [312, 95] width 468 height 29
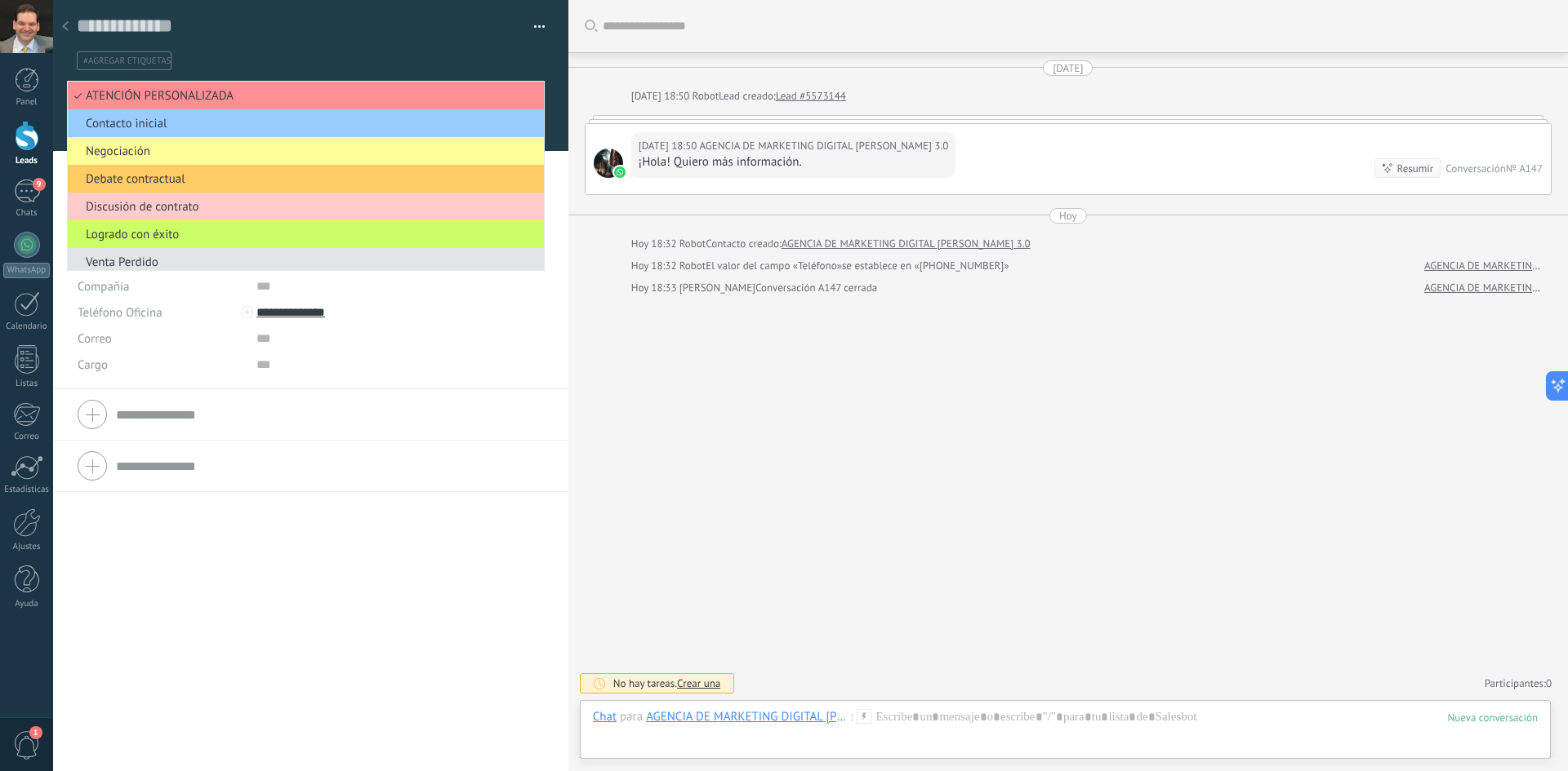
click at [136, 262] on span "Venta Perdido" at bounding box center [303, 262] width 471 height 16
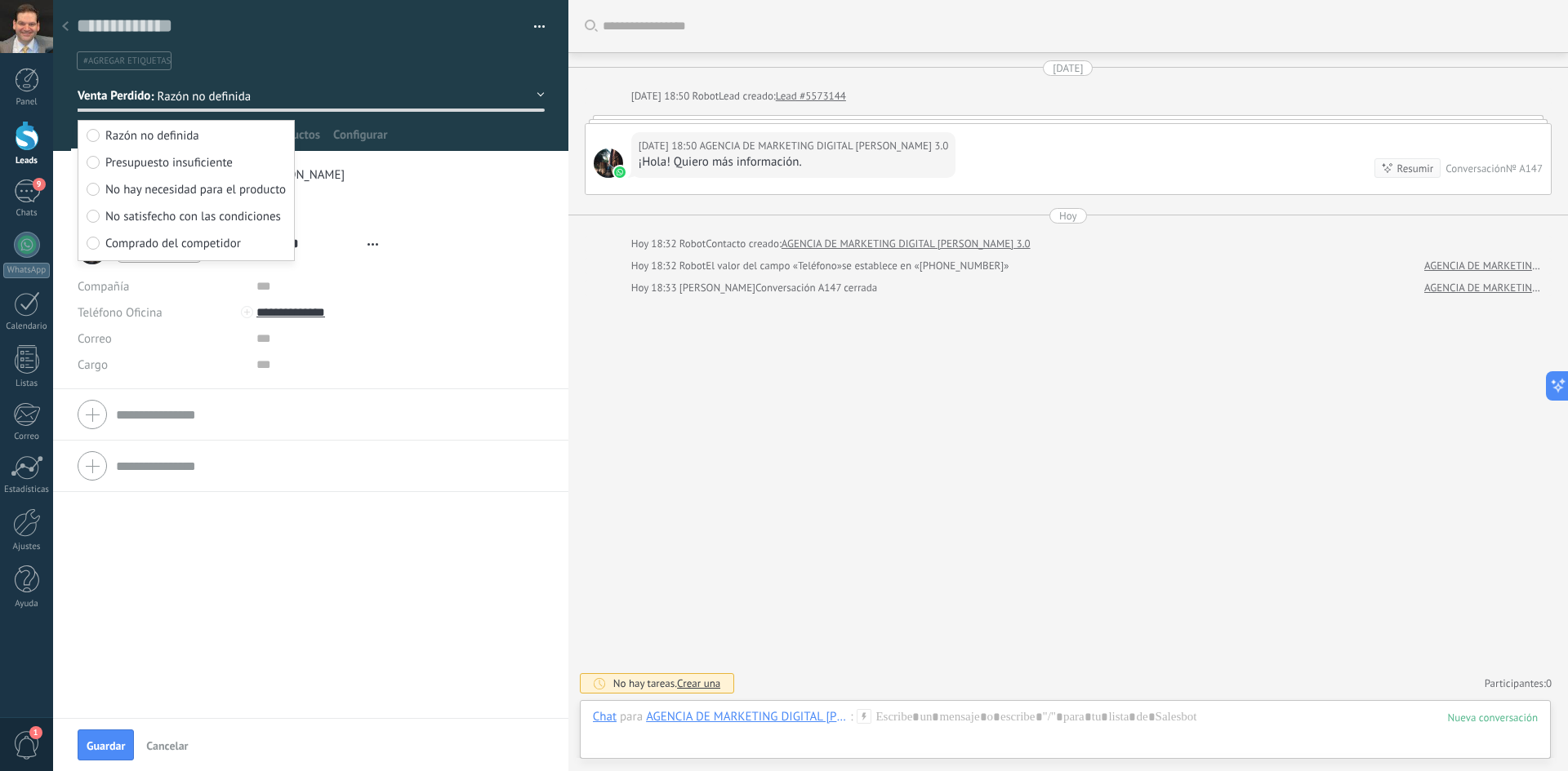
click at [70, 318] on li "**********" at bounding box center [310, 306] width 515 height 165
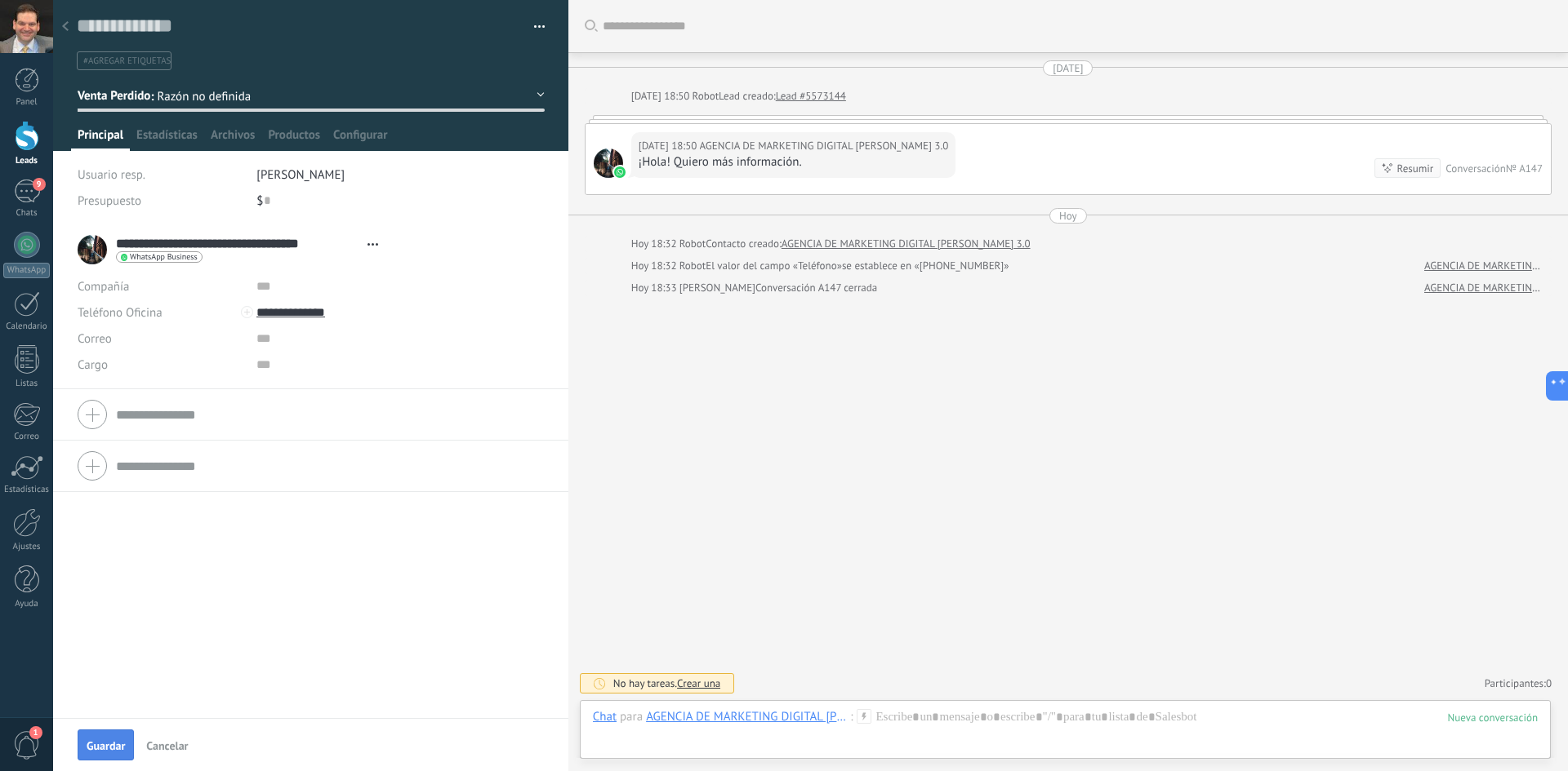
click at [108, 741] on span "Guardar" at bounding box center [106, 746] width 38 height 11
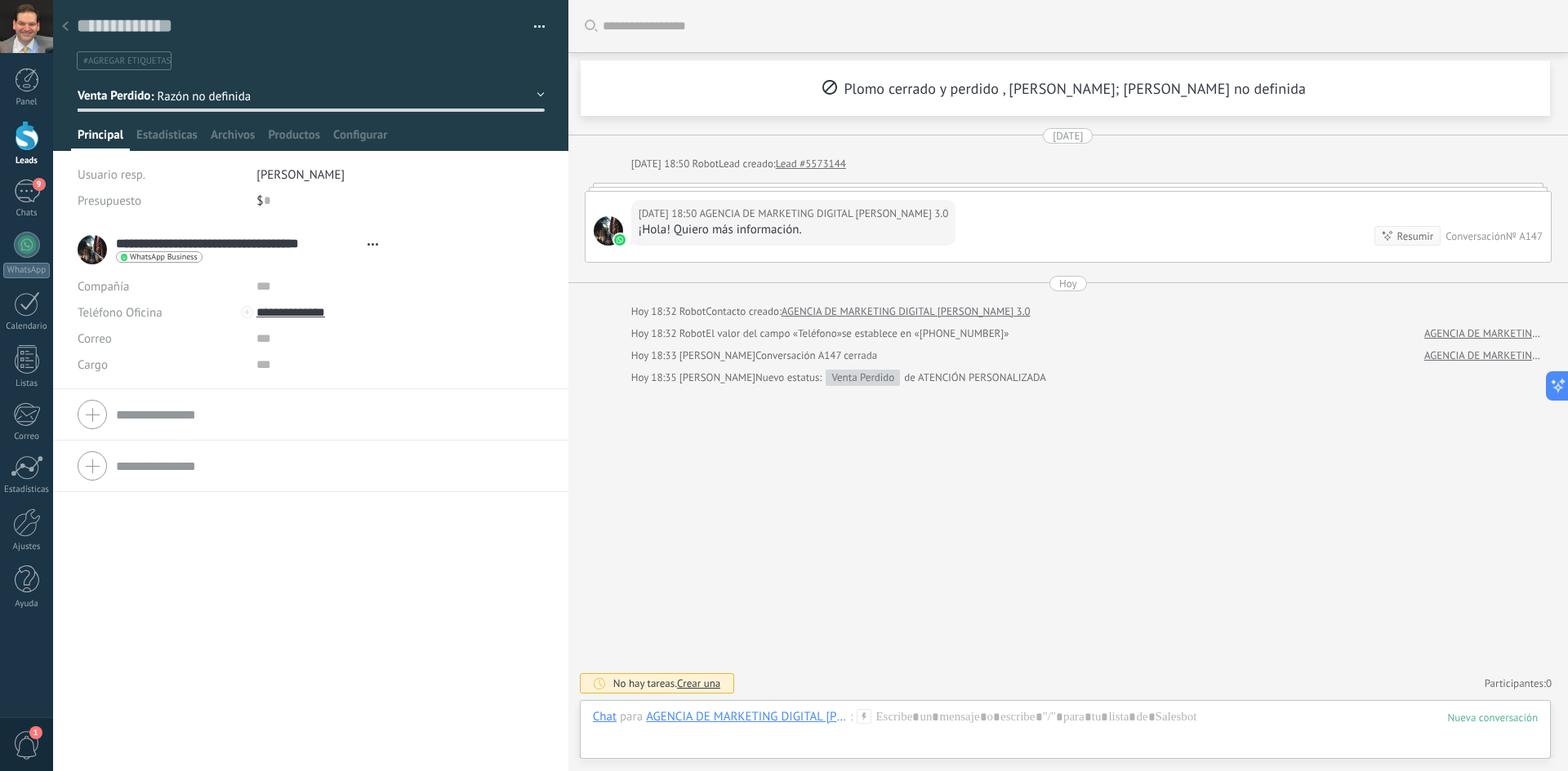
click at [133, 744] on div "**********" at bounding box center [310, 498] width 515 height 547
click at [23, 144] on div at bounding box center [27, 136] width 24 height 30
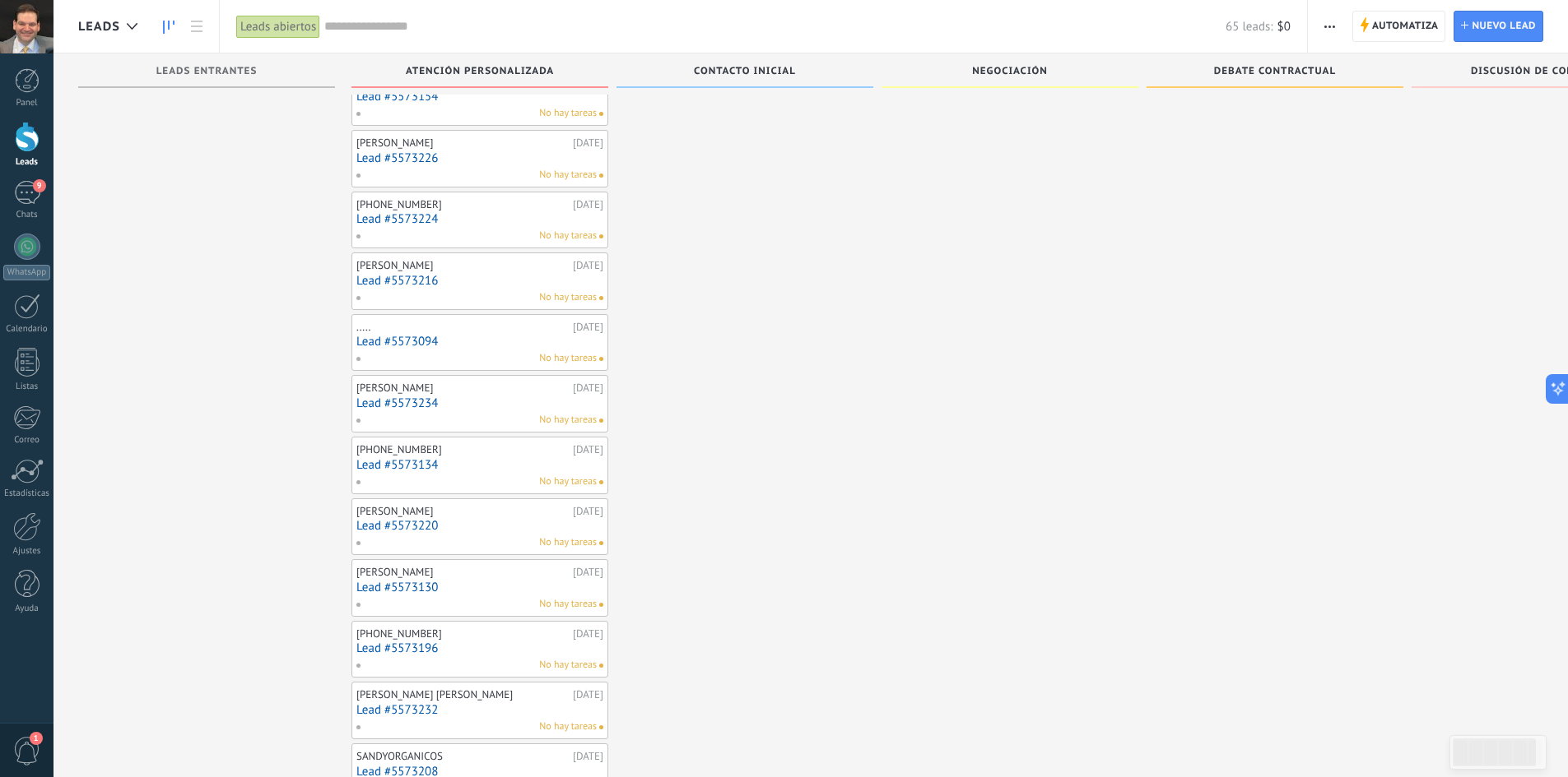
scroll to position [3012, 0]
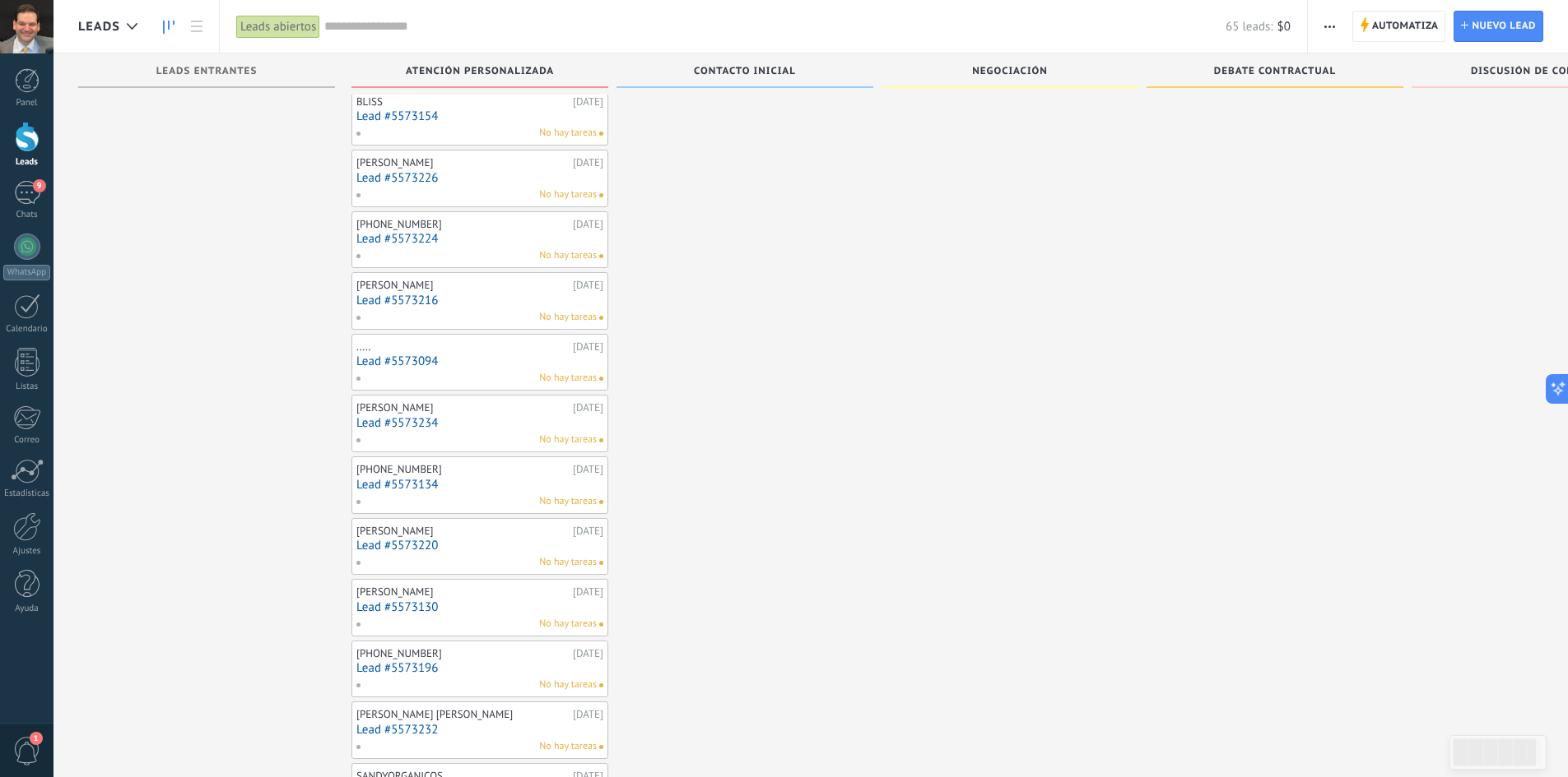
click at [1469, 67] on div "Discusión de contrato" at bounding box center [1539, 72] width 240 height 14
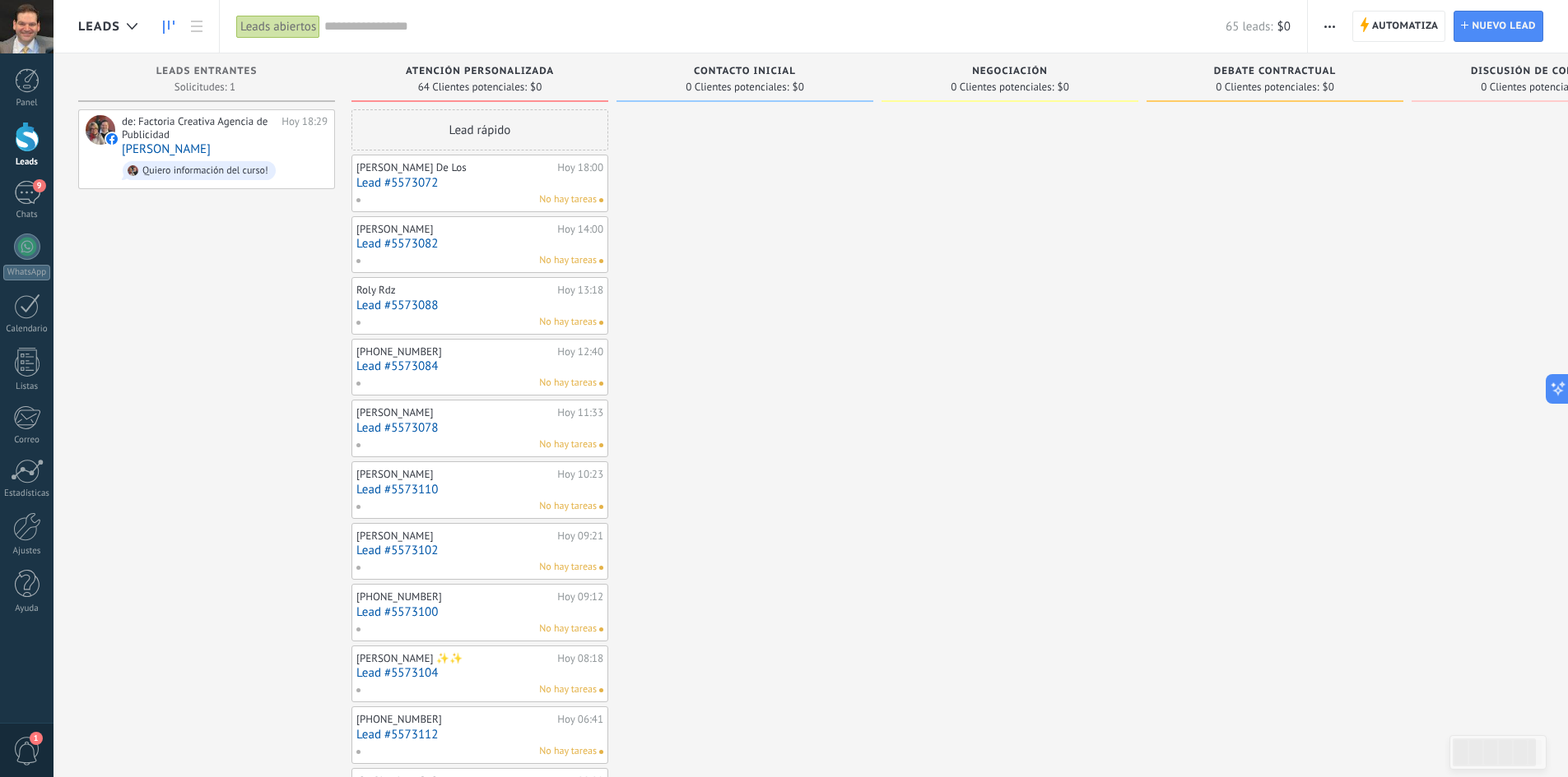
click at [1280, 77] on span "Debate contractual" at bounding box center [1275, 71] width 122 height 11
click at [1474, 78] on div "Discusión de contrato" at bounding box center [1539, 72] width 240 height 14
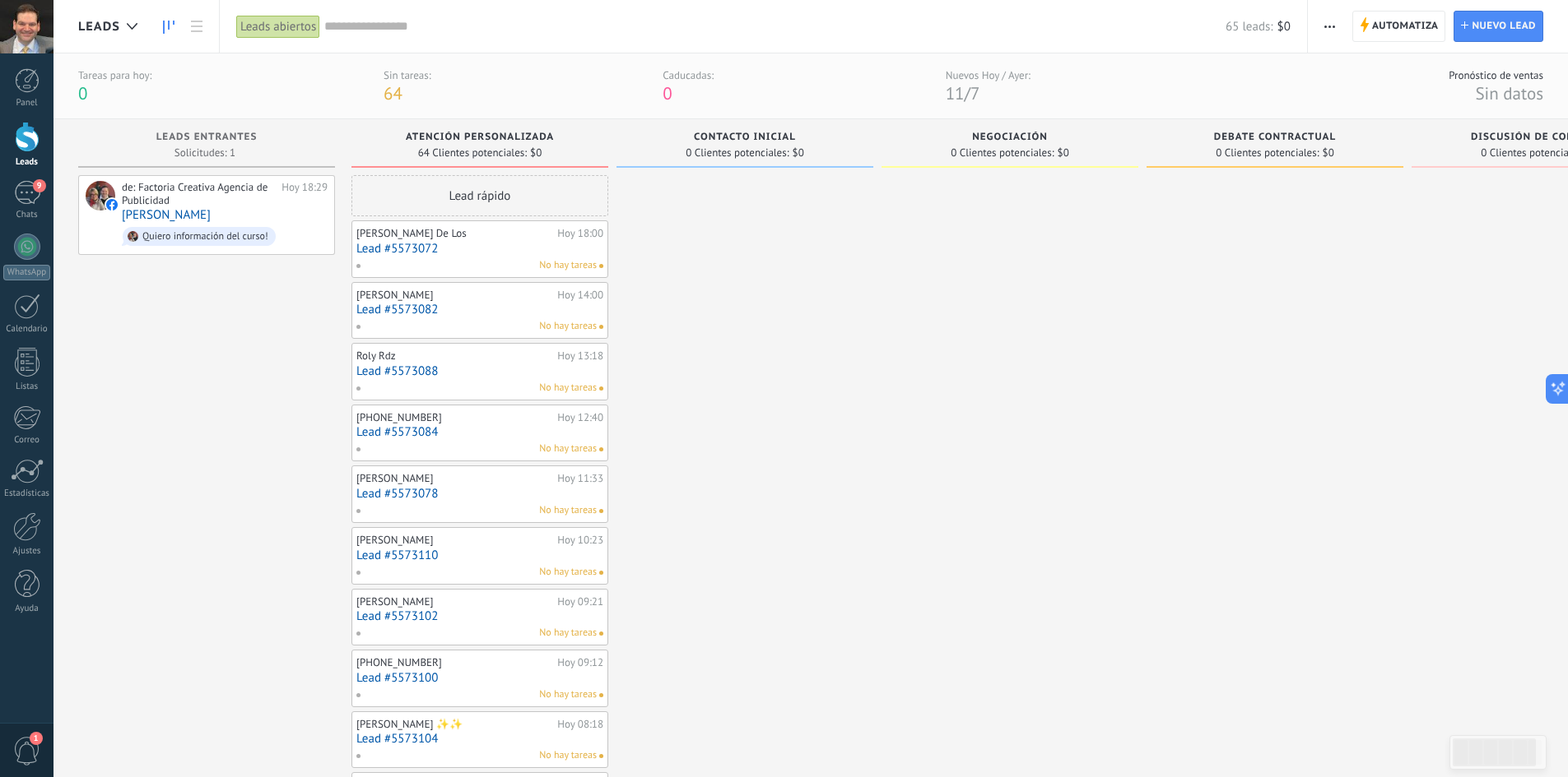
click at [165, 29] on icon at bounding box center [168, 27] width 11 height 13
click at [198, 25] on use at bounding box center [196, 26] width 11 height 11
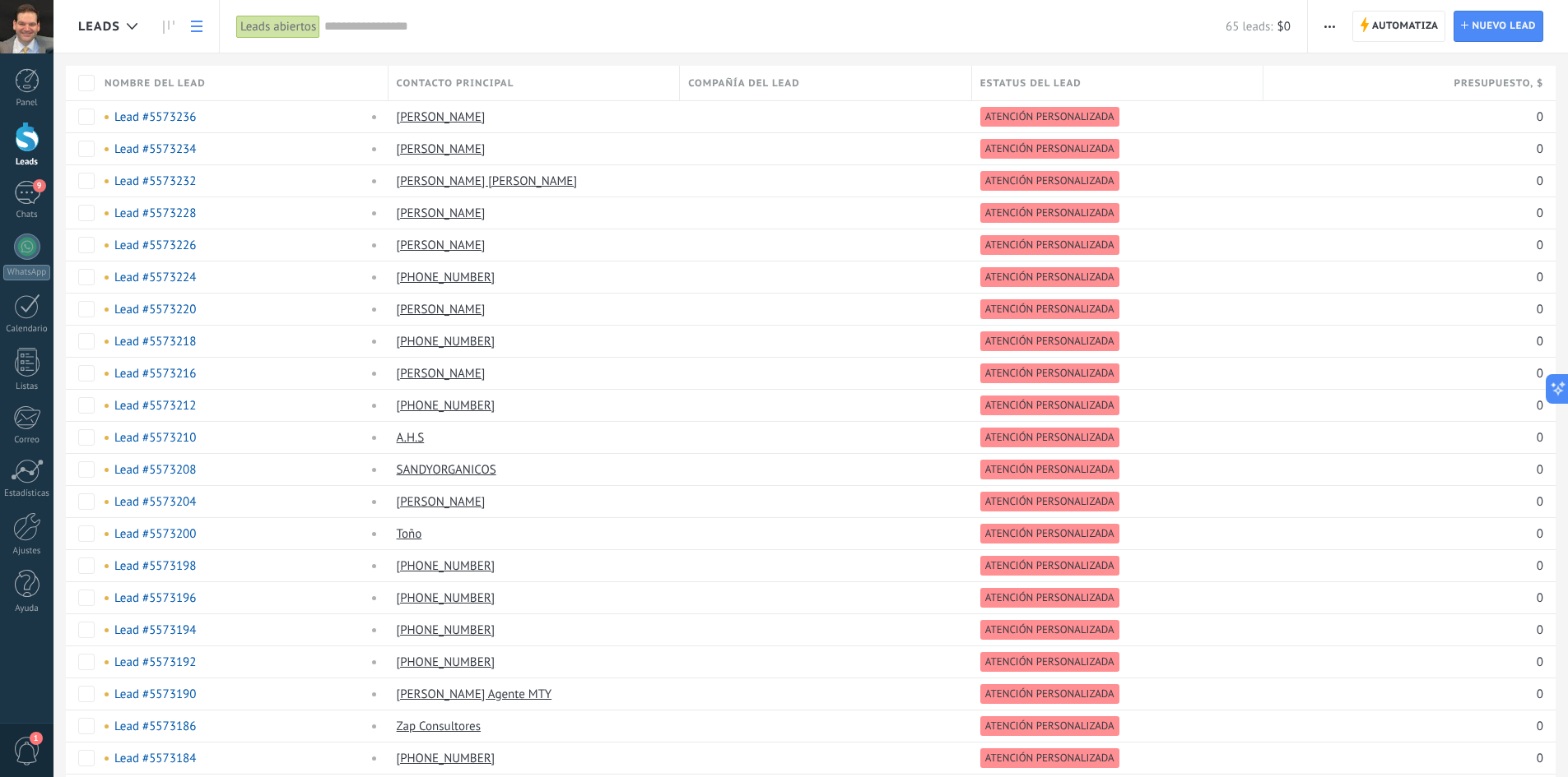
click at [195, 30] on icon at bounding box center [196, 26] width 11 height 11
click at [167, 27] on icon at bounding box center [168, 27] width 11 height 13
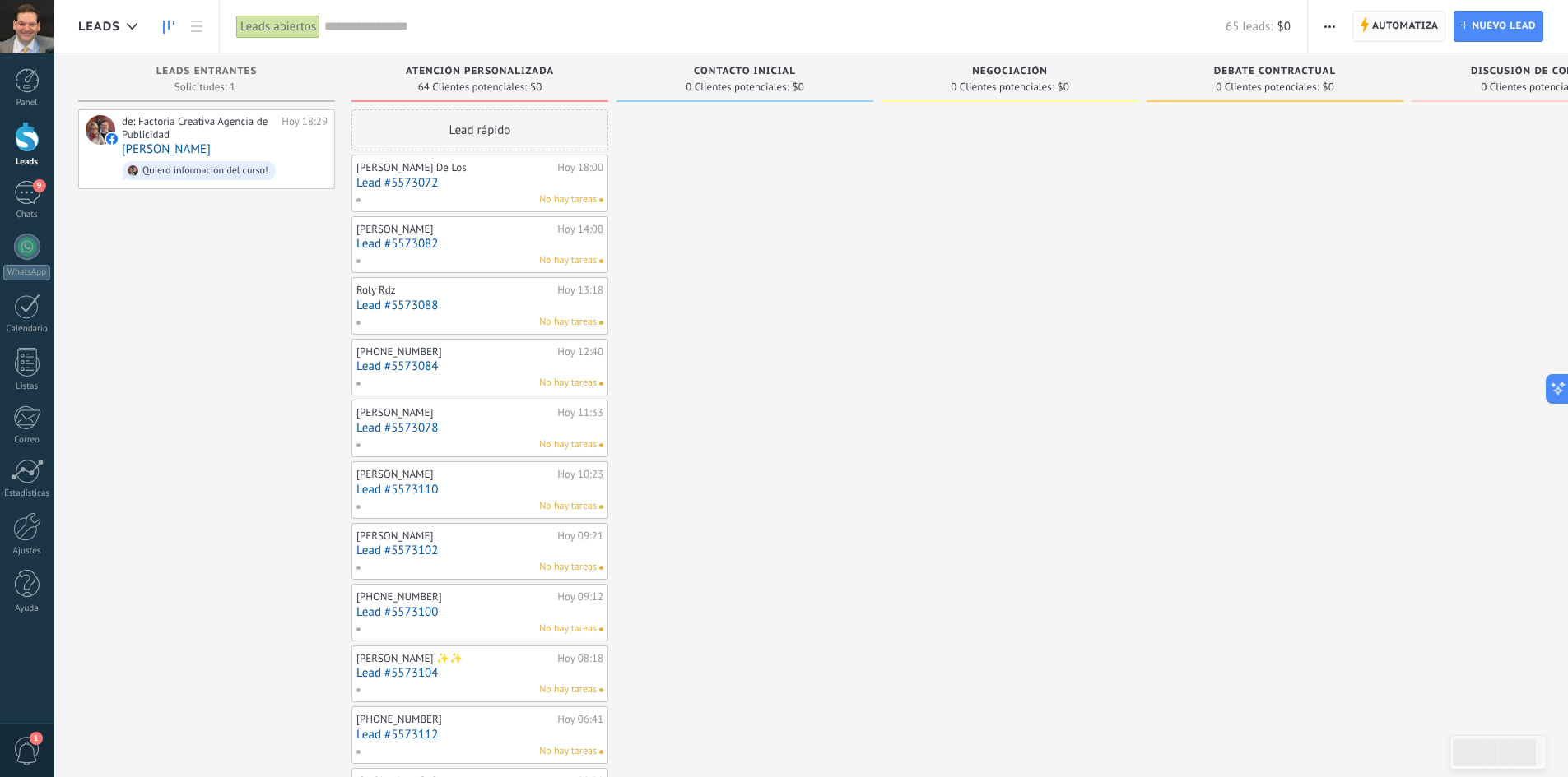
click at [1383, 27] on span "Automatiza" at bounding box center [1406, 26] width 66 height 30
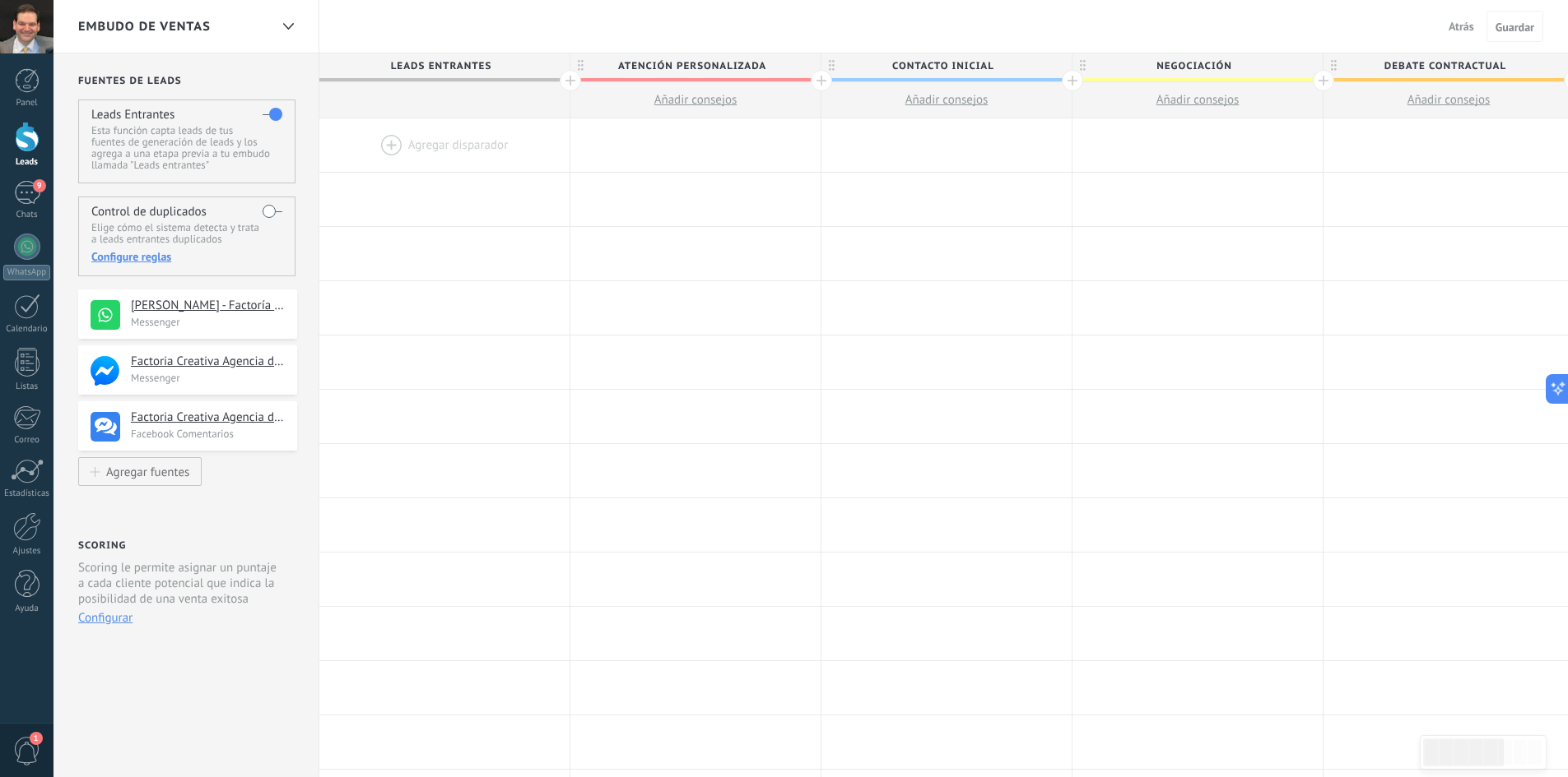
click at [1460, 17] on button "Atrás" at bounding box center [1462, 26] width 38 height 24
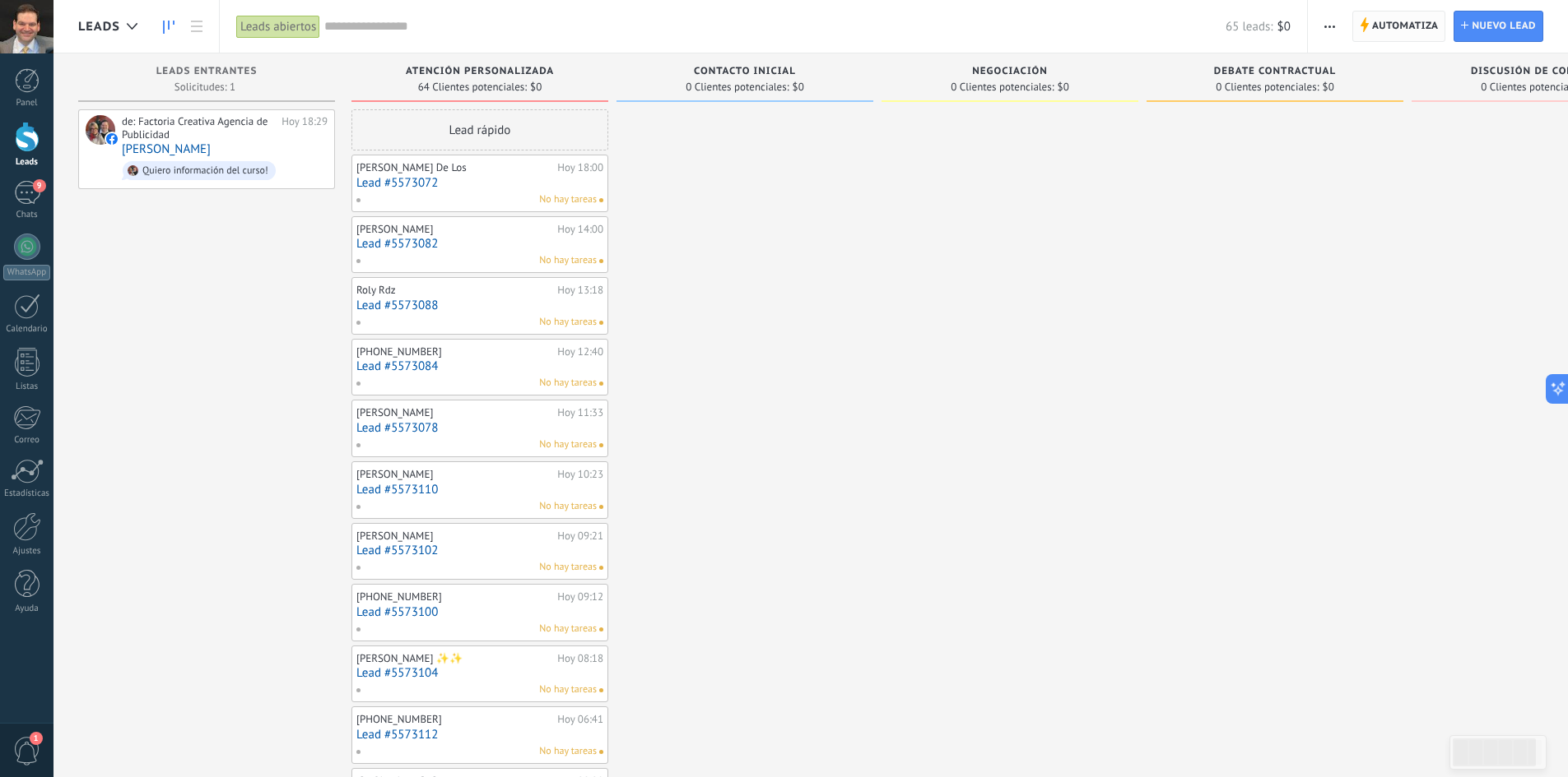
click at [1400, 22] on span "Automatiza" at bounding box center [1406, 26] width 66 height 30
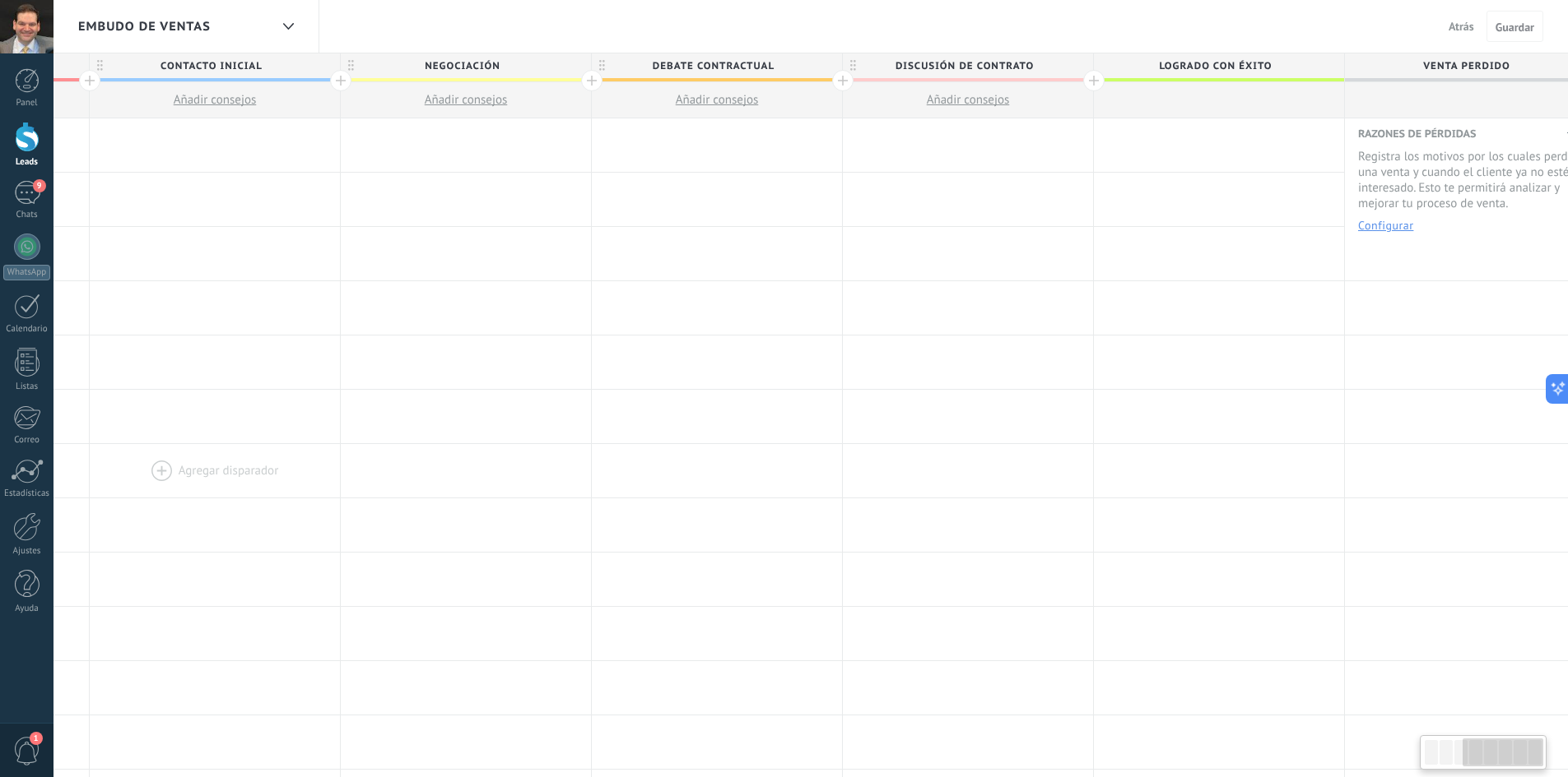
scroll to position [0, 760]
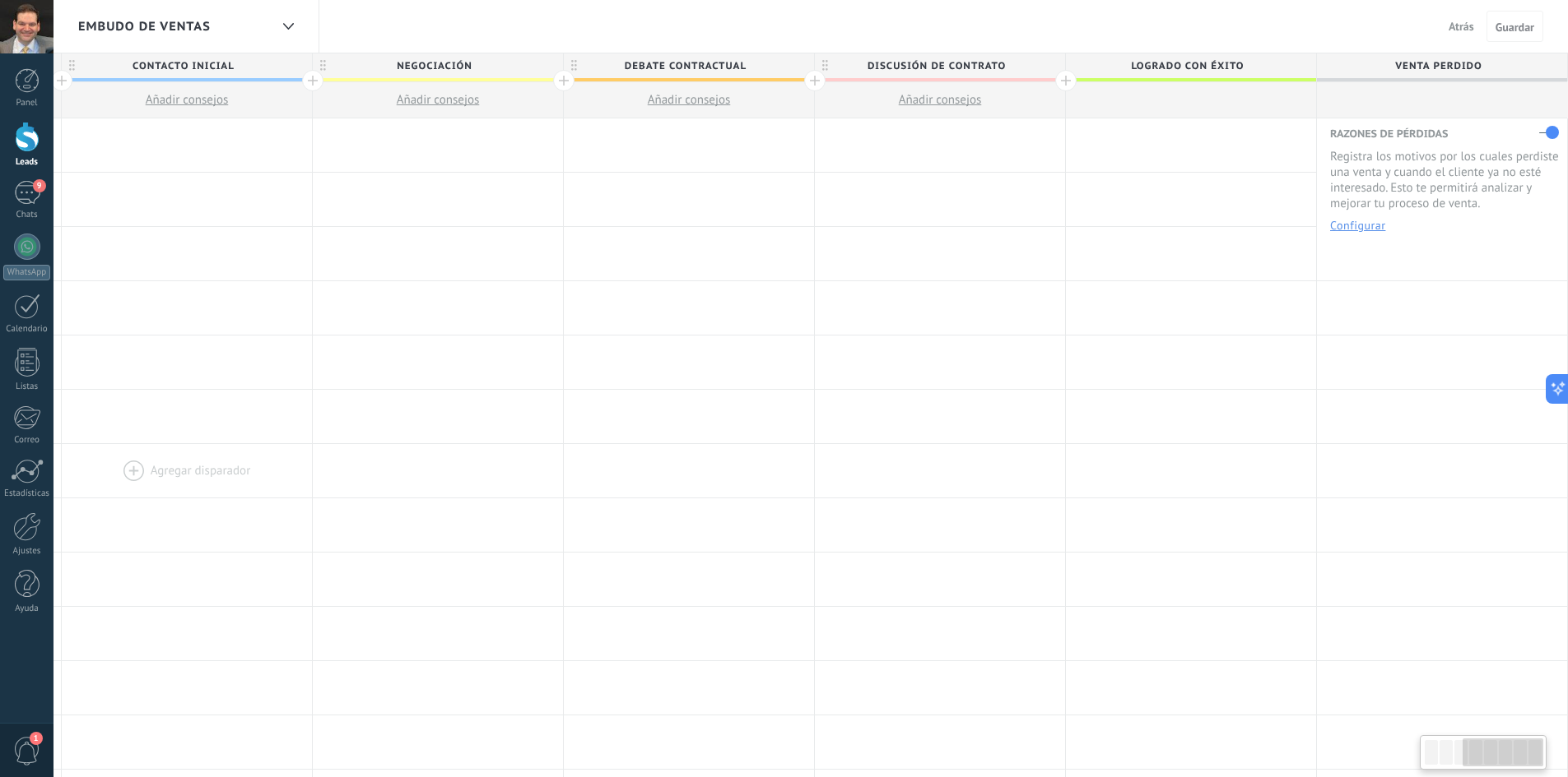
drag, startPoint x: 955, startPoint y: 559, endPoint x: 78, endPoint y: 482, distance: 880.4
click at [78, 482] on div "**********" at bounding box center [564, 688] width 2009 height 1140
click at [1356, 225] on button "Configurar" at bounding box center [1357, 225] width 55 height 11
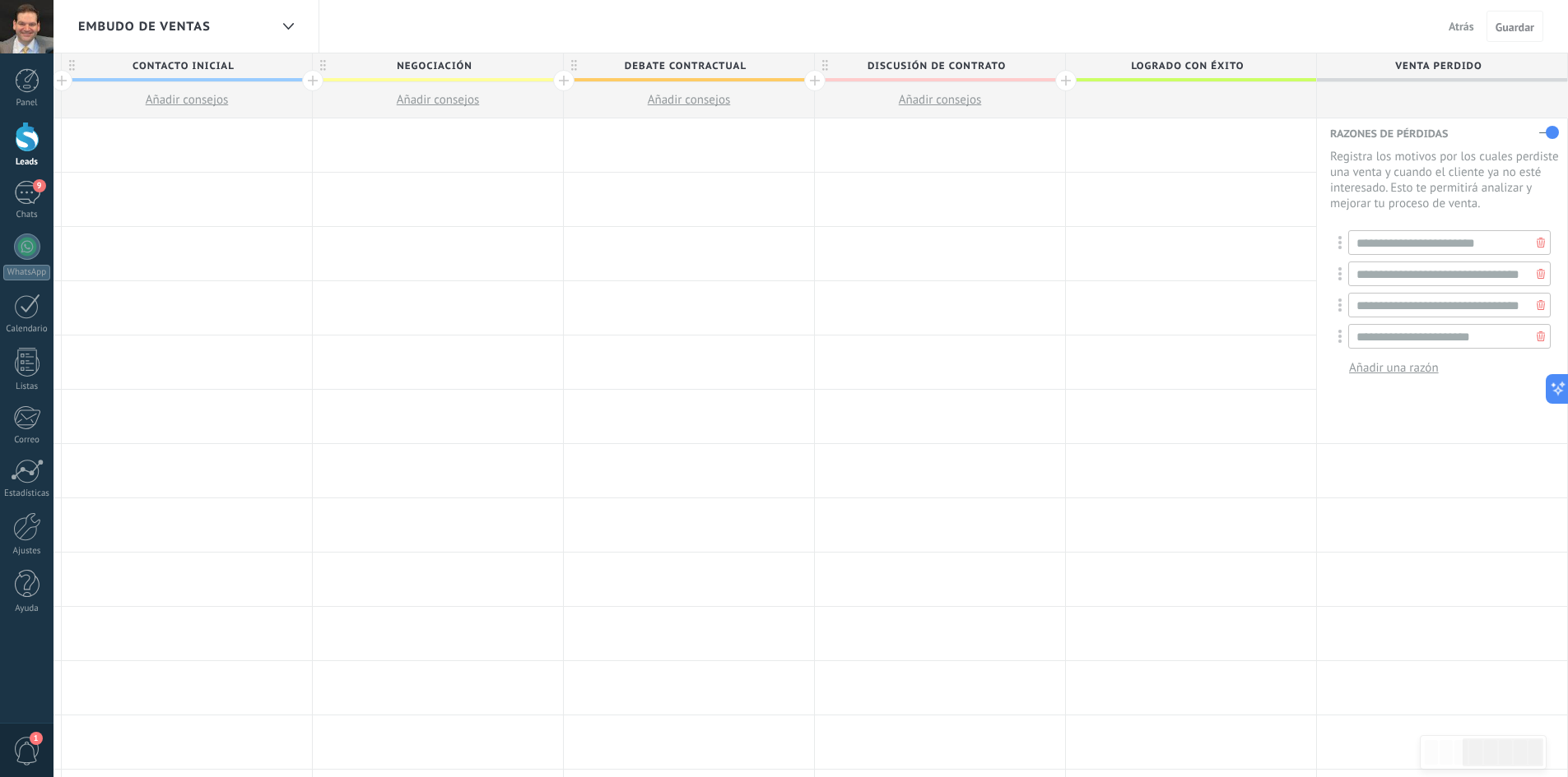
click at [1537, 337] on icon at bounding box center [1540, 336] width 8 height 10
click at [1538, 303] on icon at bounding box center [1540, 304] width 8 height 10
click at [1537, 276] on icon at bounding box center [1540, 273] width 8 height 10
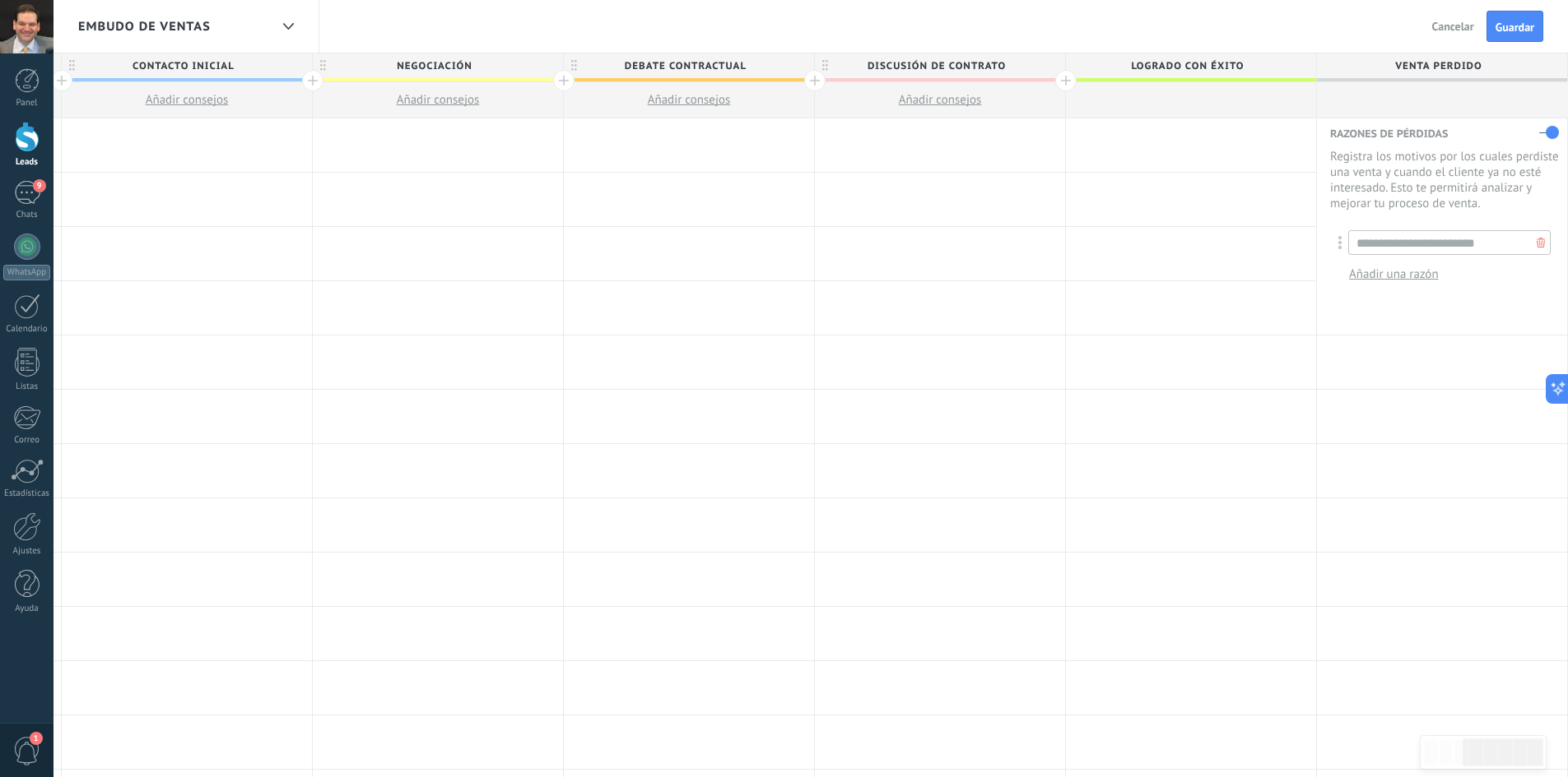
click at [1537, 243] on use at bounding box center [1540, 242] width 8 height 10
drag, startPoint x: 1561, startPoint y: 65, endPoint x: 737, endPoint y: 92, distance: 824.4
click at [606, 79] on div "Leads Entrantes ATENCIÓN PERSONALIZADA Añadir consejos Contacto inicial Añadir …" at bounding box center [564, 85] width 2009 height 65
drag, startPoint x: 1564, startPoint y: 69, endPoint x: 1232, endPoint y: 65, distance: 332.0
click at [1246, 65] on div "Leads Entrantes ATENCIÓN PERSONALIZADA Añadir consejos Contacto inicial Añadir …" at bounding box center [564, 85] width 2009 height 65
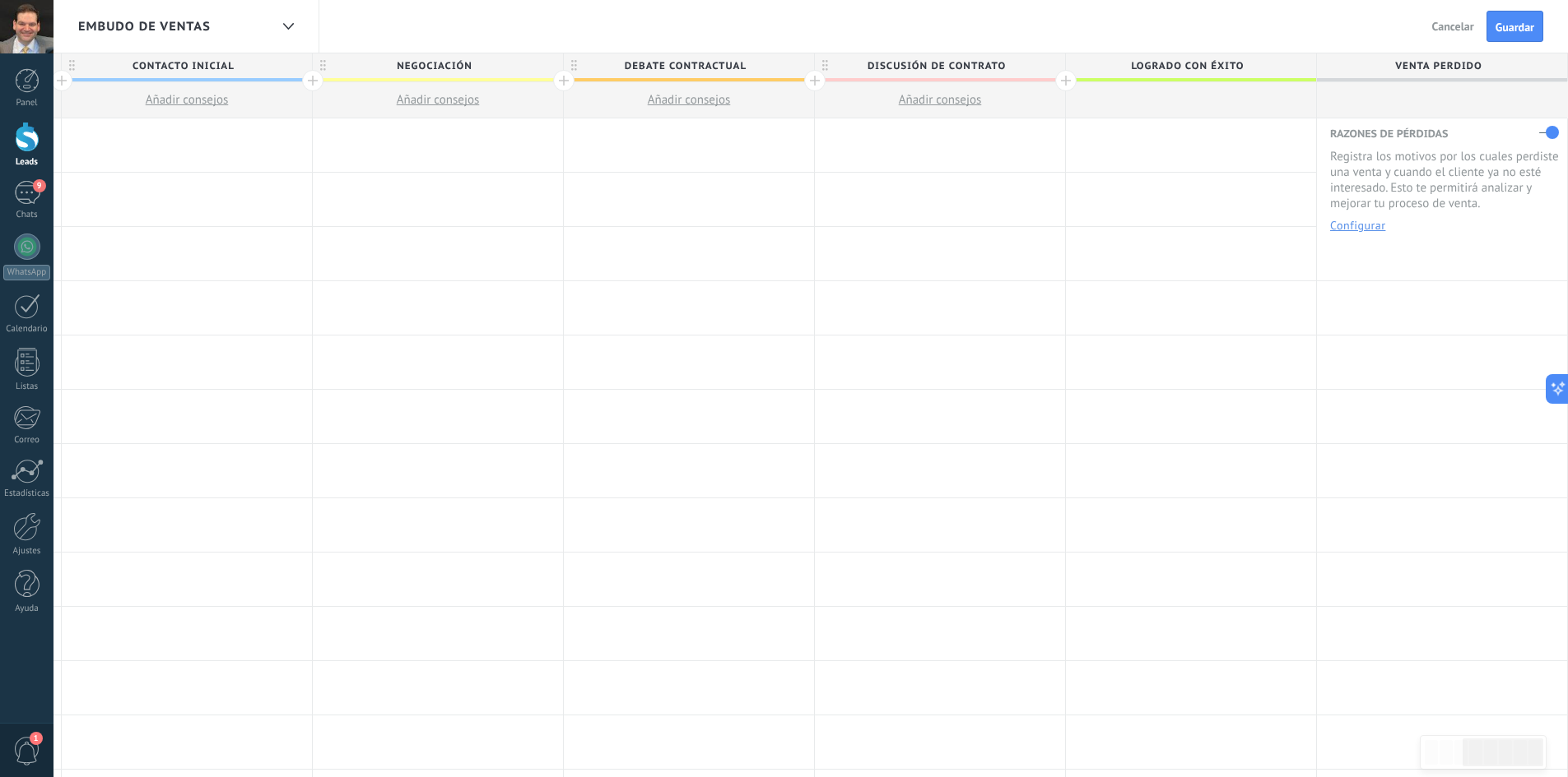
click at [1156, 61] on span "Logrado con éxito" at bounding box center [1187, 65] width 242 height 25
click at [573, 64] on icon at bounding box center [574, 65] width 6 height 11
click at [780, 65] on body ".abccls-1,.abccls-2{fill-rule:evenodd}.abccls-2{fill:#fff} .abfcls-1{fill:none}…" at bounding box center [784, 388] width 1568 height 777
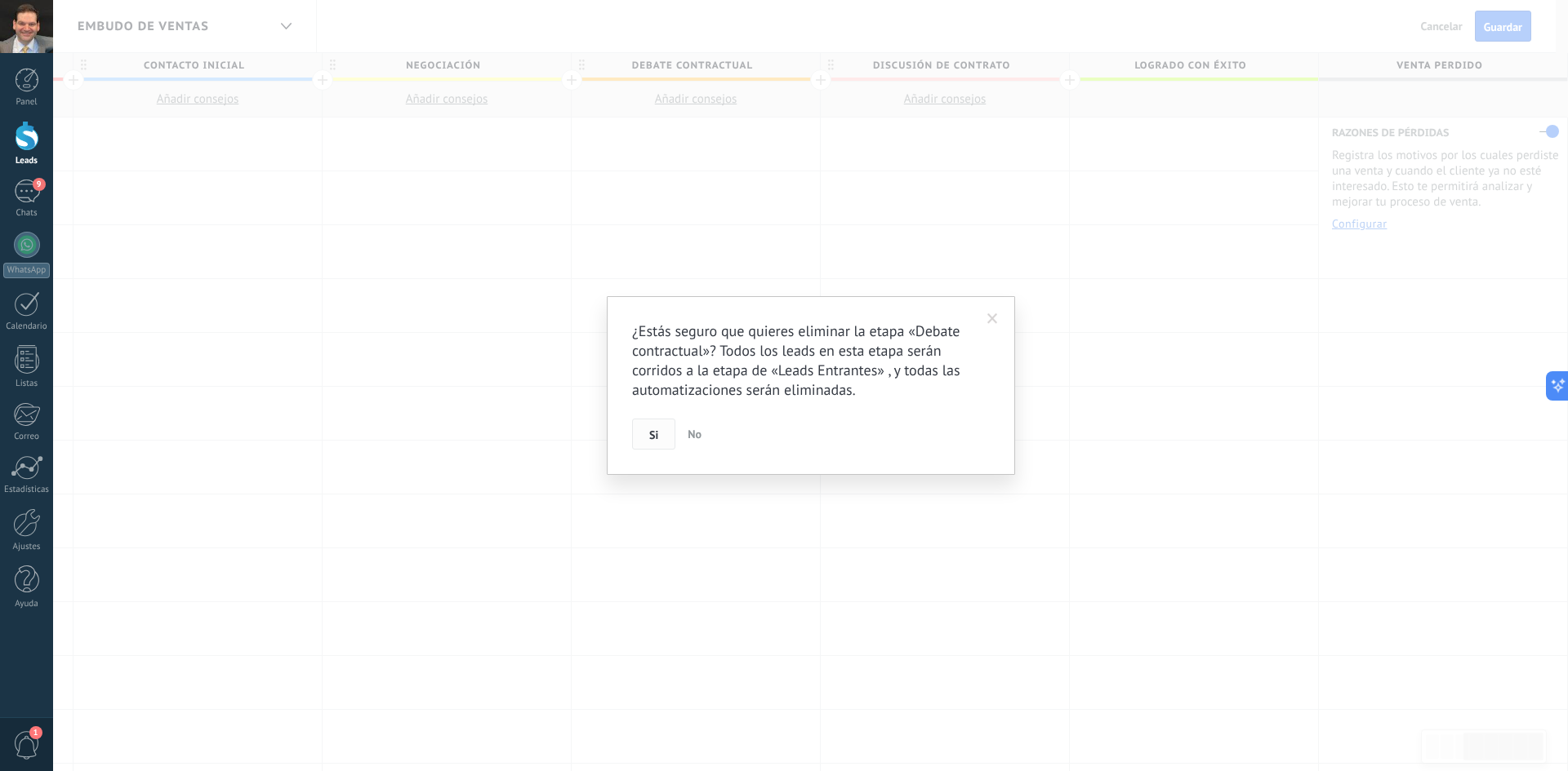
click at [645, 438] on button "Si" at bounding box center [654, 434] width 43 height 31
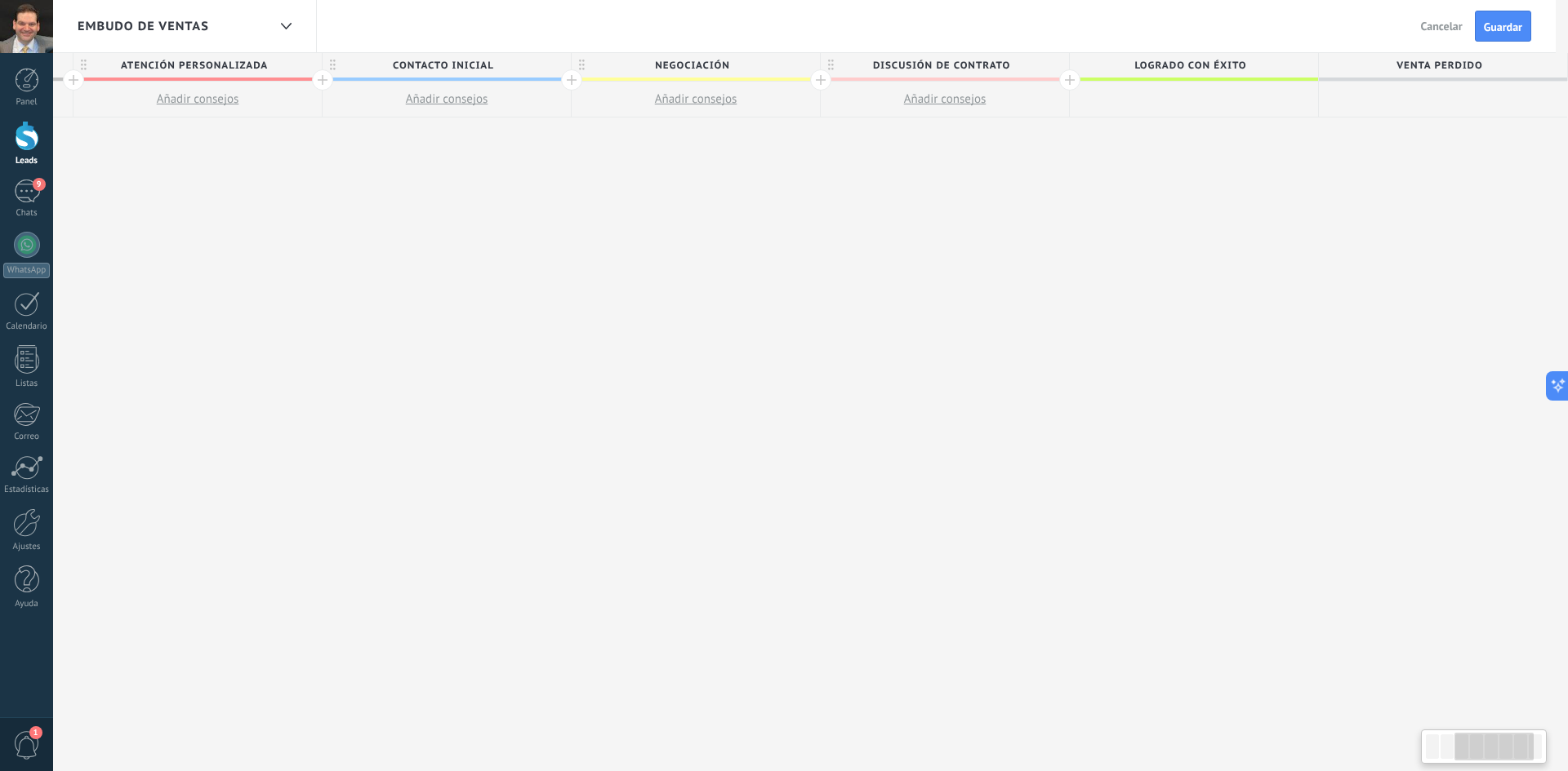
scroll to position [0, 493]
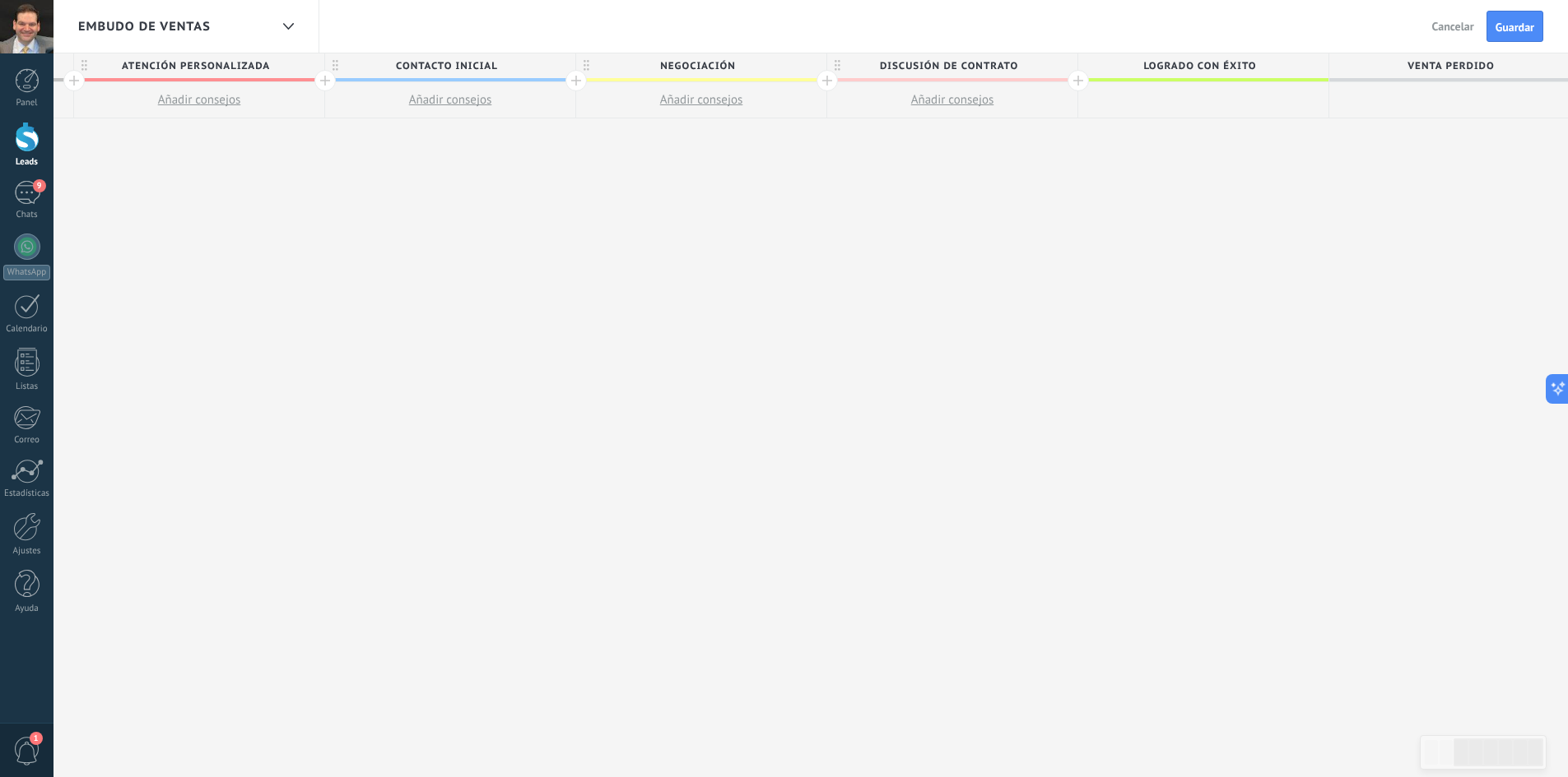
click at [836, 64] on icon at bounding box center [838, 65] width 6 height 11
click at [1044, 62] on body ".abccls-1,.abccls-2{fill-rule:evenodd}.abccls-2{fill:#fff} .abfcls-1{fill:none}…" at bounding box center [784, 388] width 1568 height 777
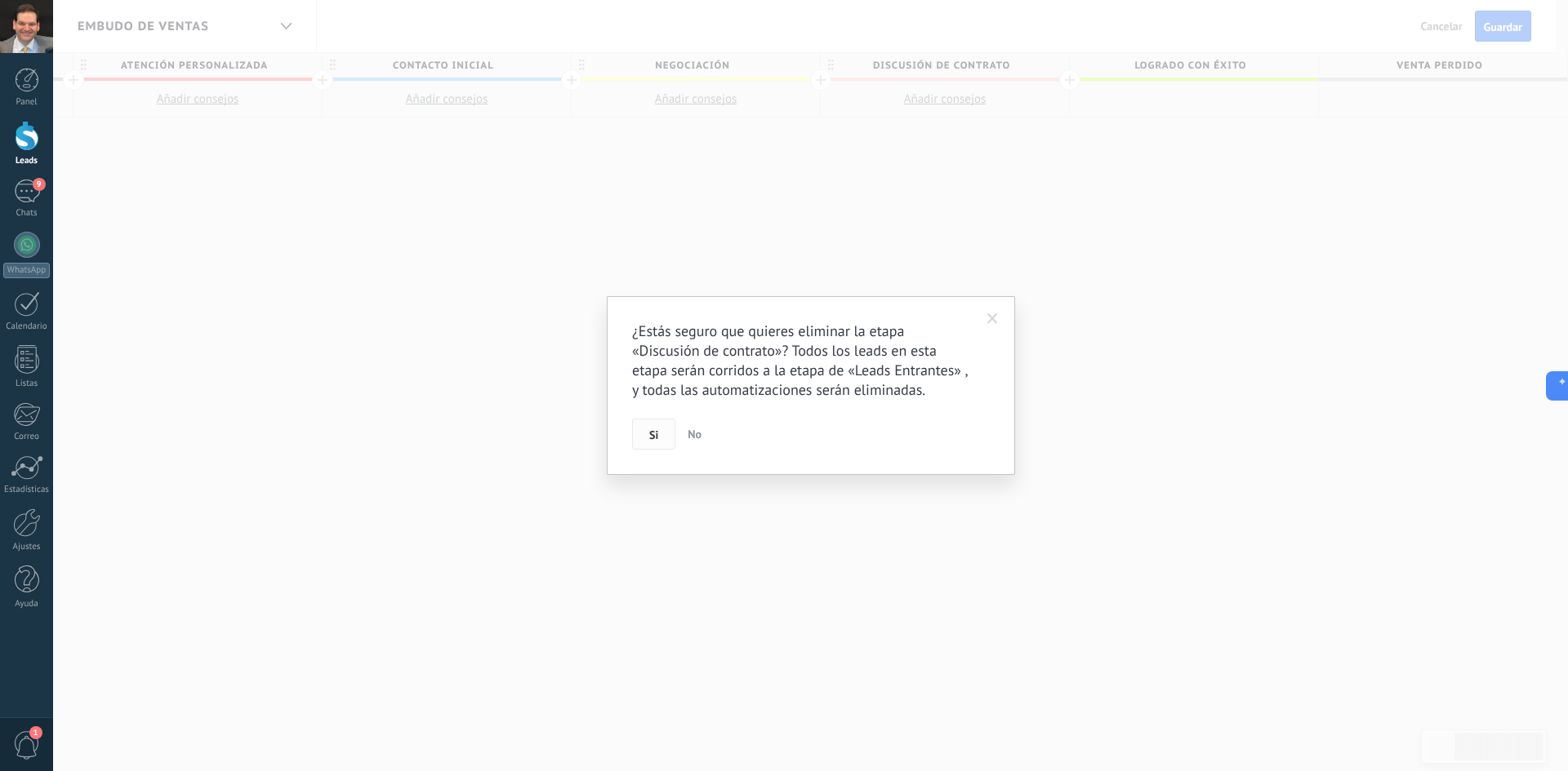
click at [648, 436] on button "Si" at bounding box center [654, 434] width 43 height 31
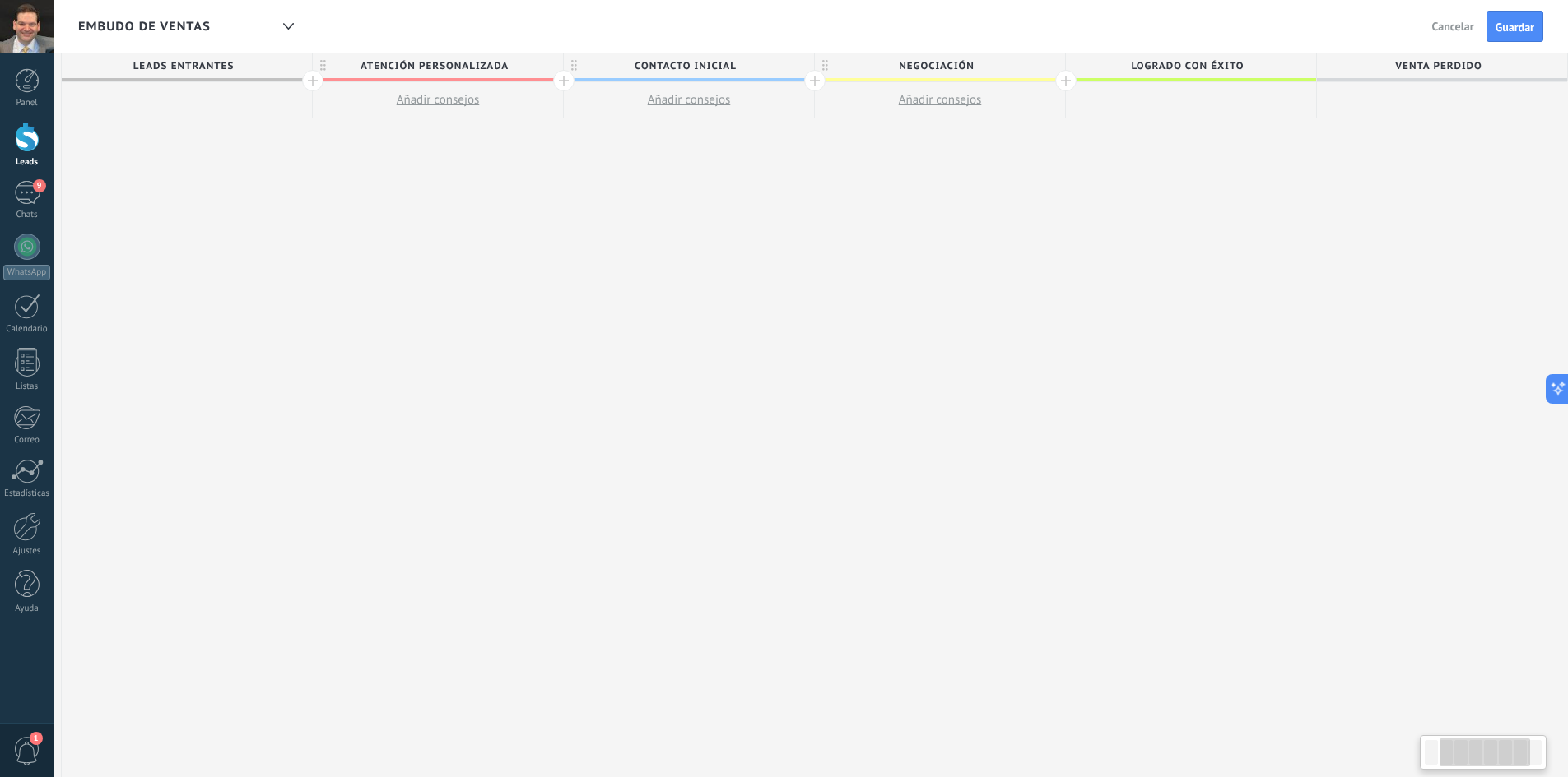
scroll to position [0, 245]
click at [1516, 22] on span "Guardar" at bounding box center [1515, 27] width 38 height 11
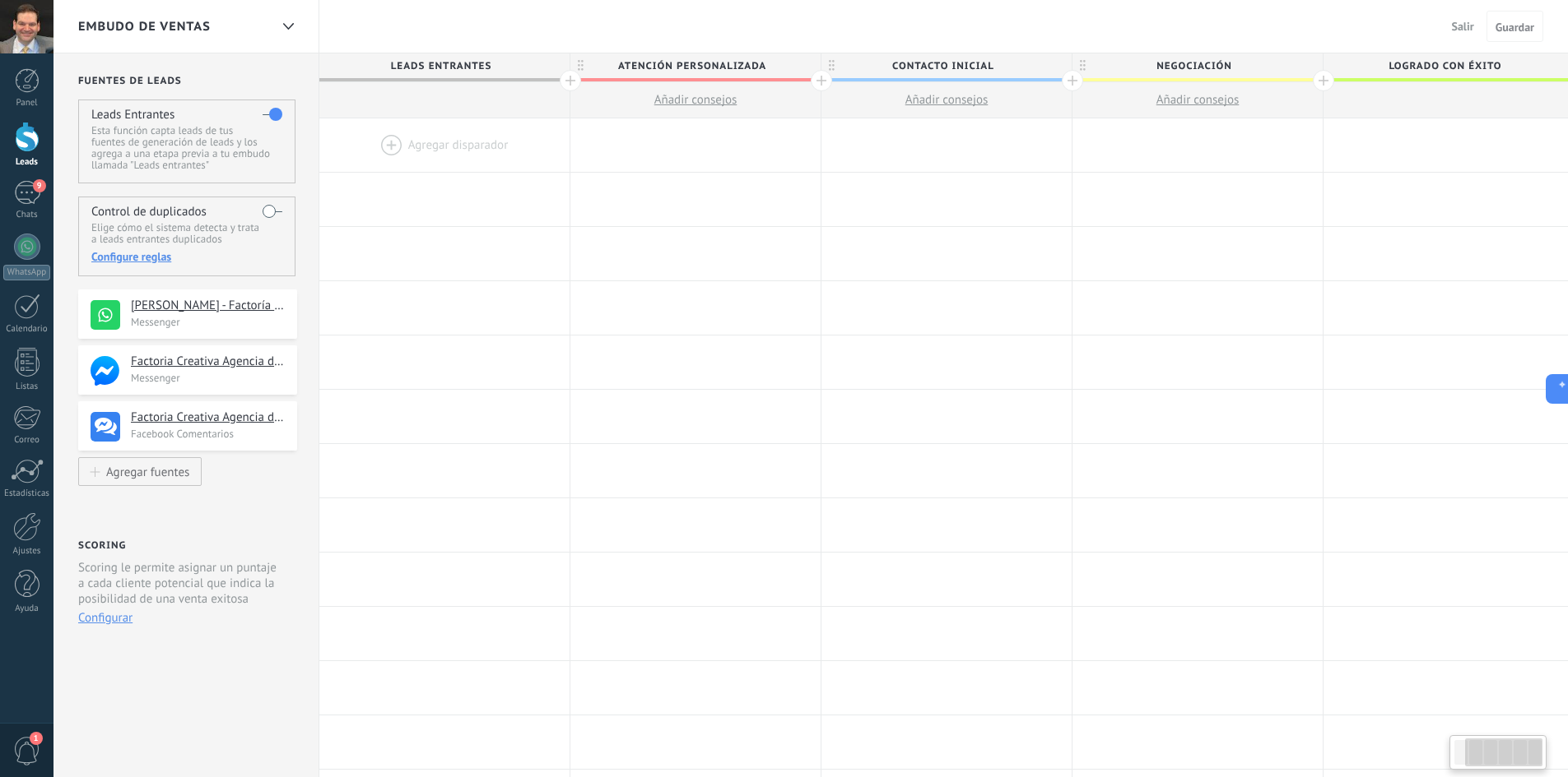
scroll to position [0, 245]
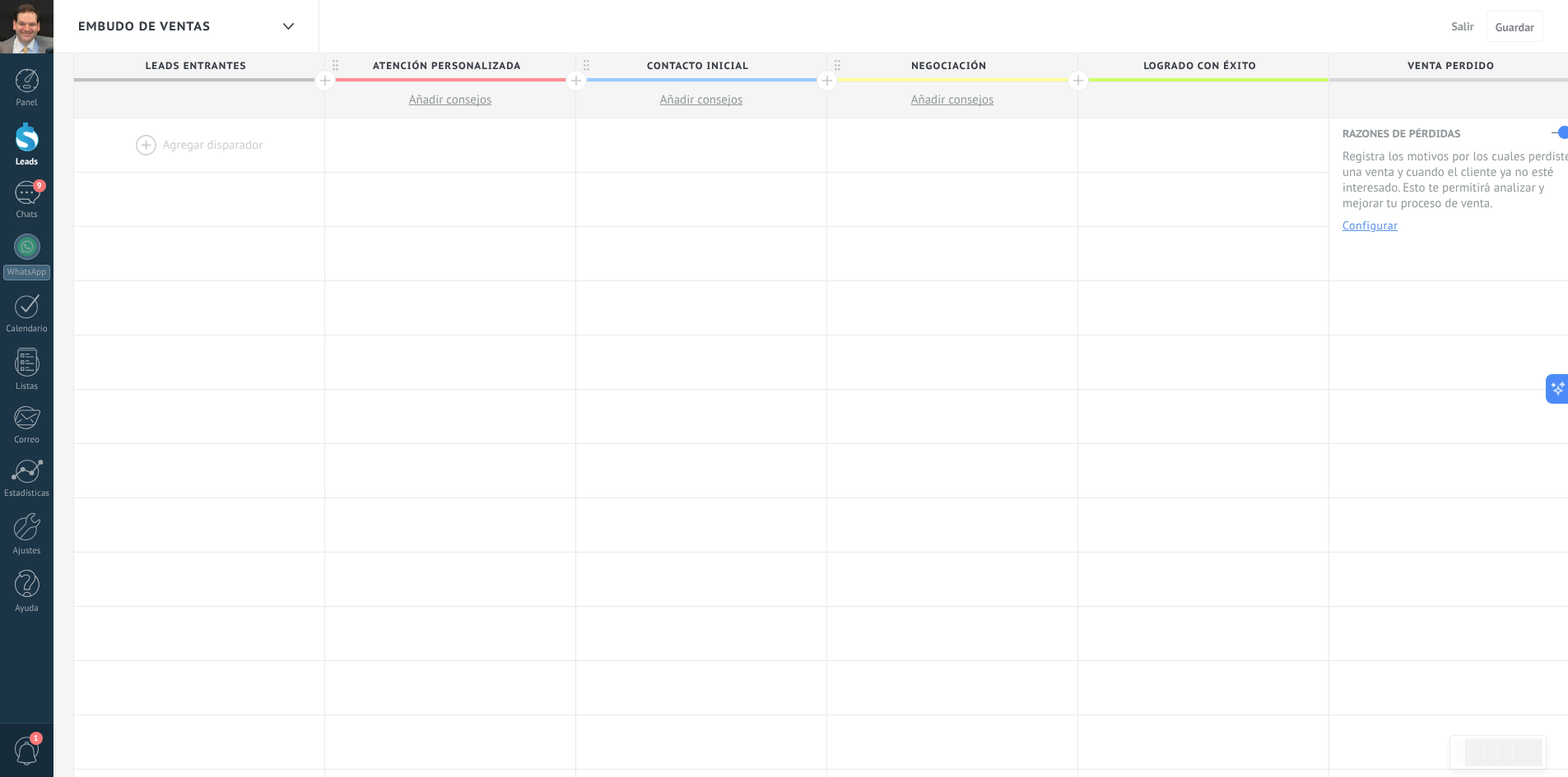
click at [37, 133] on div at bounding box center [27, 137] width 24 height 31
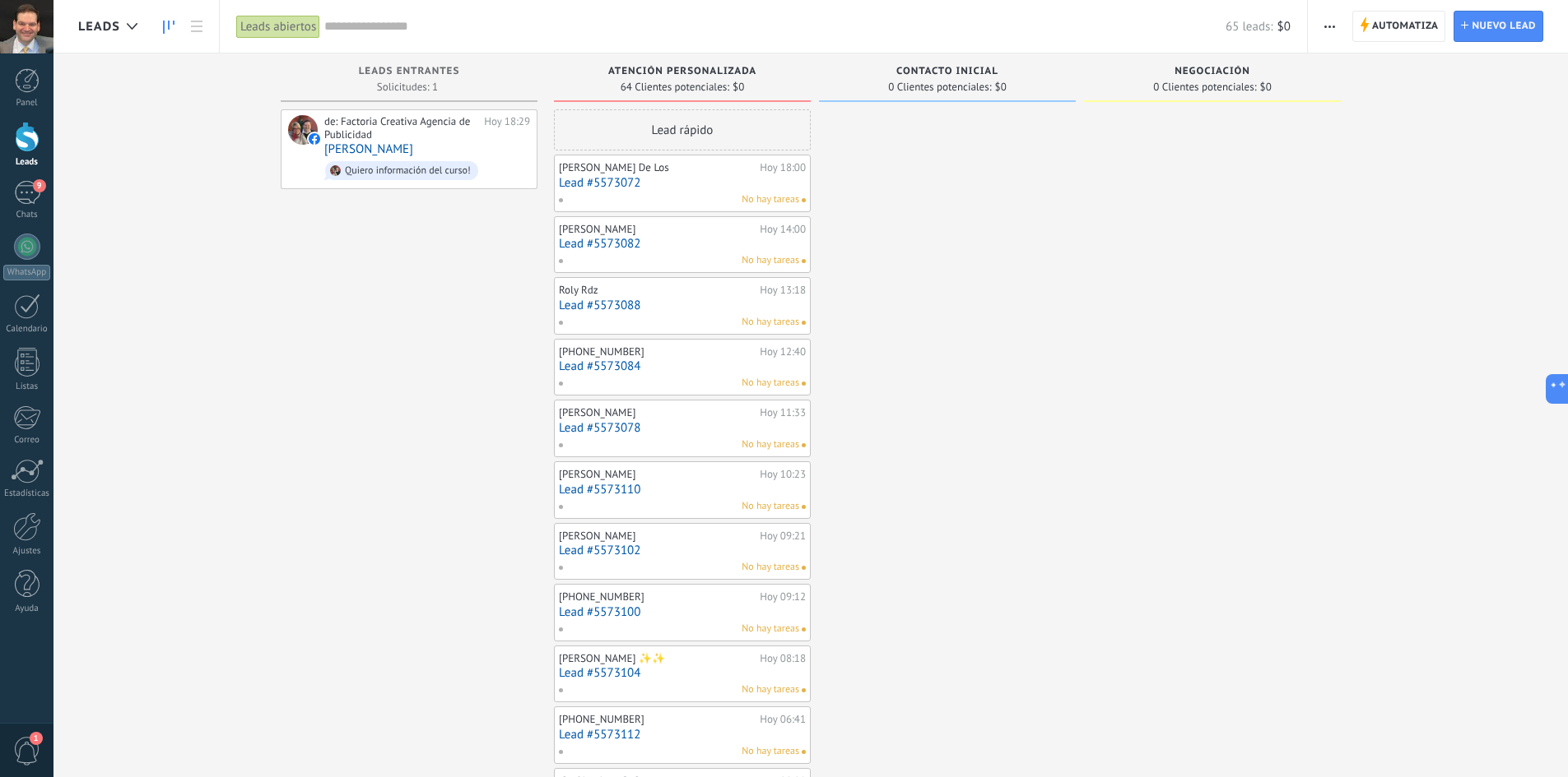
drag, startPoint x: 1430, startPoint y: 79, endPoint x: 1530, endPoint y: 81, distance: 100.0
click at [1530, 81] on div "Leads Entrantes Solicitudes: 1 0 0 0 1 0 0 0 1 de: Factoria Creativa Agencia de…" at bounding box center [823, 715] width 1489 height 1325
drag, startPoint x: 1396, startPoint y: 84, endPoint x: 1496, endPoint y: 153, distance: 121.5
click at [1516, 146] on div "Leads Entrantes Solicitudes: 1 0 0 0 1 0 0 0 1 de: Factoria Creativa Agencia de…" at bounding box center [823, 715] width 1489 height 1325
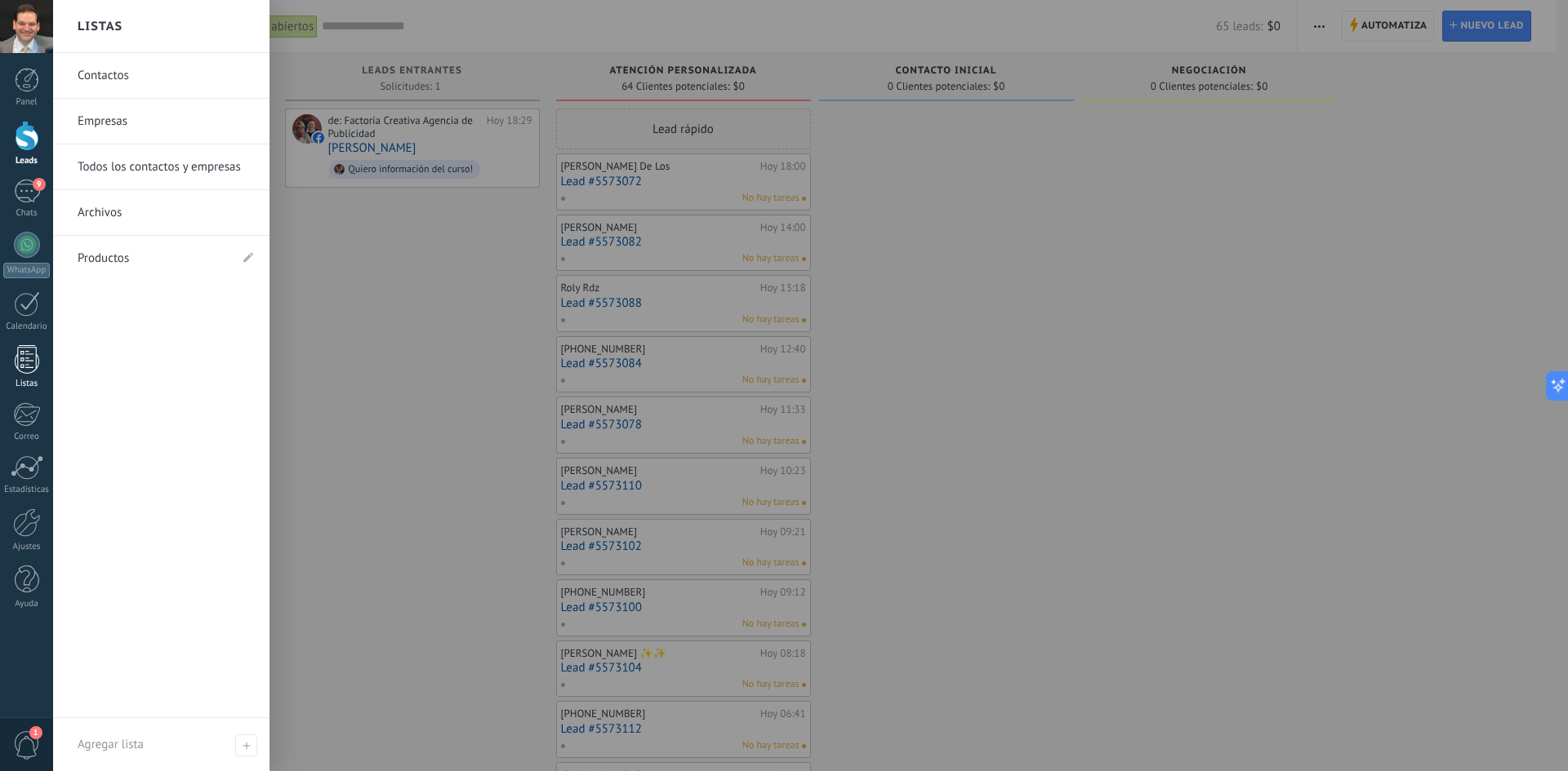
click at [24, 358] on div at bounding box center [27, 359] width 24 height 29
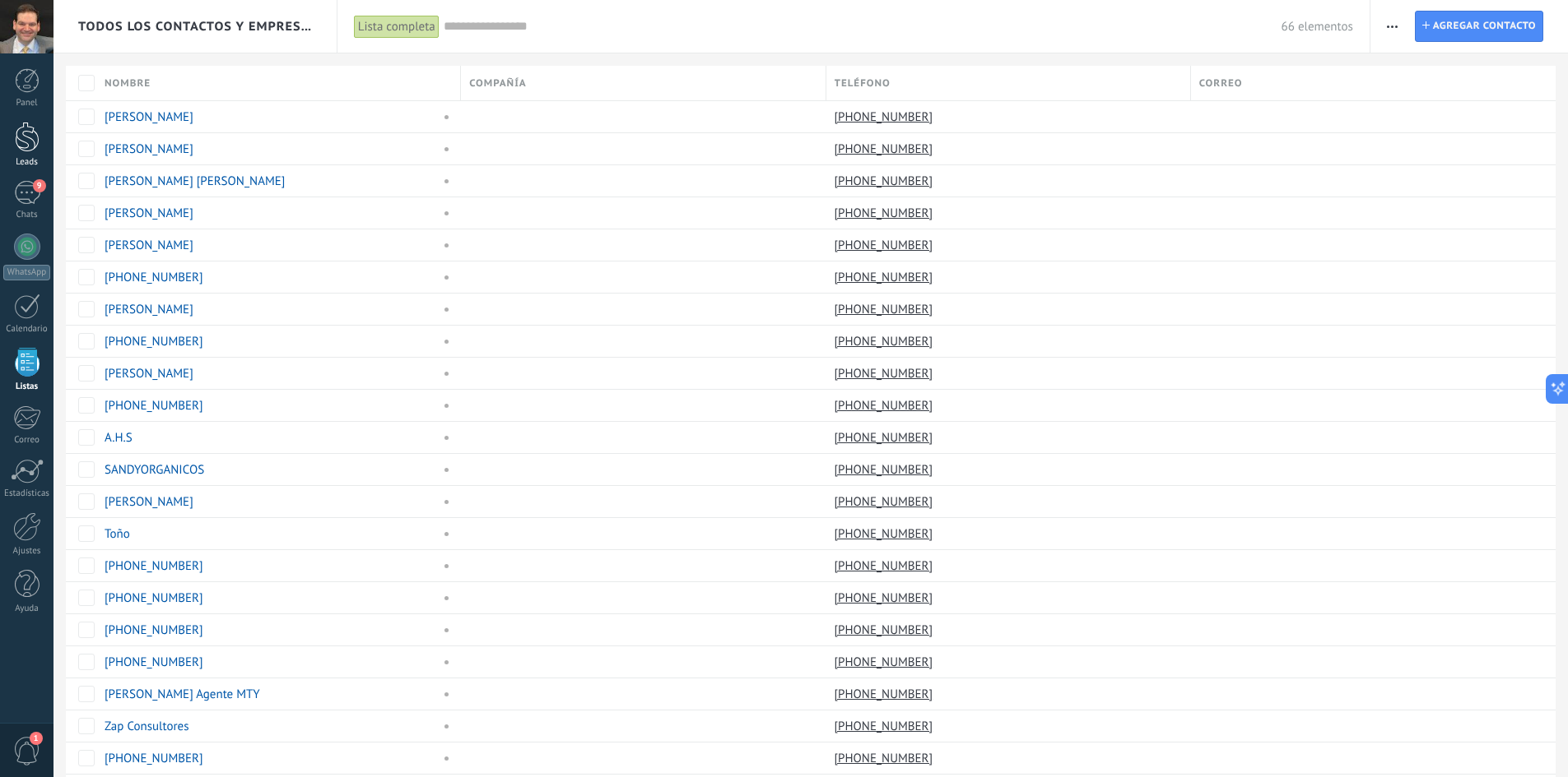
click at [30, 146] on div at bounding box center [27, 137] width 24 height 31
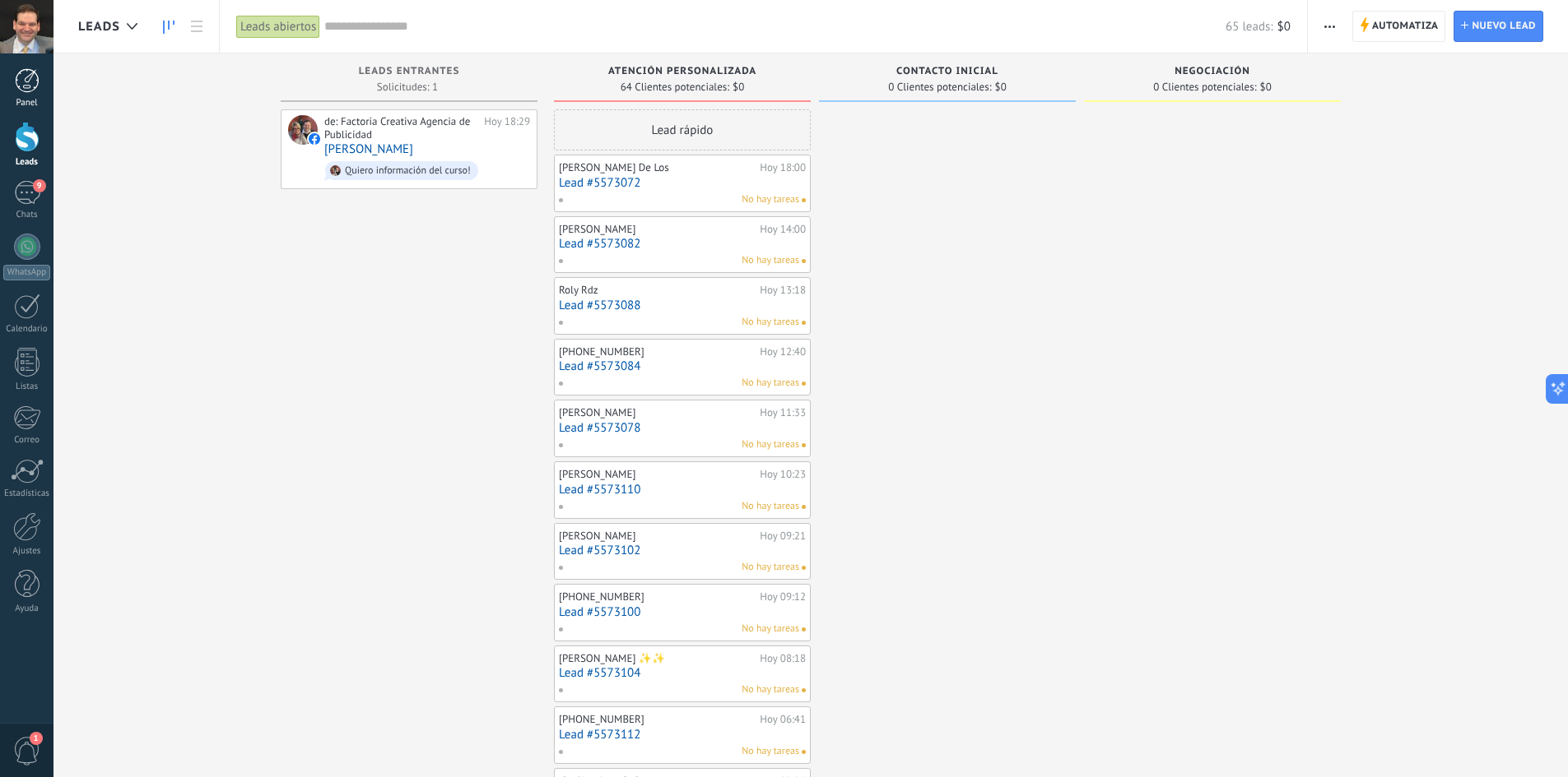
click at [24, 80] on div at bounding box center [27, 80] width 24 height 24
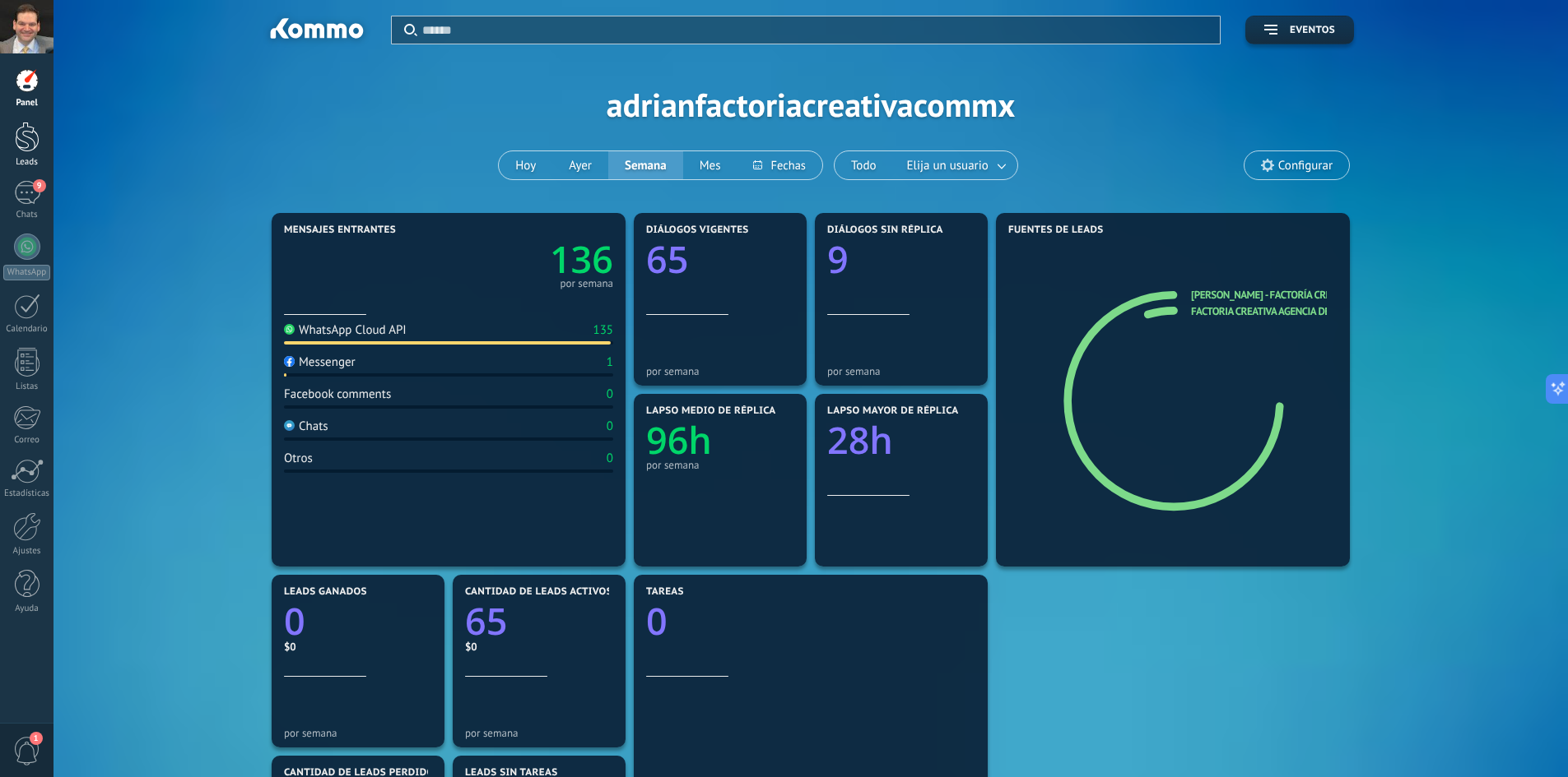
click at [29, 130] on div at bounding box center [27, 137] width 24 height 31
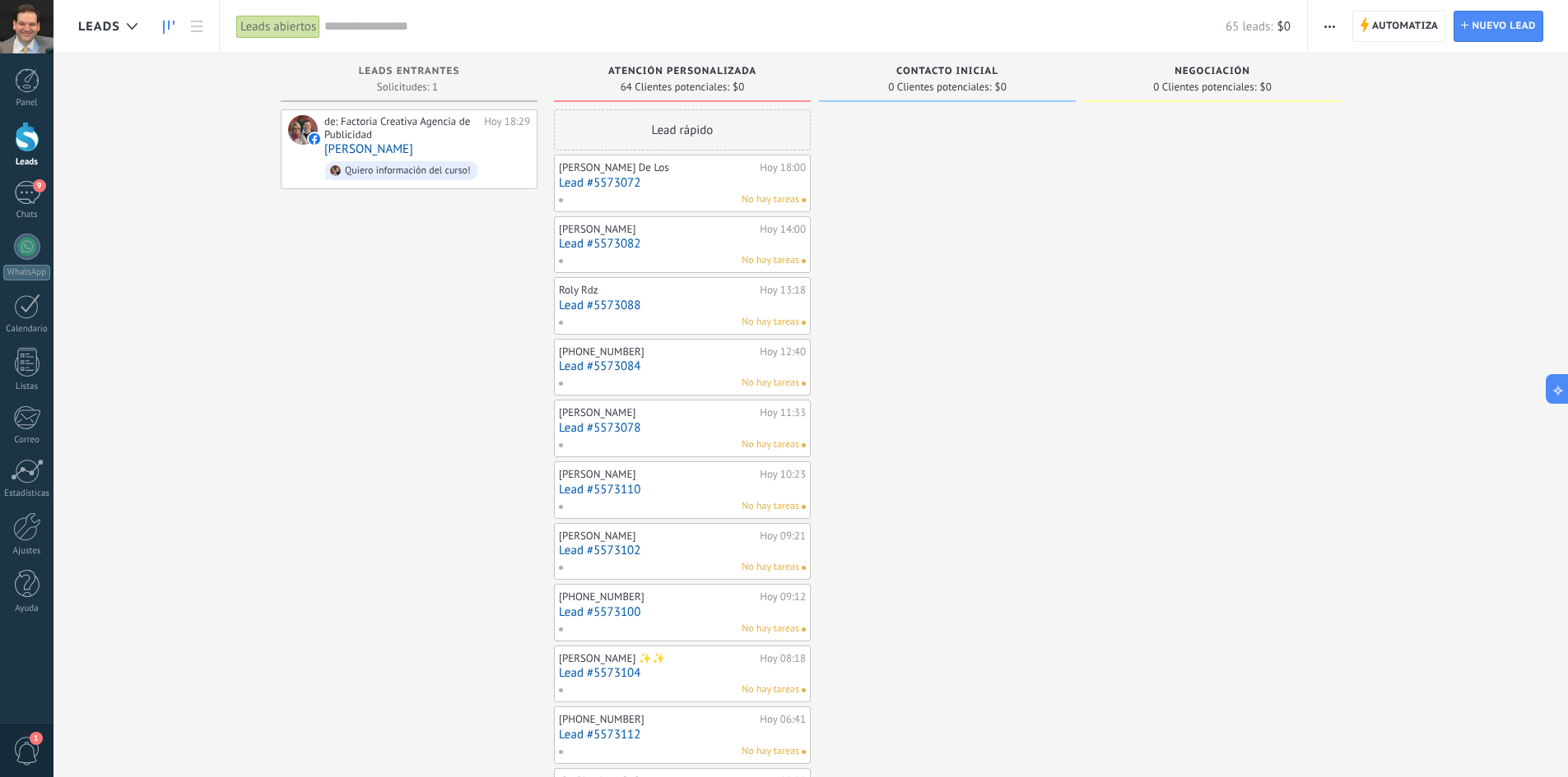
click at [1330, 25] on icon "button" at bounding box center [1330, 26] width 10 height 3
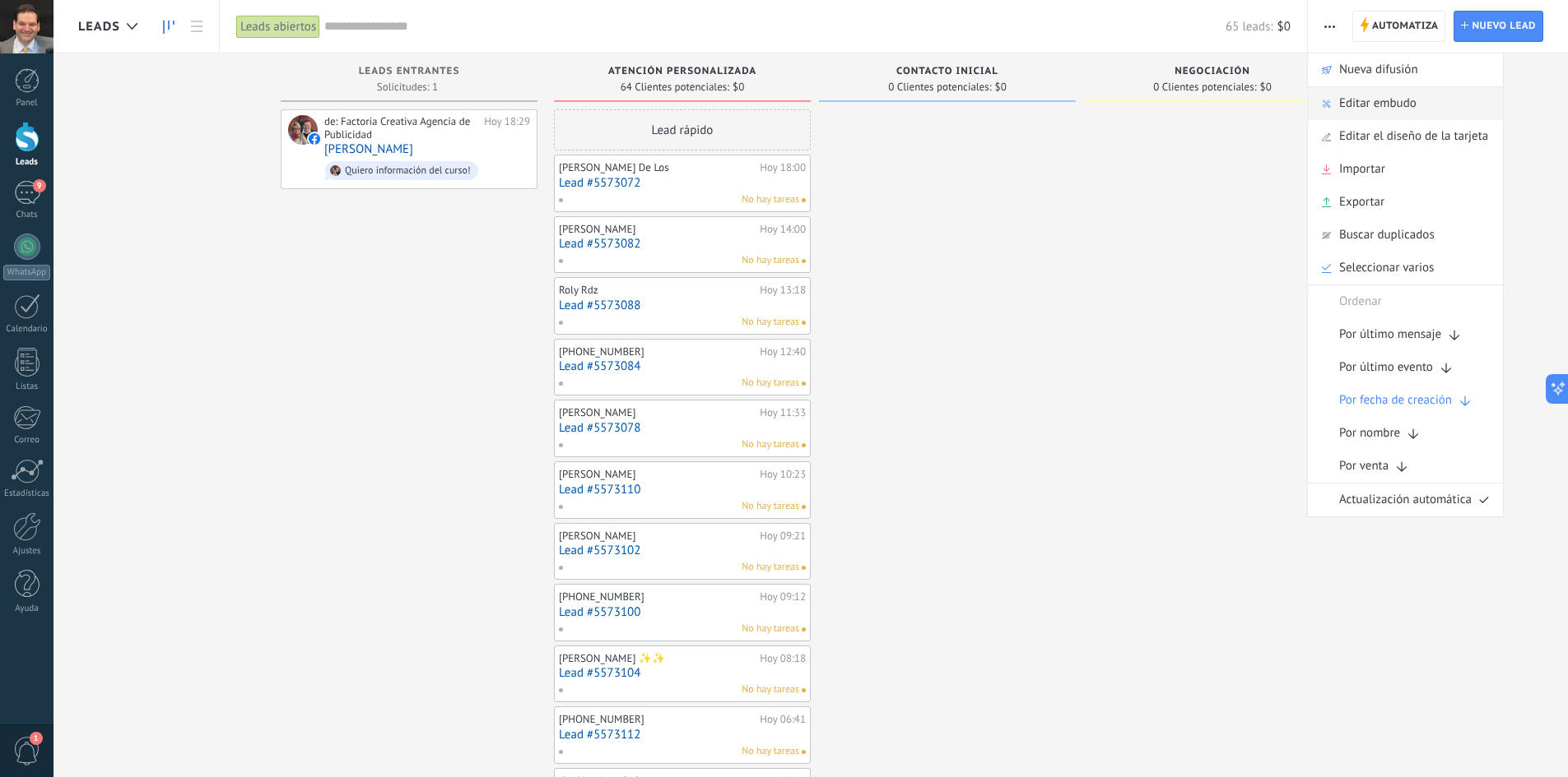
click at [1345, 104] on span "Editar embudo" at bounding box center [1378, 104] width 78 height 33
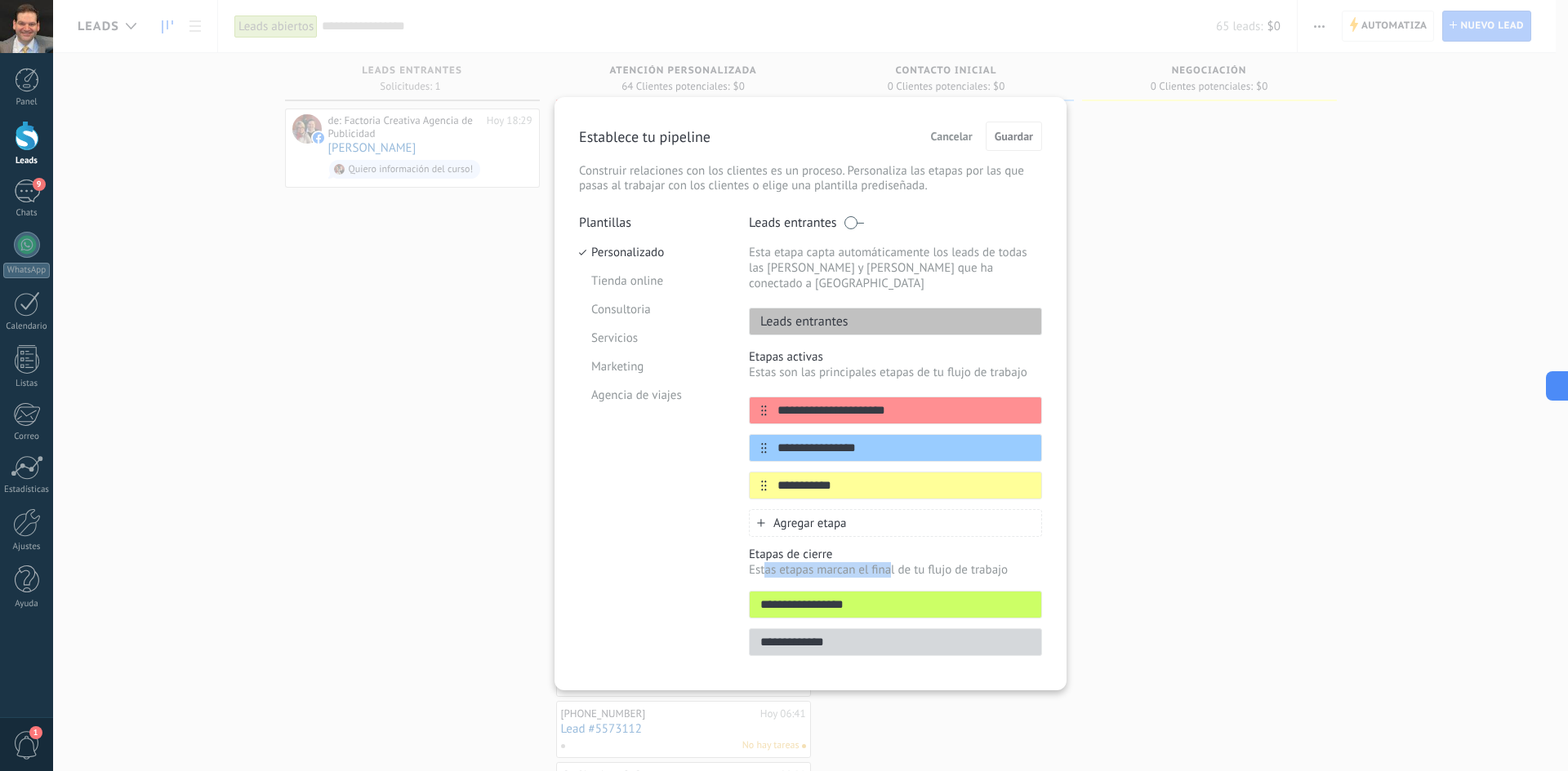
drag, startPoint x: 892, startPoint y: 556, endPoint x: 766, endPoint y: 555, distance: 126.0
click at [766, 562] on p "Estas etapas marcan el final de tu flujo de trabajo" at bounding box center [895, 570] width 294 height 16
click at [771, 547] on p "Etapas de cierre" at bounding box center [895, 555] width 294 height 16
click at [779, 139] on div "Establece tu pipeline Cancelar Guardar" at bounding box center [810, 137] width 463 height 29
click at [938, 138] on span "Cancelar" at bounding box center [952, 136] width 42 height 11
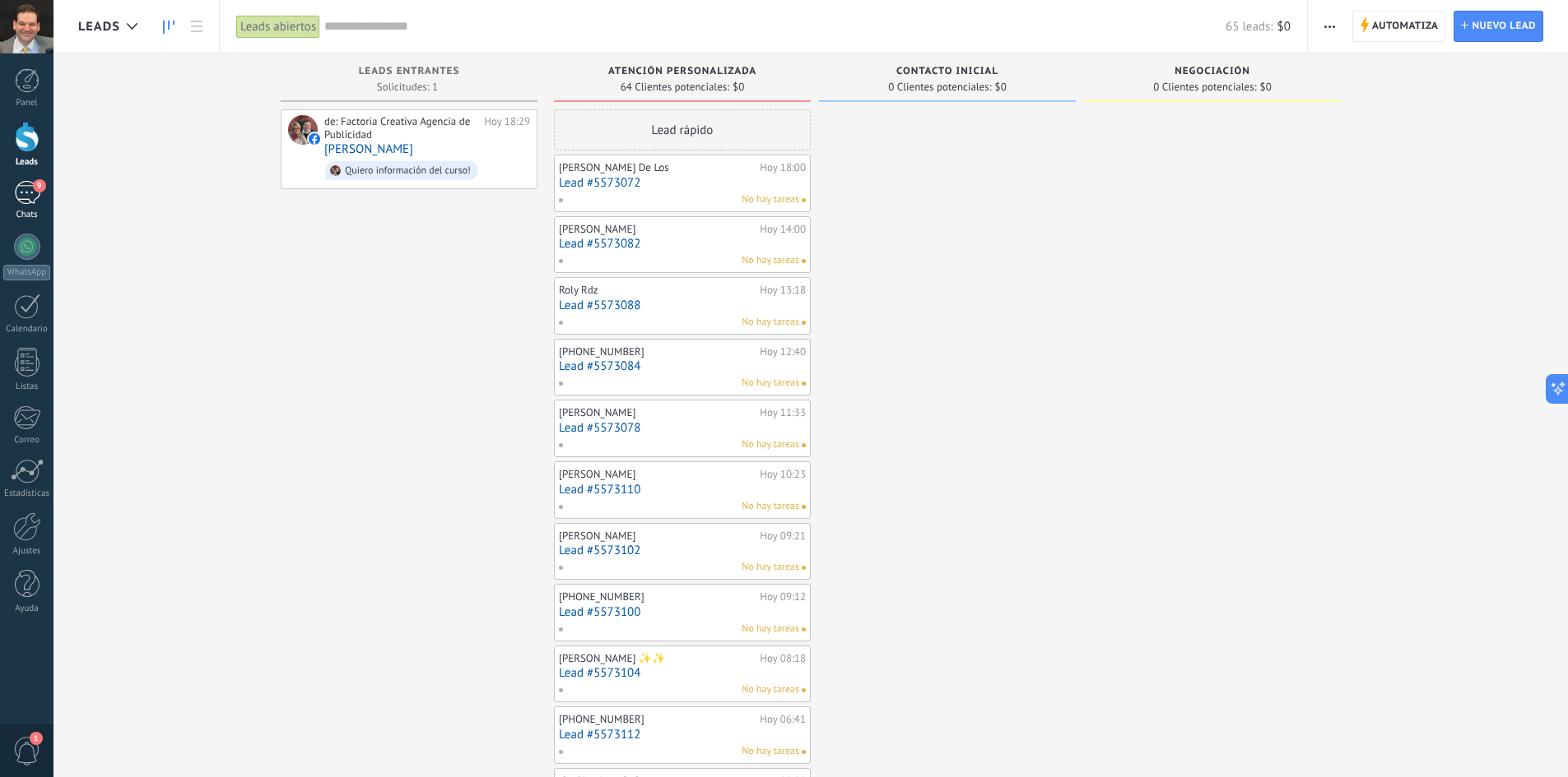
click at [31, 199] on div "9" at bounding box center [27, 193] width 26 height 24
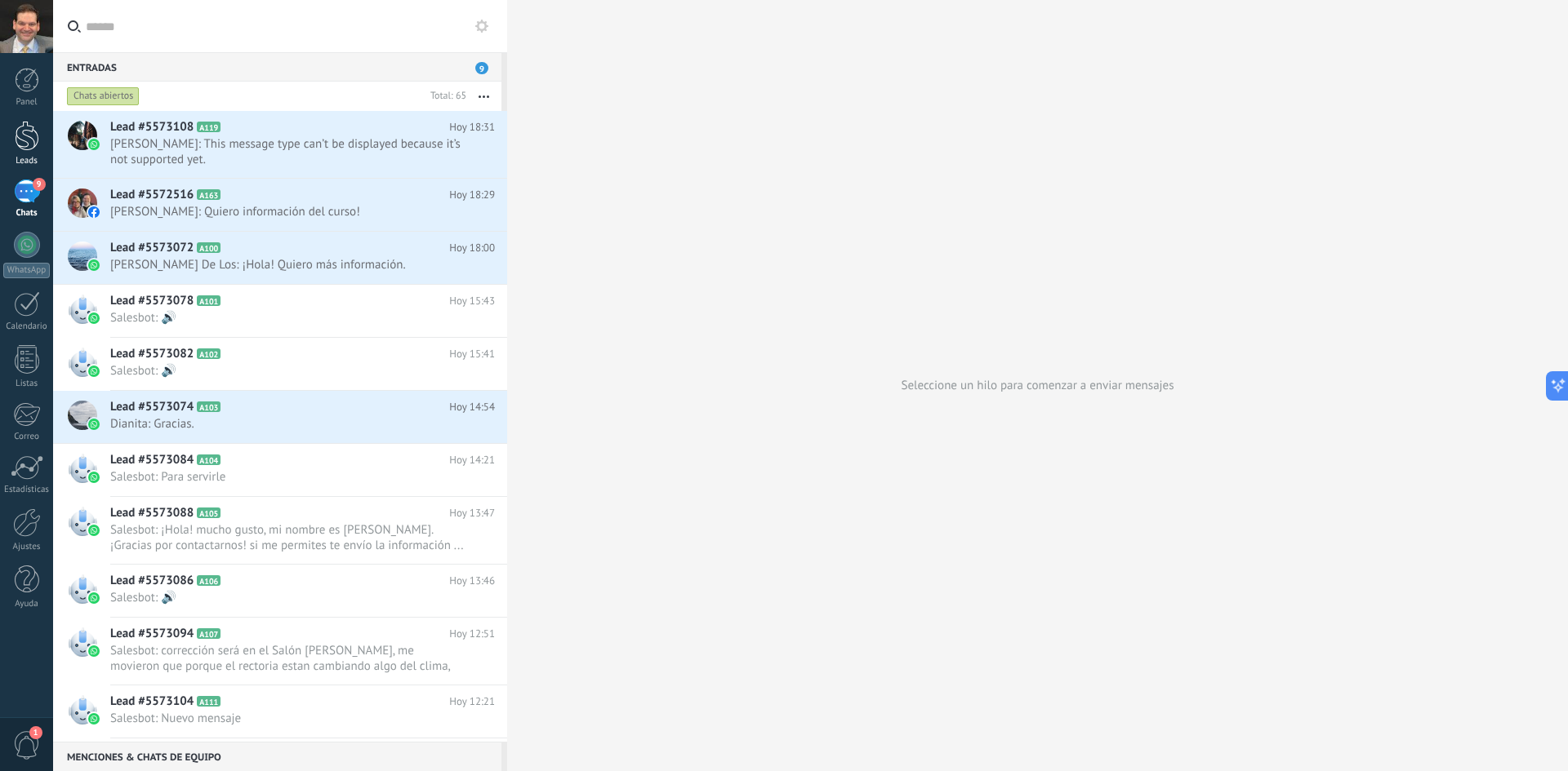
click at [36, 134] on div at bounding box center [27, 136] width 24 height 30
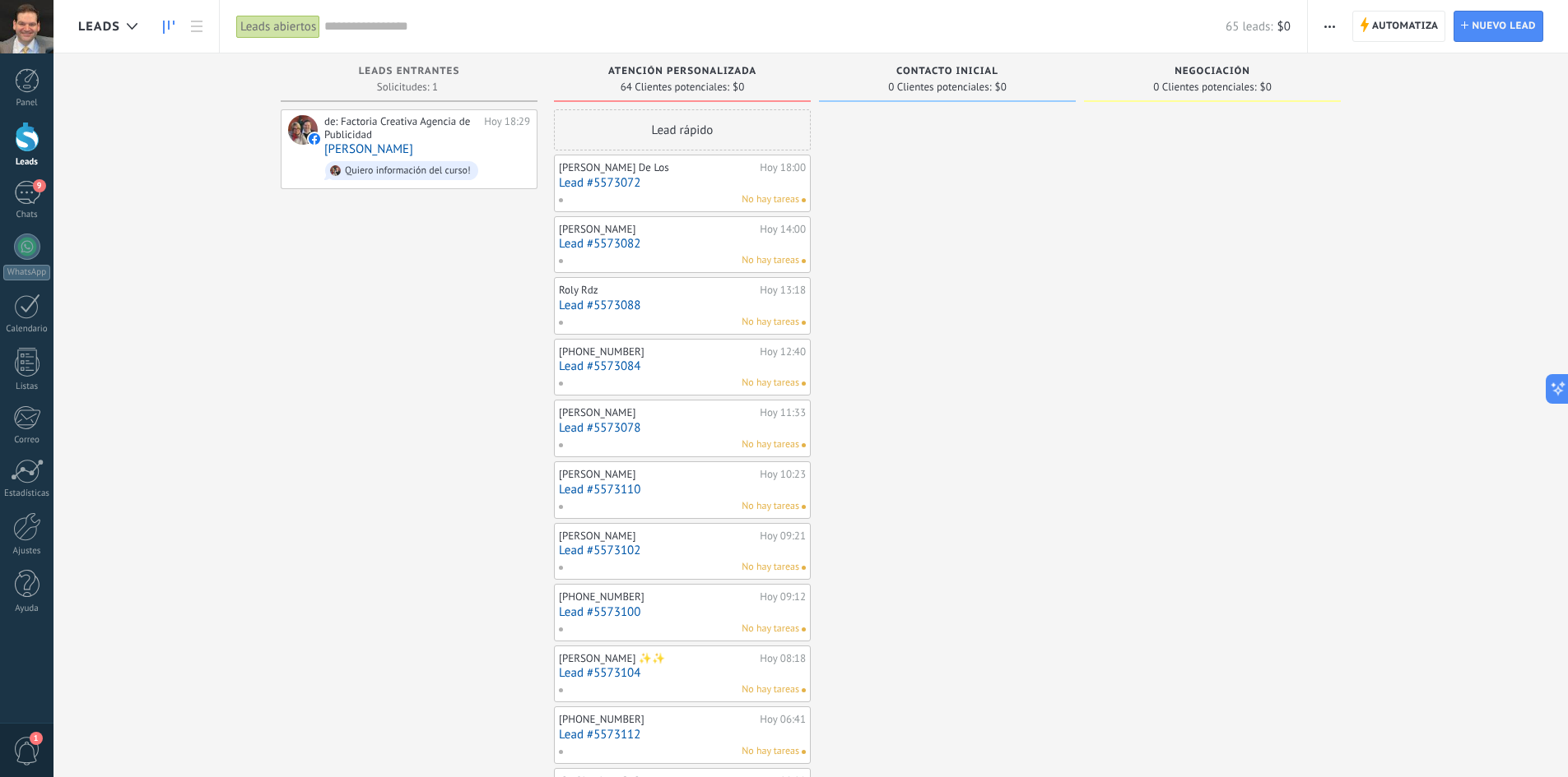
click at [1334, 25] on use "button" at bounding box center [1330, 26] width 10 height 3
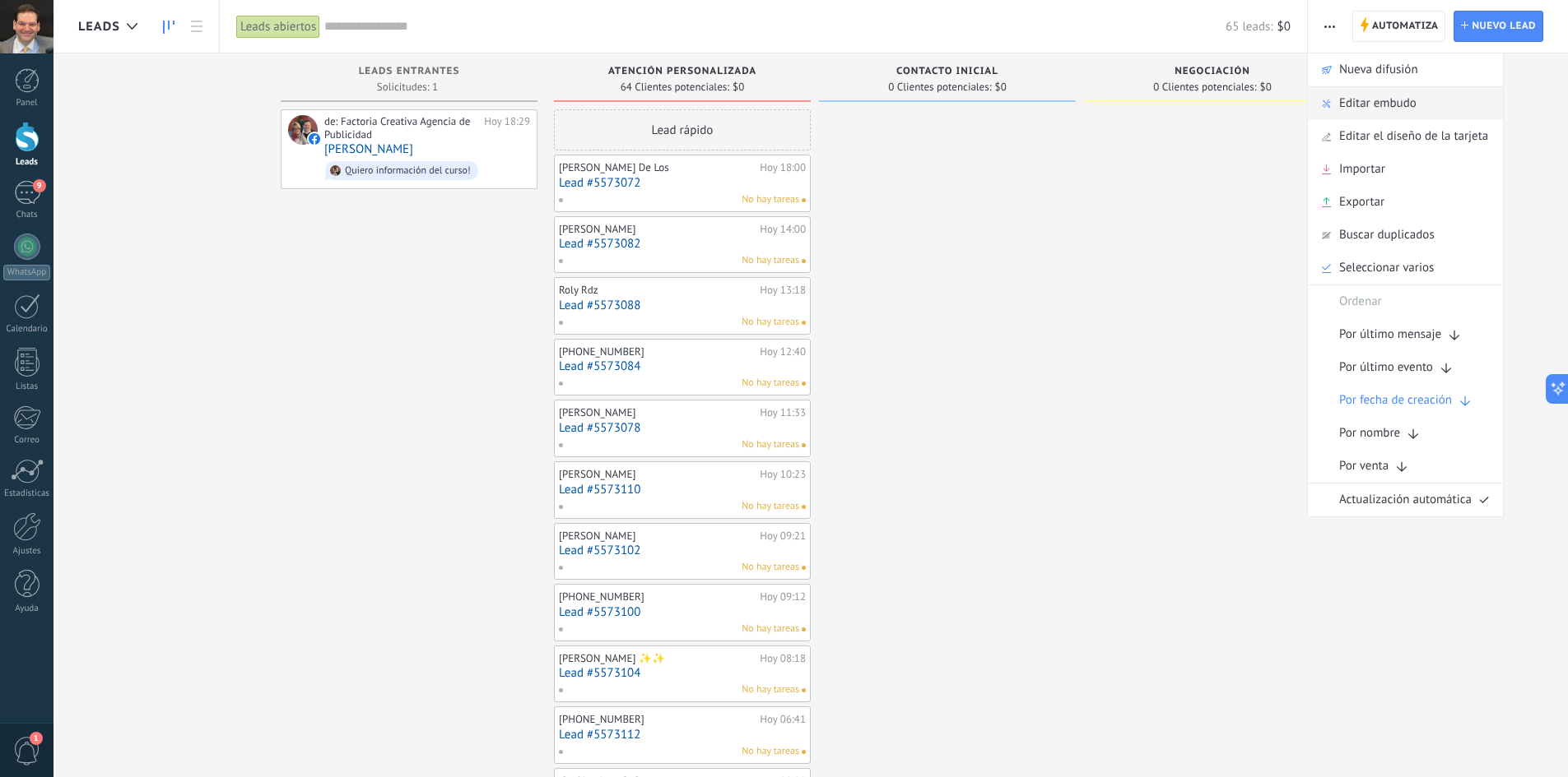
click at [1365, 106] on span "Editar embudo" at bounding box center [1378, 104] width 78 height 33
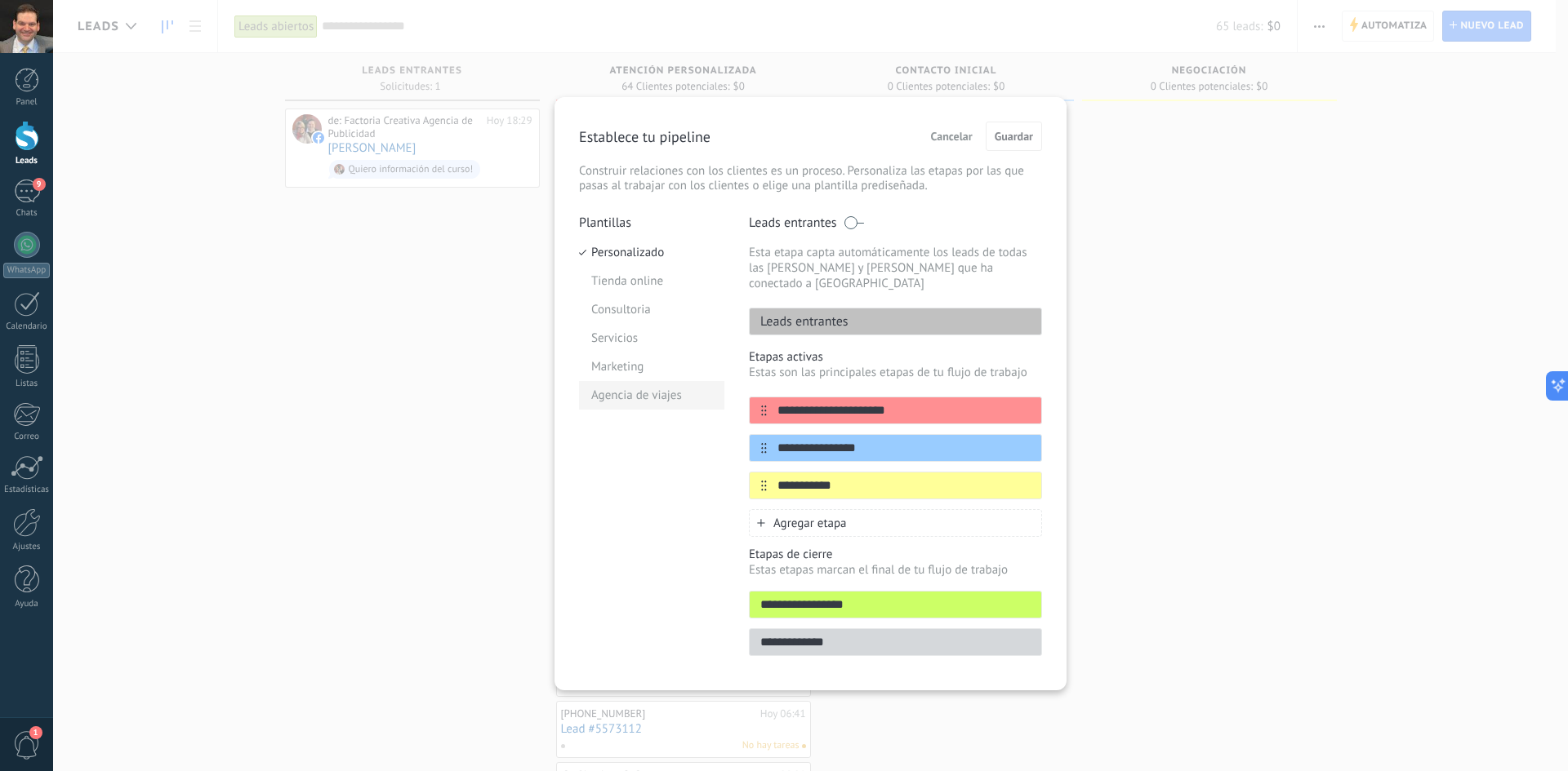
click at [641, 389] on li "Agencia de viajes" at bounding box center [652, 395] width 145 height 29
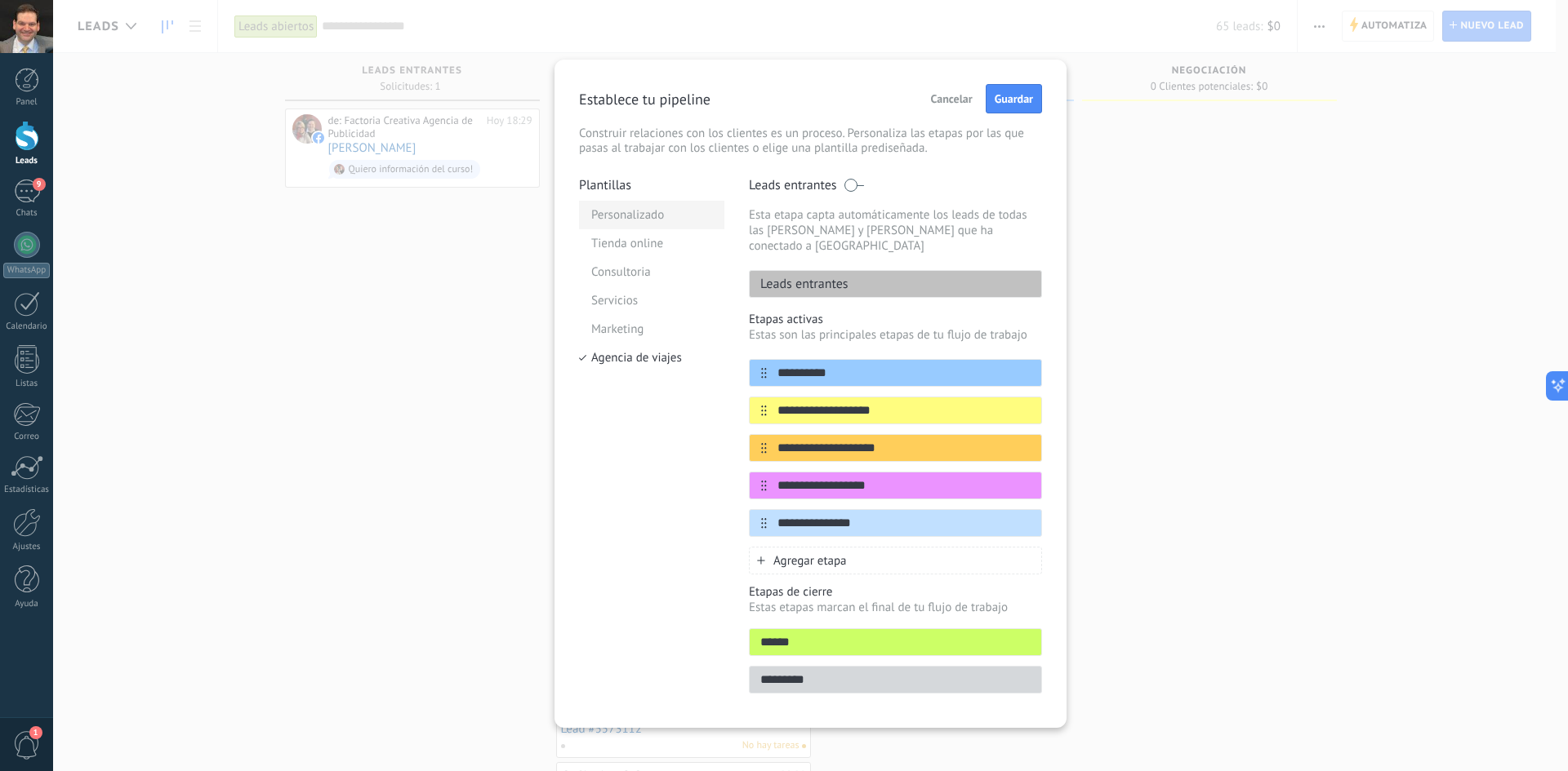
click at [604, 215] on li "Personalizado" at bounding box center [652, 215] width 145 height 29
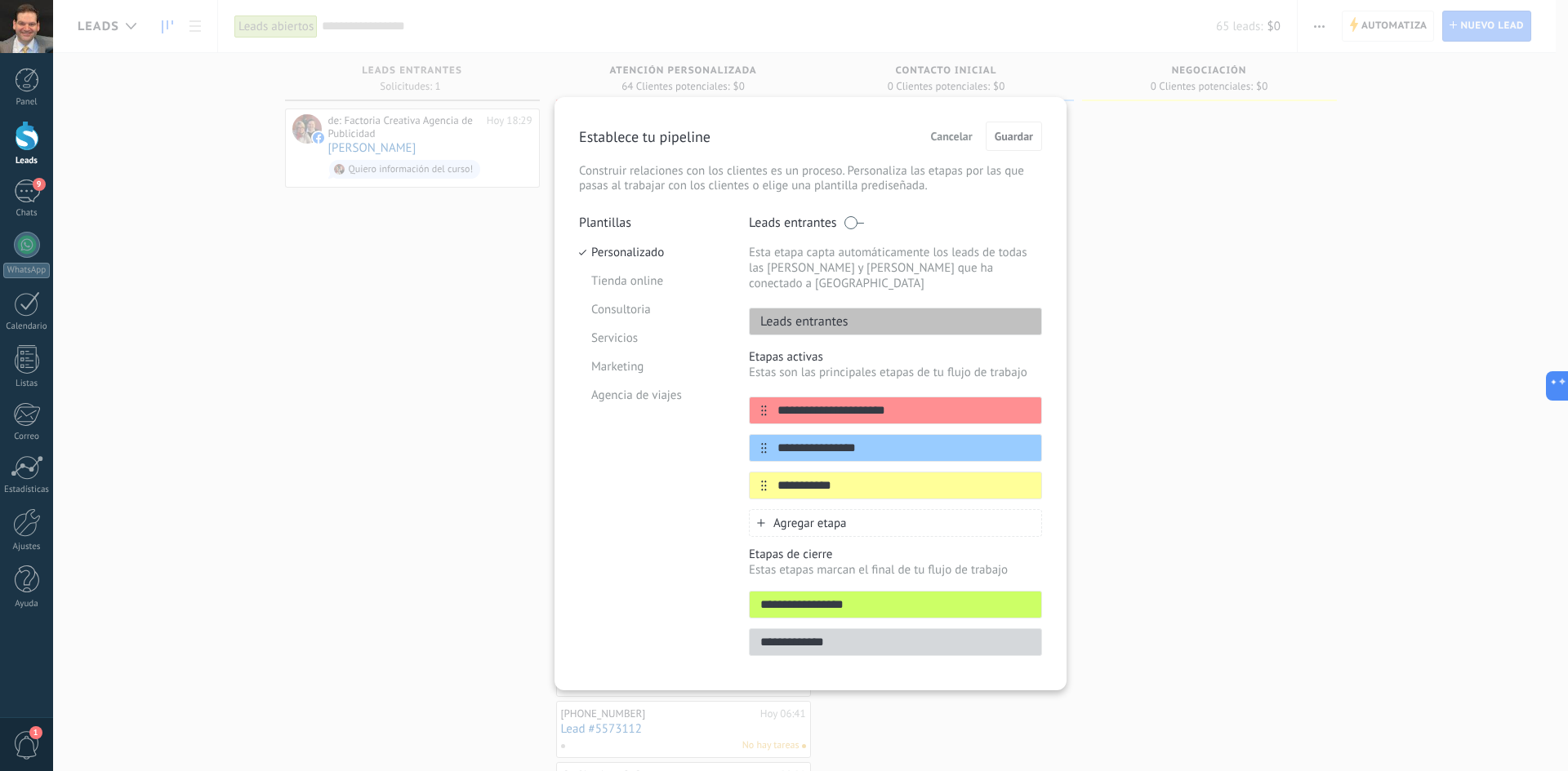
drag, startPoint x: 762, startPoint y: 595, endPoint x: 761, endPoint y: 492, distance: 103.0
click at [761, 492] on div "**********" at bounding box center [895, 440] width 294 height 452
drag, startPoint x: 779, startPoint y: 626, endPoint x: 805, endPoint y: 566, distance: 65.4
click at [790, 489] on div "**********" at bounding box center [895, 440] width 294 height 452
click at [814, 597] on input "**********" at bounding box center [895, 606] width 292 height 17
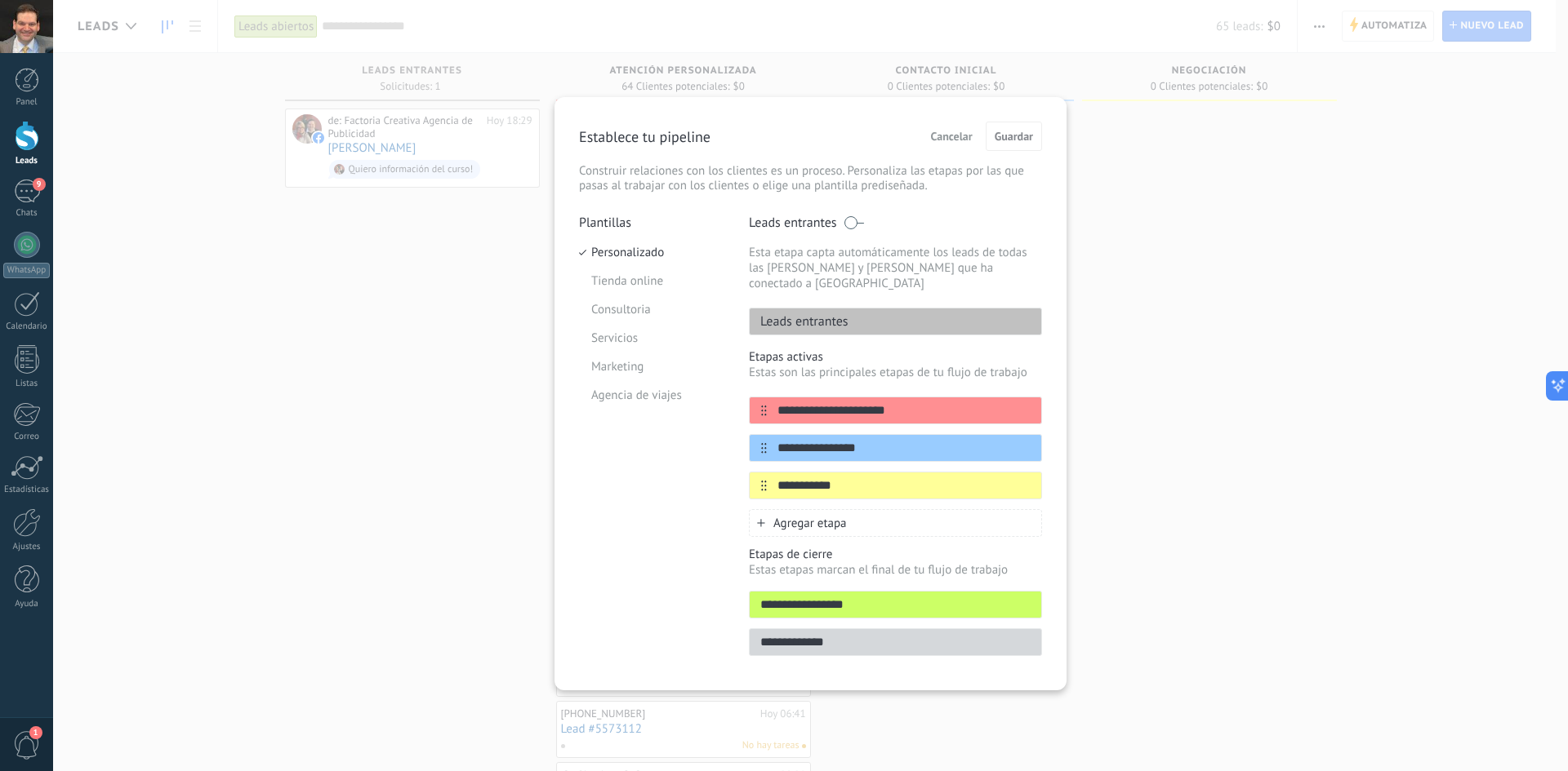
drag, startPoint x: 871, startPoint y: 594, endPoint x: 670, endPoint y: 576, distance: 201.8
click at [670, 576] on div "**********" at bounding box center [810, 440] width 463 height 452
type input "*******"
drag, startPoint x: 858, startPoint y: 628, endPoint x: 694, endPoint y: 618, distance: 164.3
click at [694, 618] on div "**********" at bounding box center [810, 440] width 463 height 452
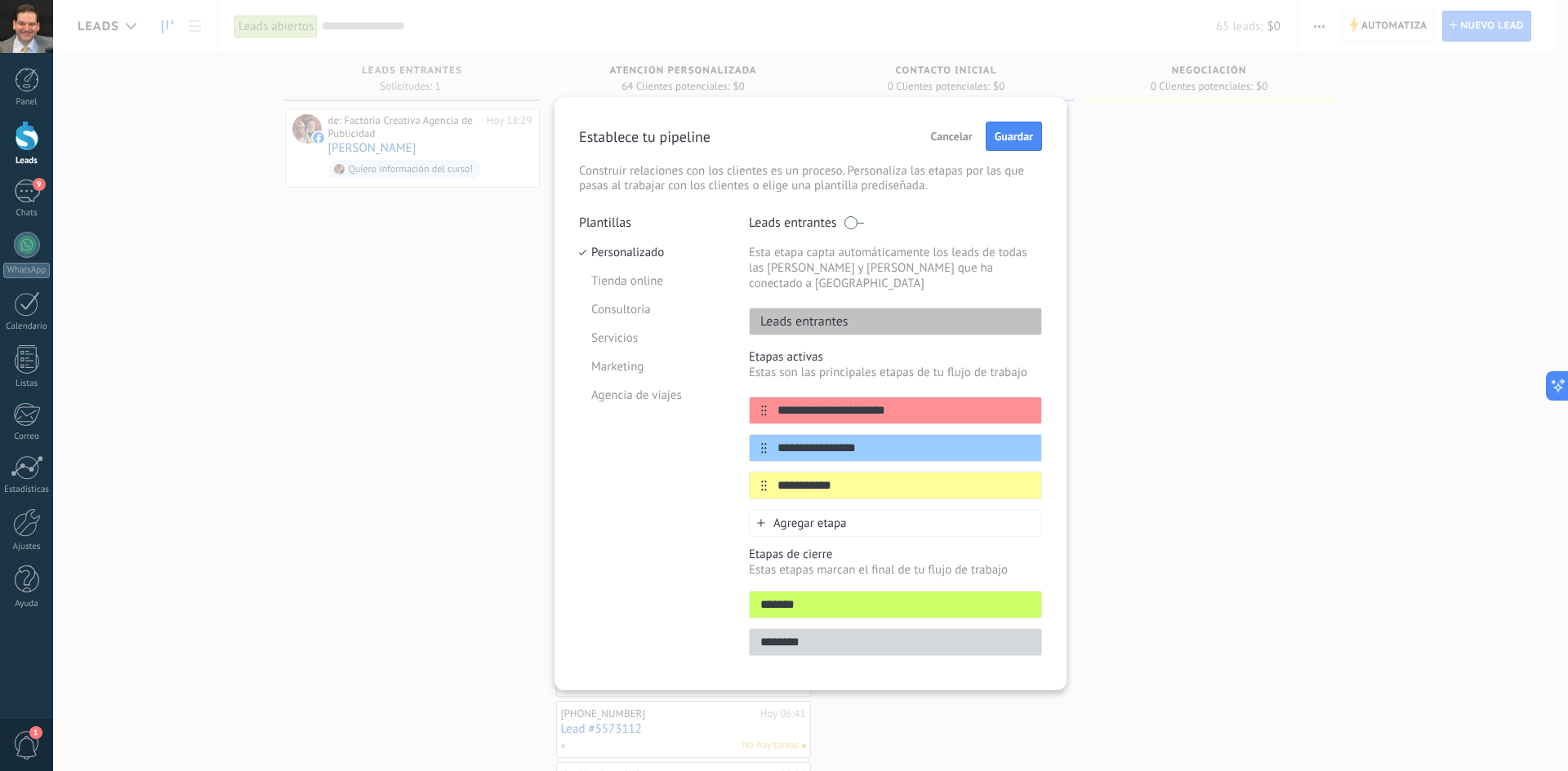
click at [762, 634] on input "********" at bounding box center [895, 643] width 292 height 17
drag, startPoint x: 831, startPoint y: 624, endPoint x: 836, endPoint y: 639, distance: 15.8
click at [832, 634] on input "**********" at bounding box center [895, 643] width 292 height 17
type input "**********"
click at [997, 135] on span "Guardar" at bounding box center [1014, 136] width 38 height 11
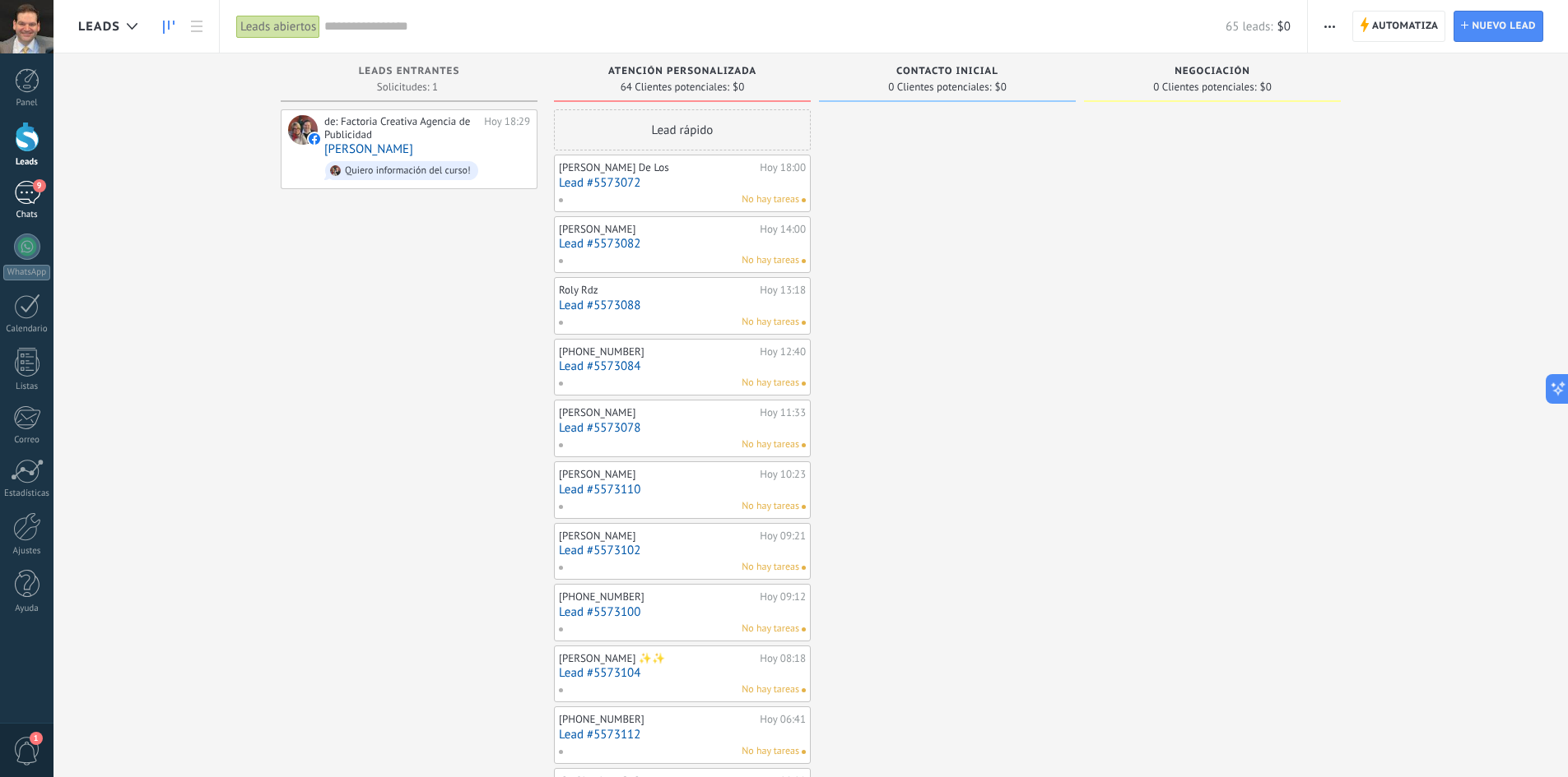
click at [24, 192] on div "9" at bounding box center [27, 193] width 26 height 24
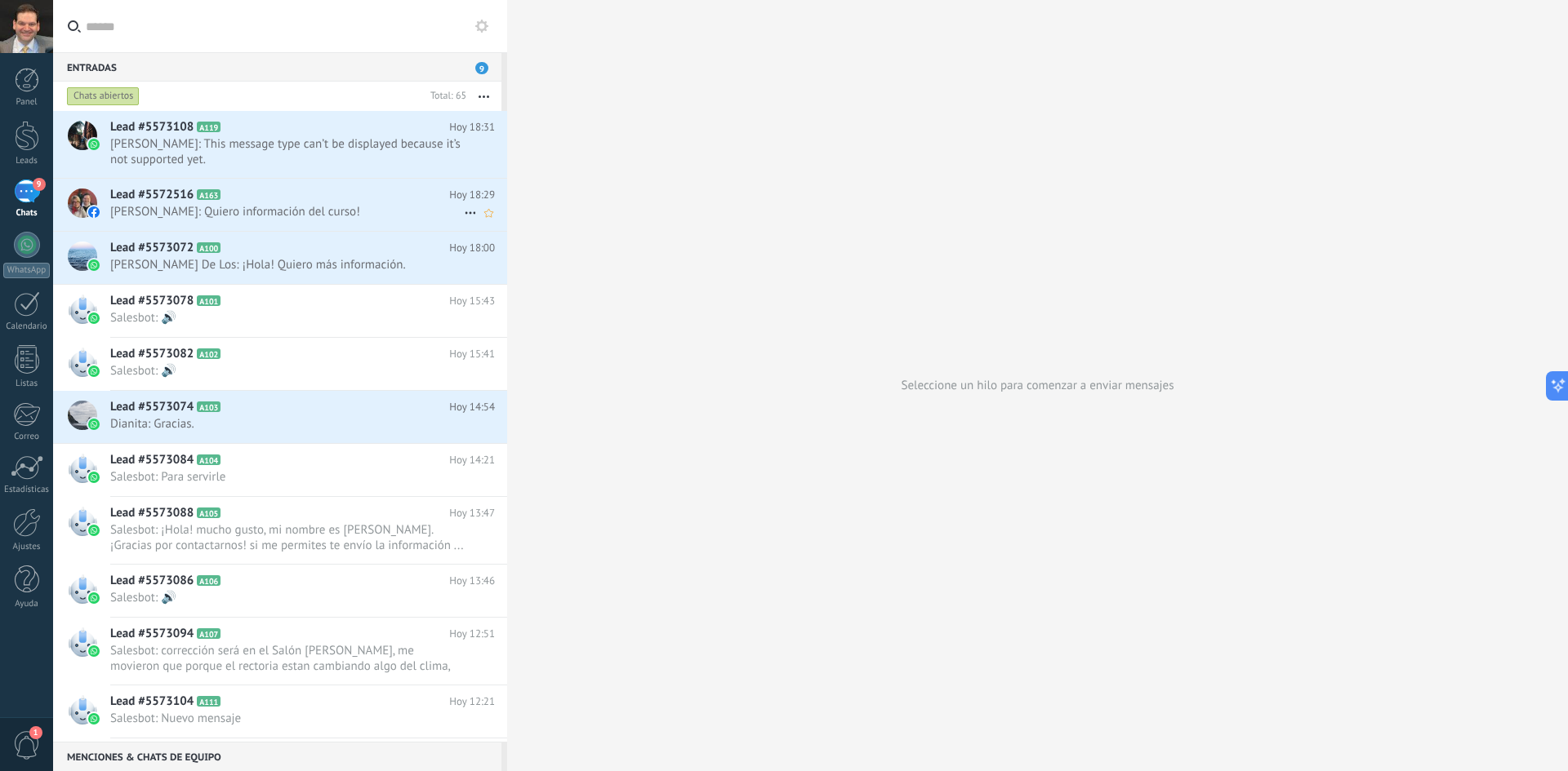
click at [219, 211] on span "[PERSON_NAME]: Quiero información del curso!" at bounding box center [287, 212] width 353 height 16
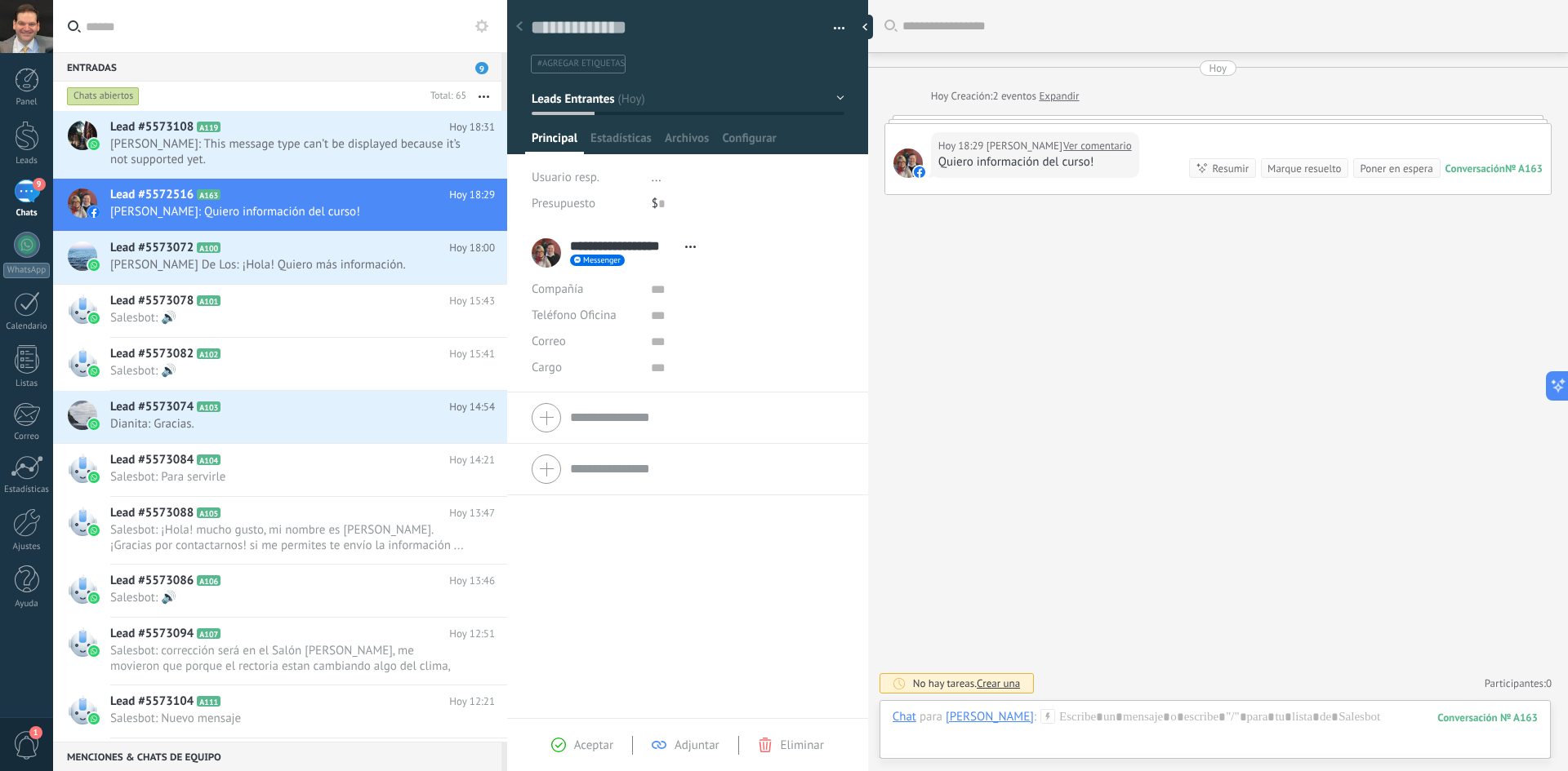
scroll to position [24, 0]
drag, startPoint x: 650, startPoint y: 291, endPoint x: 672, endPoint y: 290, distance: 22.0
click at [672, 290] on input "text" at bounding box center [747, 290] width 192 height 26
click at [1058, 97] on link "Expandir" at bounding box center [1059, 96] width 40 height 16
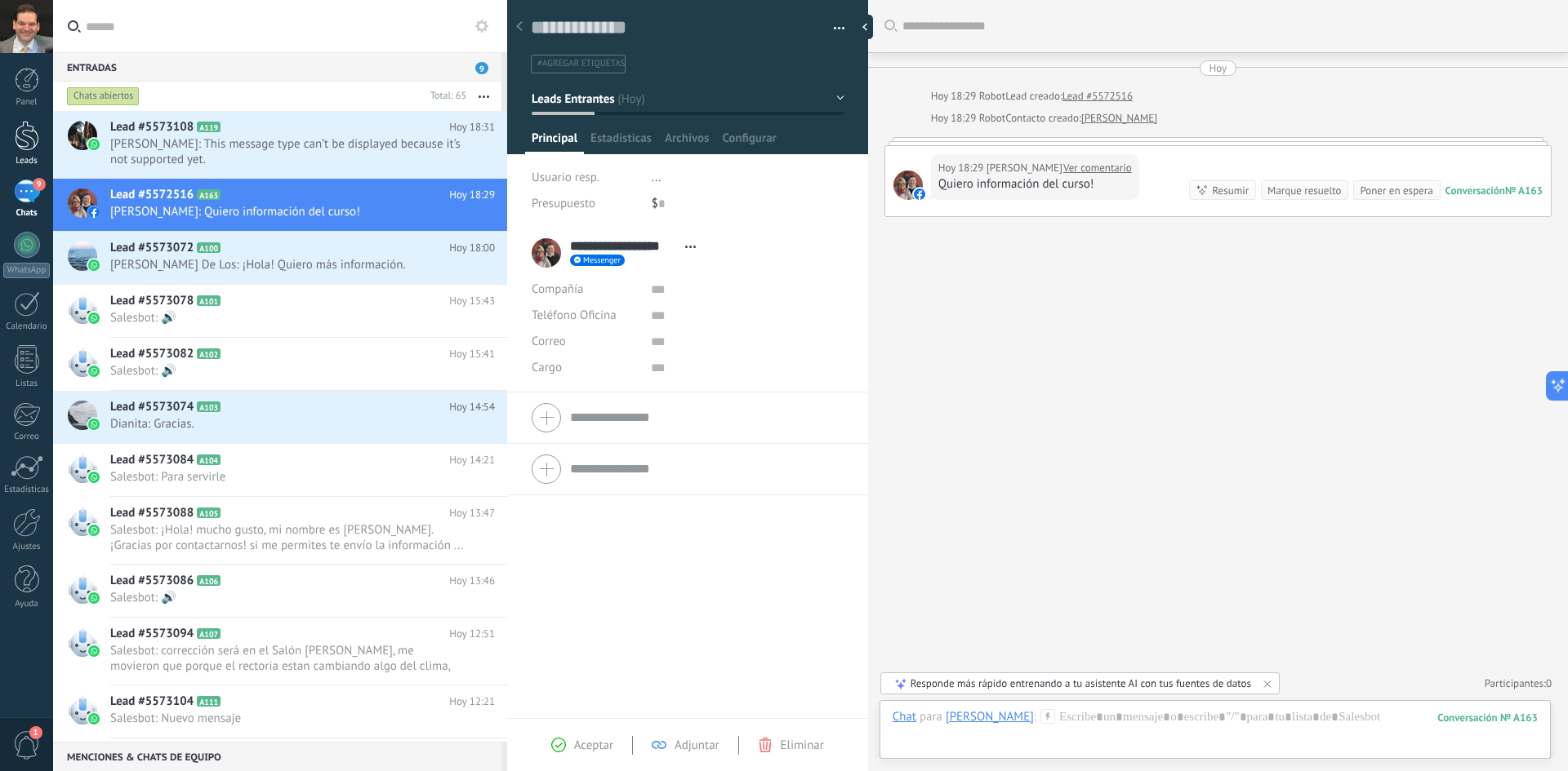
click at [26, 138] on div at bounding box center [27, 136] width 24 height 30
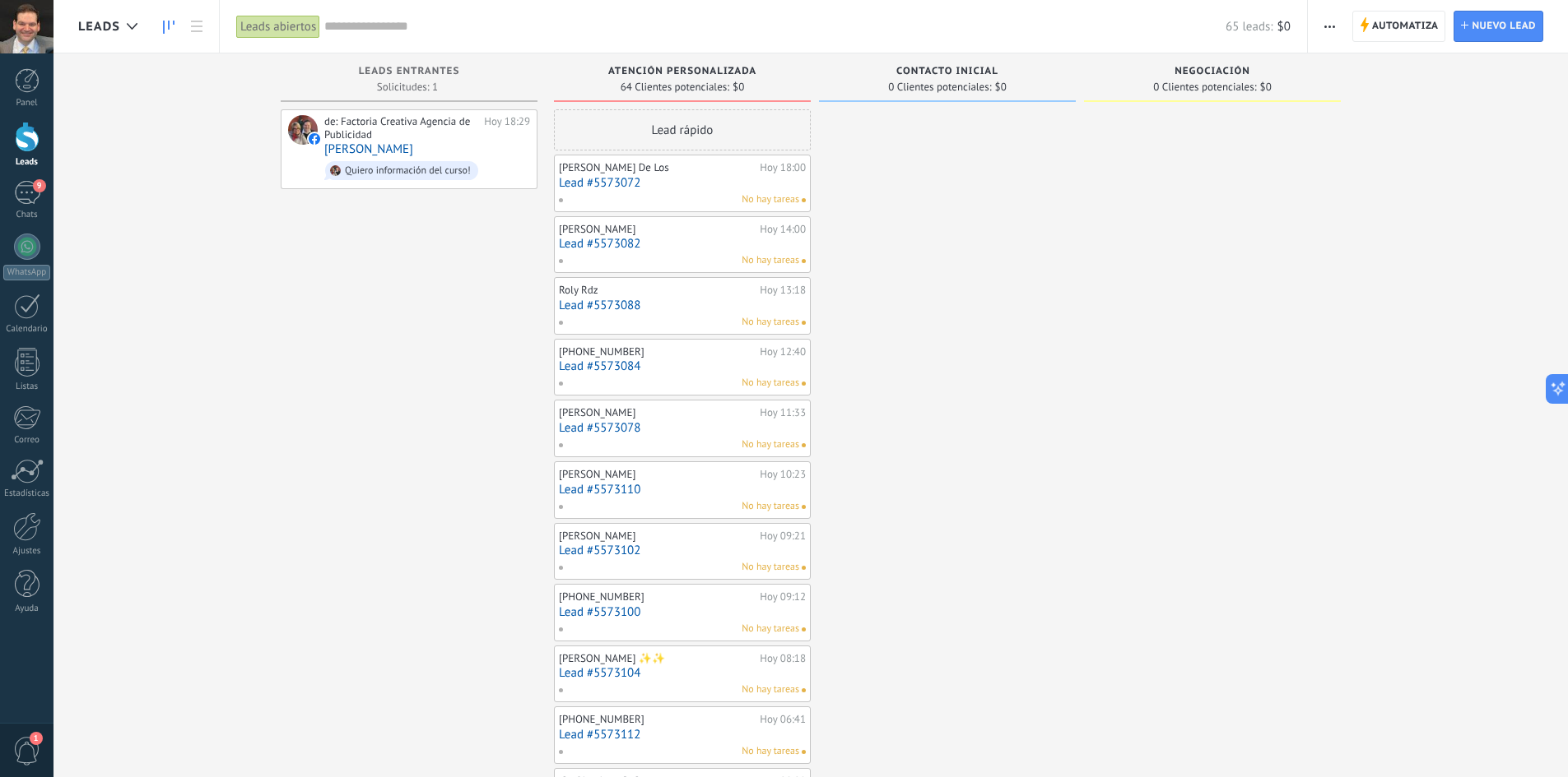
drag, startPoint x: 885, startPoint y: 240, endPoint x: 955, endPoint y: 123, distance: 136.3
click at [703, 229] on div "Leads Entrantes Solicitudes: 1 0 0 0 1 0 0 0 1 de: Factoria Creativa Agencia de…" at bounding box center [823, 715] width 1489 height 1325
drag, startPoint x: 1223, startPoint y: 72, endPoint x: 1305, endPoint y: 73, distance: 82.0
click at [1050, 72] on div "Leads Entrantes Solicitudes: 1 0 0 0 1 0 0 0 1 de: Factoria Creativa Agencia de…" at bounding box center [823, 715] width 1489 height 1325
click at [1310, 73] on div "Negociación" at bounding box center [1212, 72] width 240 height 14
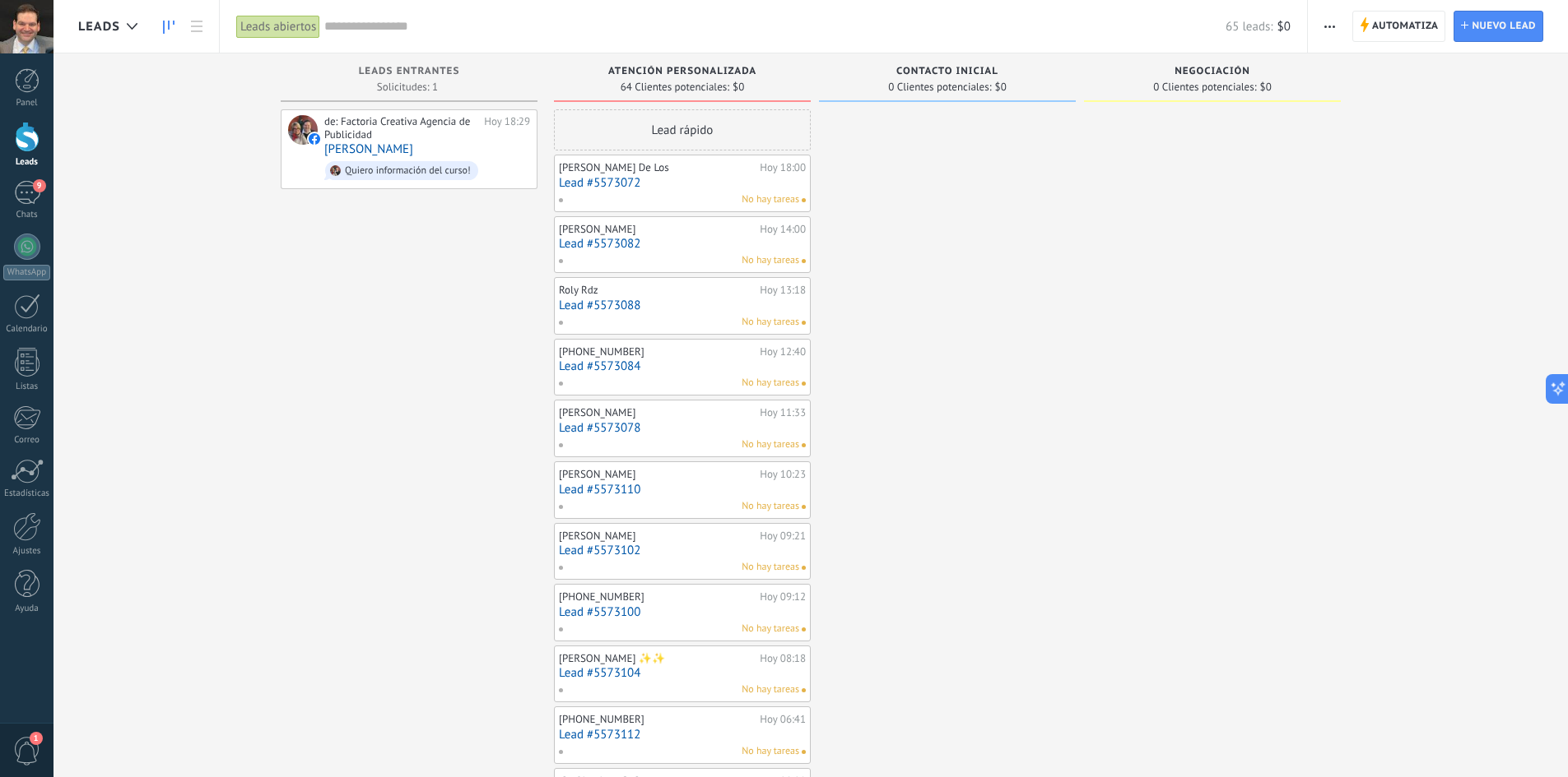
drag, startPoint x: 1467, startPoint y: 75, endPoint x: 727, endPoint y: 72, distance: 740.0
click at [1094, 80] on div "Leads Entrantes Solicitudes: 1 0 0 0 1 0 0 0 1 de: Factoria Creativa Agencia de…" at bounding box center [823, 715] width 1489 height 1325
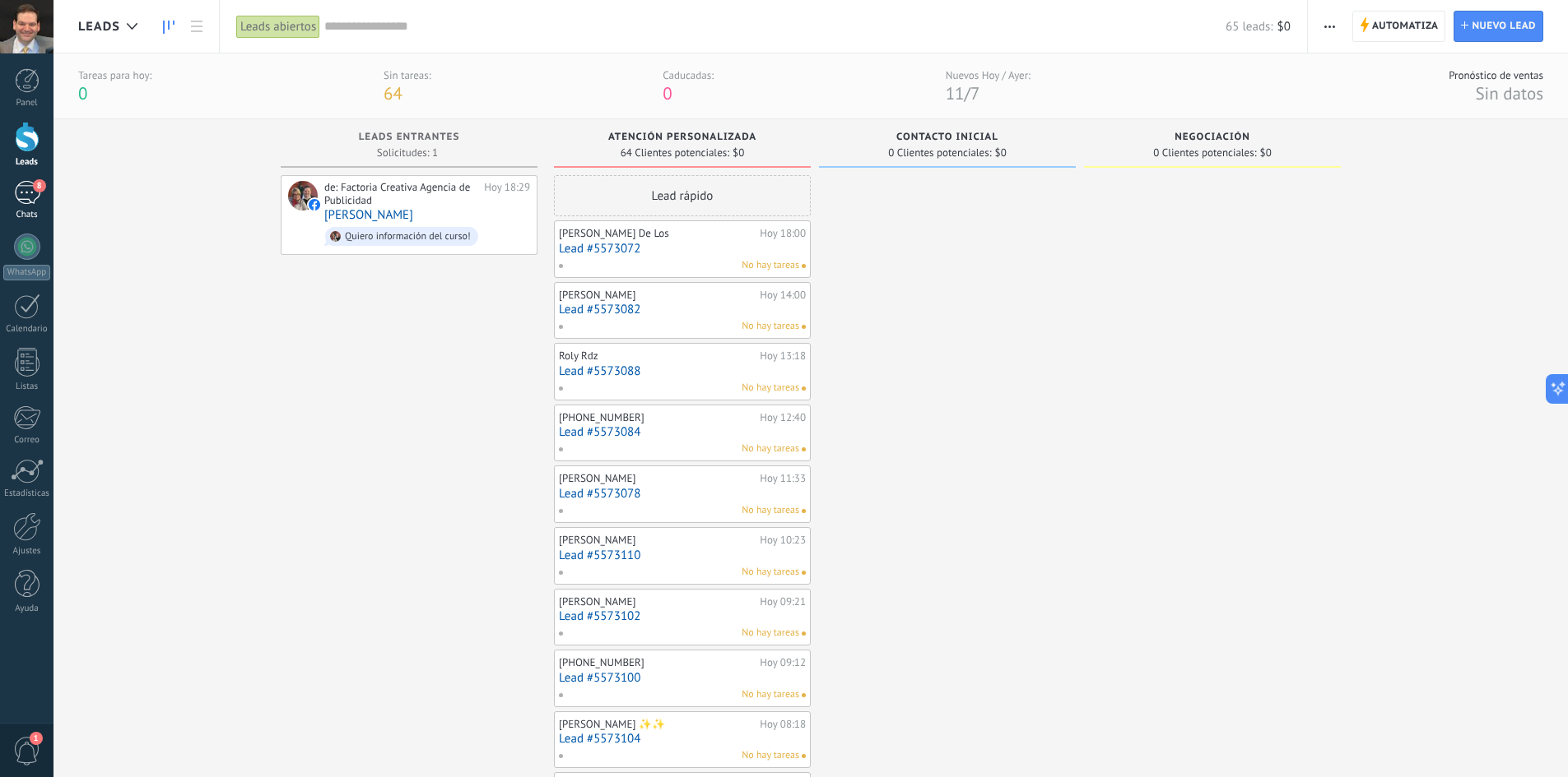
click at [31, 190] on div "8" at bounding box center [27, 193] width 26 height 24
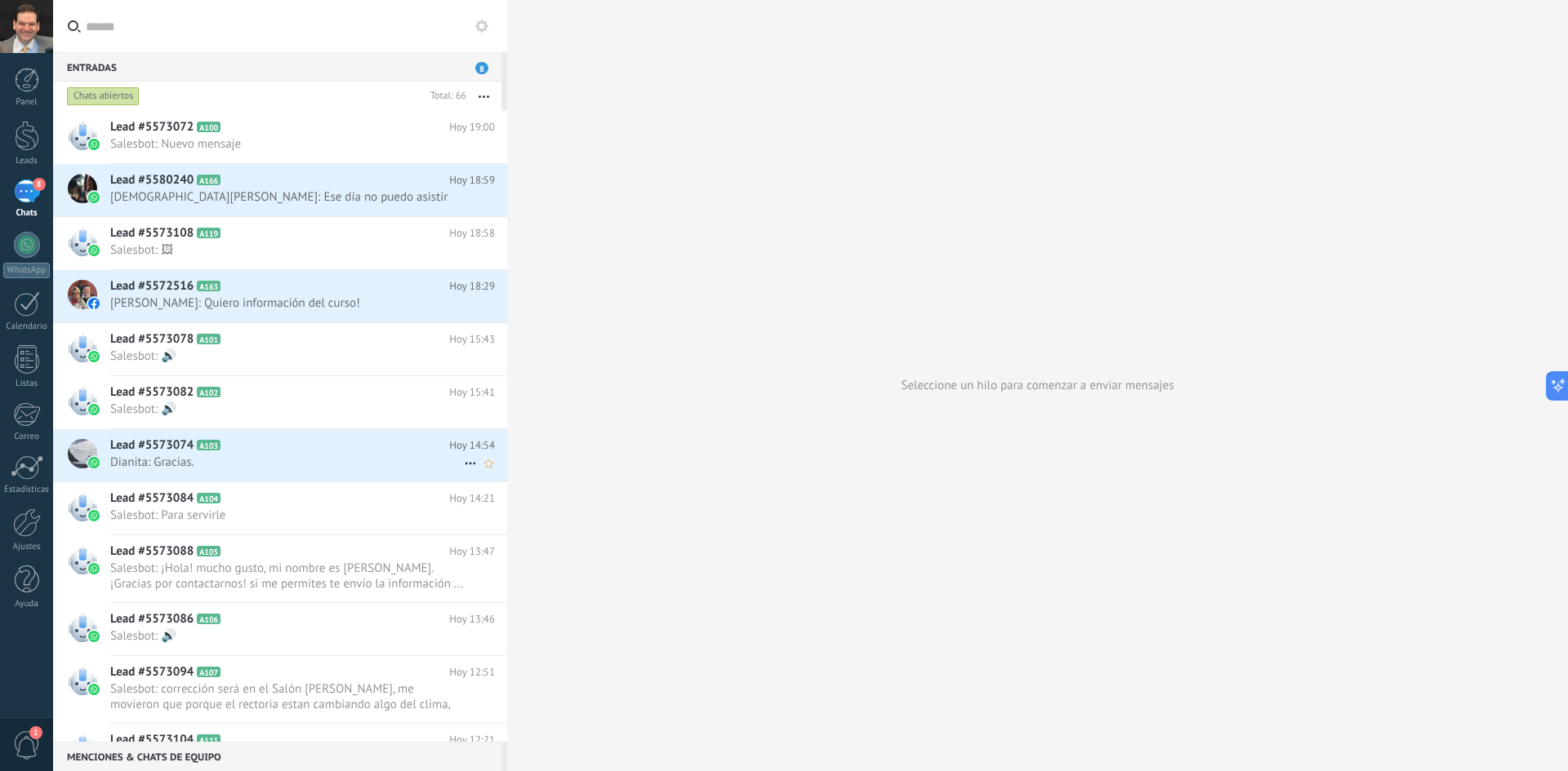
click at [269, 456] on span "Dianita: Gracias." at bounding box center [287, 462] width 353 height 16
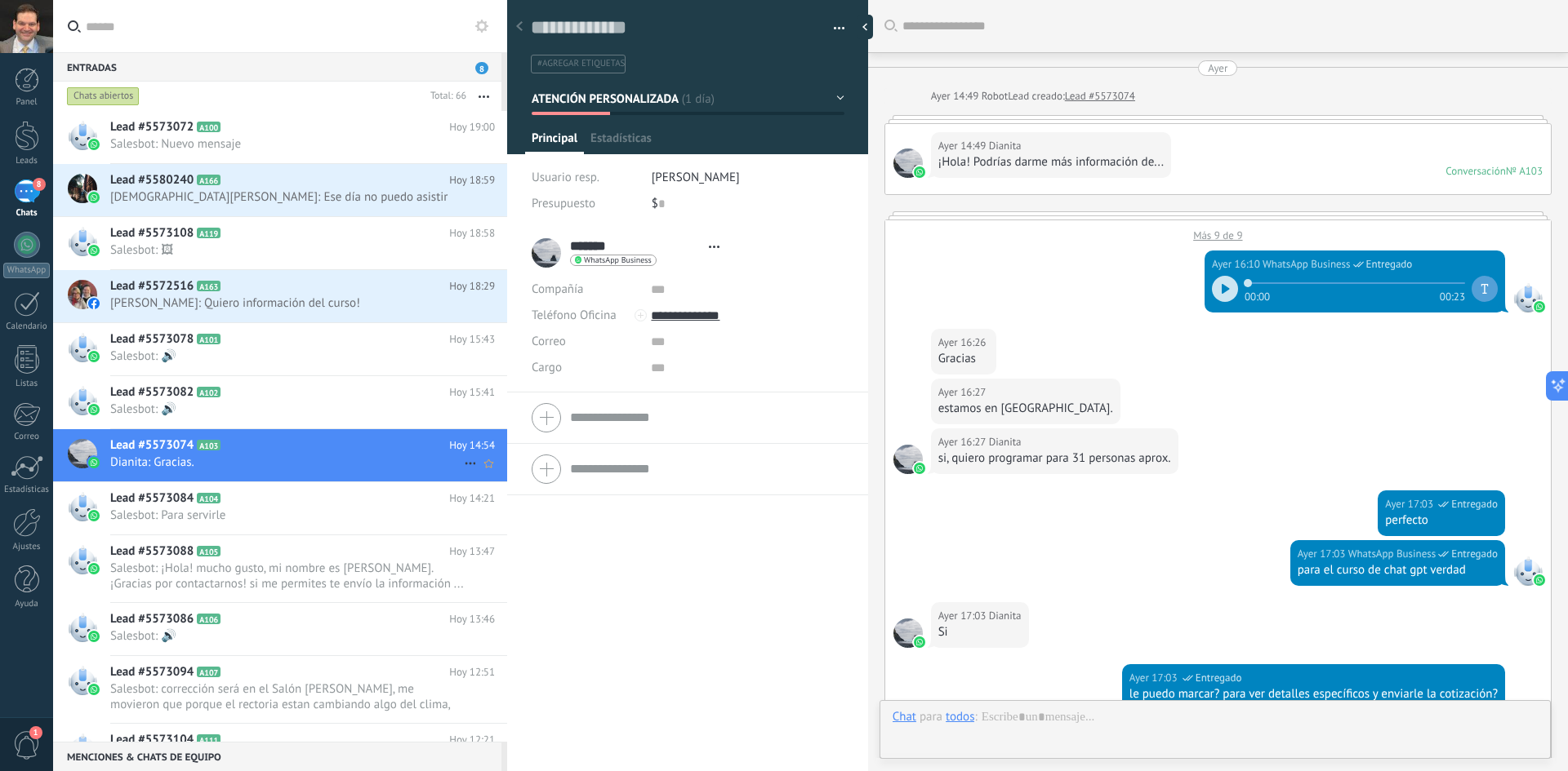
type textarea "**********"
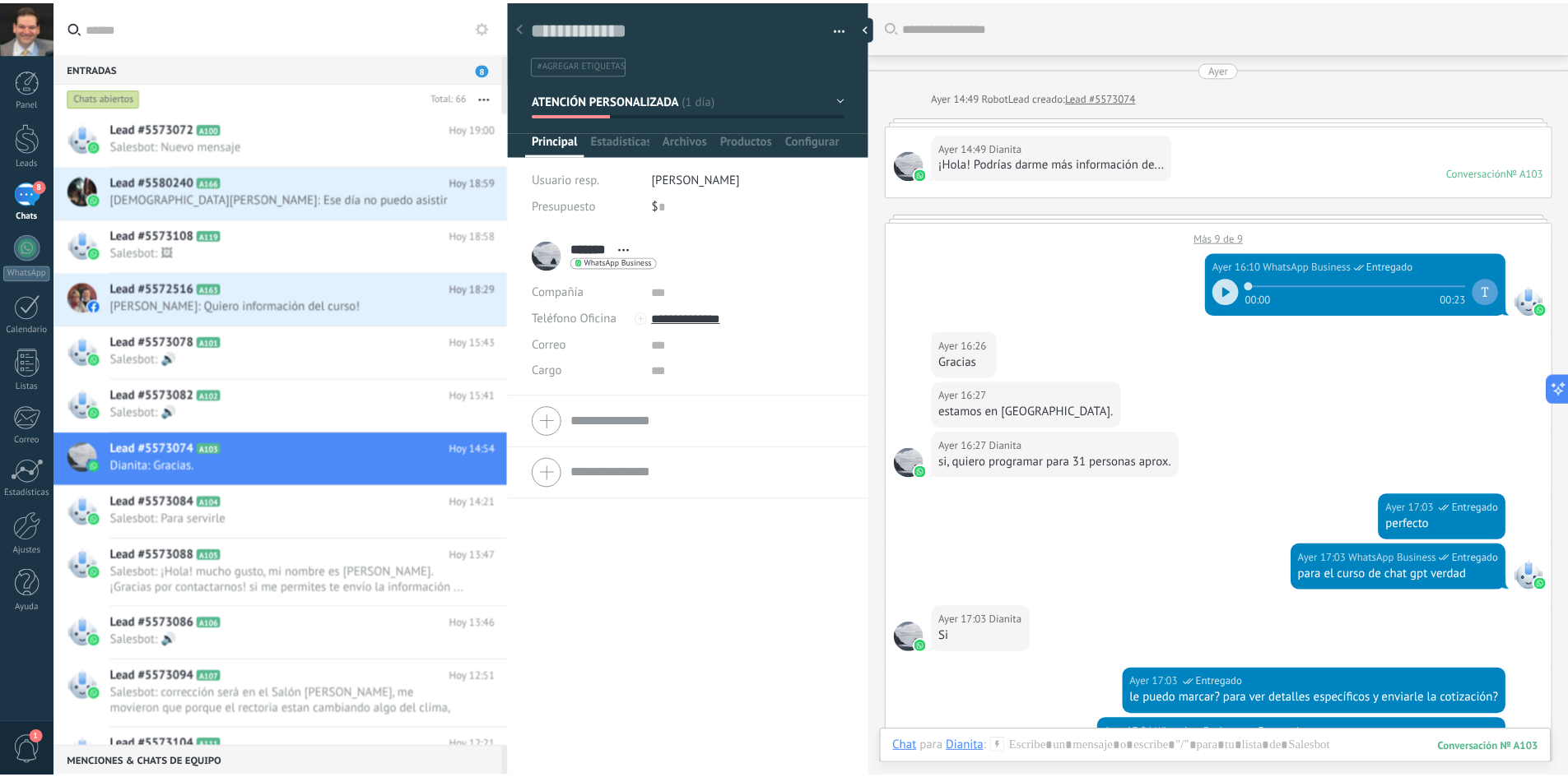
scroll to position [1135, 0]
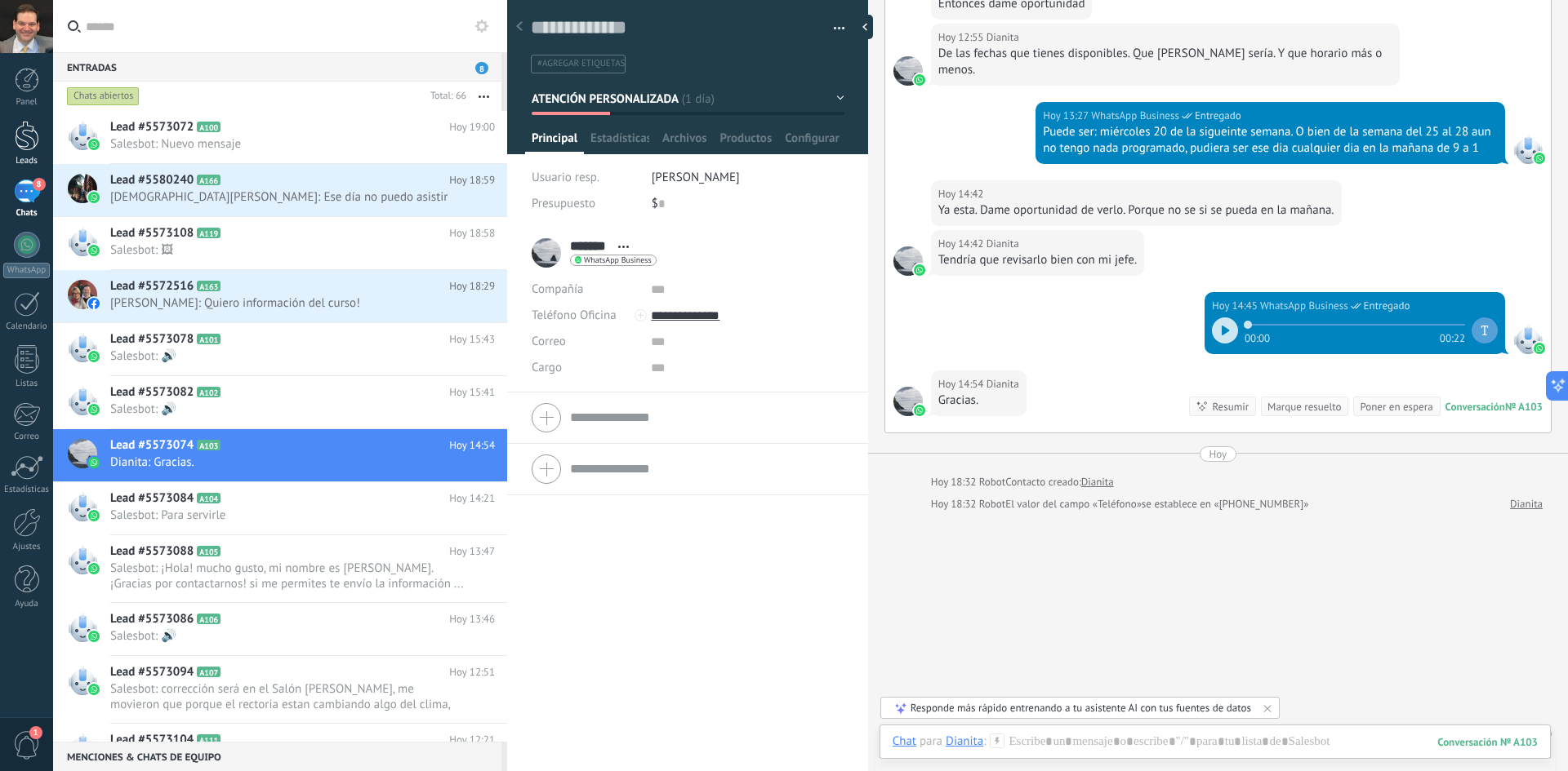
click at [26, 146] on div at bounding box center [27, 136] width 24 height 30
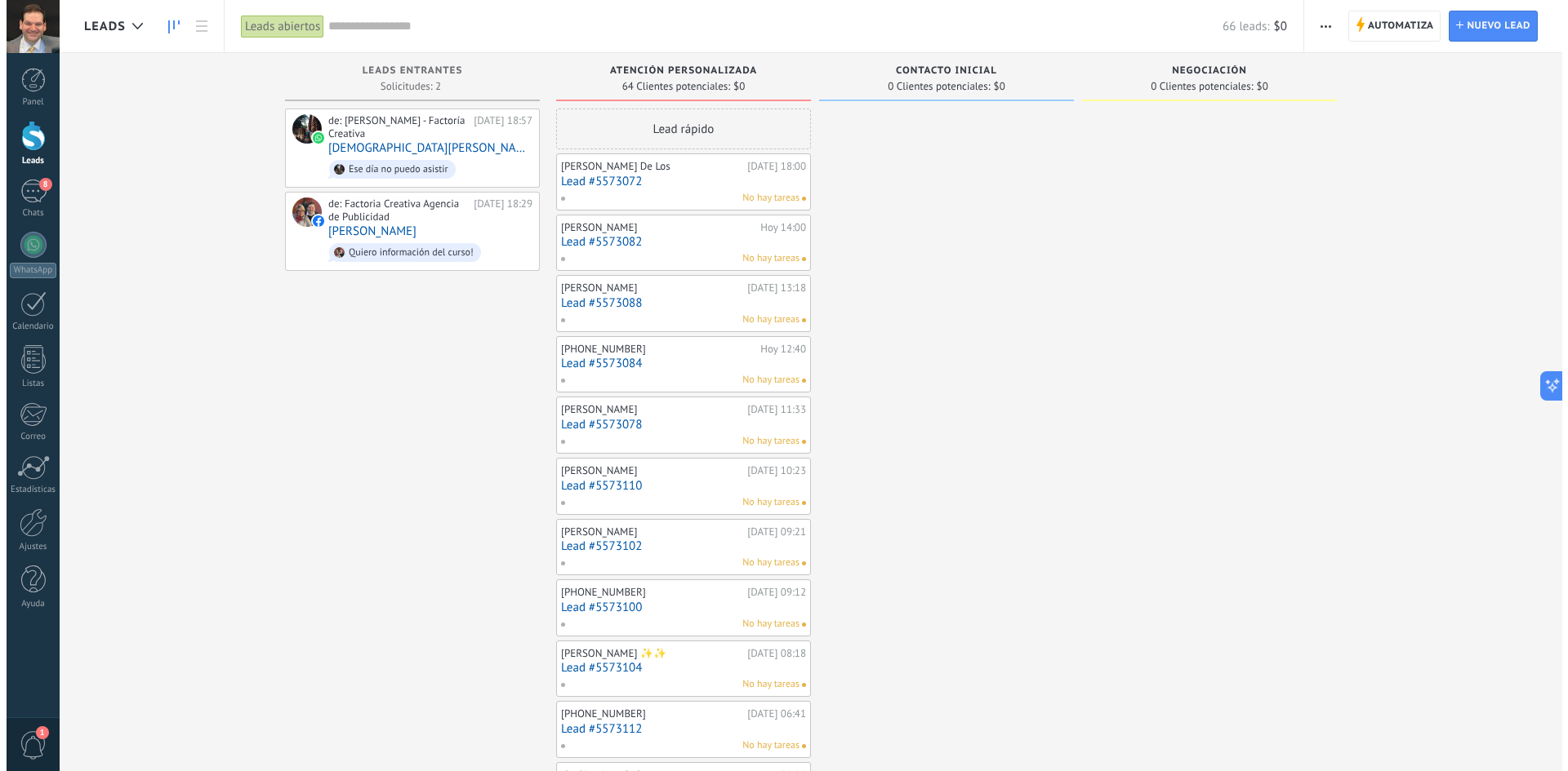
scroll to position [24, 0]
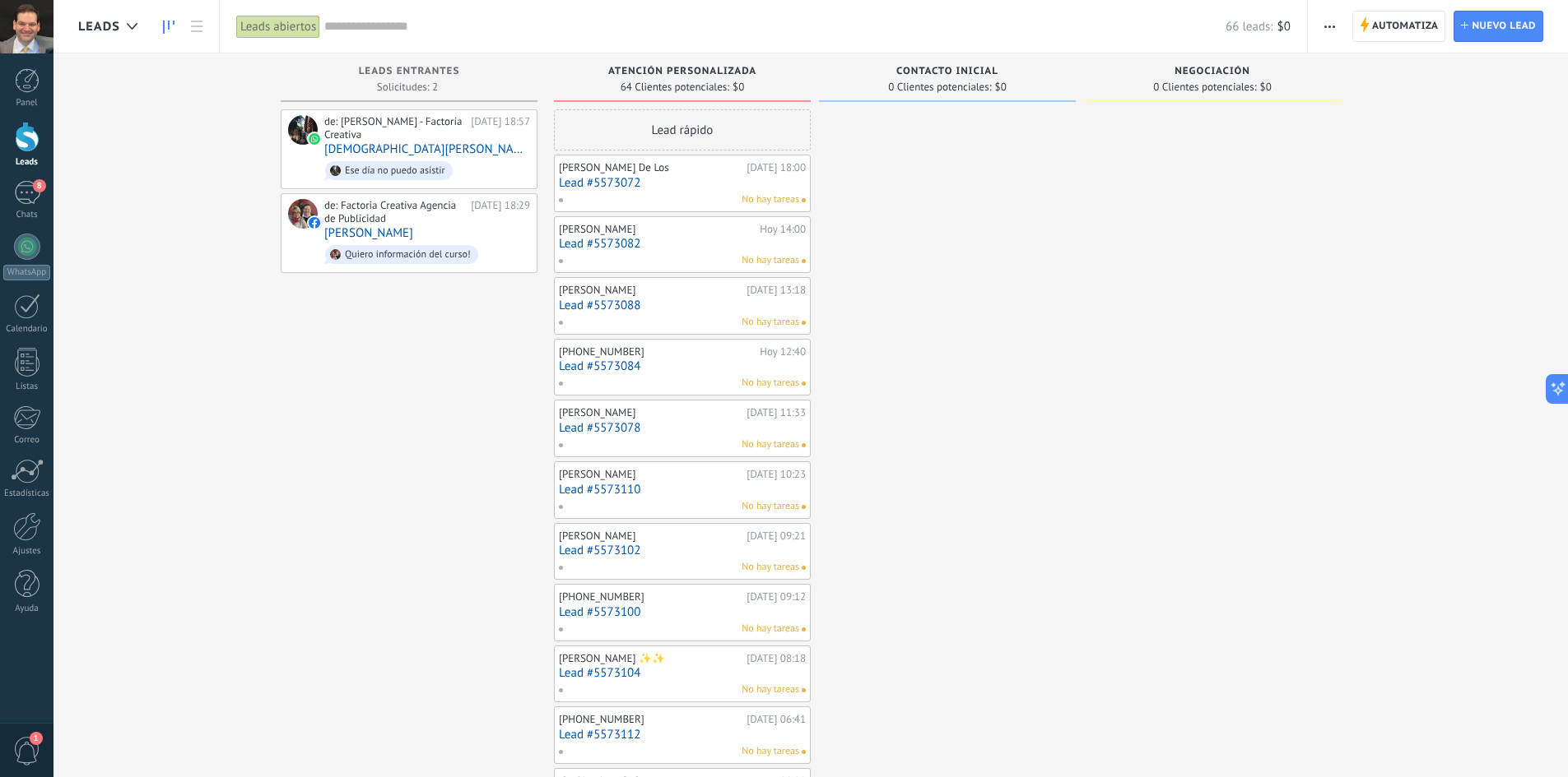
click at [1330, 29] on span "button" at bounding box center [1330, 26] width 10 height 31
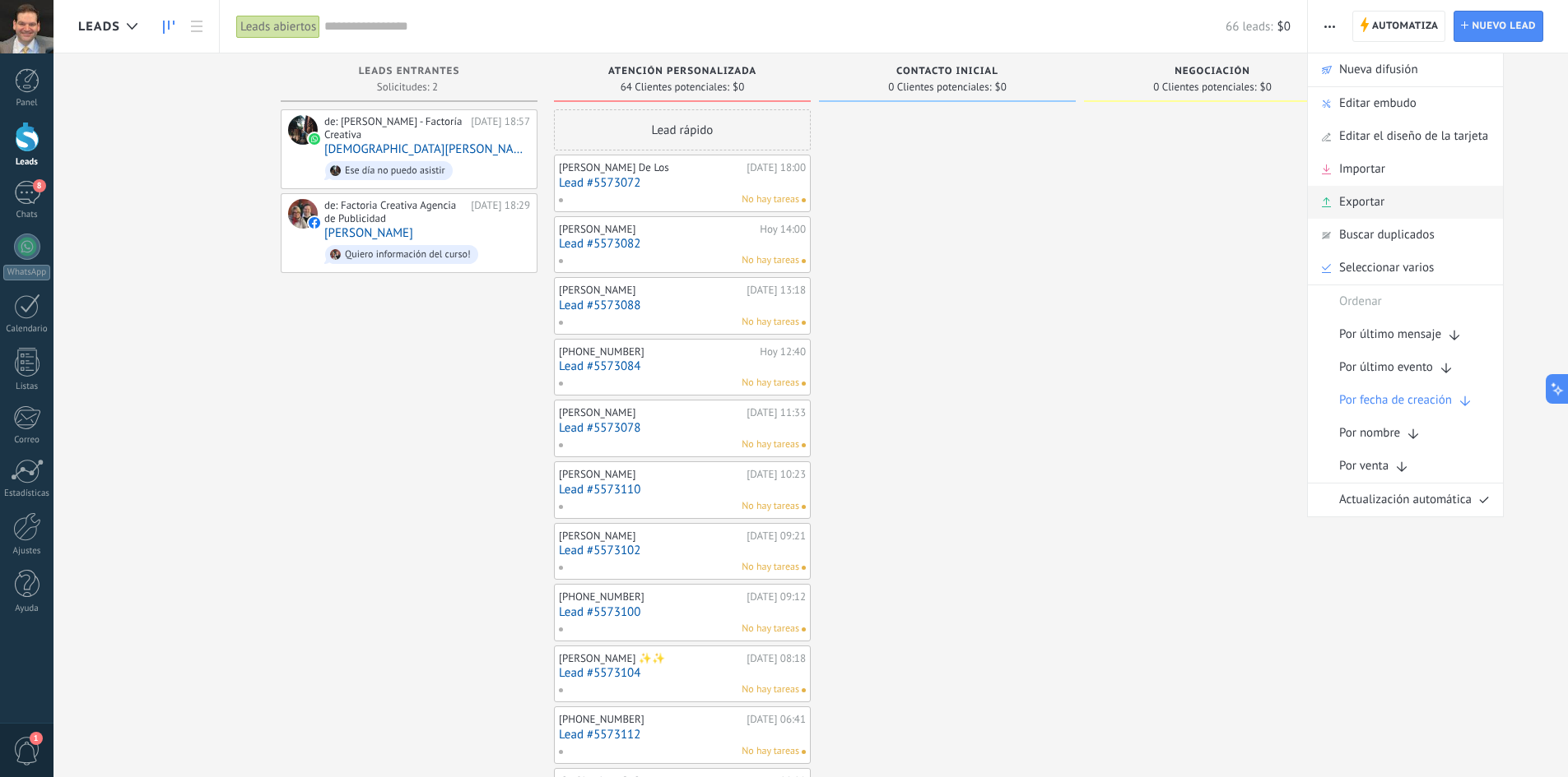
click at [1360, 203] on span "Exportar" at bounding box center [1362, 202] width 45 height 33
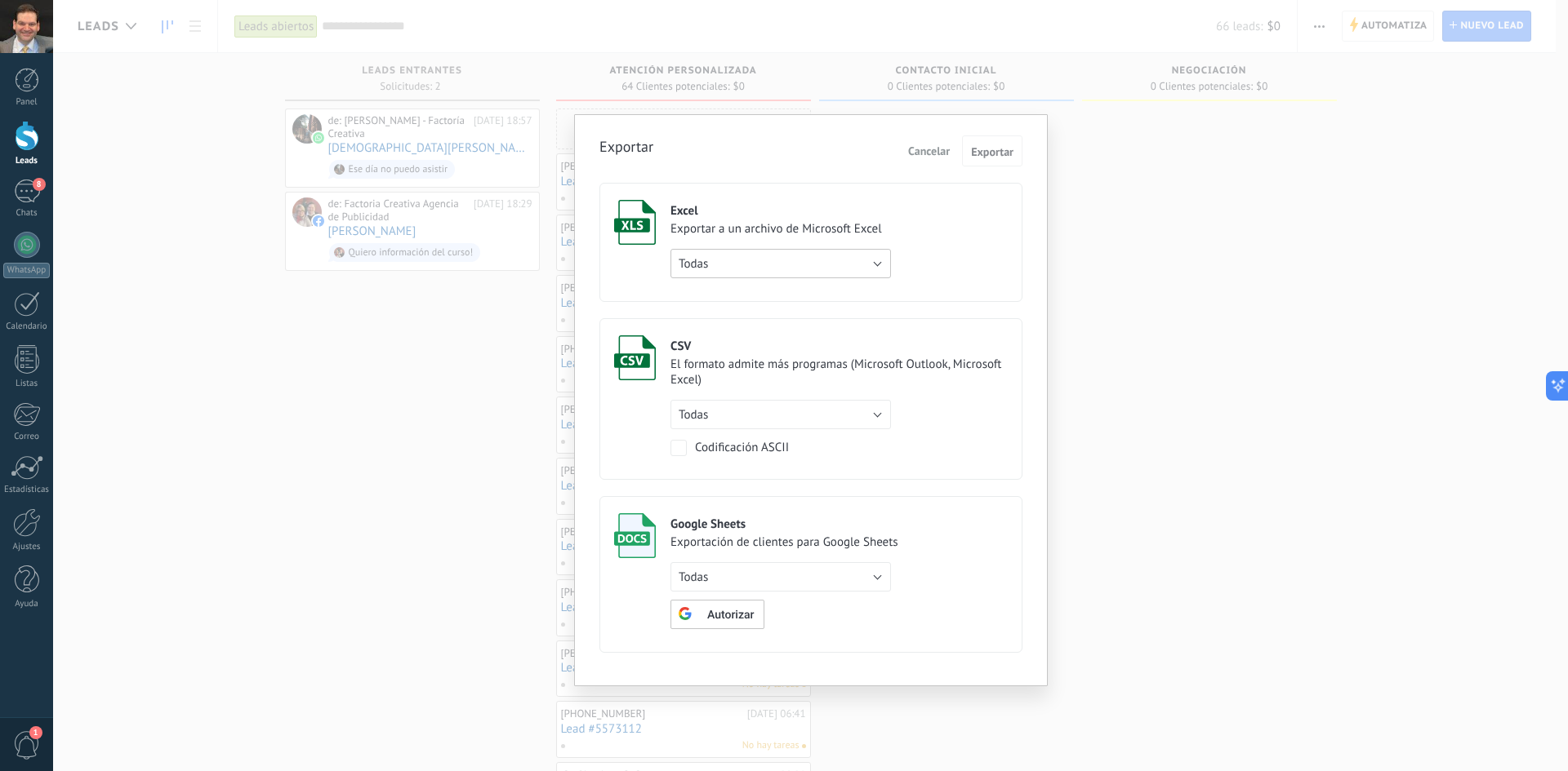
click at [757, 266] on button "Todas" at bounding box center [780, 264] width 221 height 29
click at [931, 270] on label "Excel Exportar a un archivo de Microsoft Excel Todas de filtro activo Todas" at bounding box center [810, 242] width 423 height 119
click at [1003, 135] on div "Exportar Cancelar Exportar Excel Exportar a un archivo de Microsoft Excel Todas…" at bounding box center [810, 400] width 474 height 572
click at [1001, 145] on button "Exportar" at bounding box center [992, 151] width 61 height 31
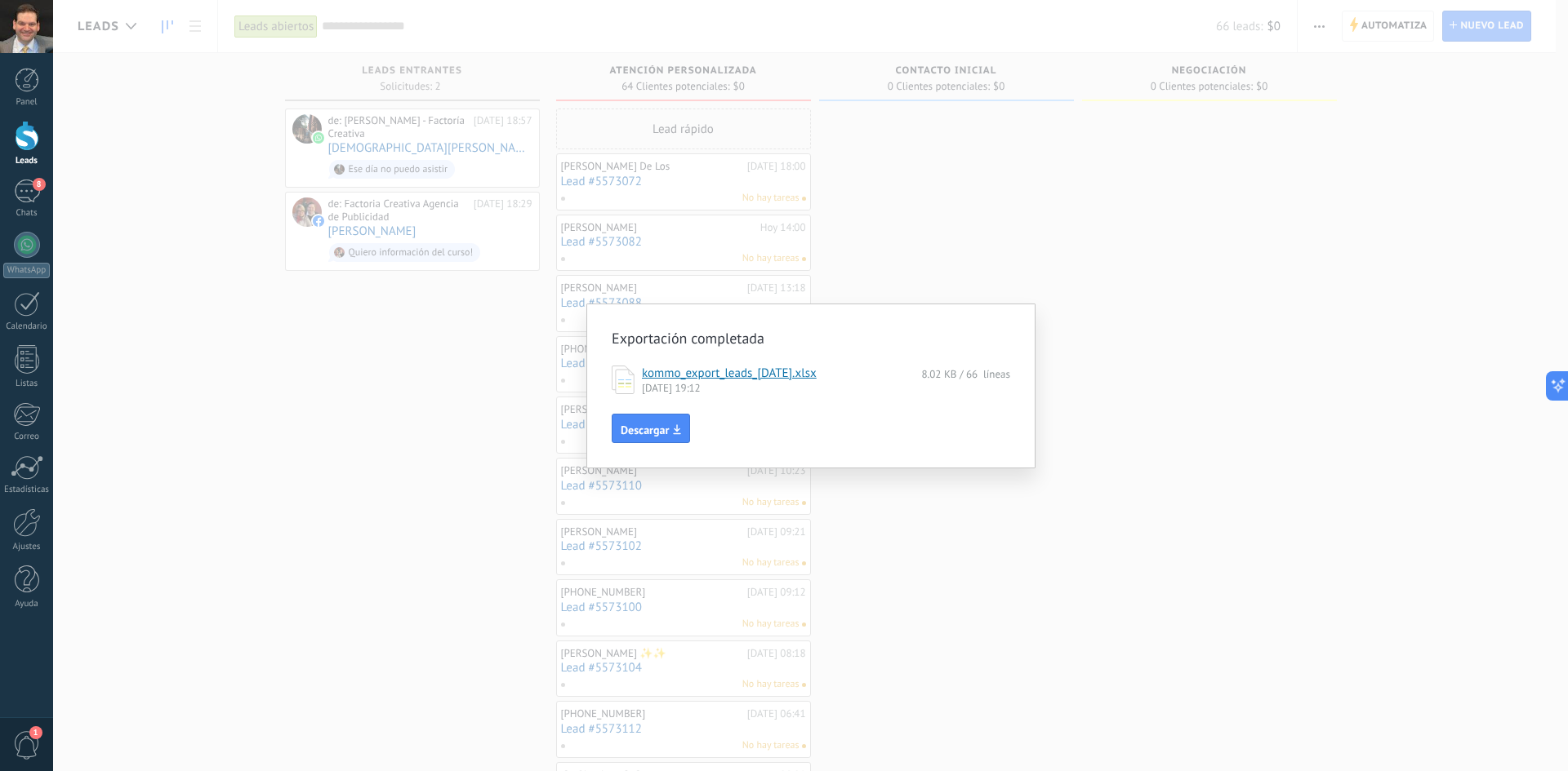
click at [790, 368] on link "kommo_export_leads_2025-08-12.xlsx" at bounding box center [729, 374] width 175 height 16
click at [991, 269] on div "Exportación completada kommo_export_leads_2025-08-12.xlsx 8.02 KB / 66 líneas 1…" at bounding box center [810, 385] width 1515 height 771
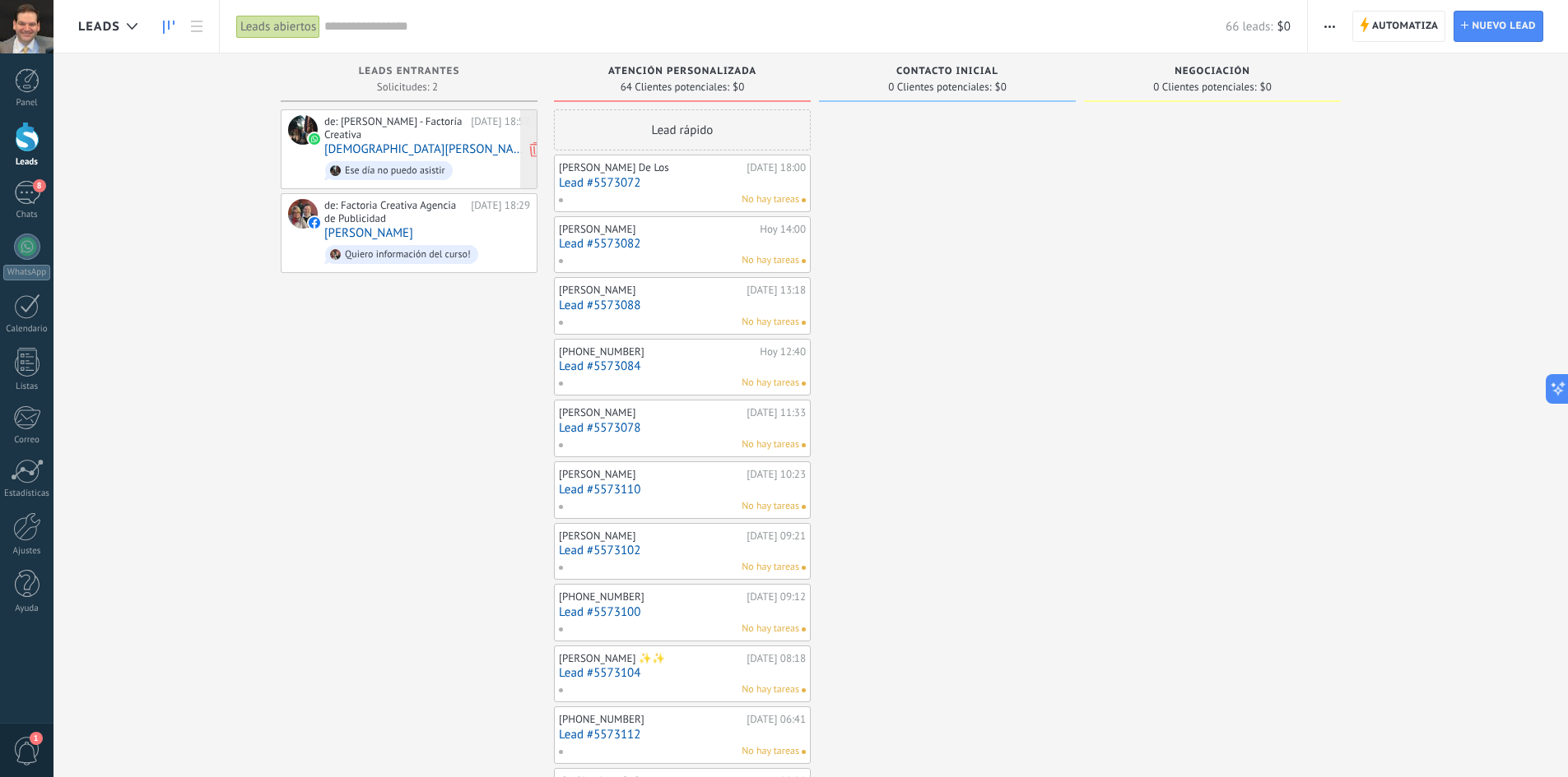
click at [377, 126] on div "de: [PERSON_NAME] - Factoría Creativa" at bounding box center [394, 127] width 140 height 25
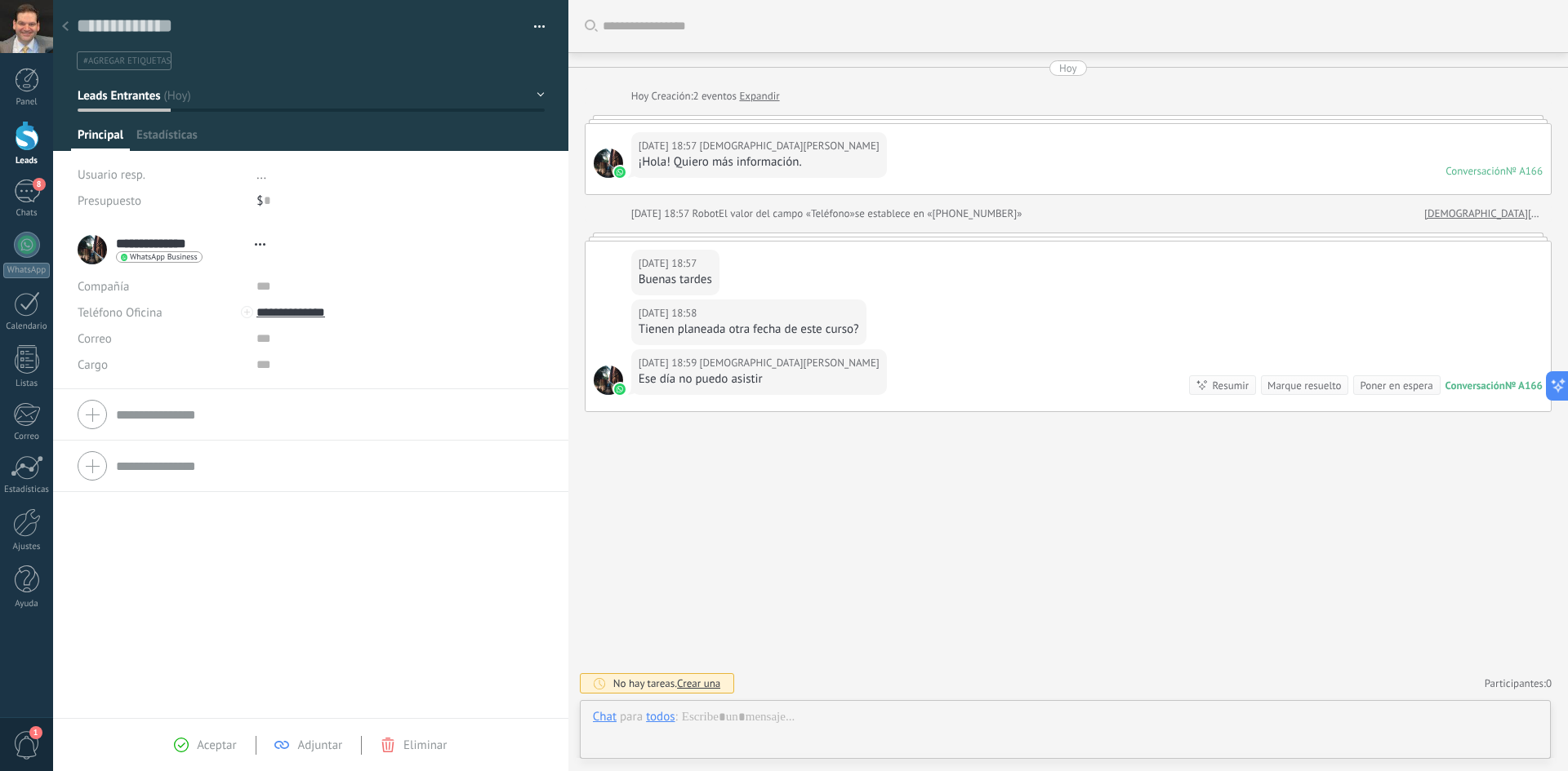
type textarea "**********"
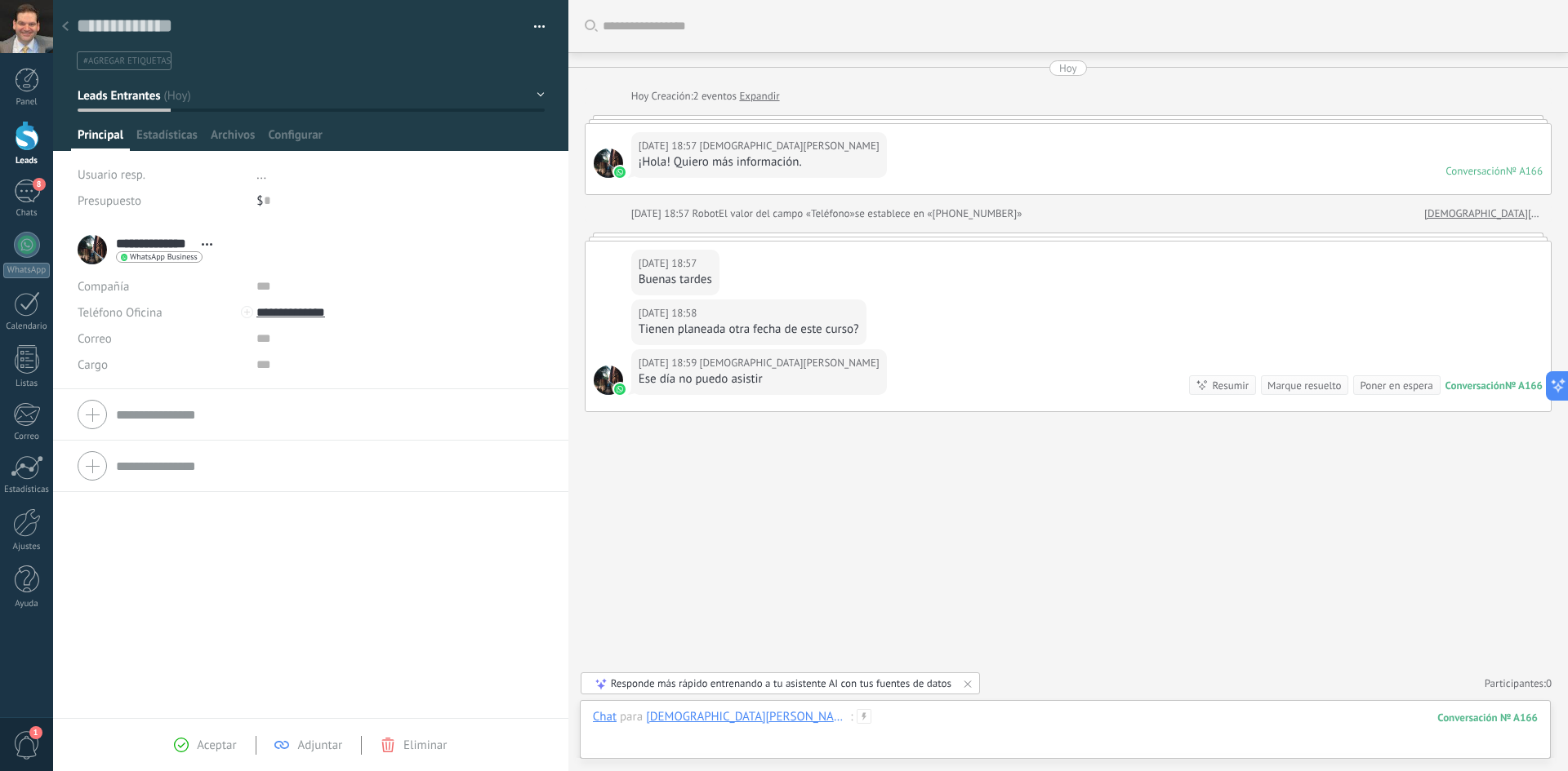
drag, startPoint x: 781, startPoint y: 714, endPoint x: 823, endPoint y: 726, distance: 43.7
click at [782, 715] on div at bounding box center [1065, 734] width 945 height 49
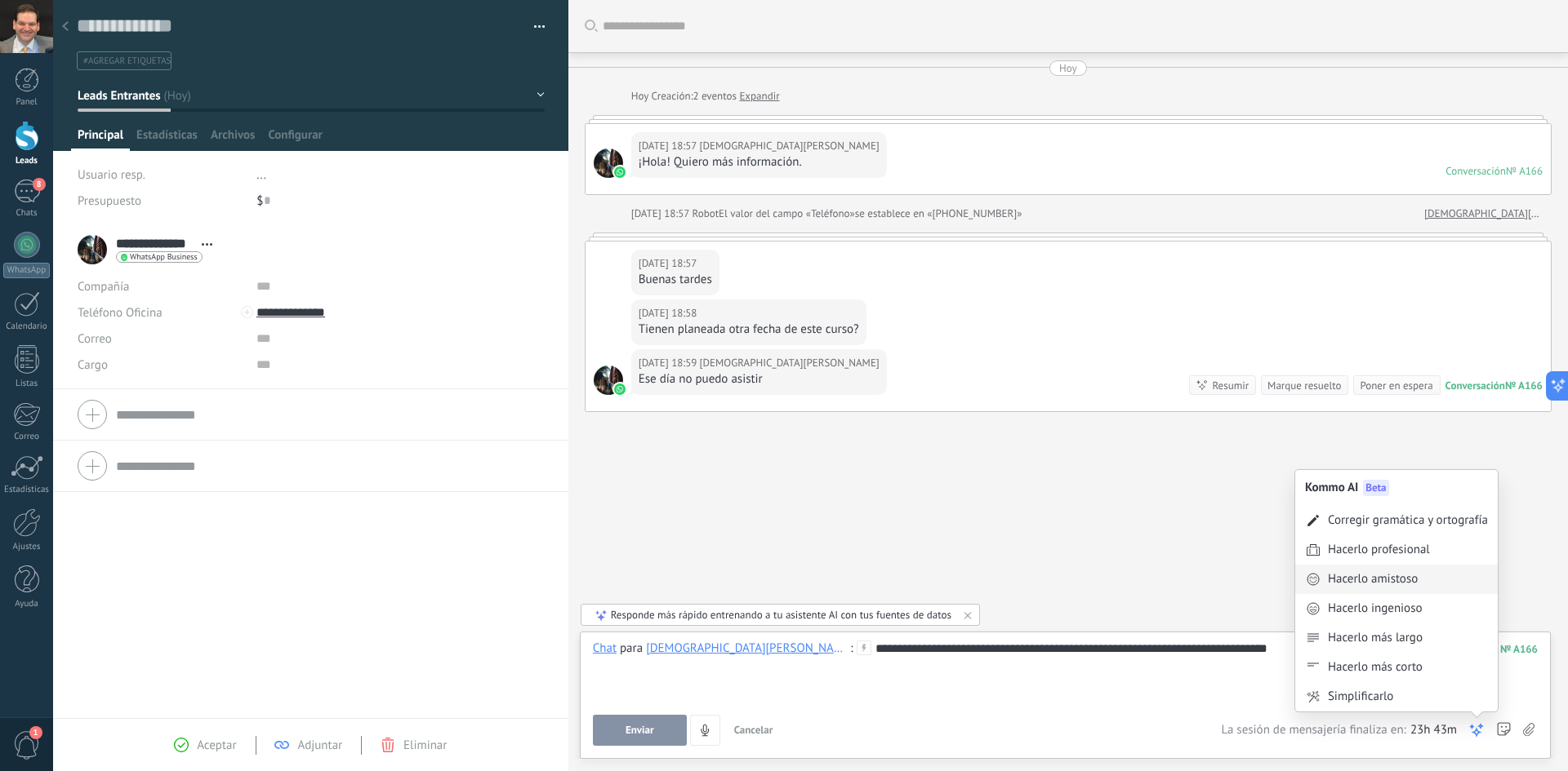
click at [1351, 581] on div "Hacerlo amistoso" at bounding box center [1373, 579] width 90 height 16
click at [1474, 729] on icon at bounding box center [1476, 730] width 16 height 16
click at [1347, 514] on div "Hacerlo profesional" at bounding box center [1379, 519] width 102 height 16
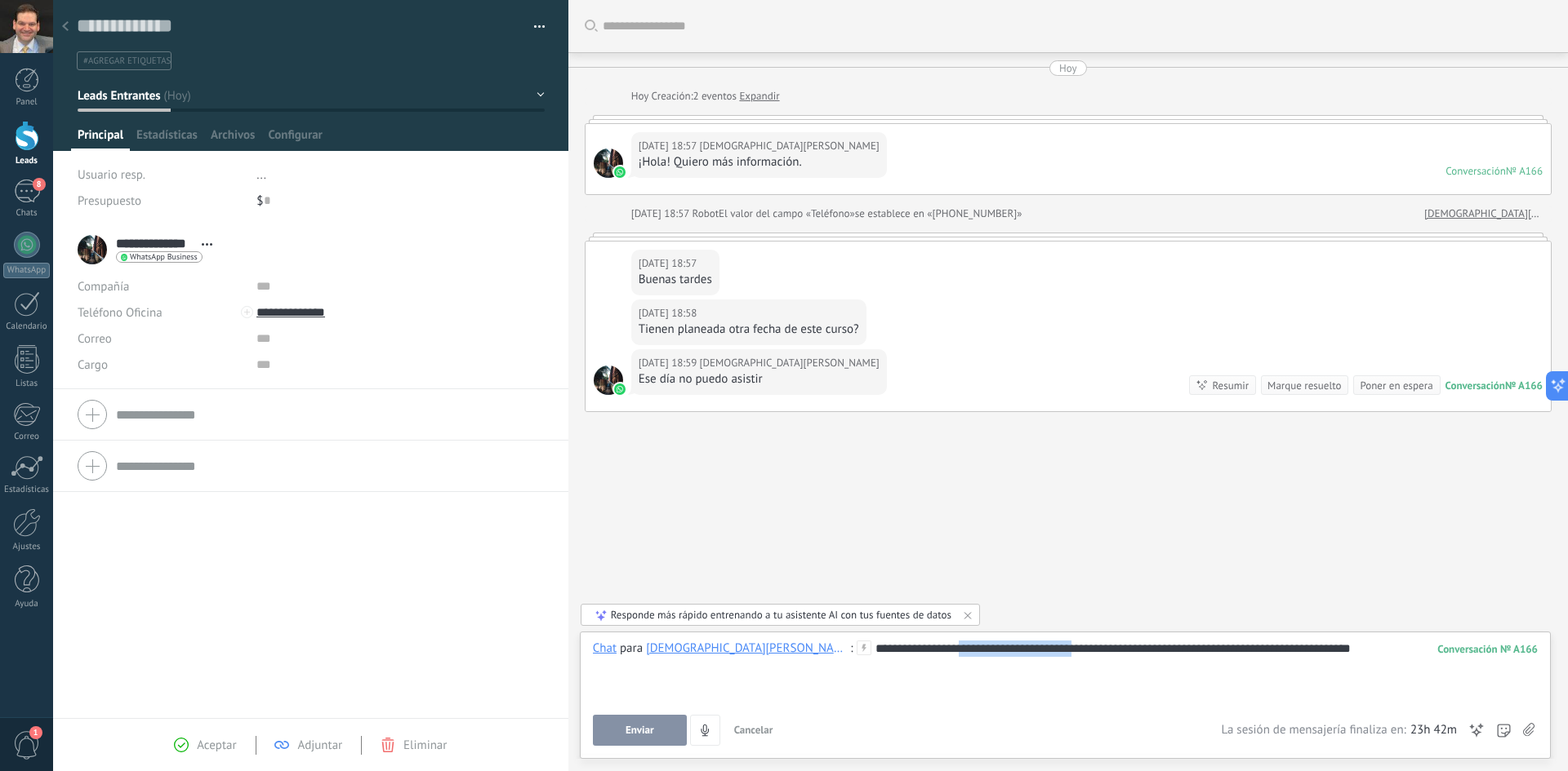
drag, startPoint x: 829, startPoint y: 648, endPoint x: 949, endPoint y: 652, distance: 120.1
click at [949, 652] on div "**********" at bounding box center [1065, 672] width 945 height 62
drag, startPoint x: 955, startPoint y: 648, endPoint x: 1016, endPoint y: 648, distance: 61.0
click at [1016, 648] on div "**********" at bounding box center [1065, 672] width 945 height 62
click at [648, 736] on span "Enviar" at bounding box center [640, 730] width 29 height 11
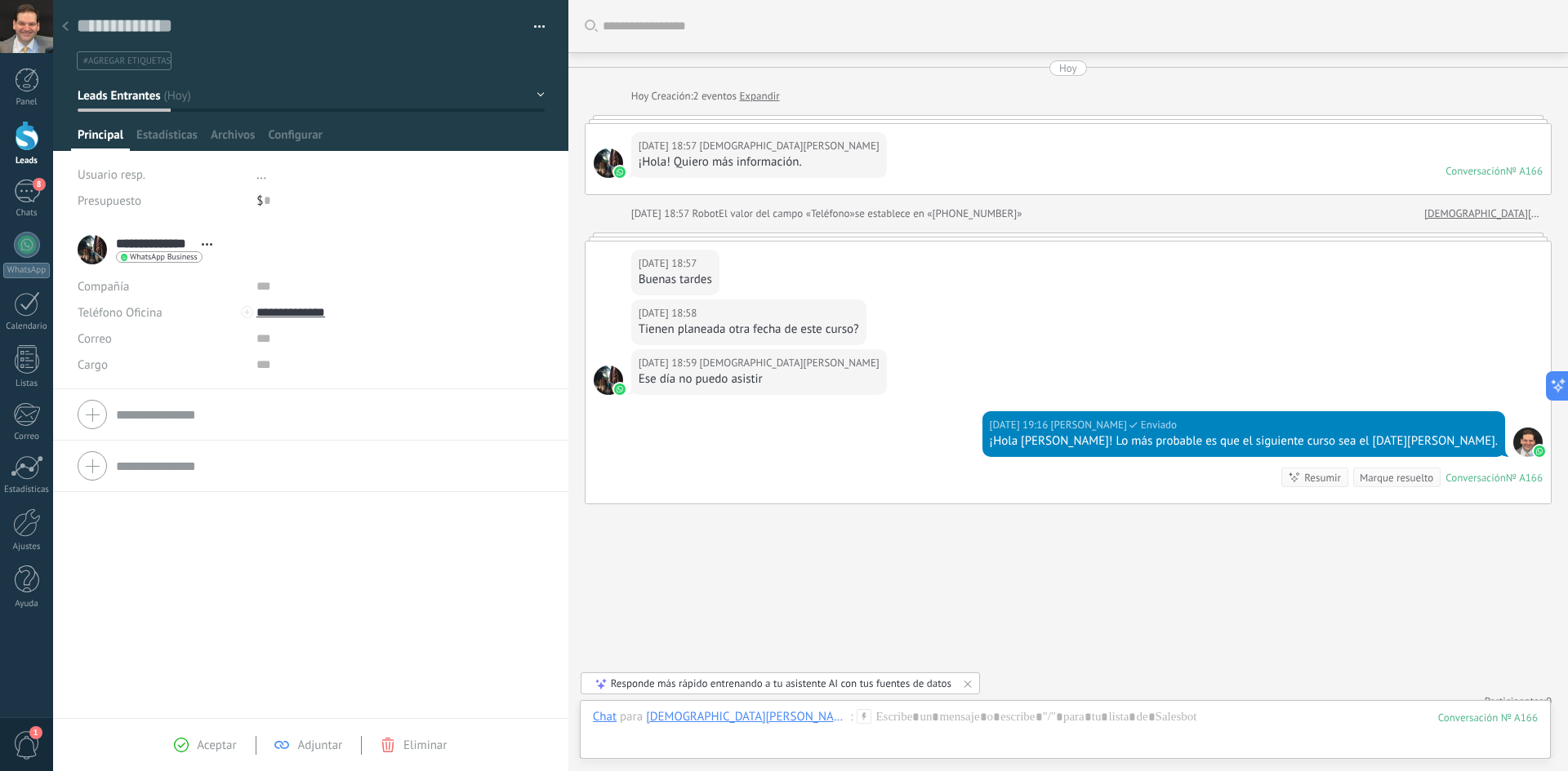
scroll to position [18, 0]
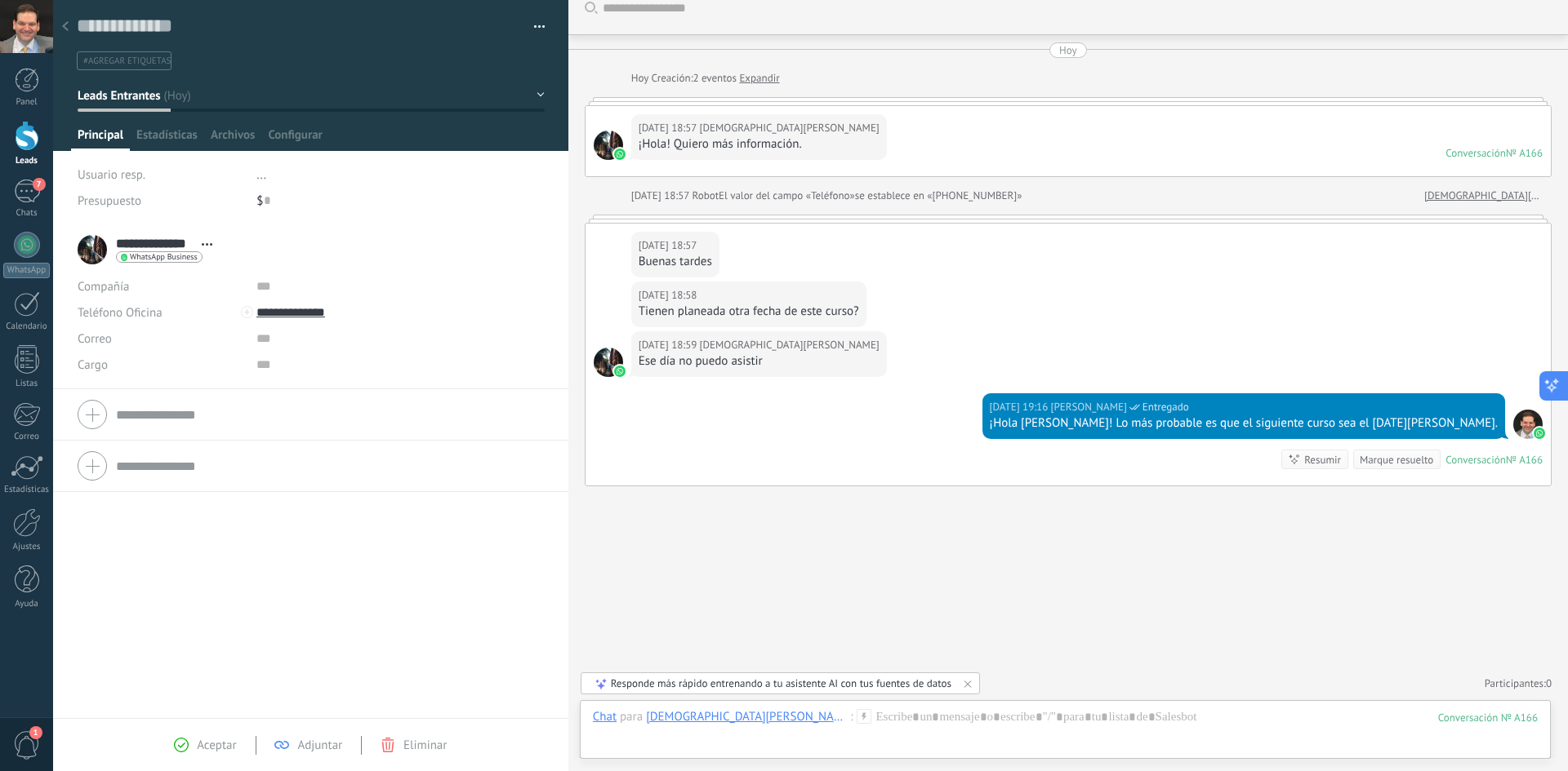
click at [1555, 382] on icon at bounding box center [1552, 386] width 17 height 17
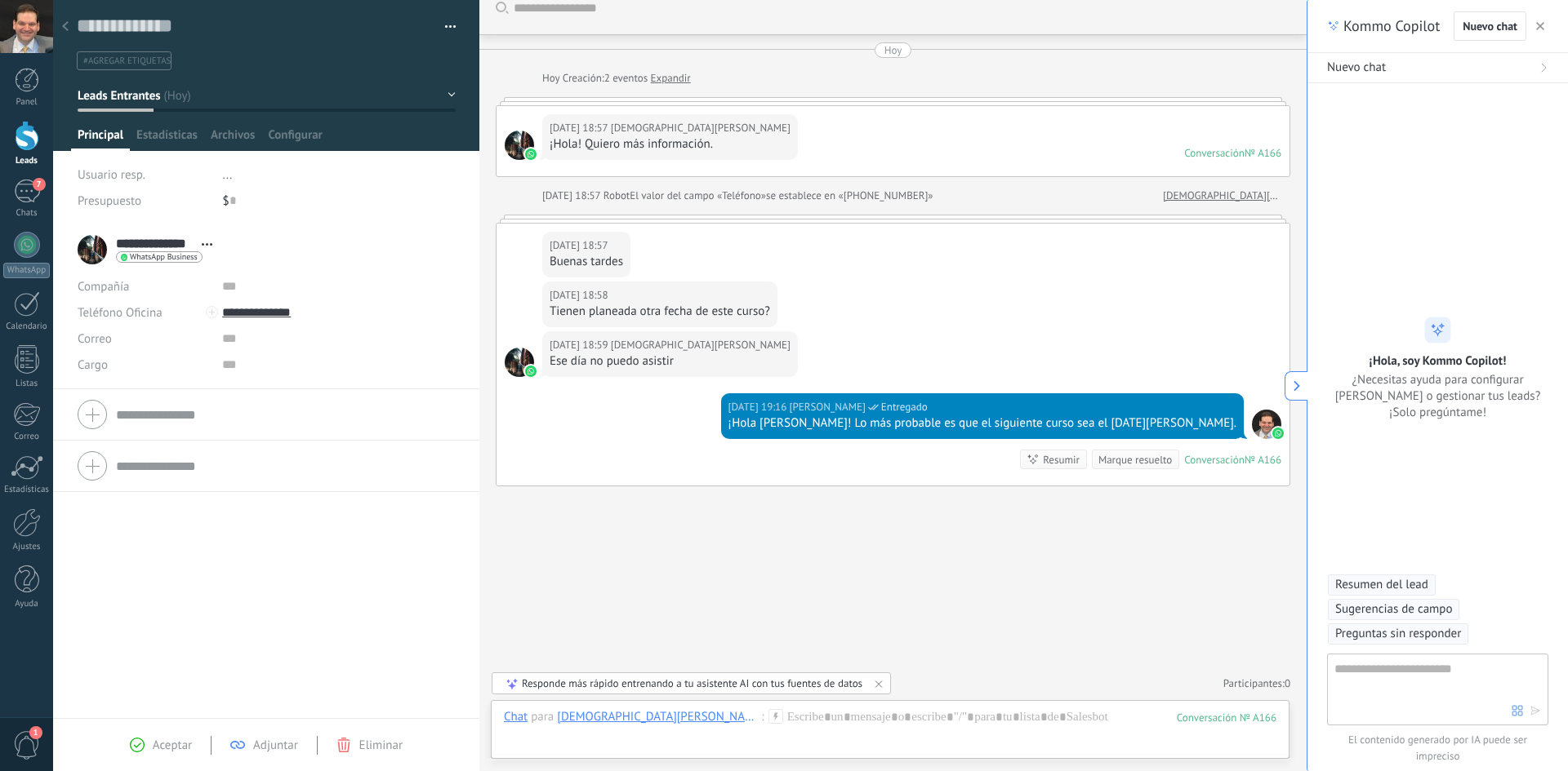
scroll to position [24, 0]
click at [1542, 24] on use "button" at bounding box center [1539, 25] width 8 height 8
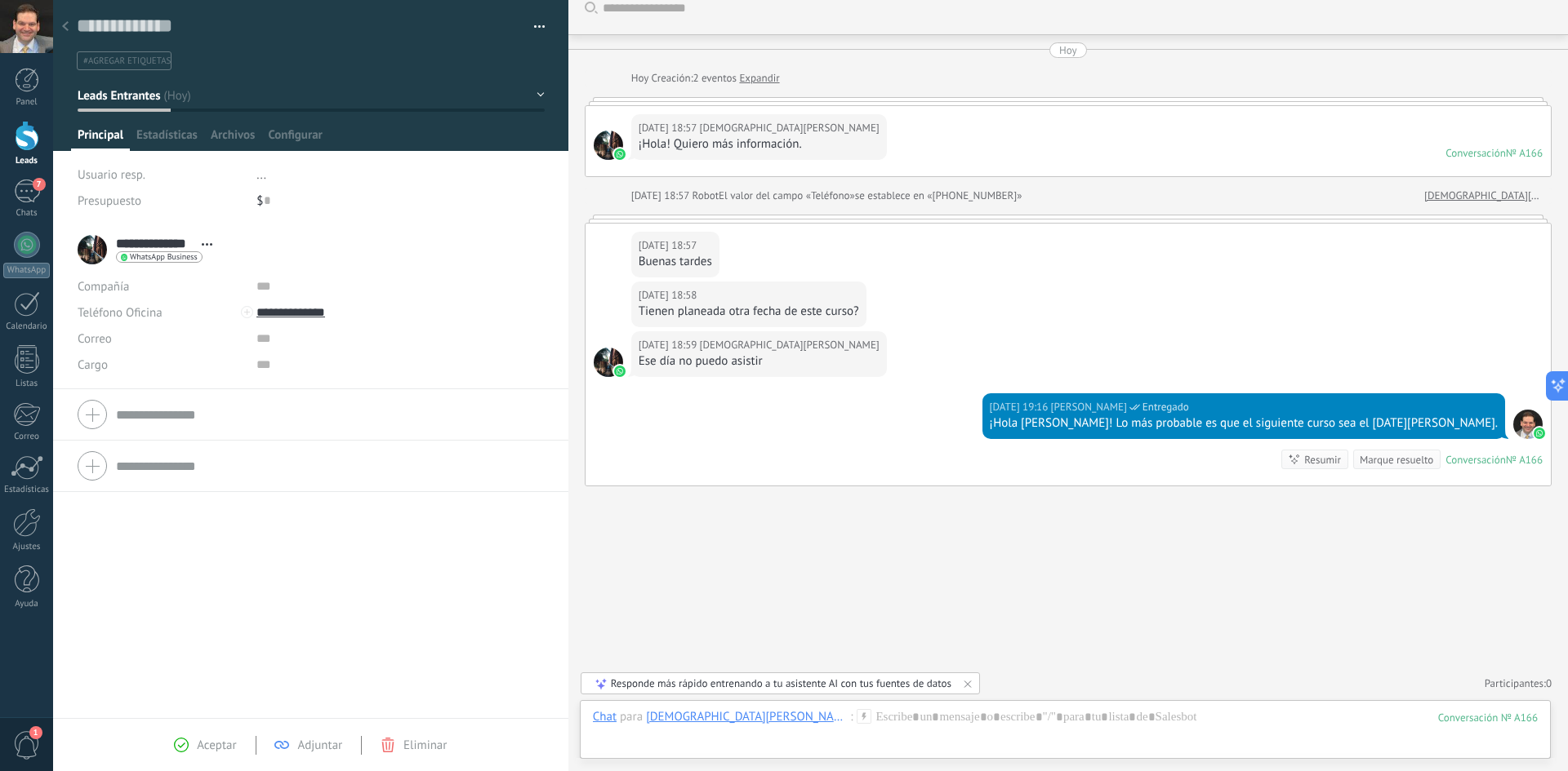
click at [733, 682] on div "Responde más rápido entrenando a tu asistente AI con tus fuentes de datos" at bounding box center [781, 684] width 340 height 14
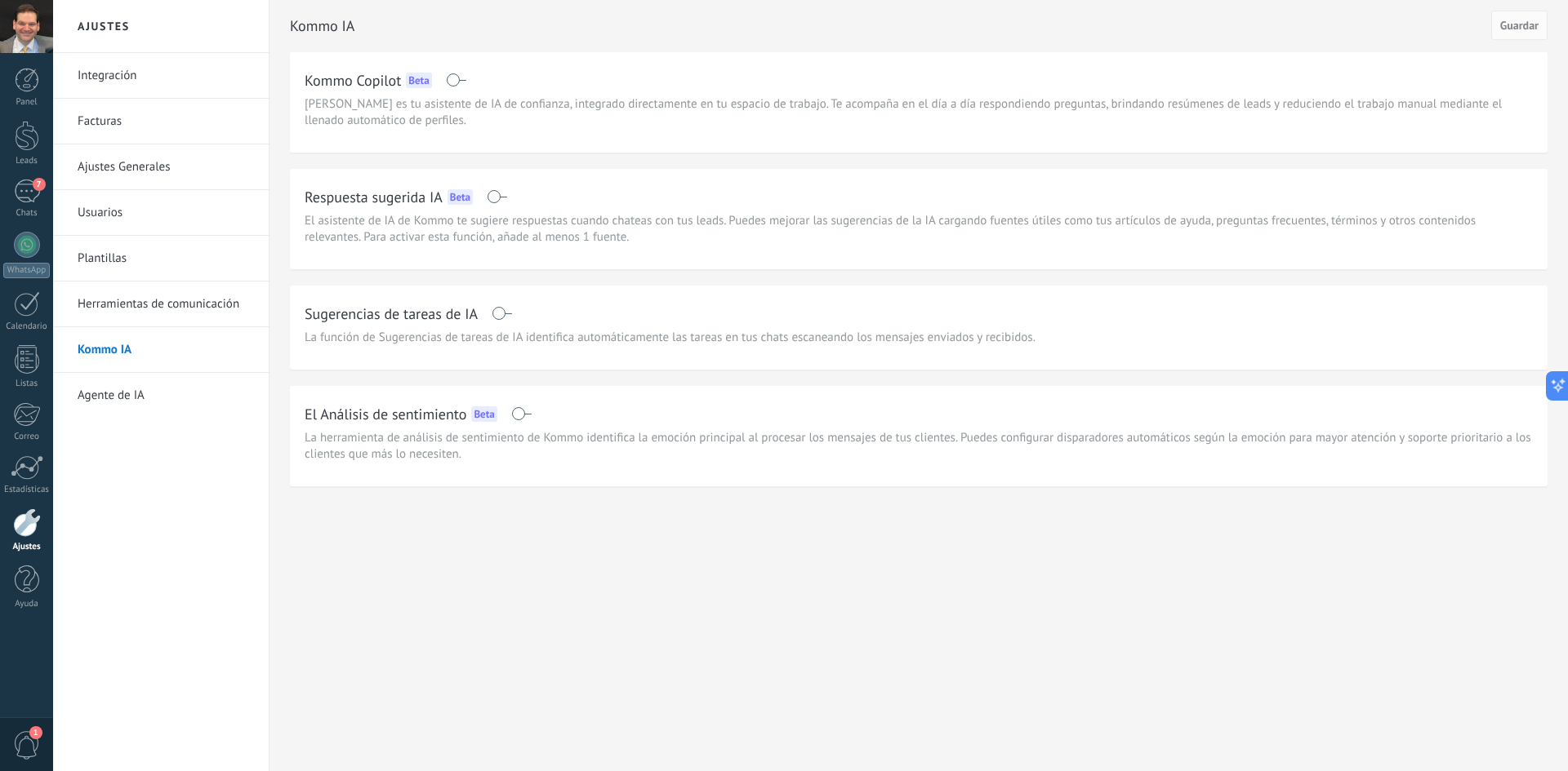
click at [112, 401] on link "Agente de IA" at bounding box center [165, 395] width 175 height 46
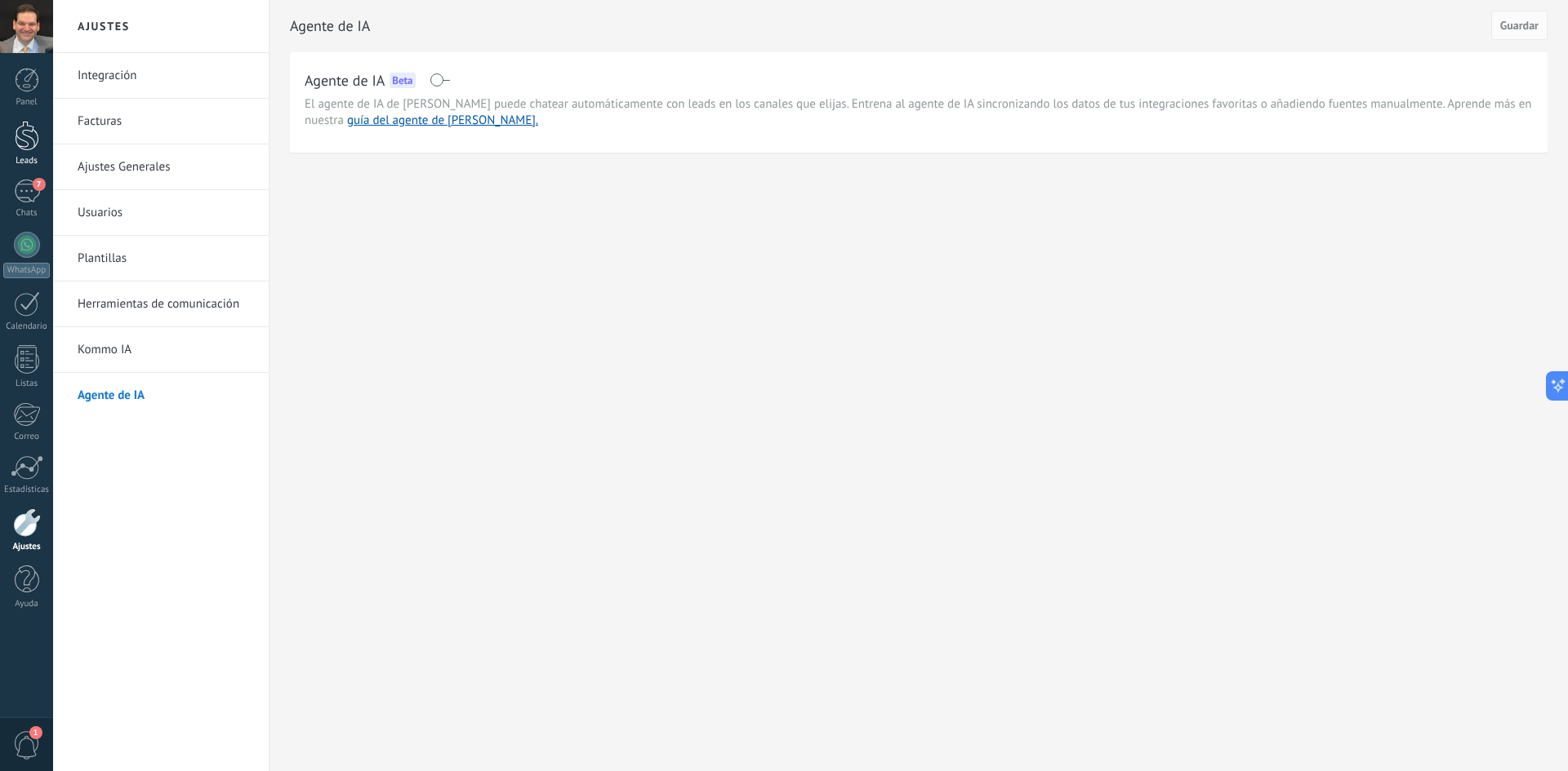
click at [29, 145] on div at bounding box center [27, 136] width 24 height 30
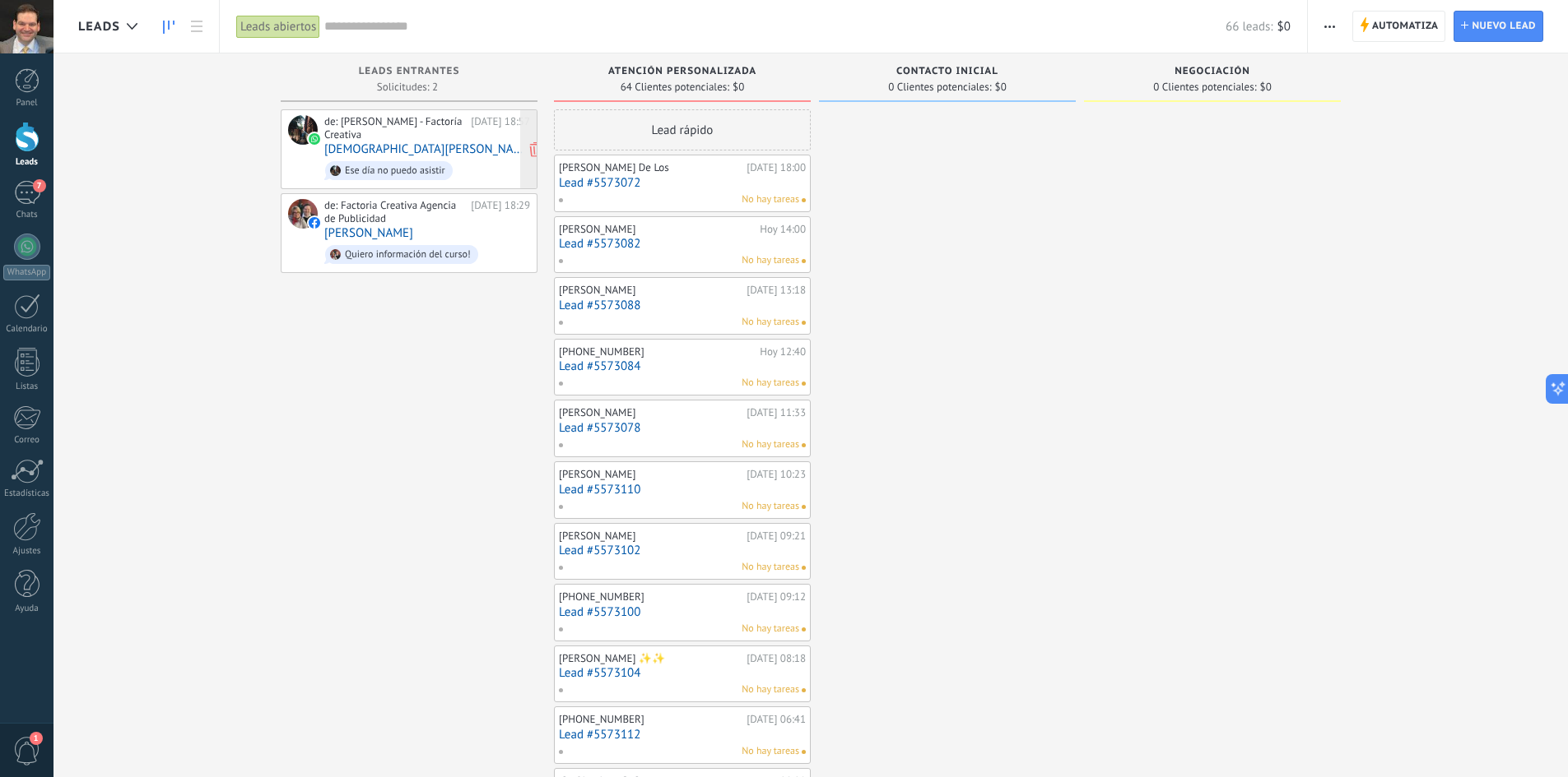
click at [359, 142] on link "[DEMOGRAPHIC_DATA][PERSON_NAME]" at bounding box center [428, 149] width 206 height 14
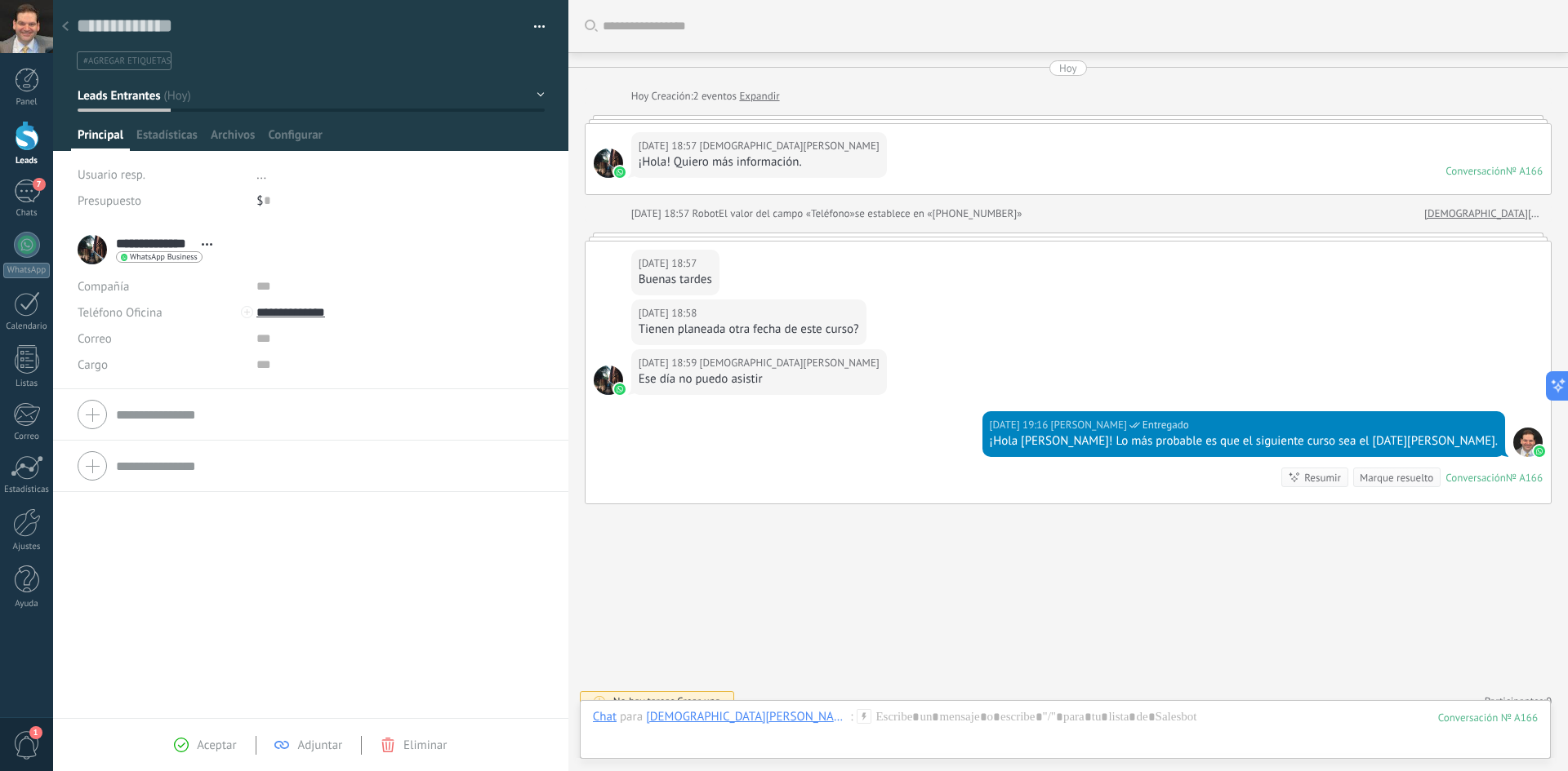
scroll to position [18, 0]
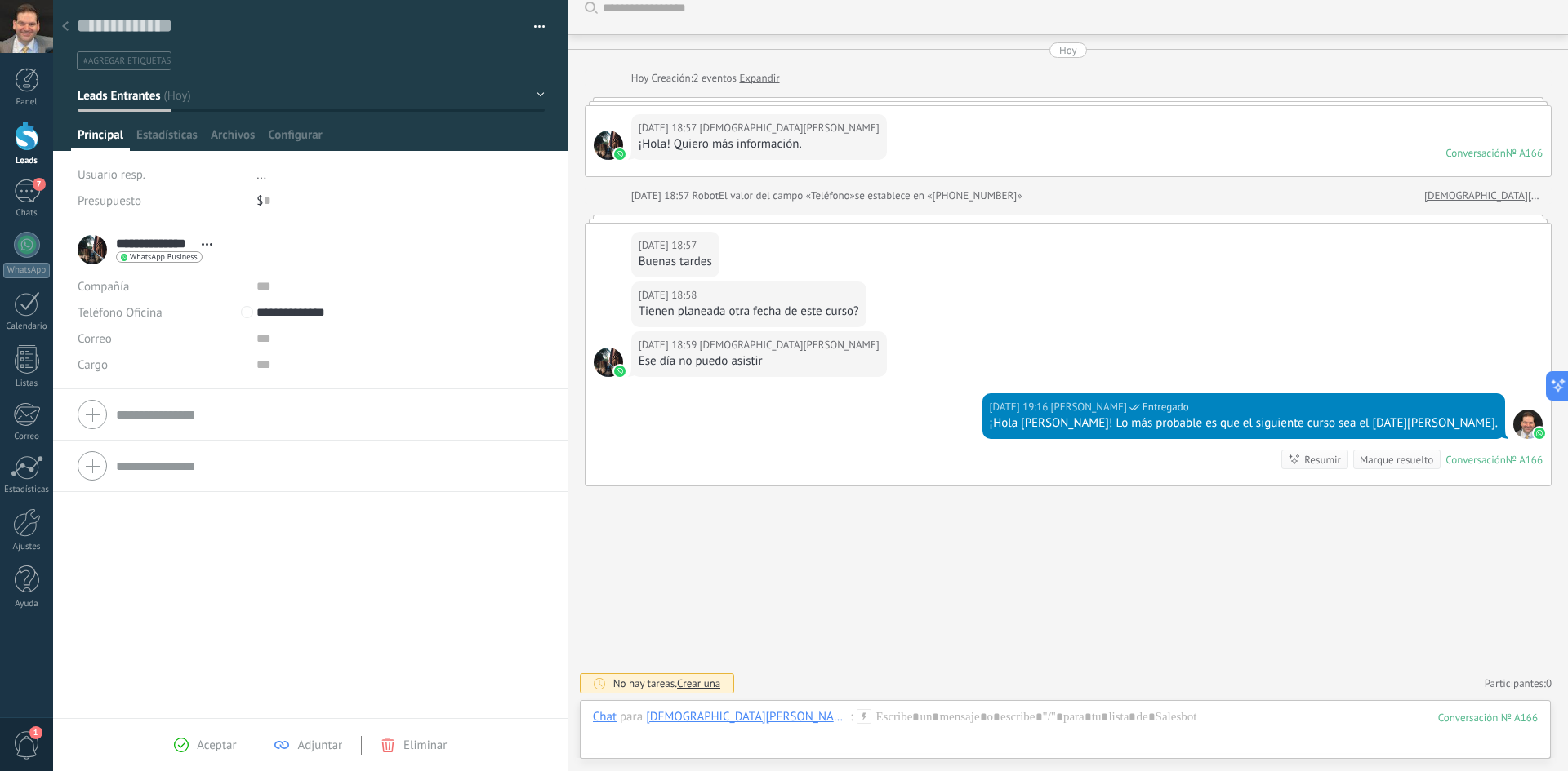
click at [85, 251] on div "**********" at bounding box center [149, 249] width 143 height 41
click at [203, 243] on icon at bounding box center [207, 244] width 10 height 3
click at [225, 260] on link "Abrir detalle" at bounding box center [257, 266] width 65 height 16
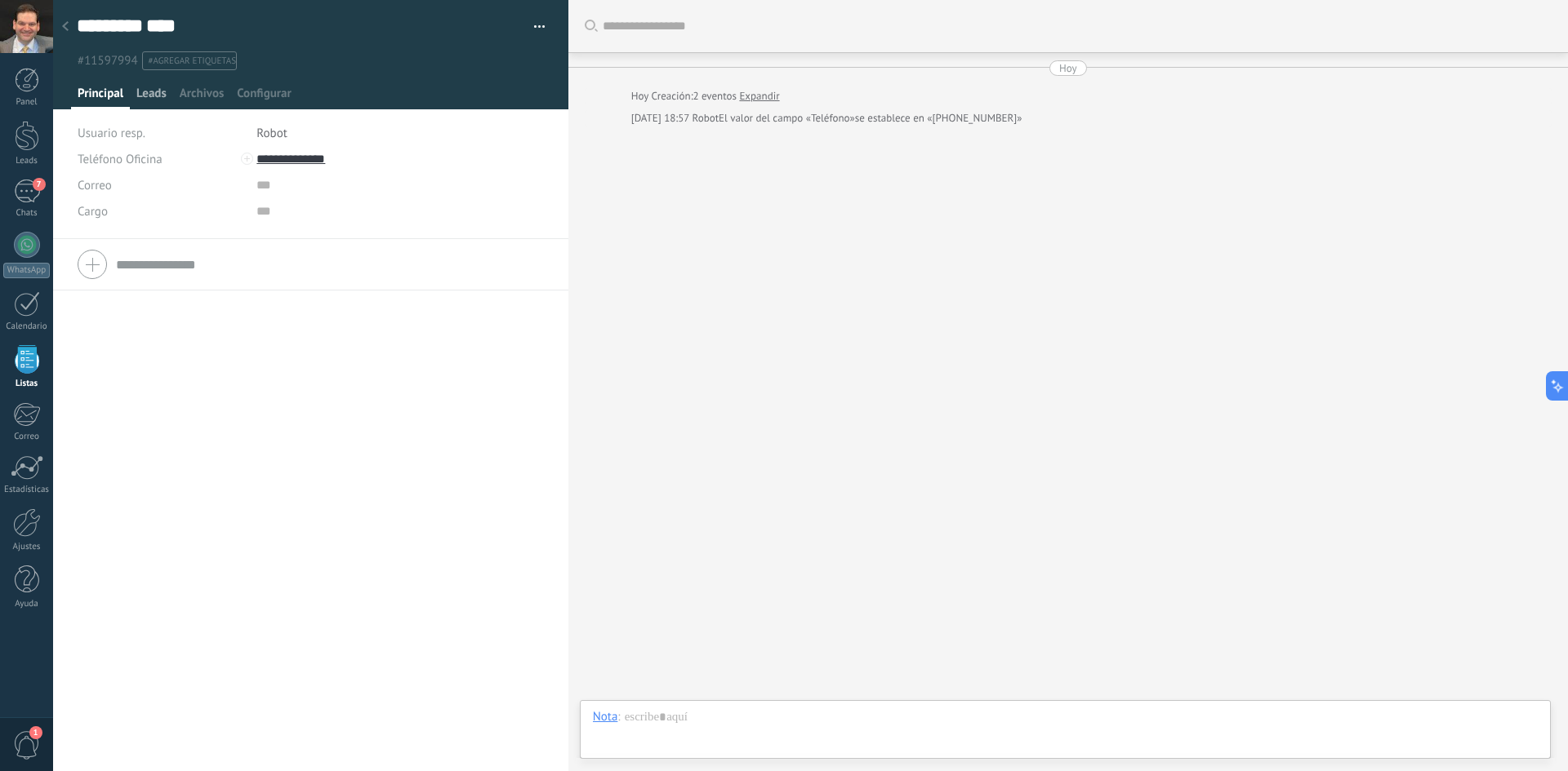
click at [145, 92] on span "Leads" at bounding box center [152, 97] width 30 height 23
click at [195, 93] on span "Archivos" at bounding box center [202, 97] width 44 height 23
click at [274, 93] on span "Configurar" at bounding box center [264, 97] width 54 height 23
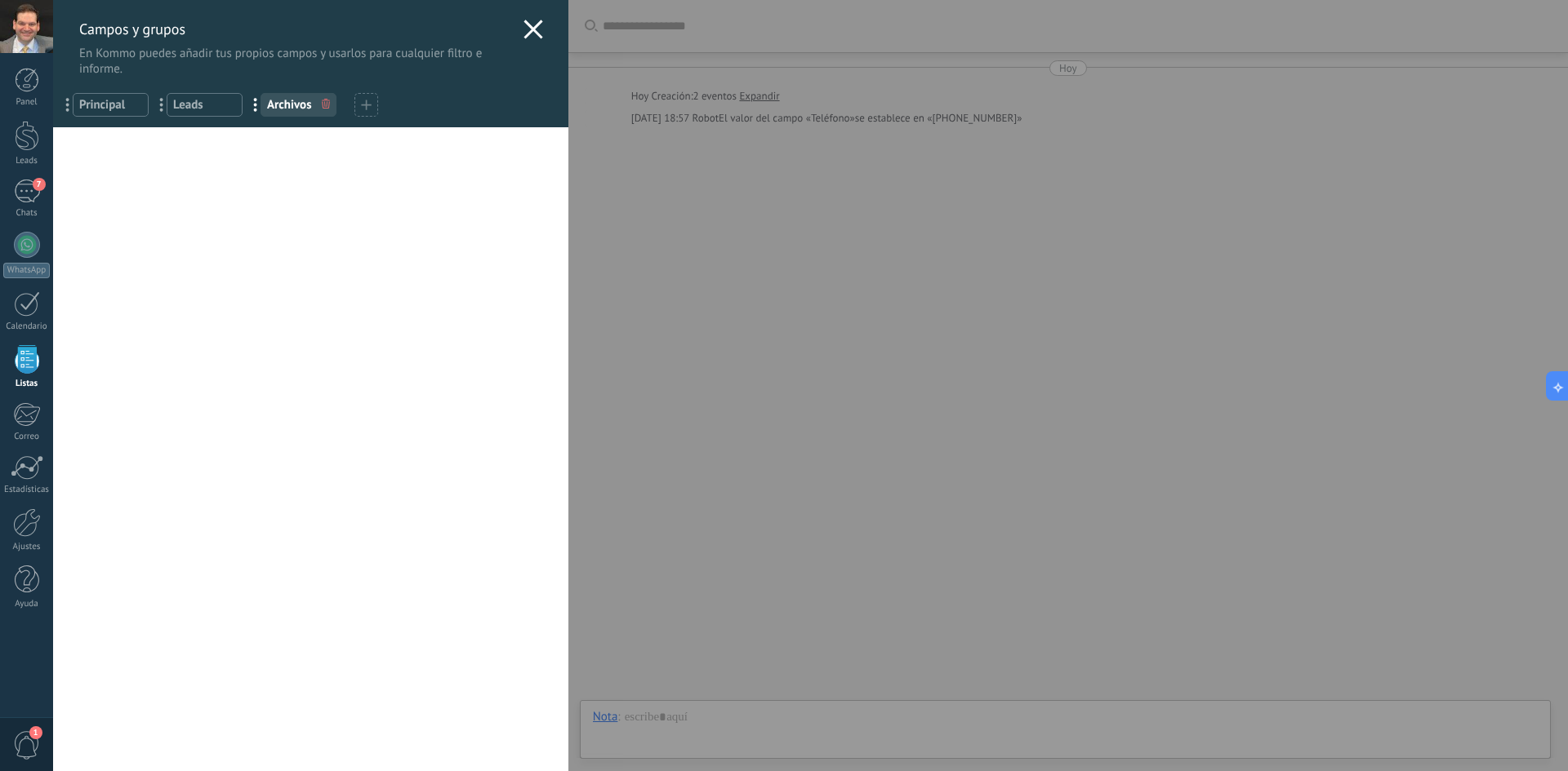
click at [526, 27] on use at bounding box center [533, 29] width 19 height 19
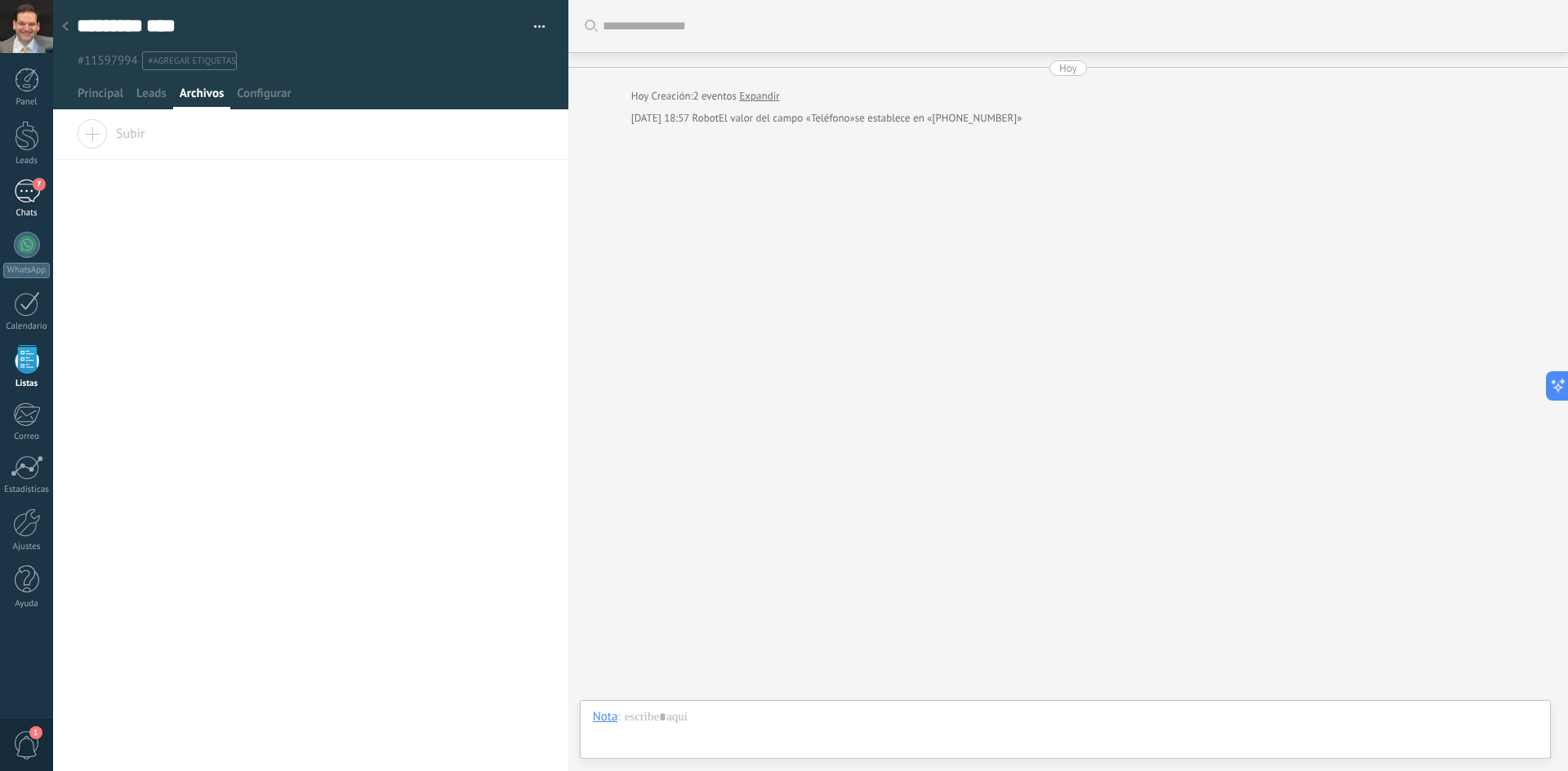
click at [30, 190] on div "7" at bounding box center [27, 191] width 26 height 23
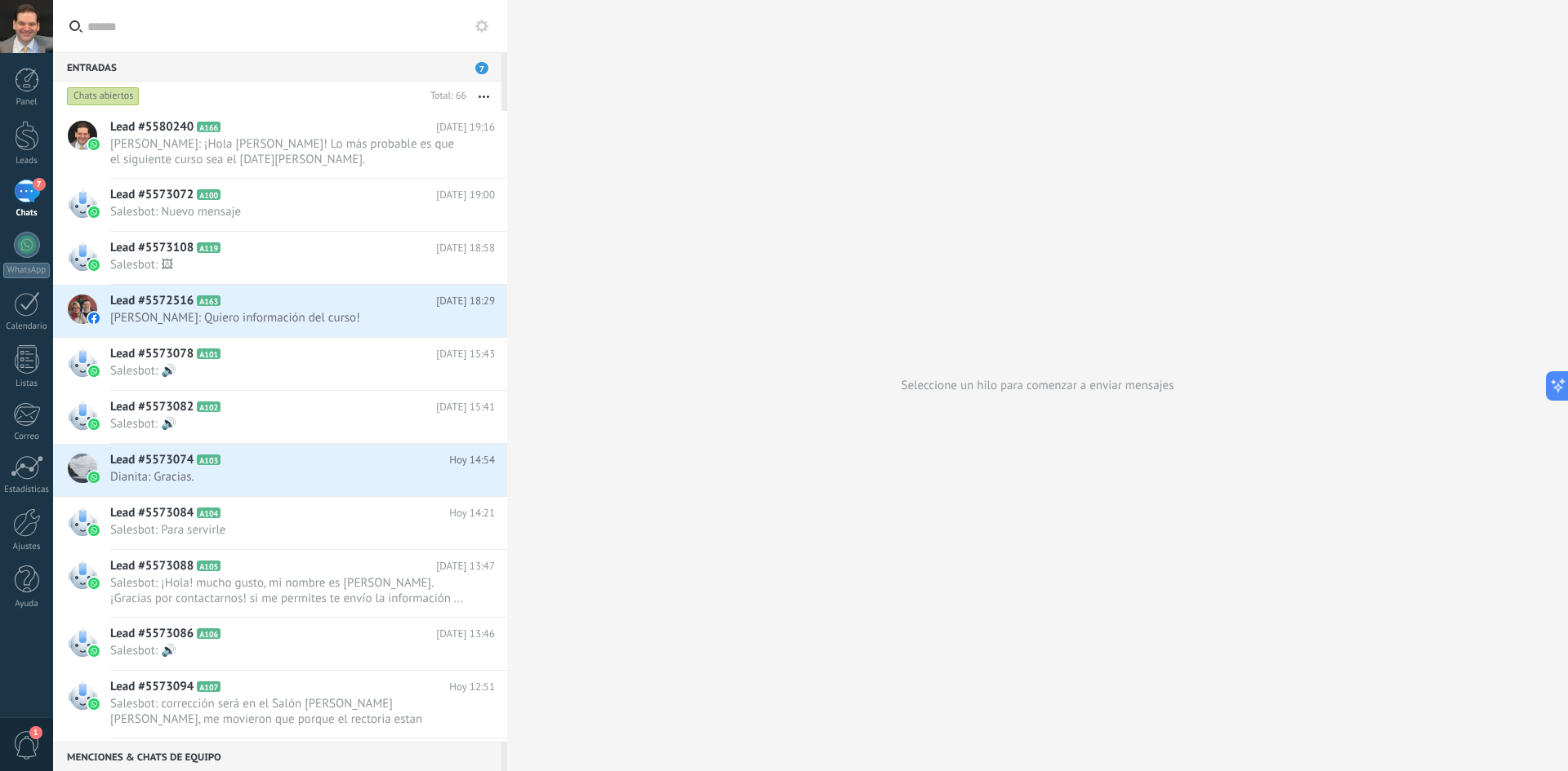
click at [31, 196] on div "7" at bounding box center [27, 191] width 26 height 23
click at [147, 201] on span "Lead #5573072" at bounding box center [152, 195] width 83 height 16
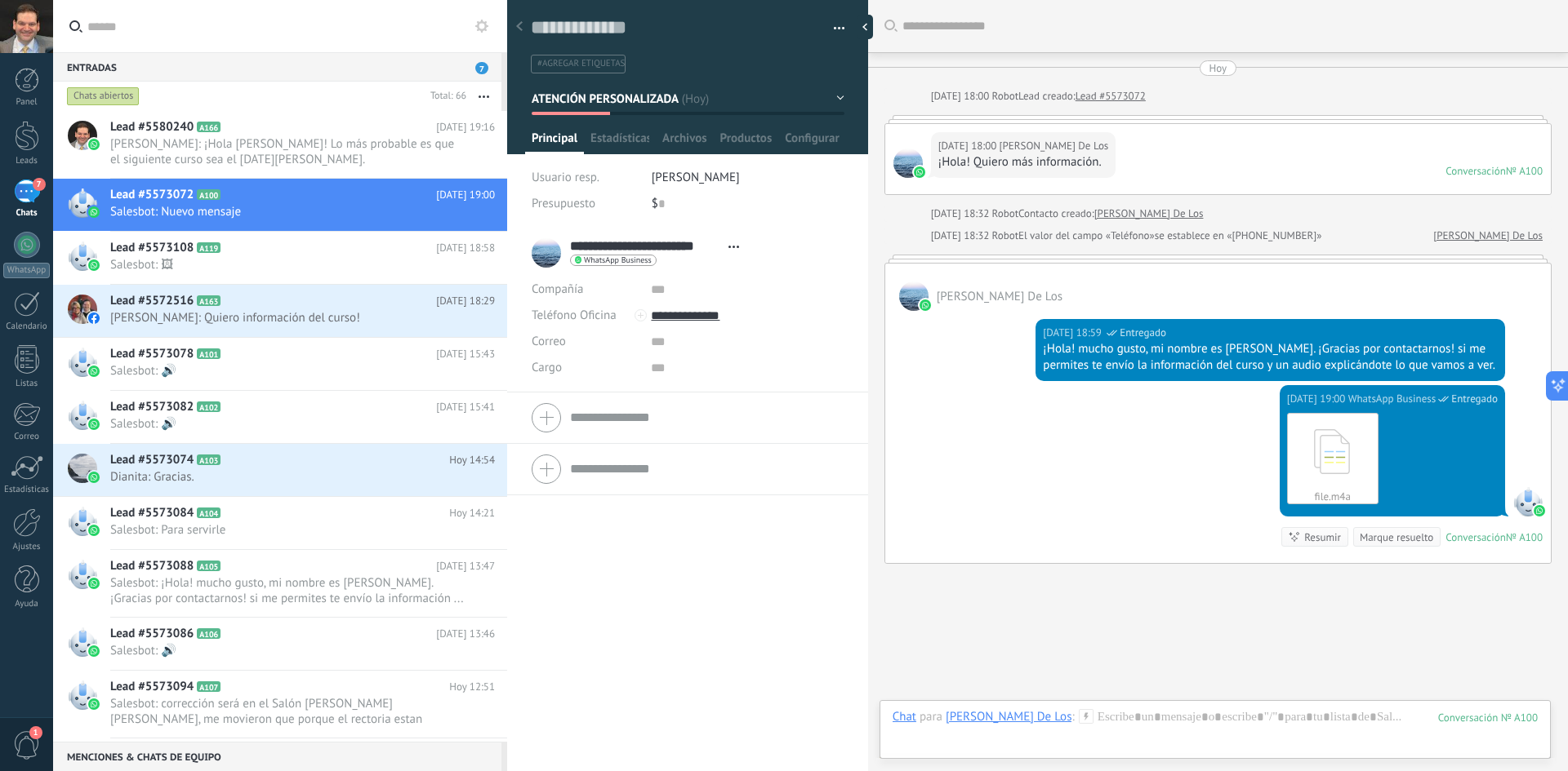
scroll to position [93, 0]
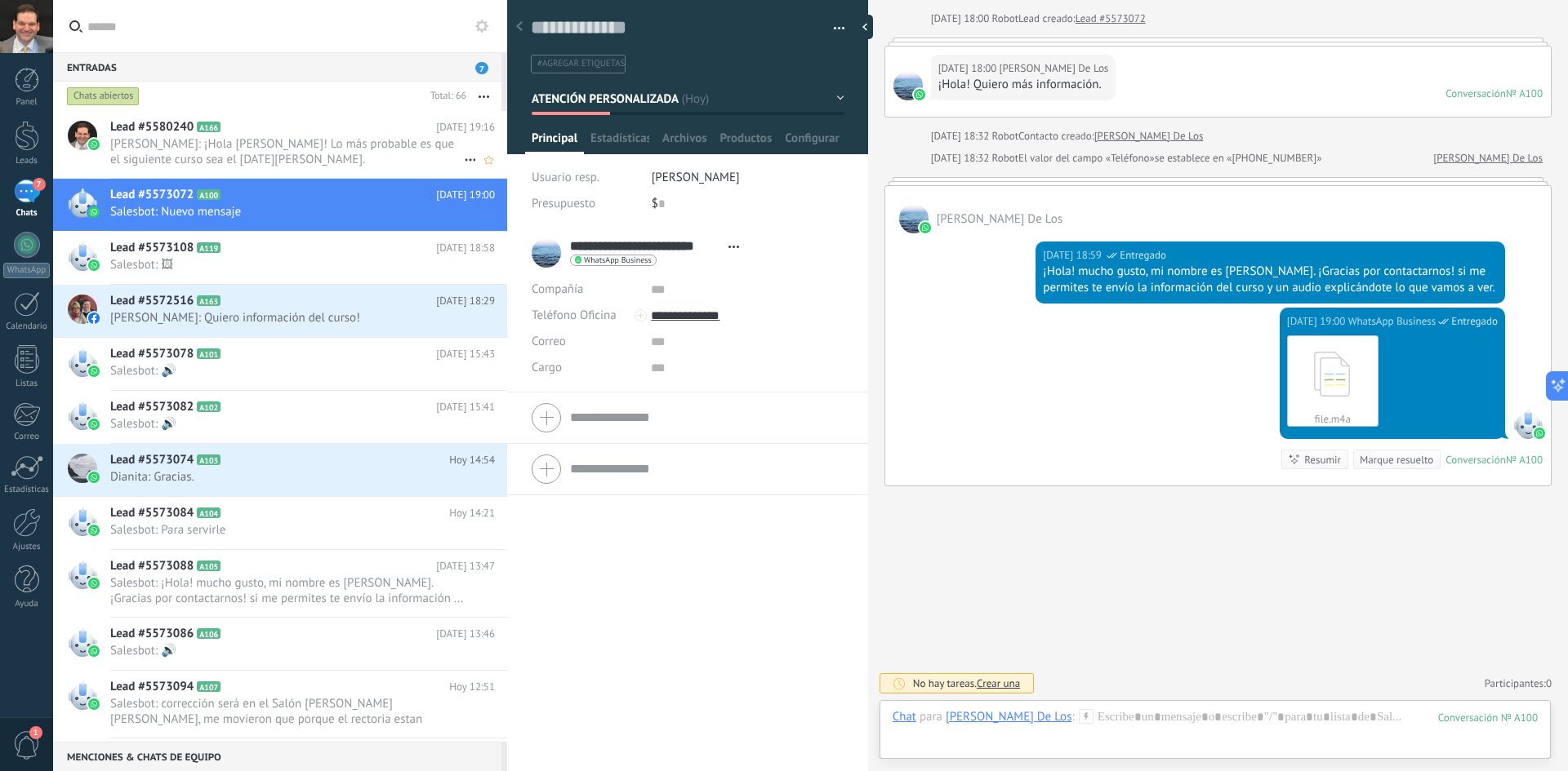
click at [135, 148] on span "Adrian Ruizesparza: ¡Hola Christian! Lo más probable es que el siguiente curso …" at bounding box center [287, 152] width 353 height 31
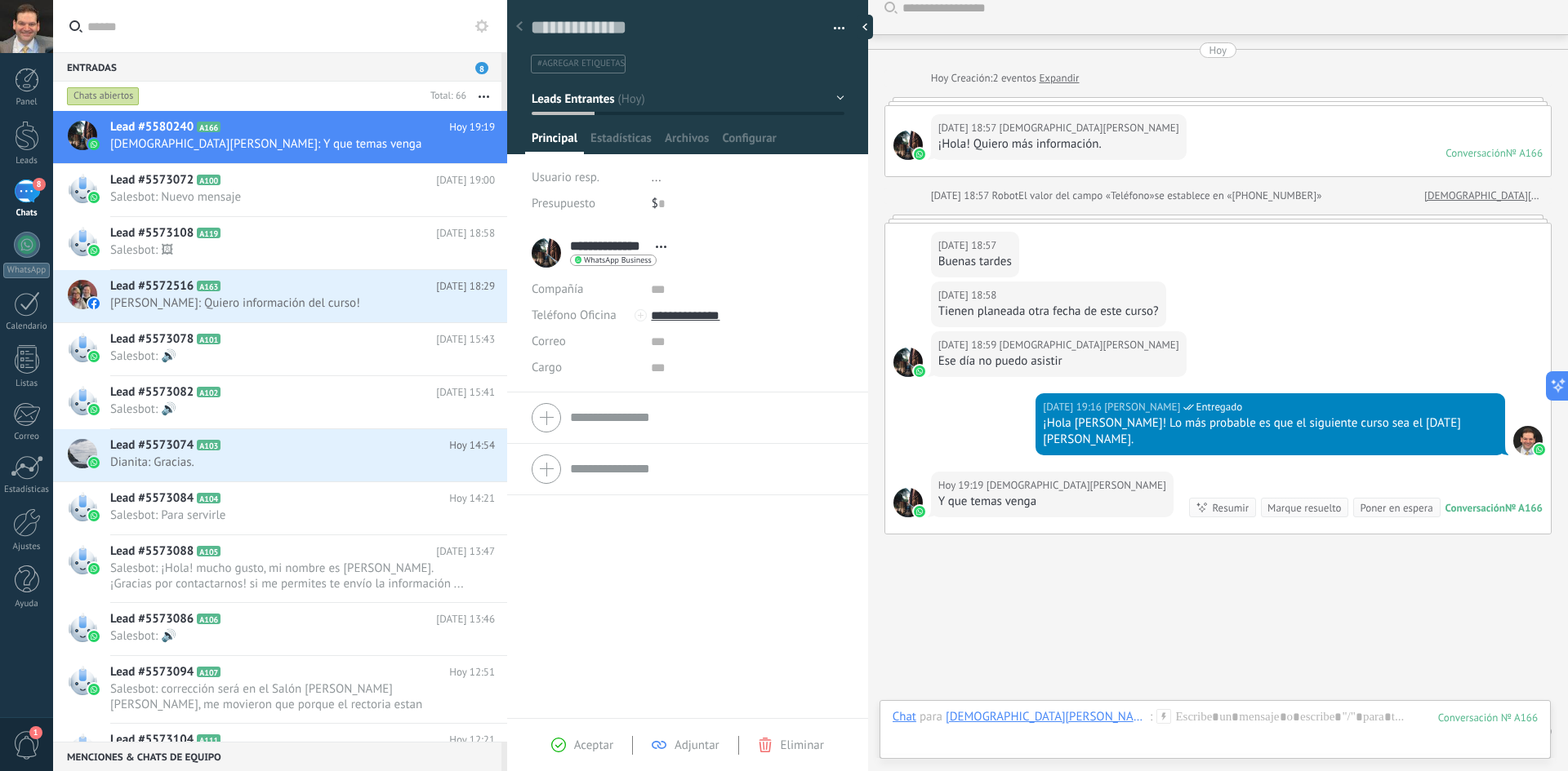
scroll to position [50, 0]
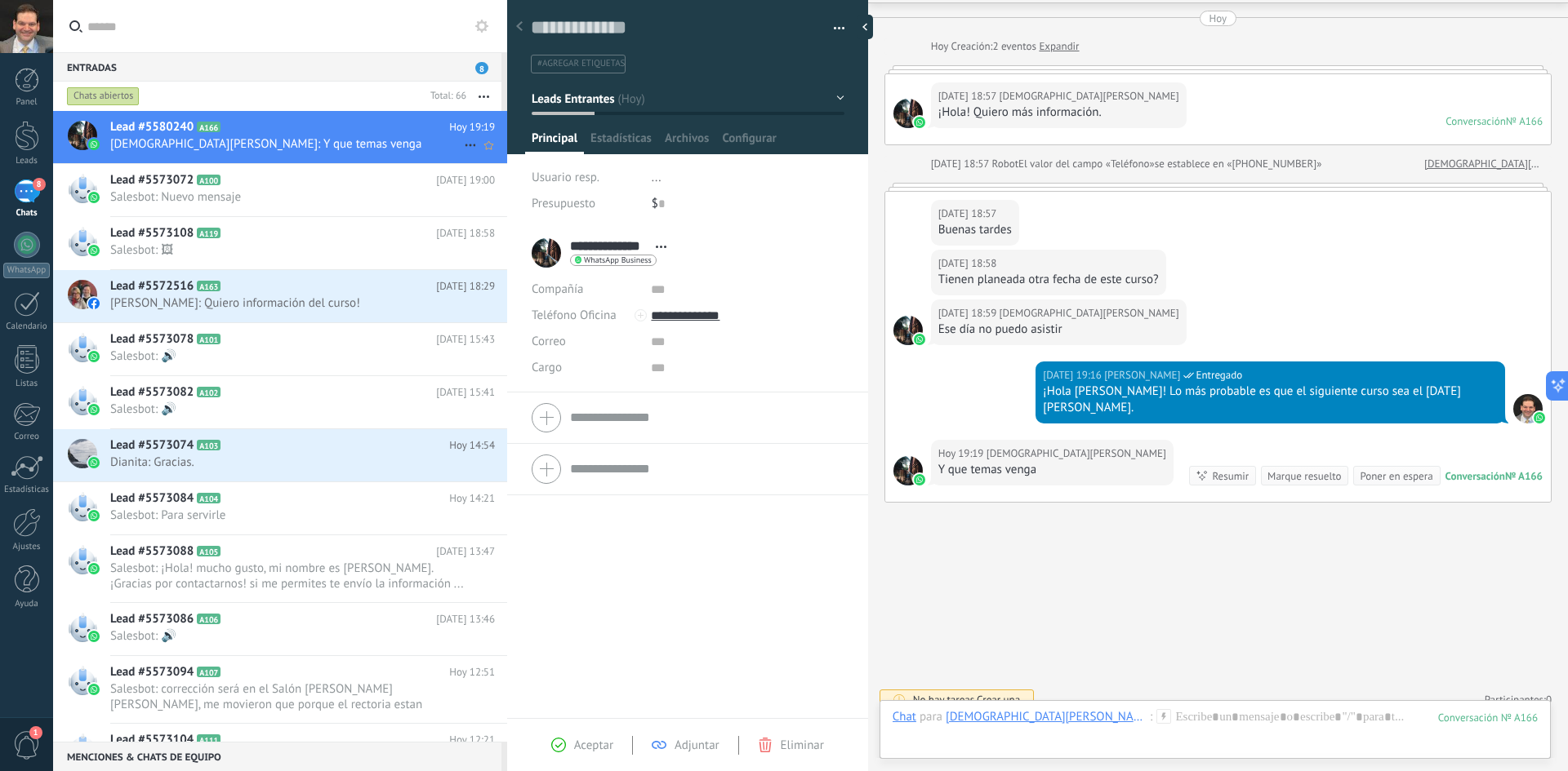
click at [227, 142] on span "Christian Diaz: Y que temas venga" at bounding box center [287, 145] width 353 height 16
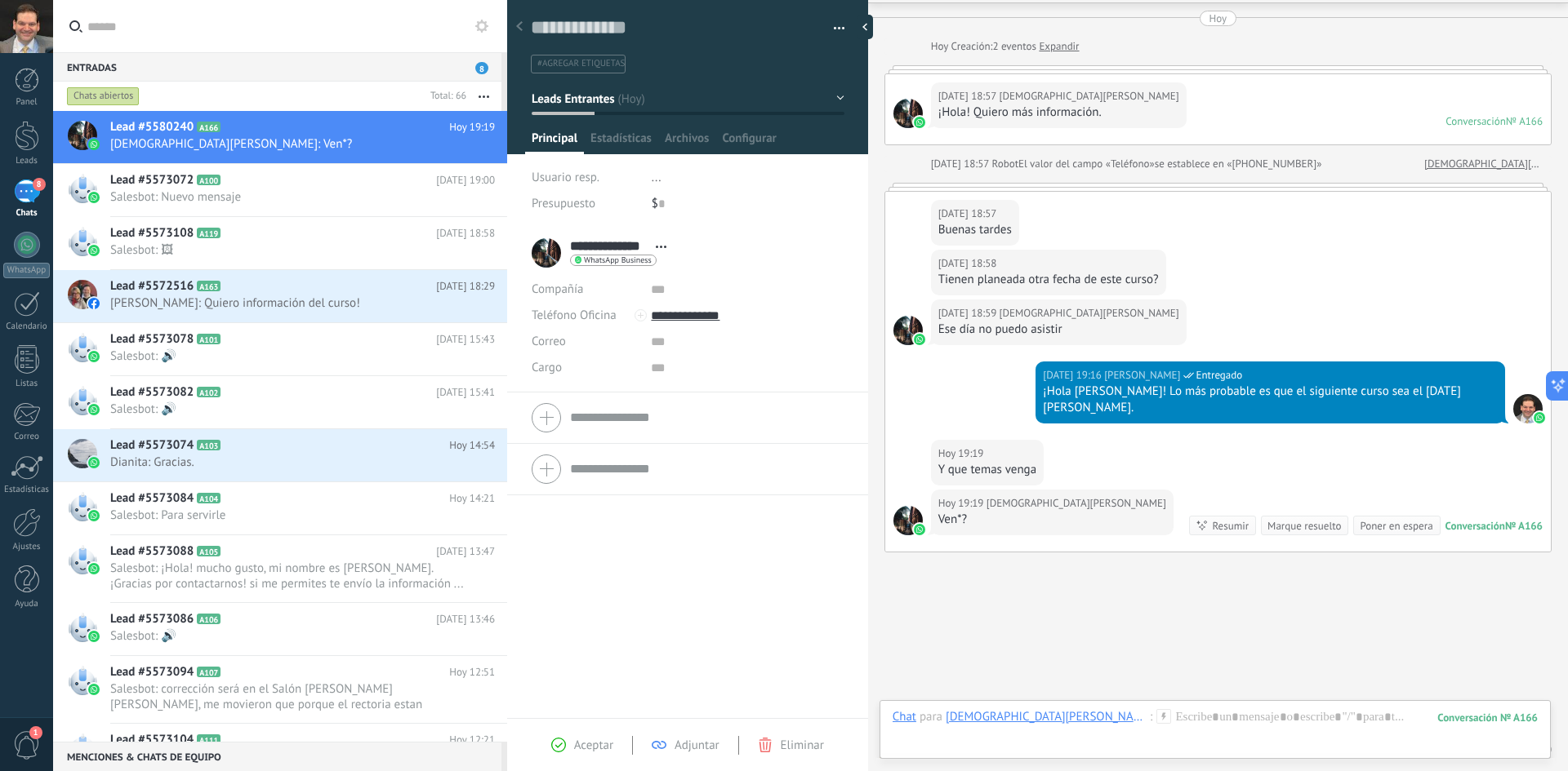
scroll to position [100, 0]
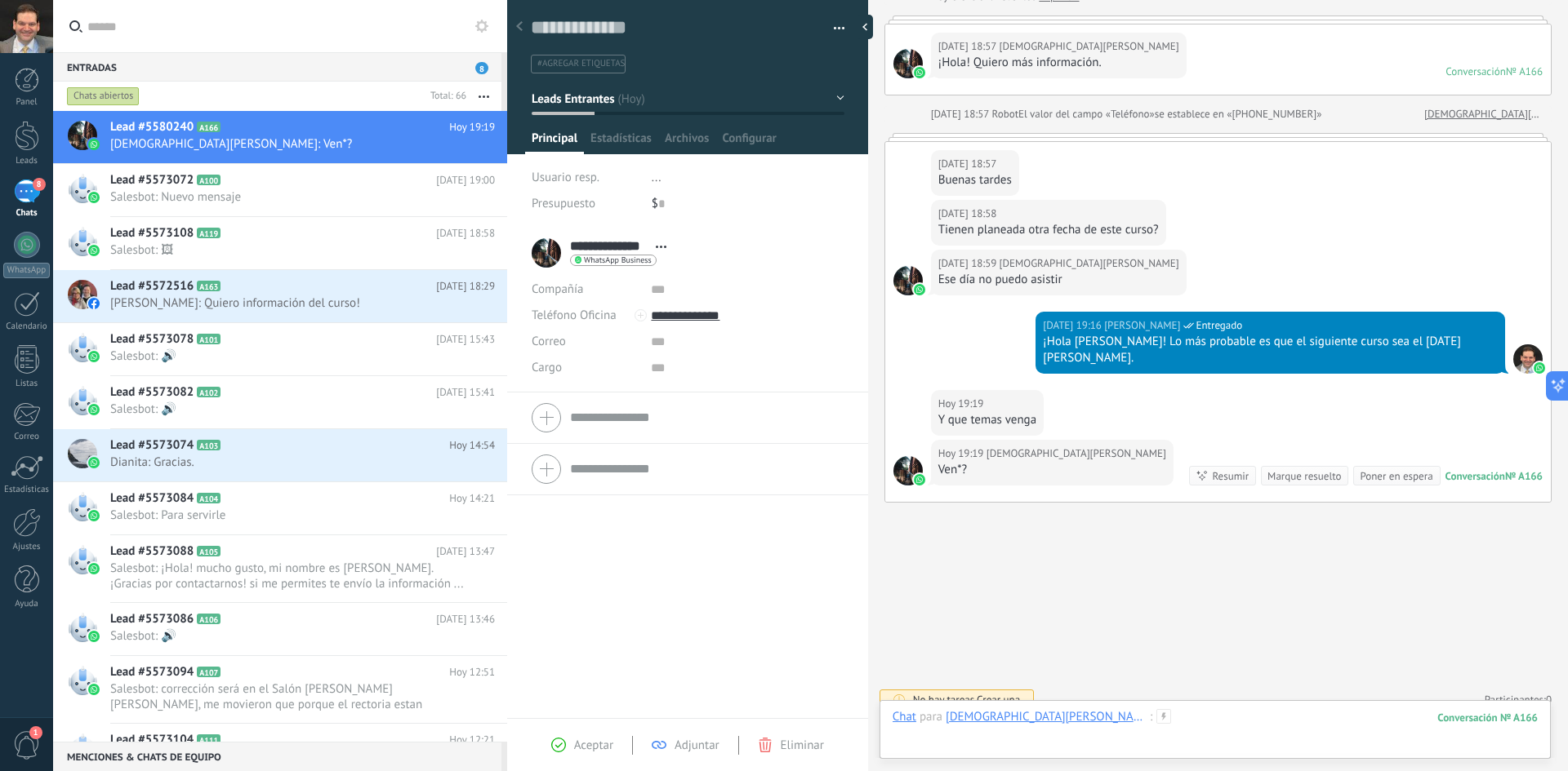
click at [1098, 718] on div at bounding box center [1215, 734] width 645 height 49
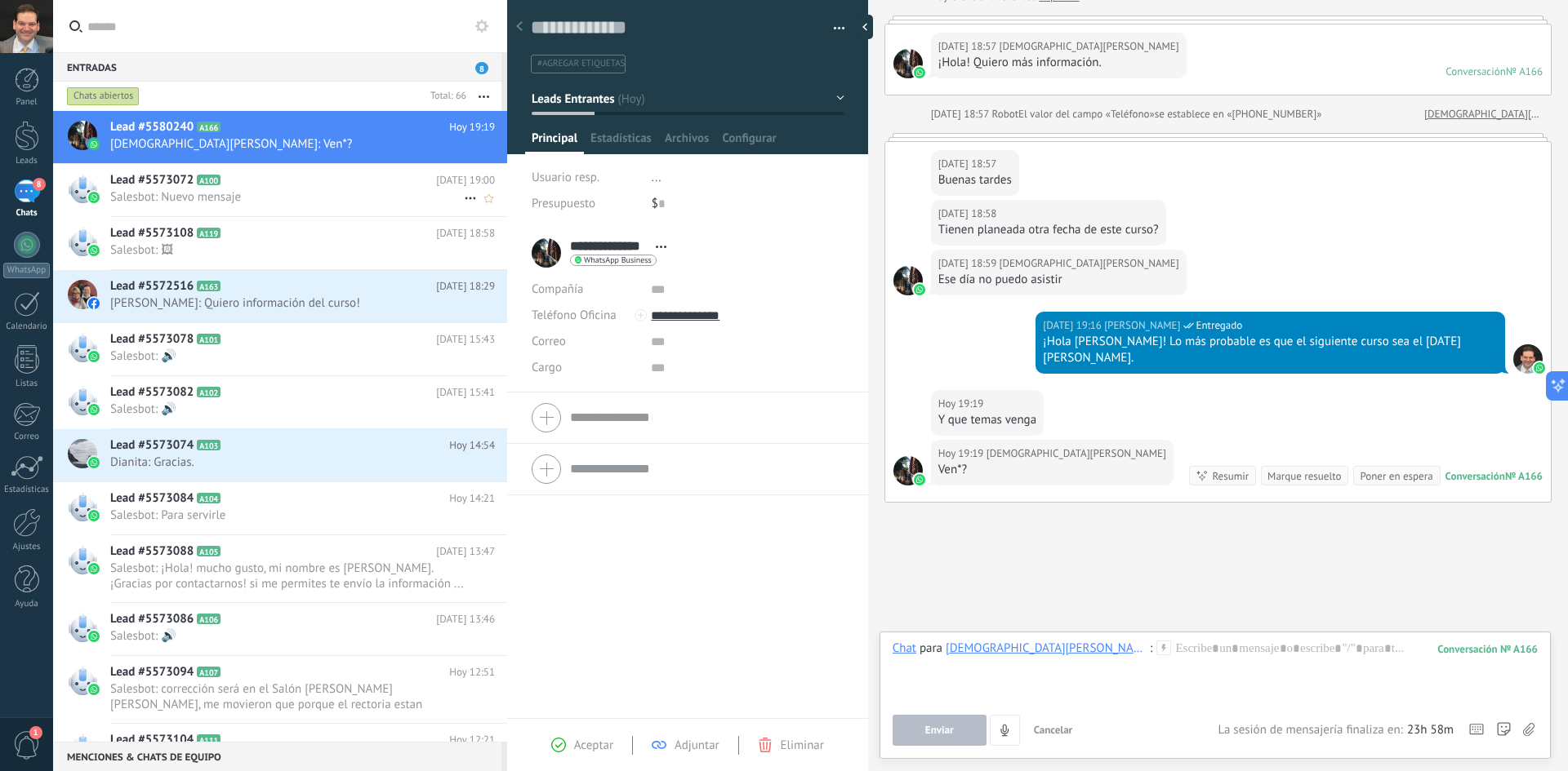
click at [163, 192] on span "Salesbot: Nuevo mensaje" at bounding box center [287, 197] width 353 height 16
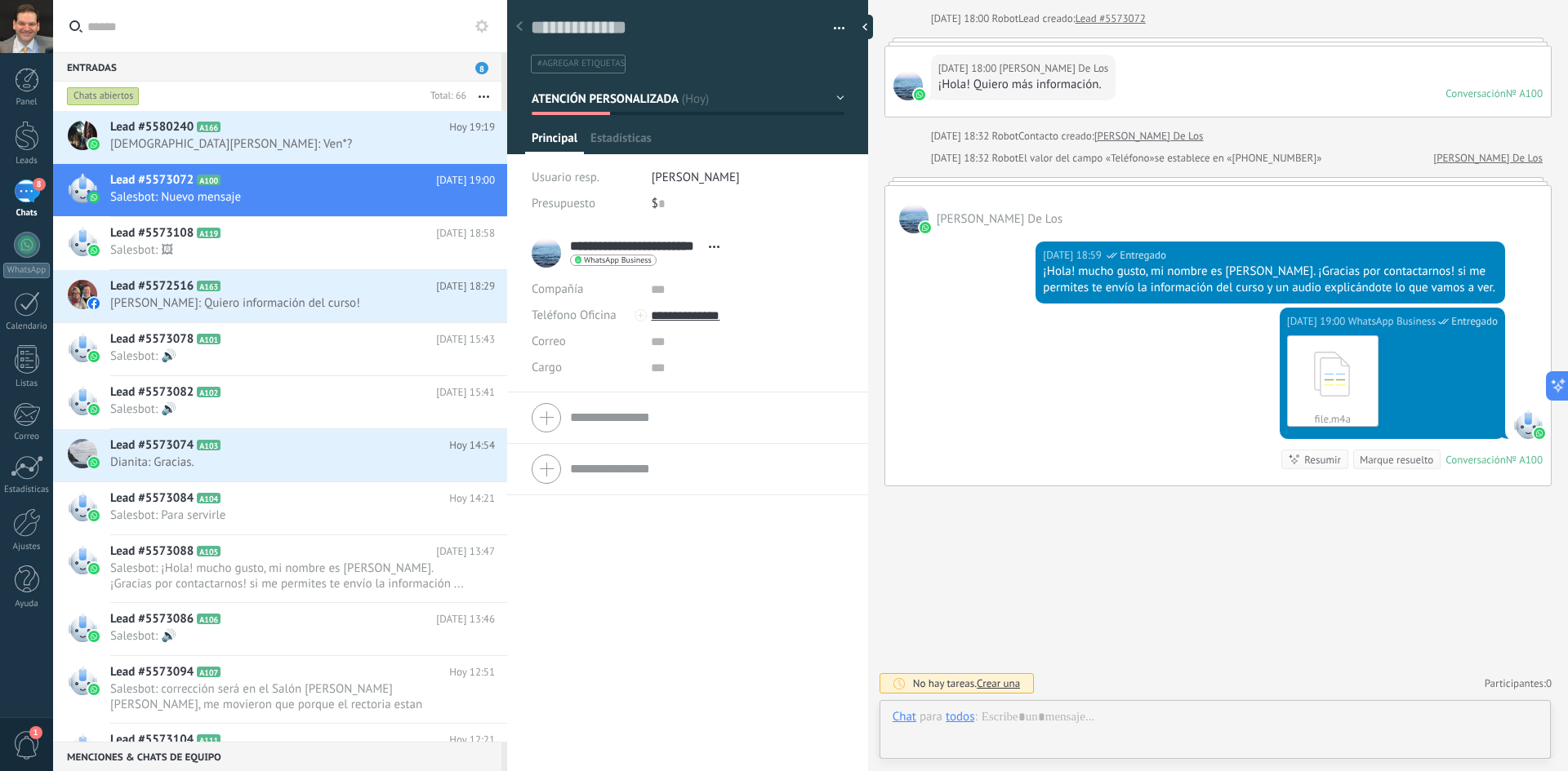
scroll to position [24, 0]
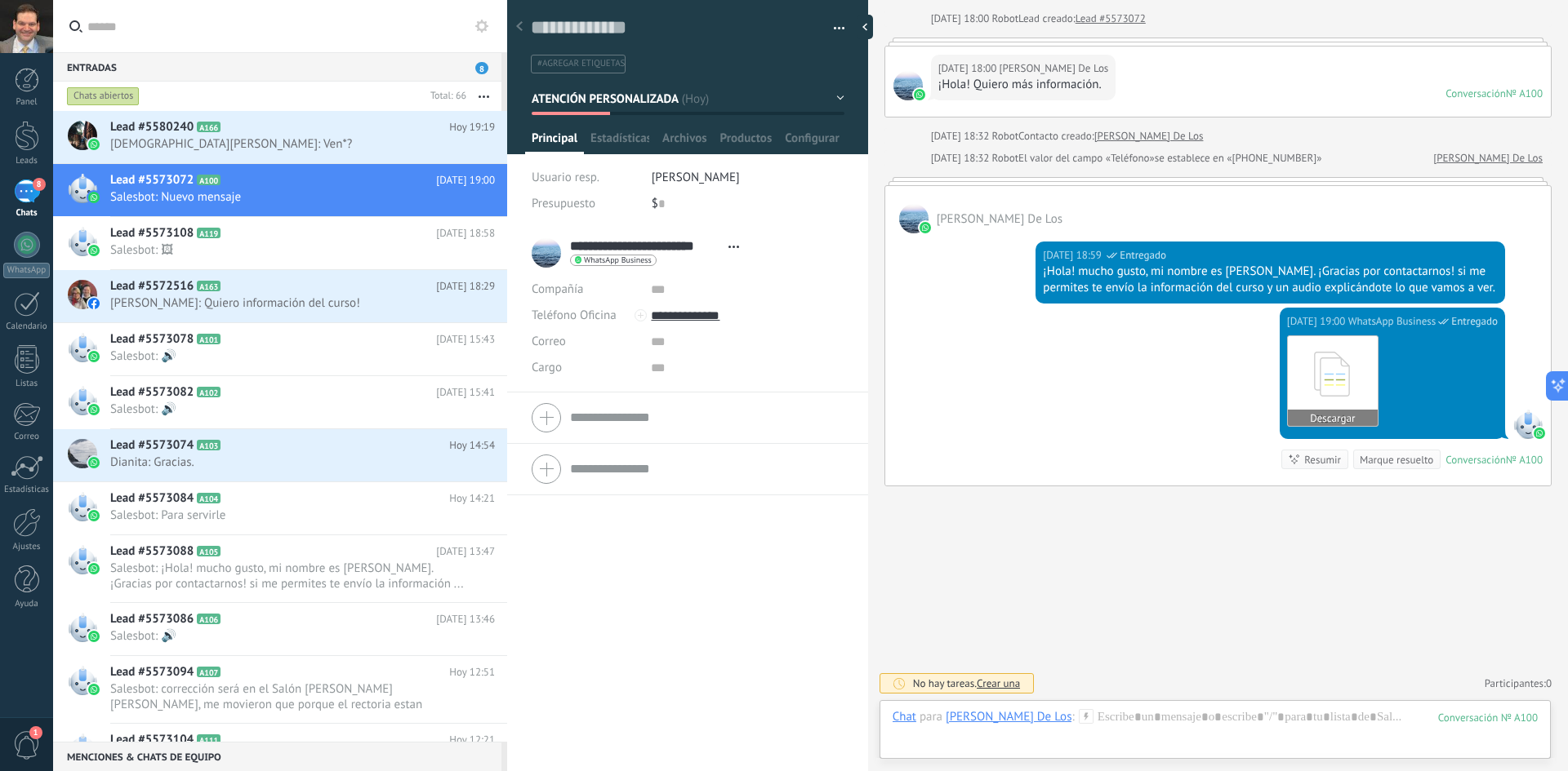
click at [1336, 419] on button "Descargar" at bounding box center [1333, 418] width 90 height 16
click at [155, 135] on span "Lead #5580240" at bounding box center [152, 127] width 83 height 16
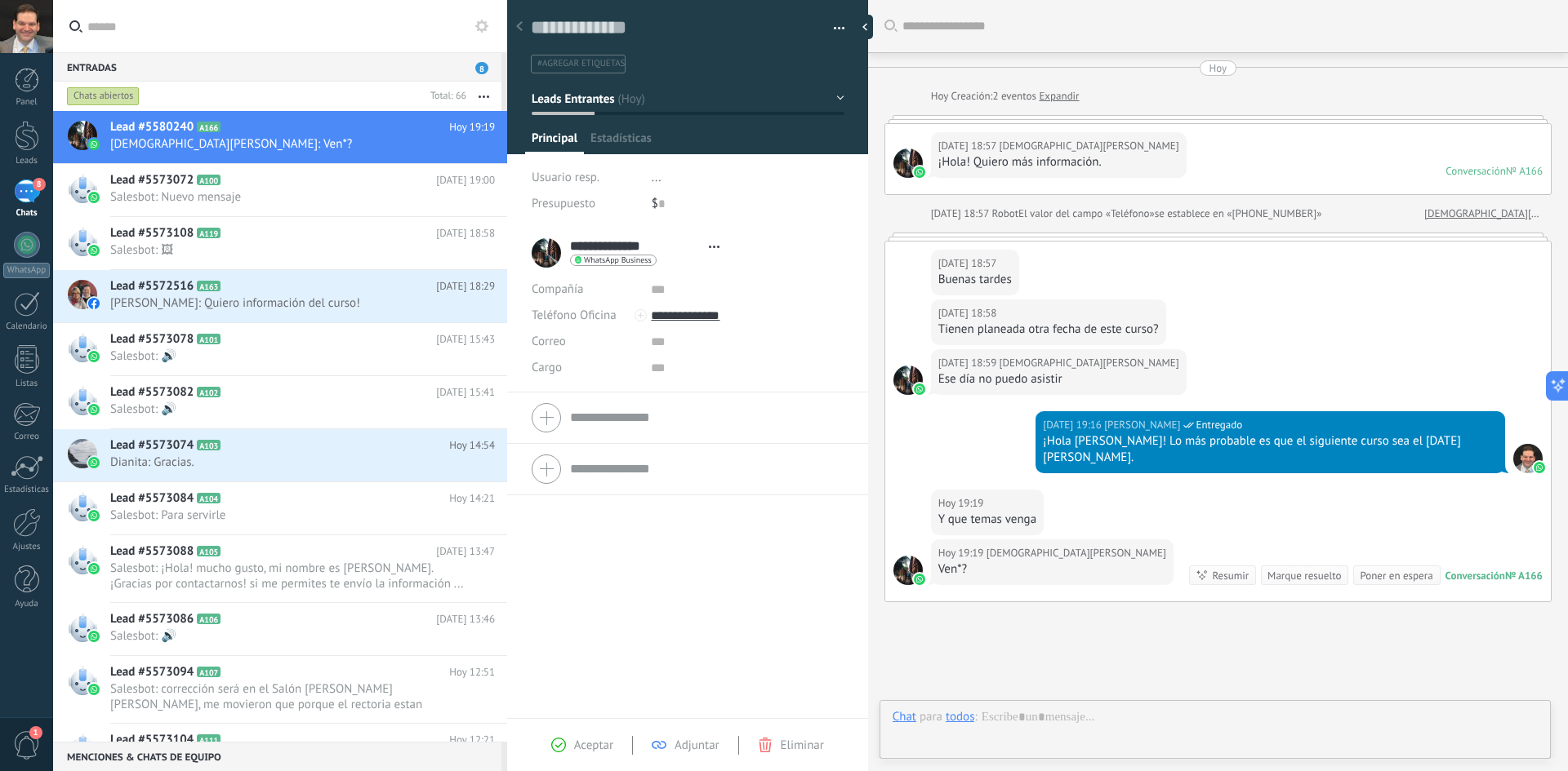
type textarea "**********"
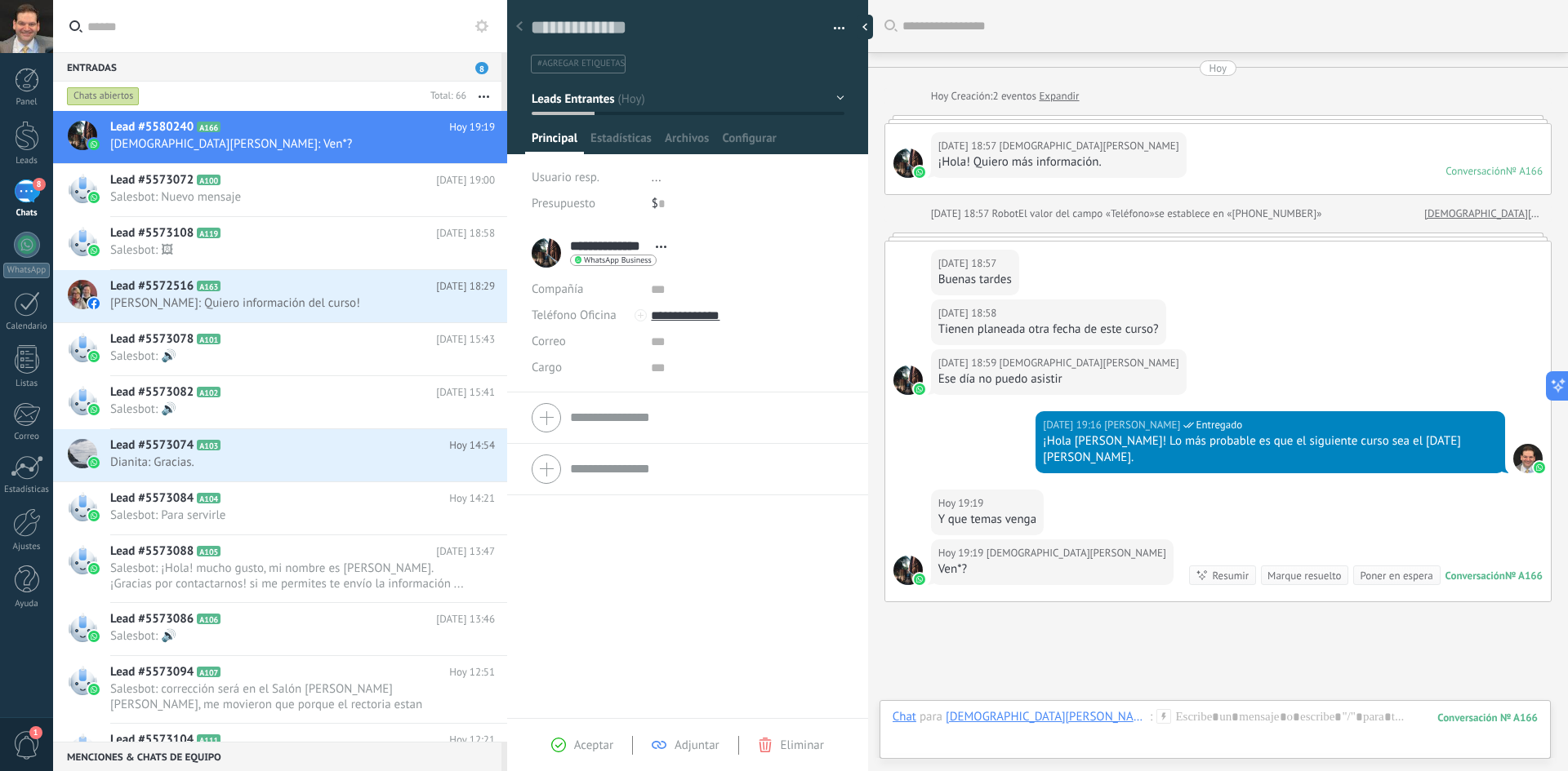
scroll to position [24, 0]
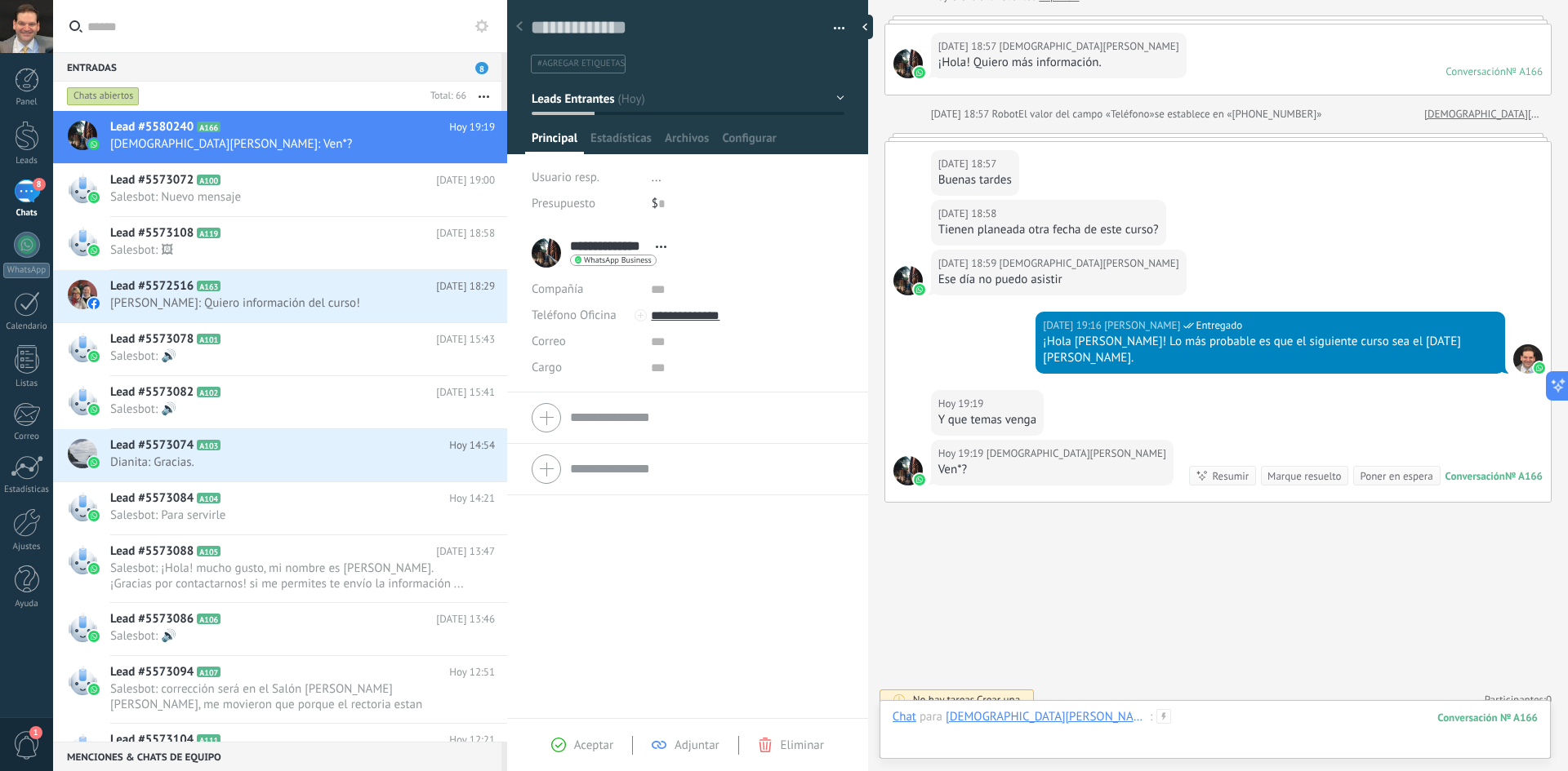
click at [1072, 719] on div at bounding box center [1215, 734] width 645 height 49
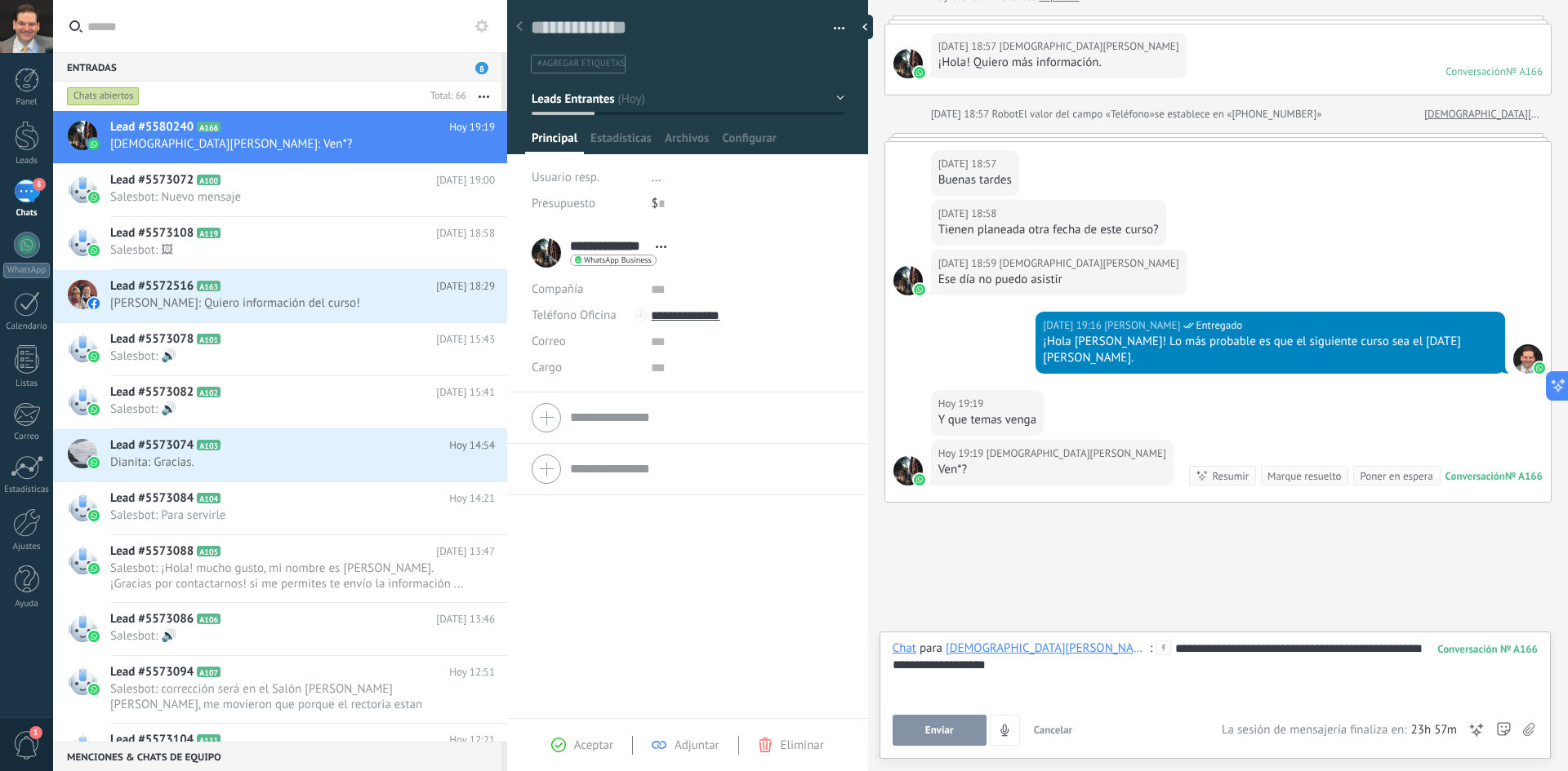
click at [948, 729] on span "Enviar" at bounding box center [939, 730] width 29 height 11
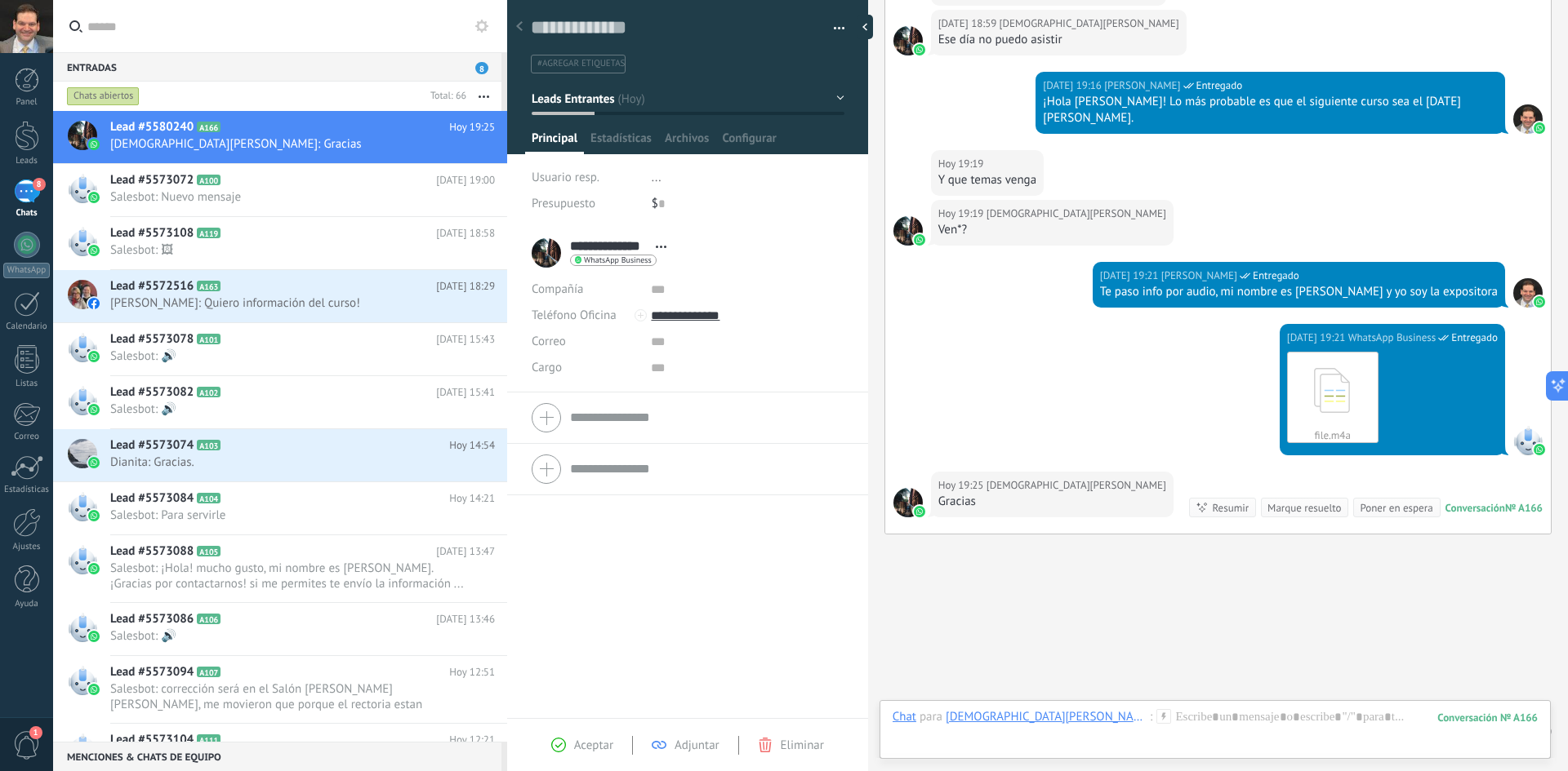
scroll to position [371, 0]
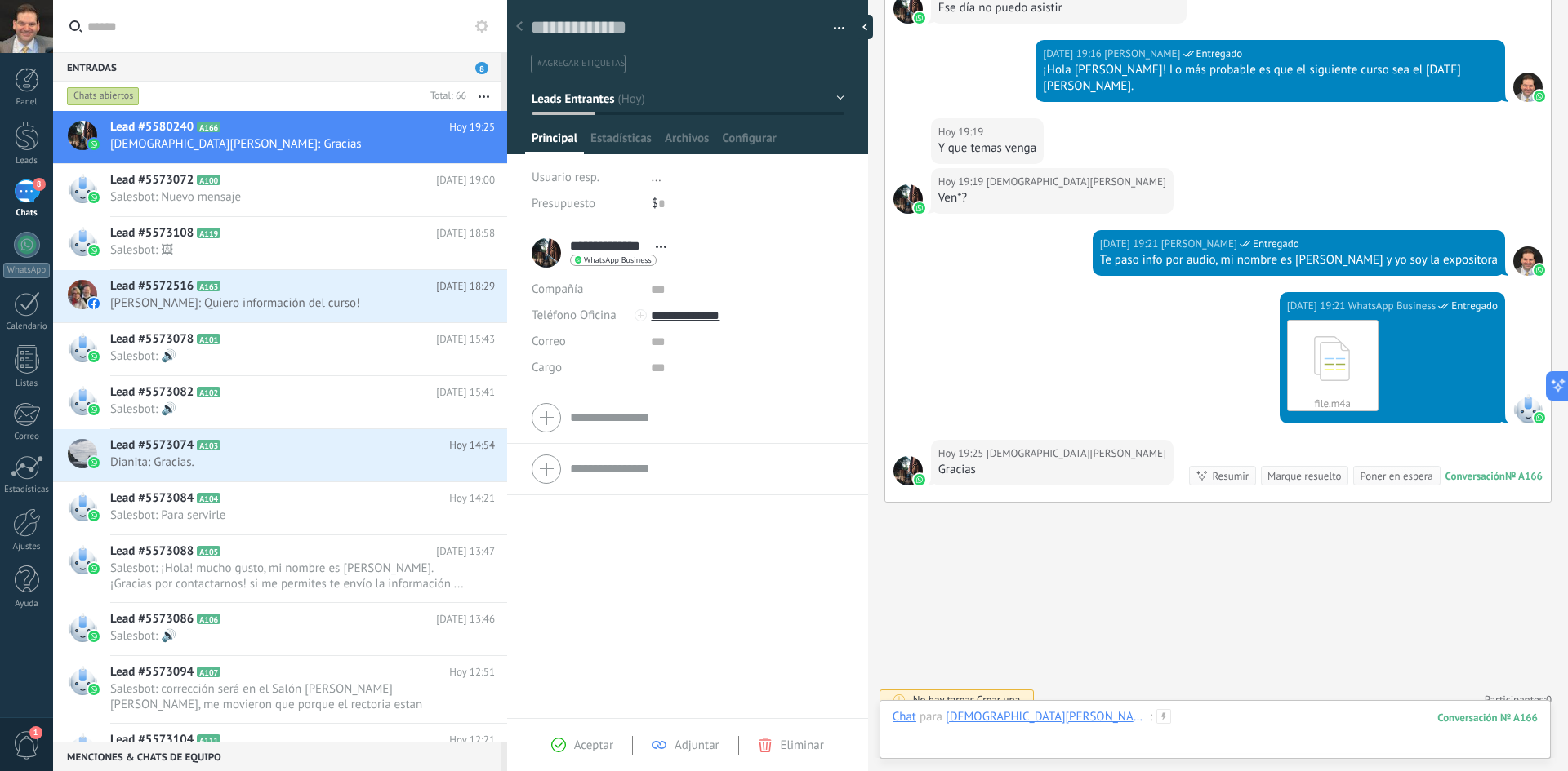
click at [1090, 718] on div at bounding box center [1215, 734] width 645 height 49
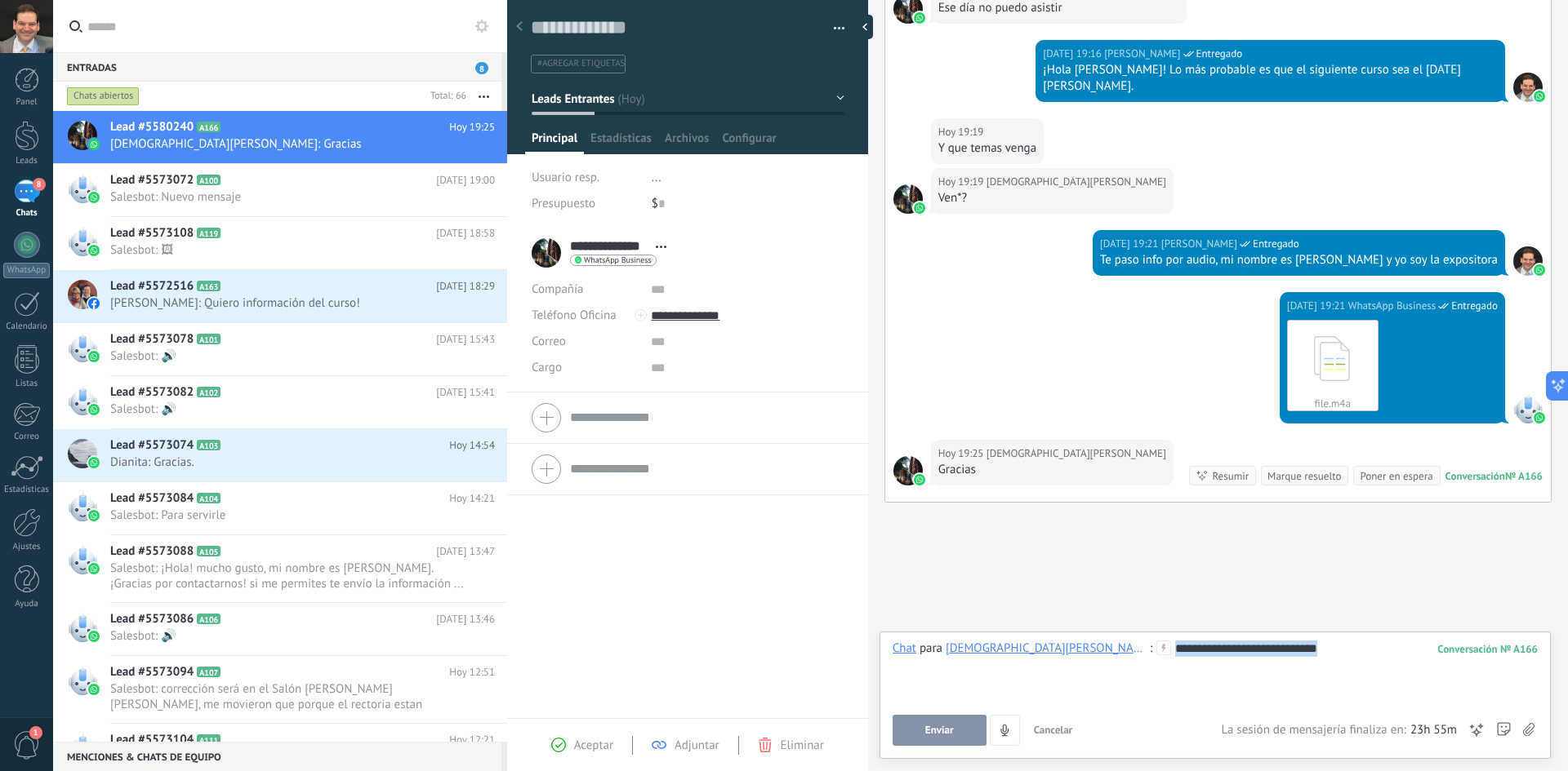
drag, startPoint x: 1223, startPoint y: 646, endPoint x: 1023, endPoint y: 651, distance: 200.1
click at [1023, 651] on div "**********" at bounding box center [1215, 672] width 645 height 62
click at [939, 732] on span "Enviar" at bounding box center [939, 730] width 29 height 11
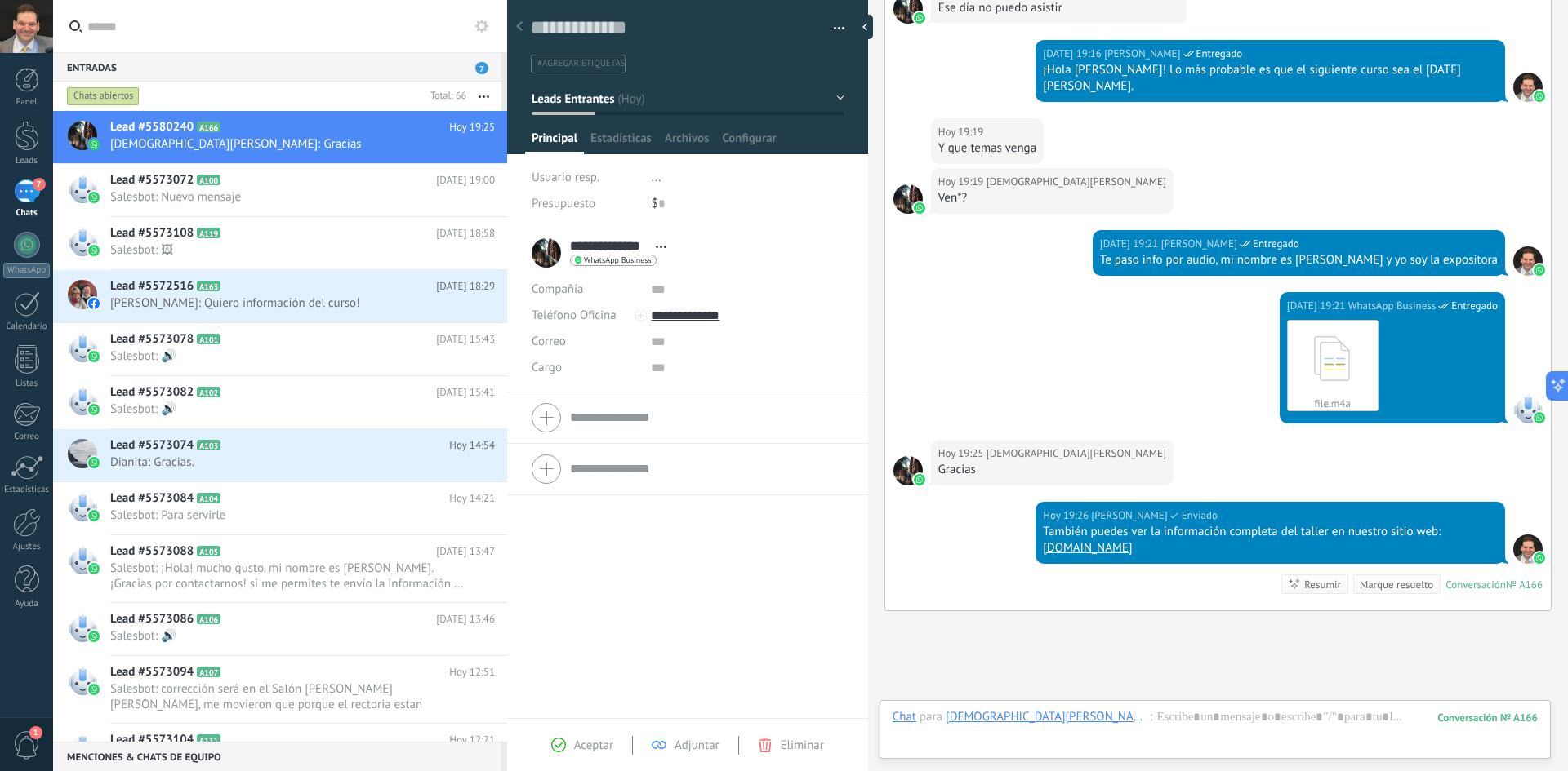
scroll to position [480, 0]
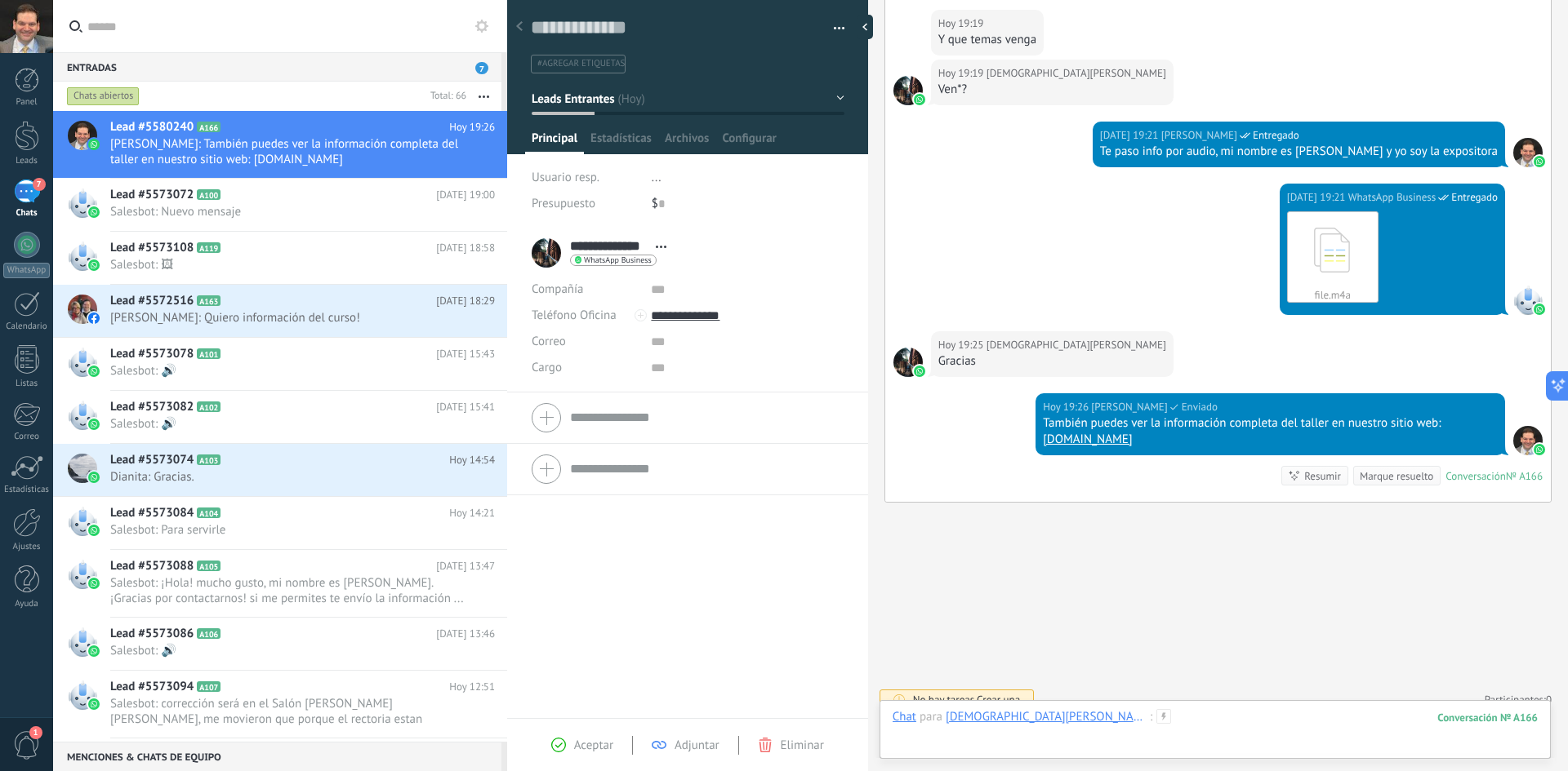
click at [1097, 717] on div at bounding box center [1215, 734] width 645 height 49
